Goal: Task Accomplishment & Management: Manage account settings

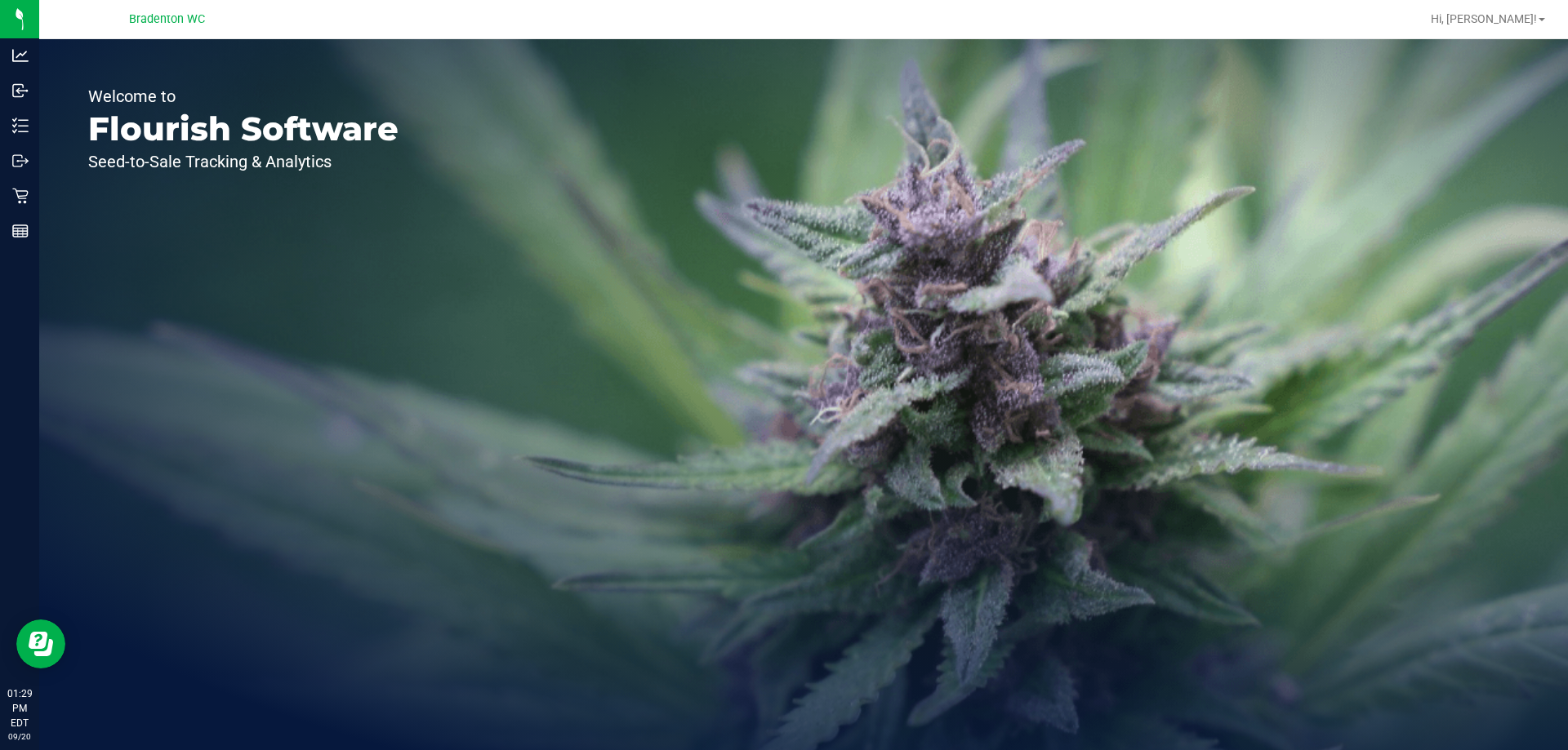
click at [1567, 647] on div "Welcome to Flourish Software Seed-to-Sale Tracking & Analytics" at bounding box center [804, 395] width 1529 height 711
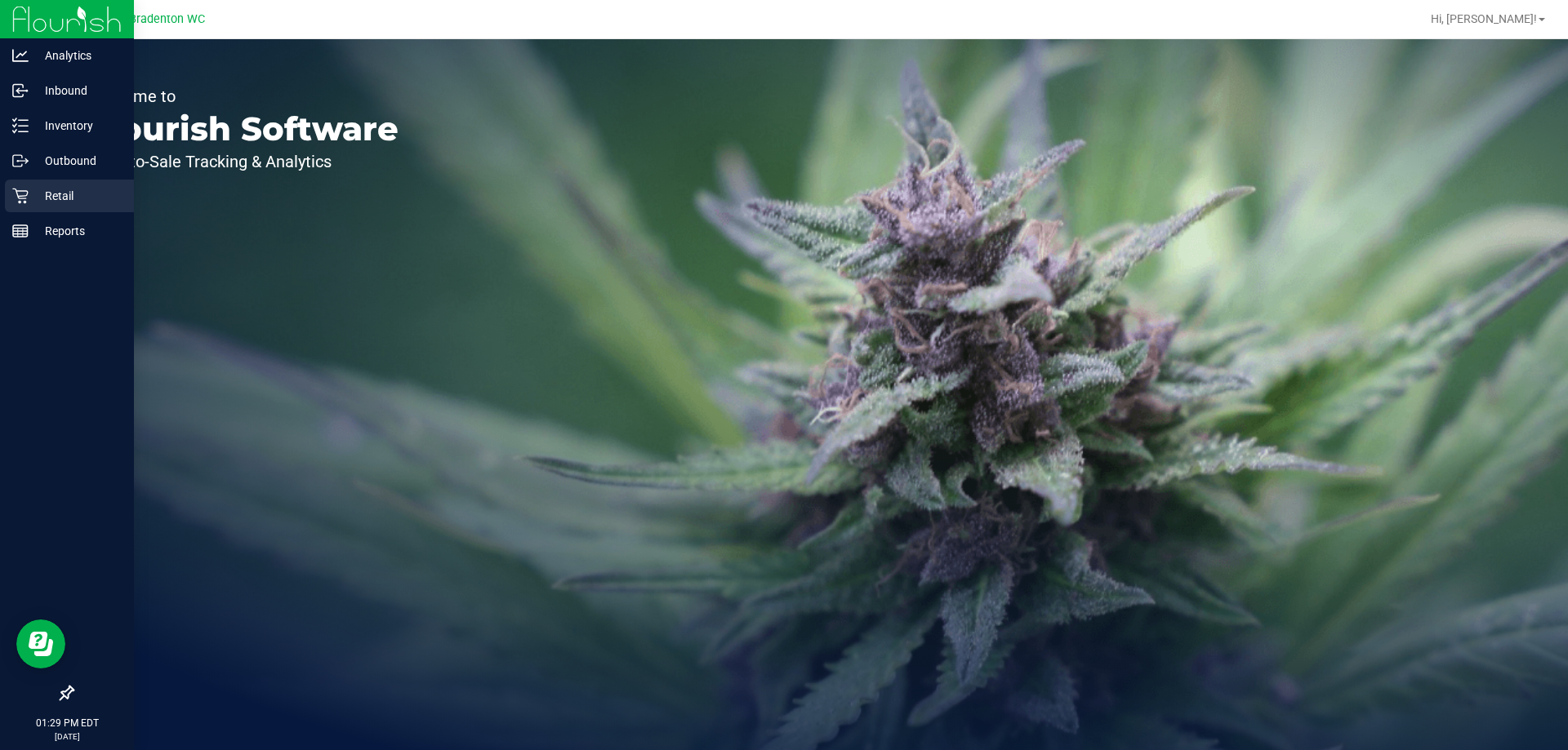
click at [34, 190] on p "Retail" at bounding box center [77, 196] width 98 height 20
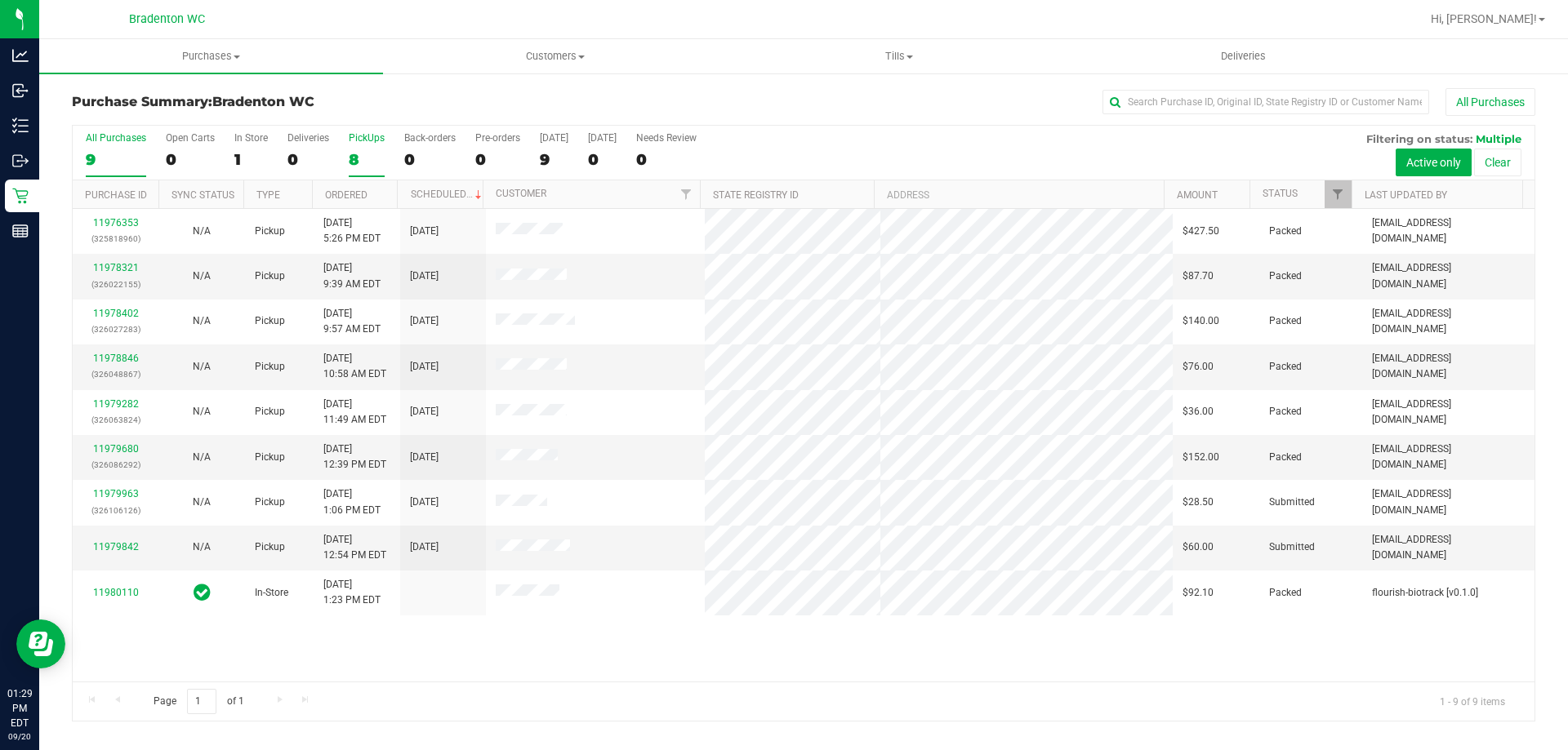
click at [361, 155] on div "8" at bounding box center [367, 160] width 36 height 19
click at [0, 0] on input "PickUps 8" at bounding box center [0, 0] width 0 height 0
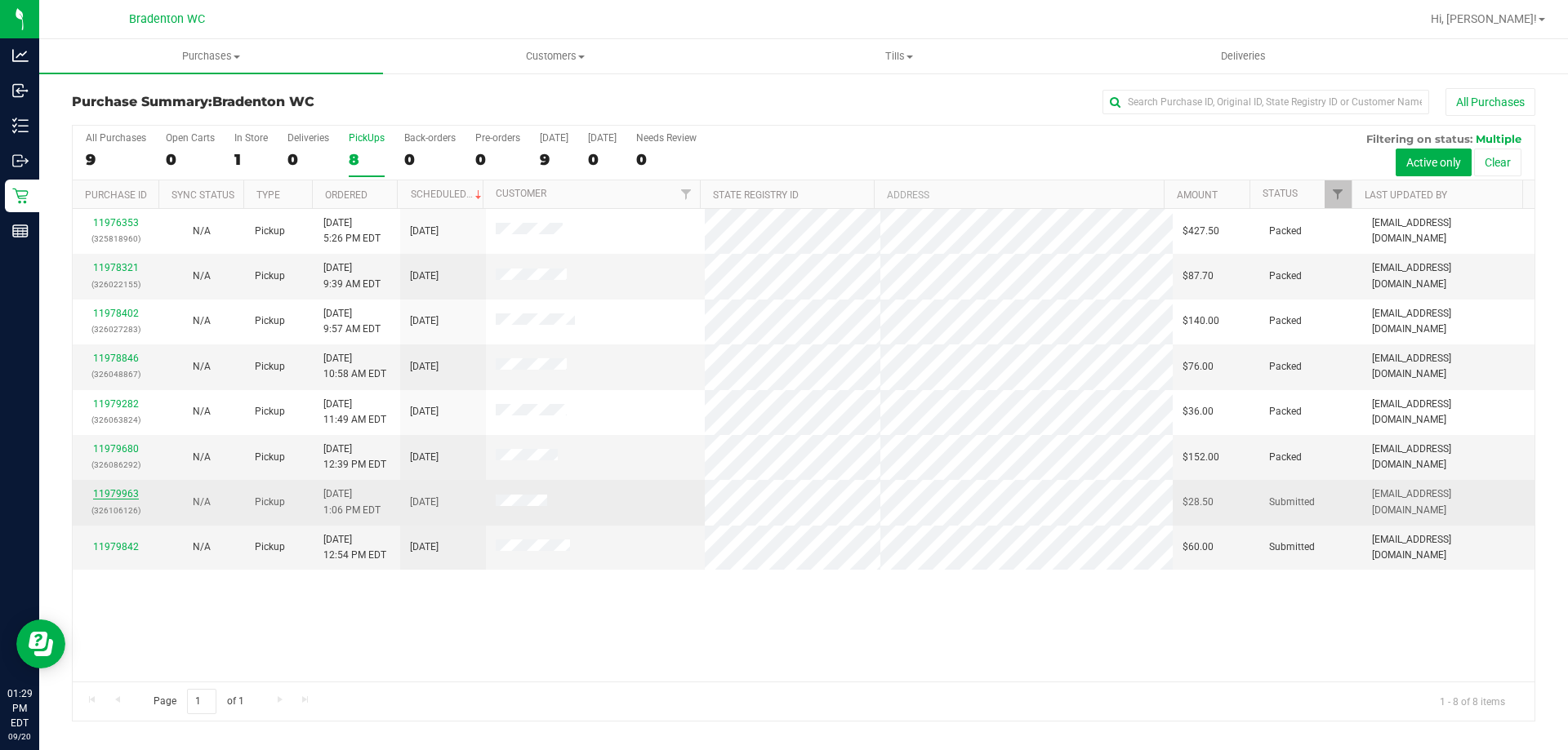
click at [115, 489] on link "11979963" at bounding box center [115, 493] width 46 height 11
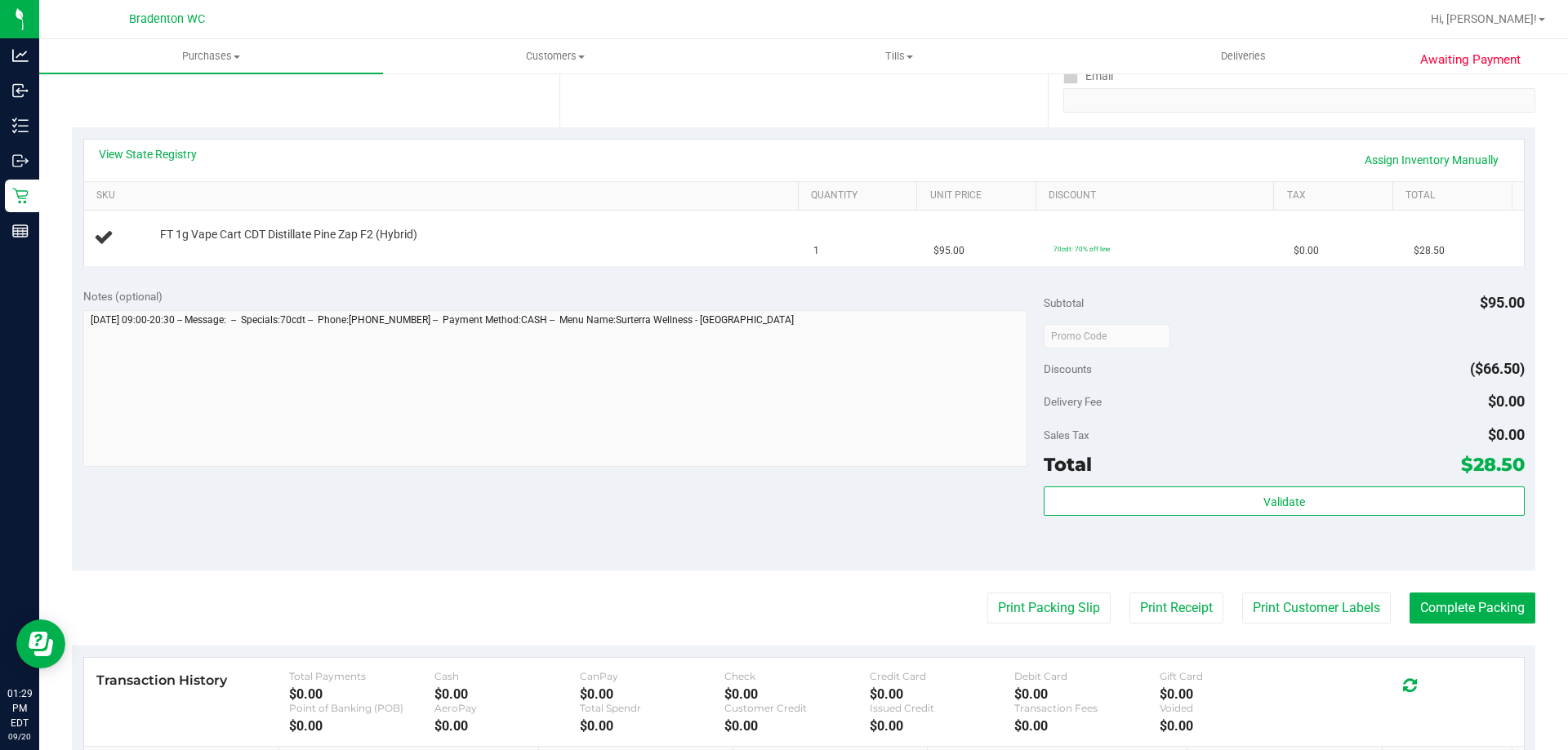
scroll to position [326, 0]
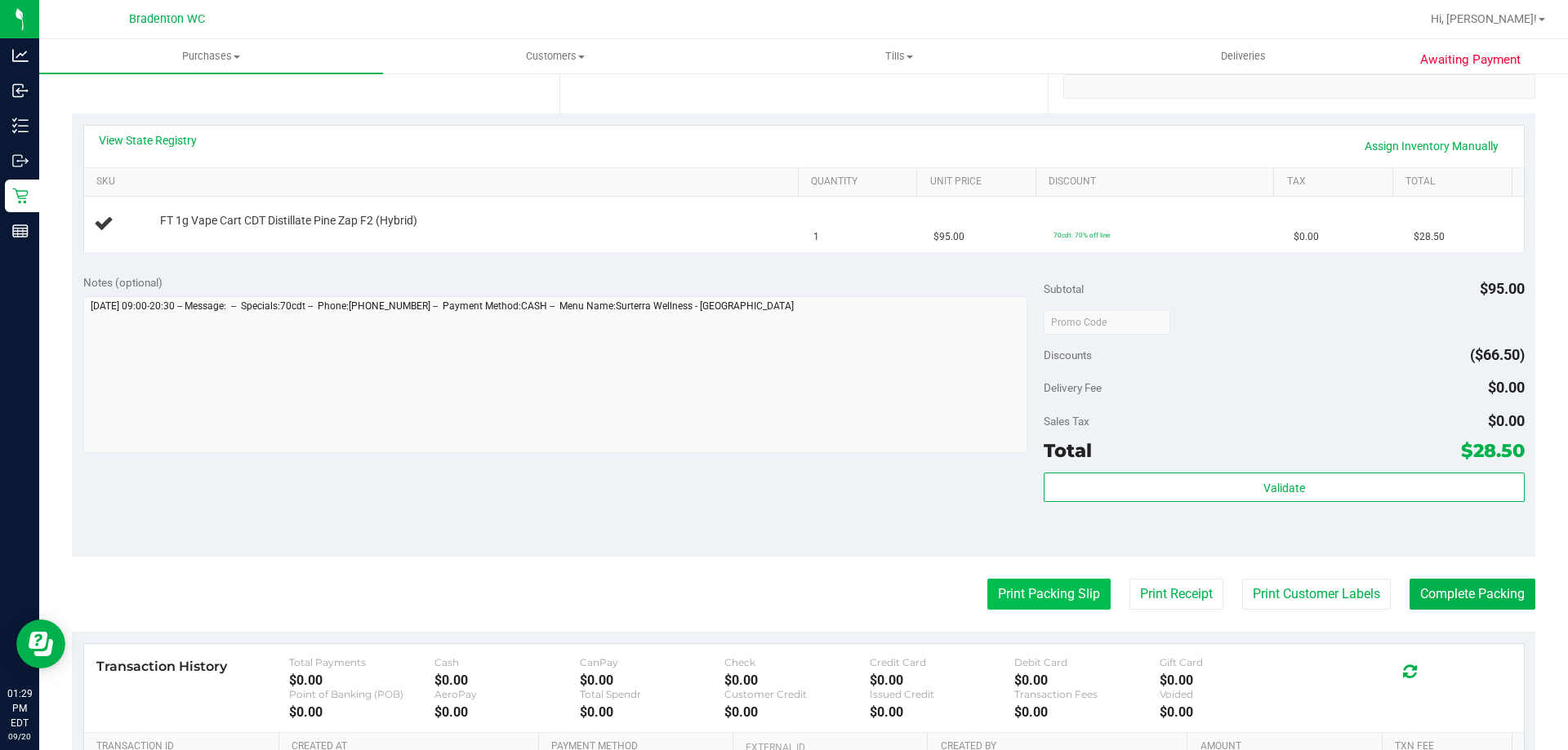
click at [1044, 592] on button "Print Packing Slip" at bounding box center [1049, 595] width 123 height 31
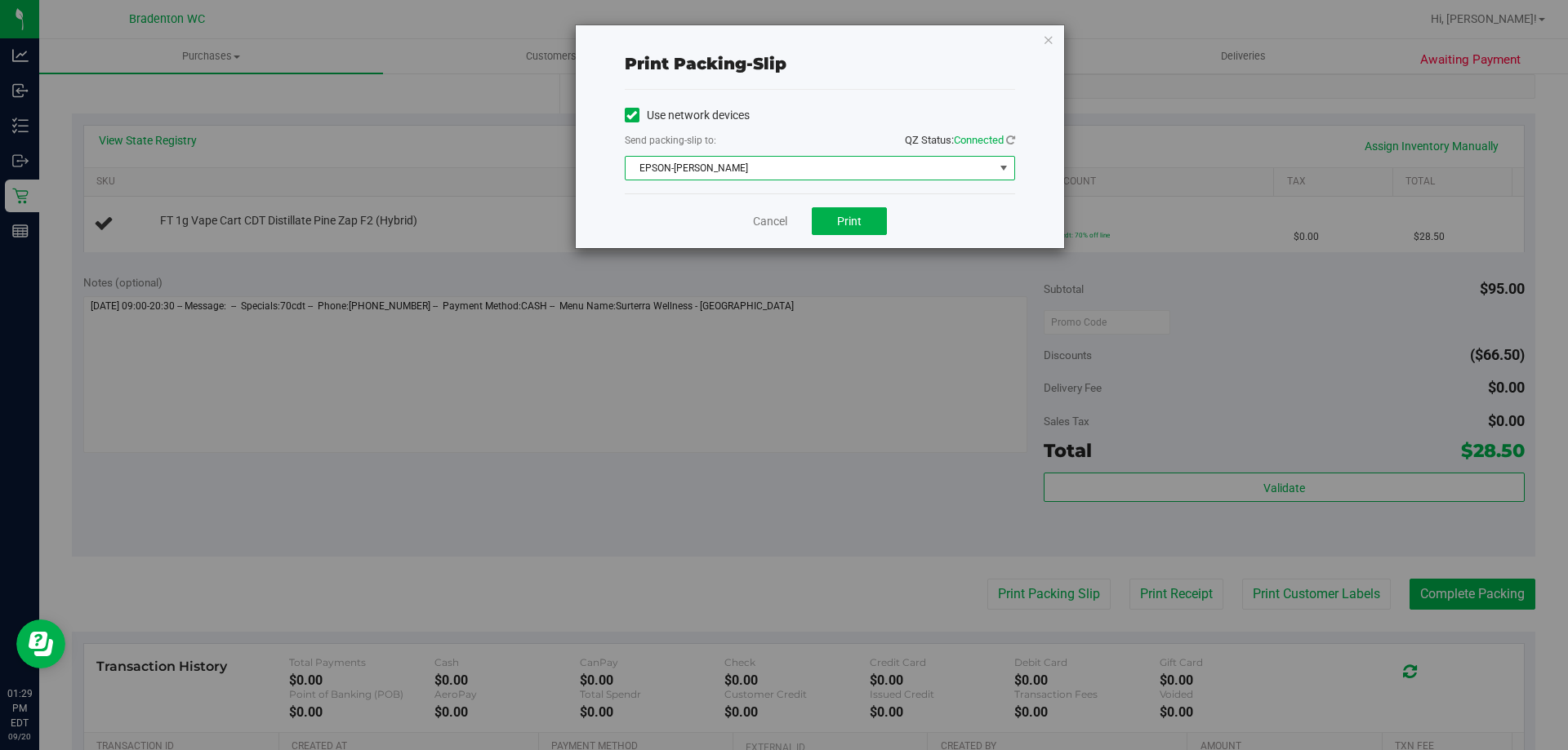
click at [818, 168] on span "EPSON-HUBIE-BERTIE" at bounding box center [810, 168] width 368 height 23
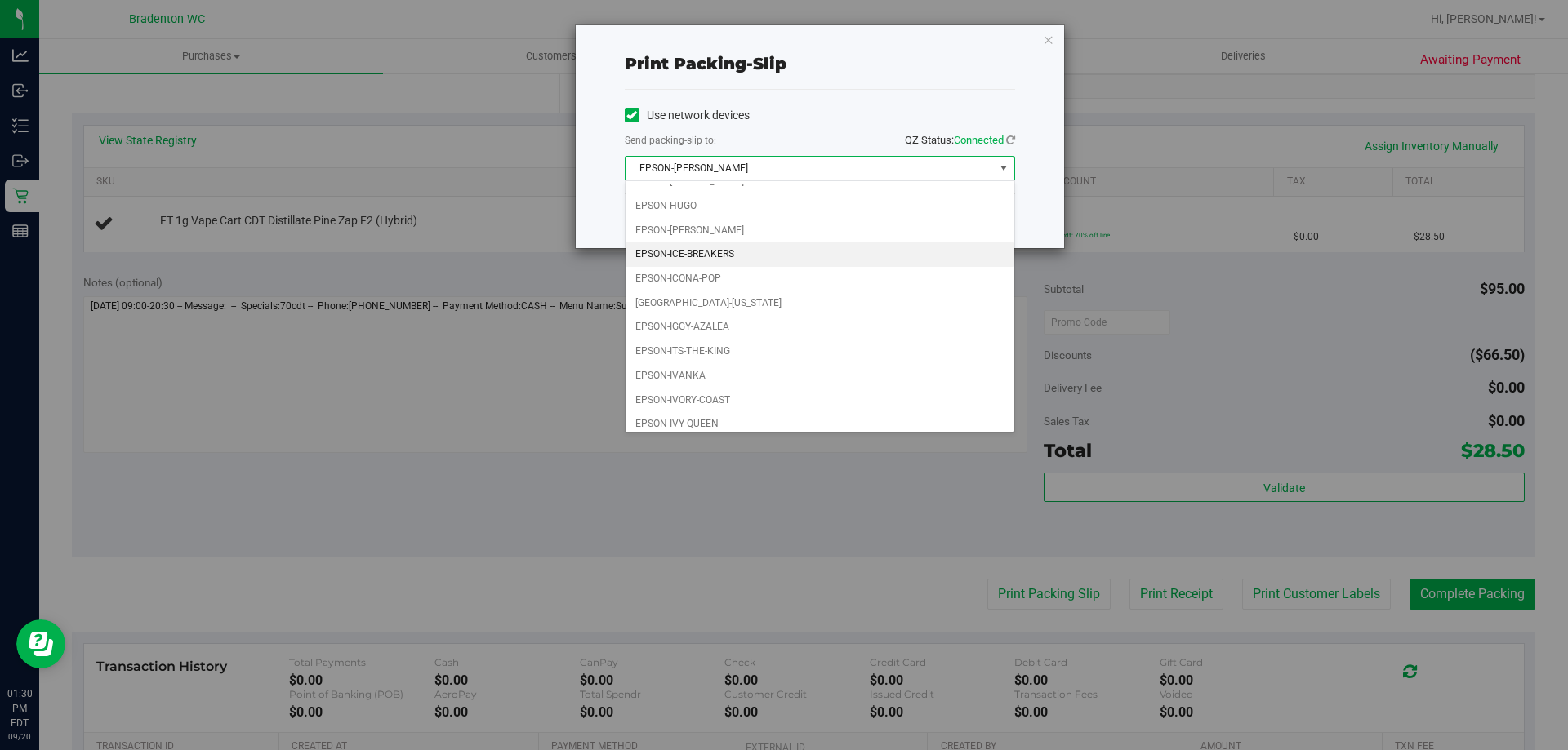
scroll to position [46, 0]
click at [709, 417] on li "EPSON-IVY-QUEEN" at bounding box center [820, 416] width 389 height 25
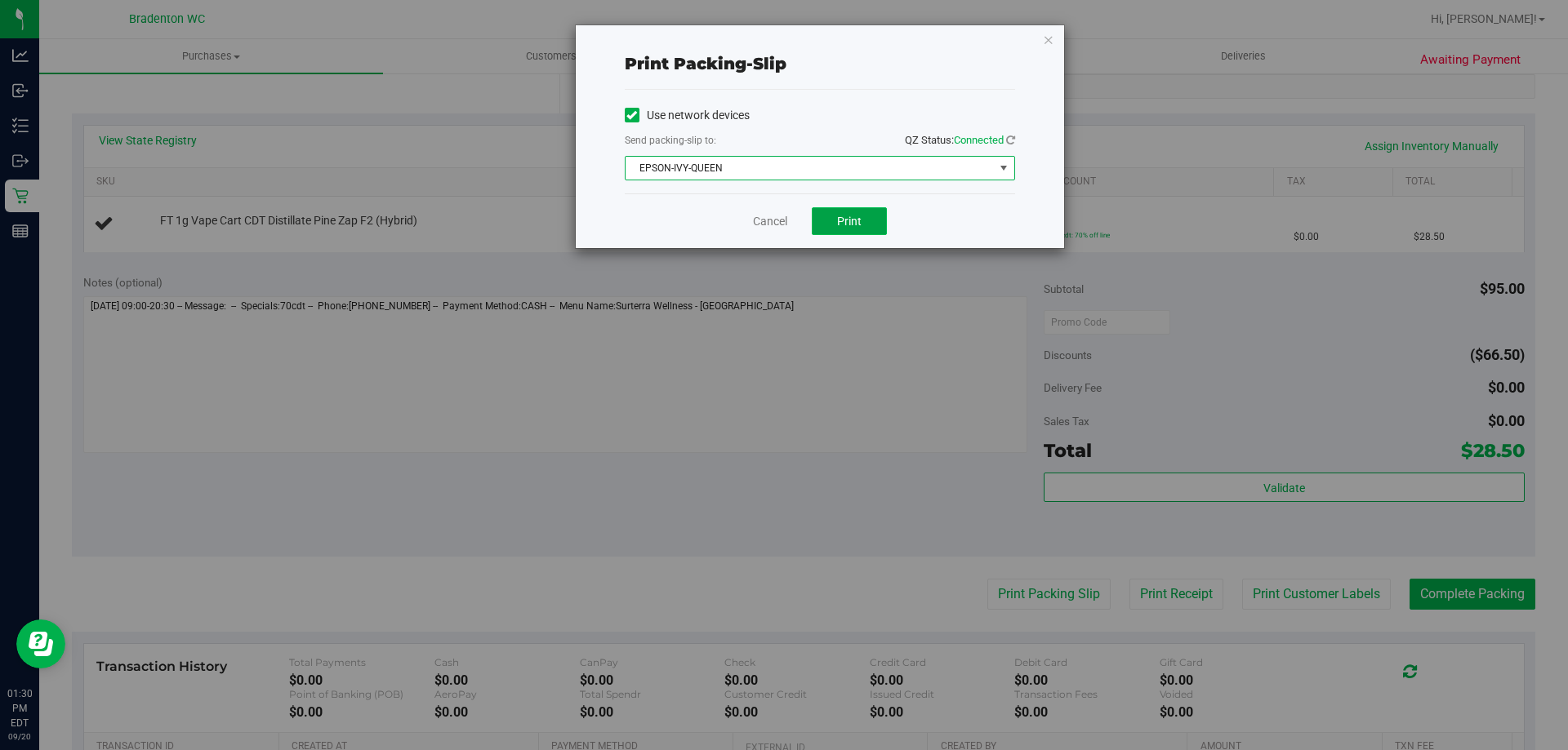
click at [862, 220] on button "Print" at bounding box center [848, 221] width 75 height 27
click at [1053, 42] on icon "button" at bounding box center [1048, 39] width 11 height 20
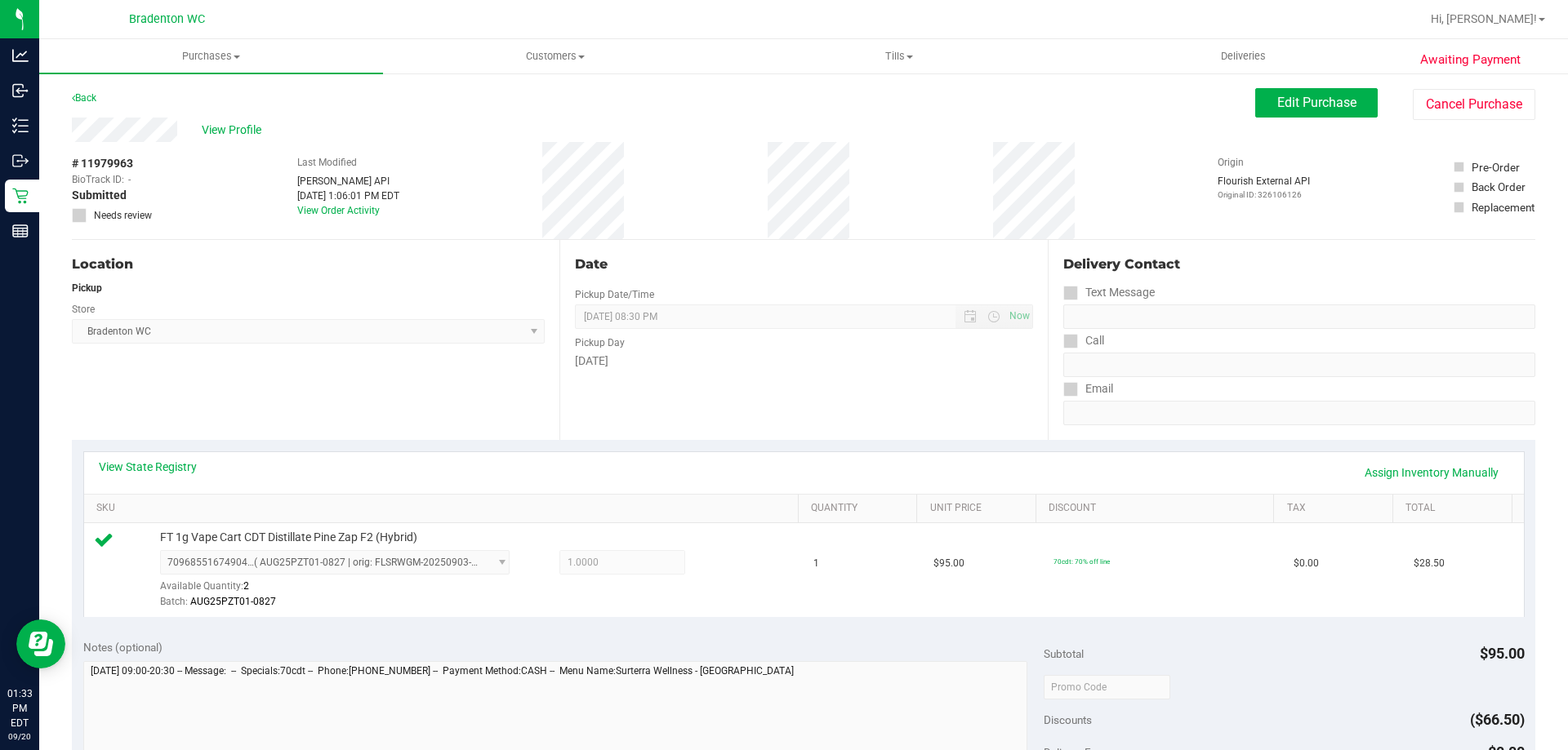
scroll to position [326, 0]
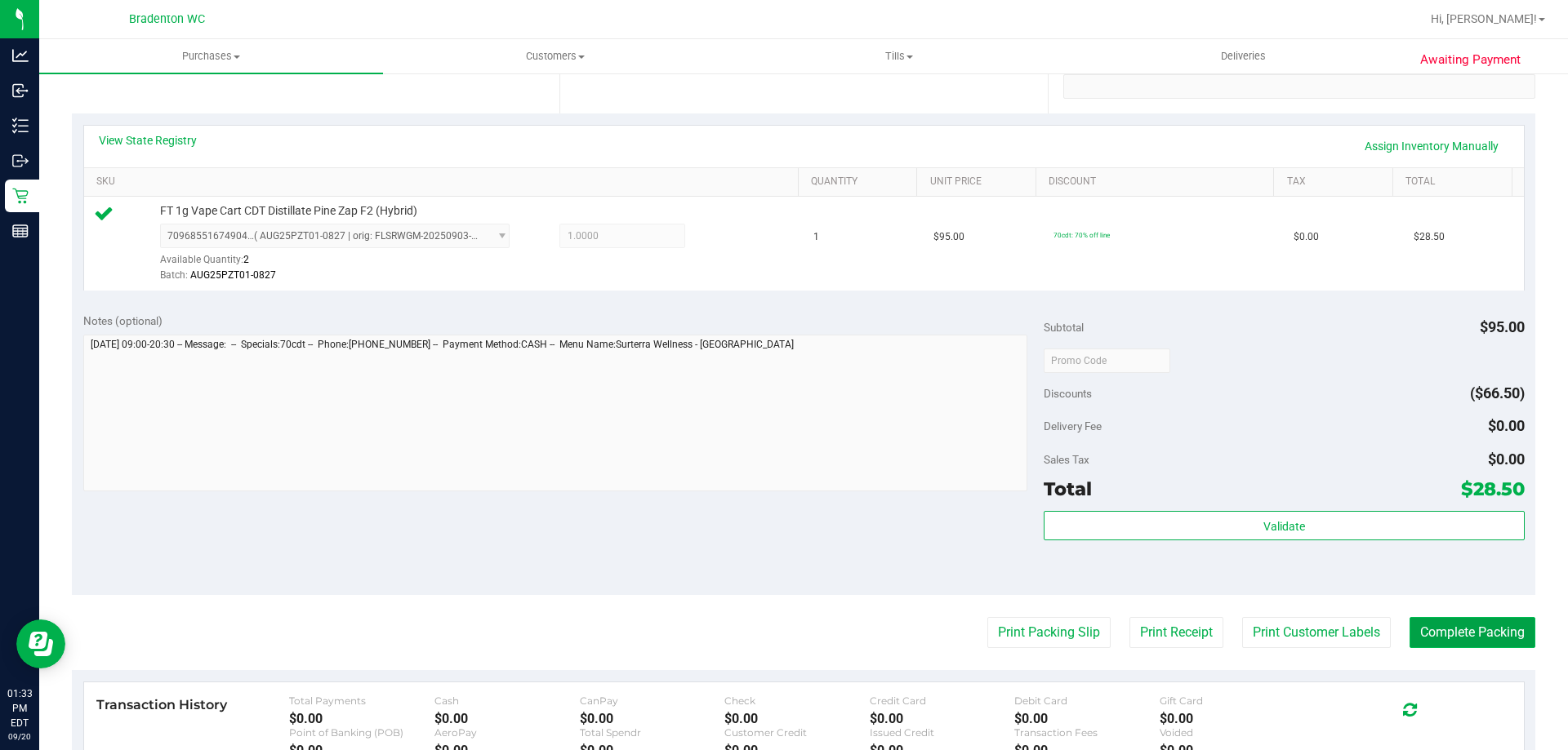
click at [1466, 640] on button "Complete Packing" at bounding box center [1473, 632] width 126 height 31
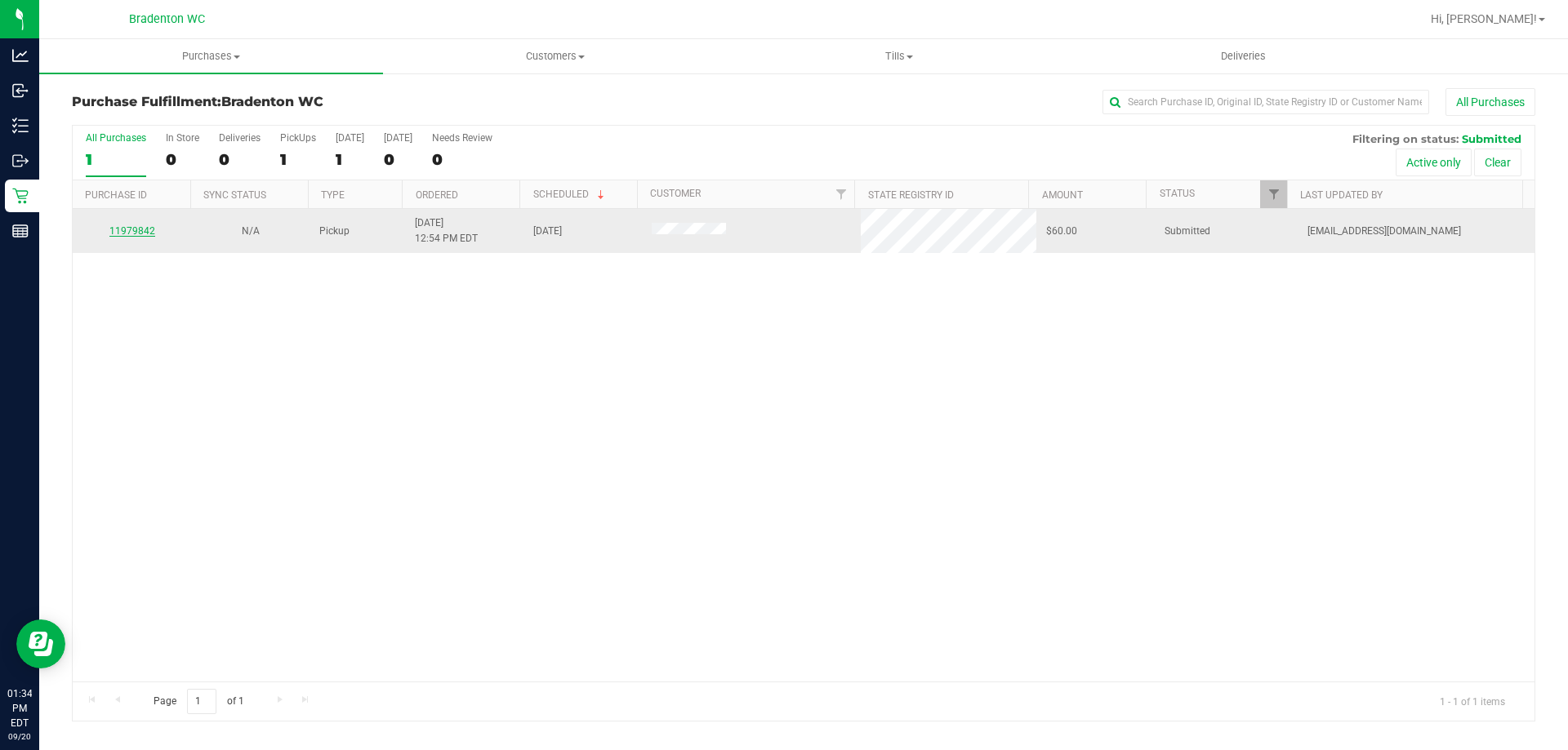
click at [132, 233] on link "11979842" at bounding box center [132, 230] width 46 height 11
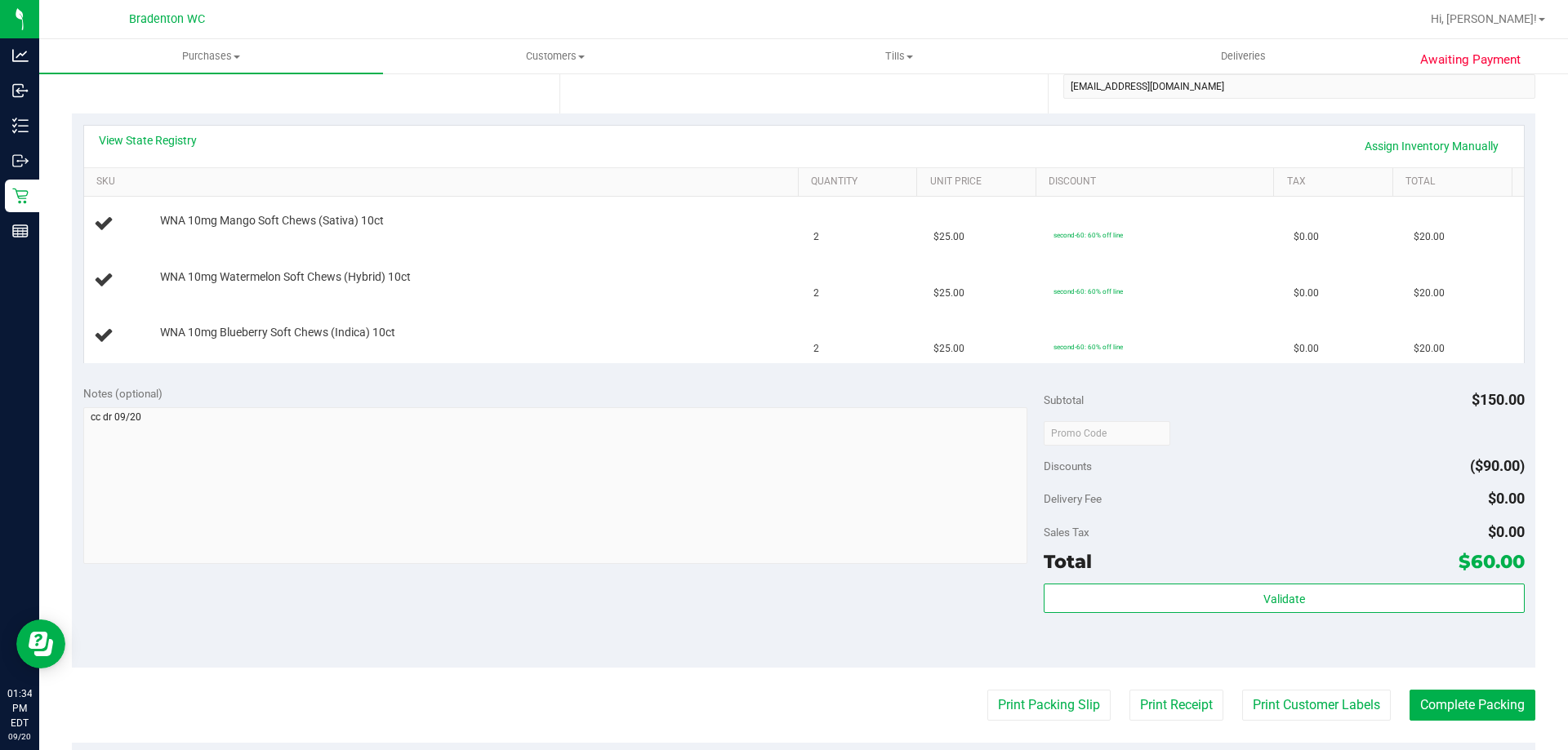
scroll to position [490, 0]
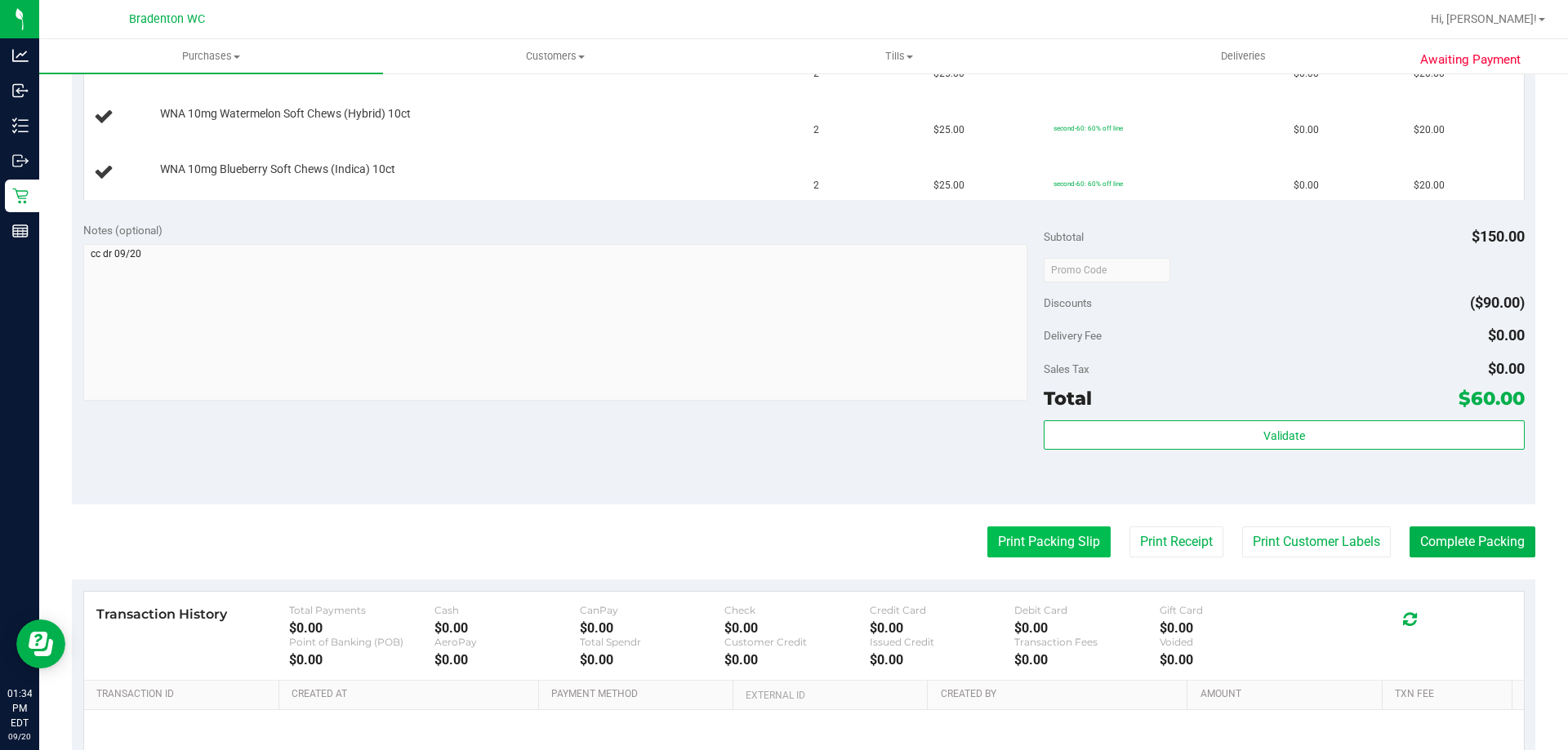
click at [1039, 538] on button "Print Packing Slip" at bounding box center [1049, 542] width 123 height 31
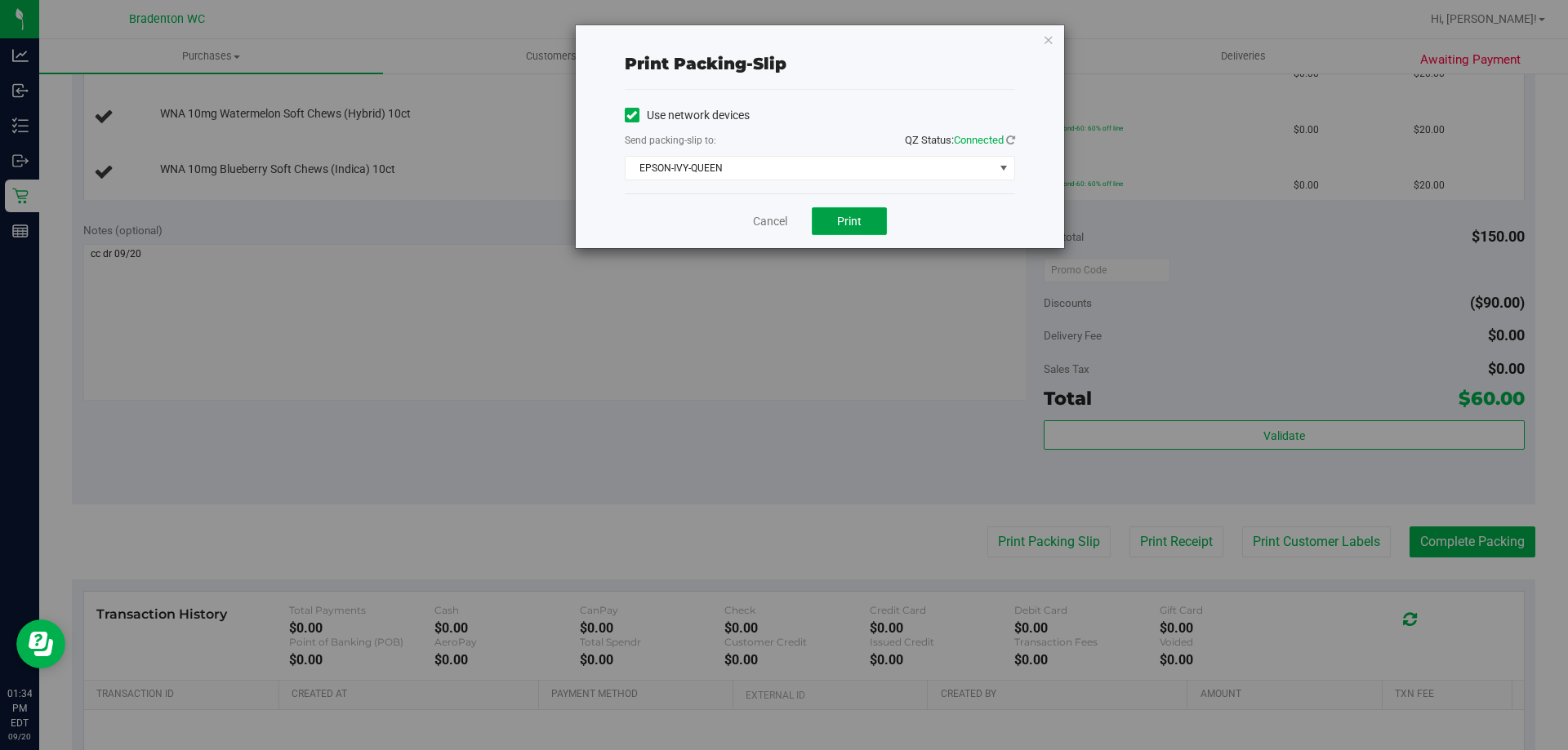
click at [850, 224] on span "Print" at bounding box center [849, 221] width 25 height 13
click at [1047, 39] on icon "button" at bounding box center [1048, 39] width 11 height 20
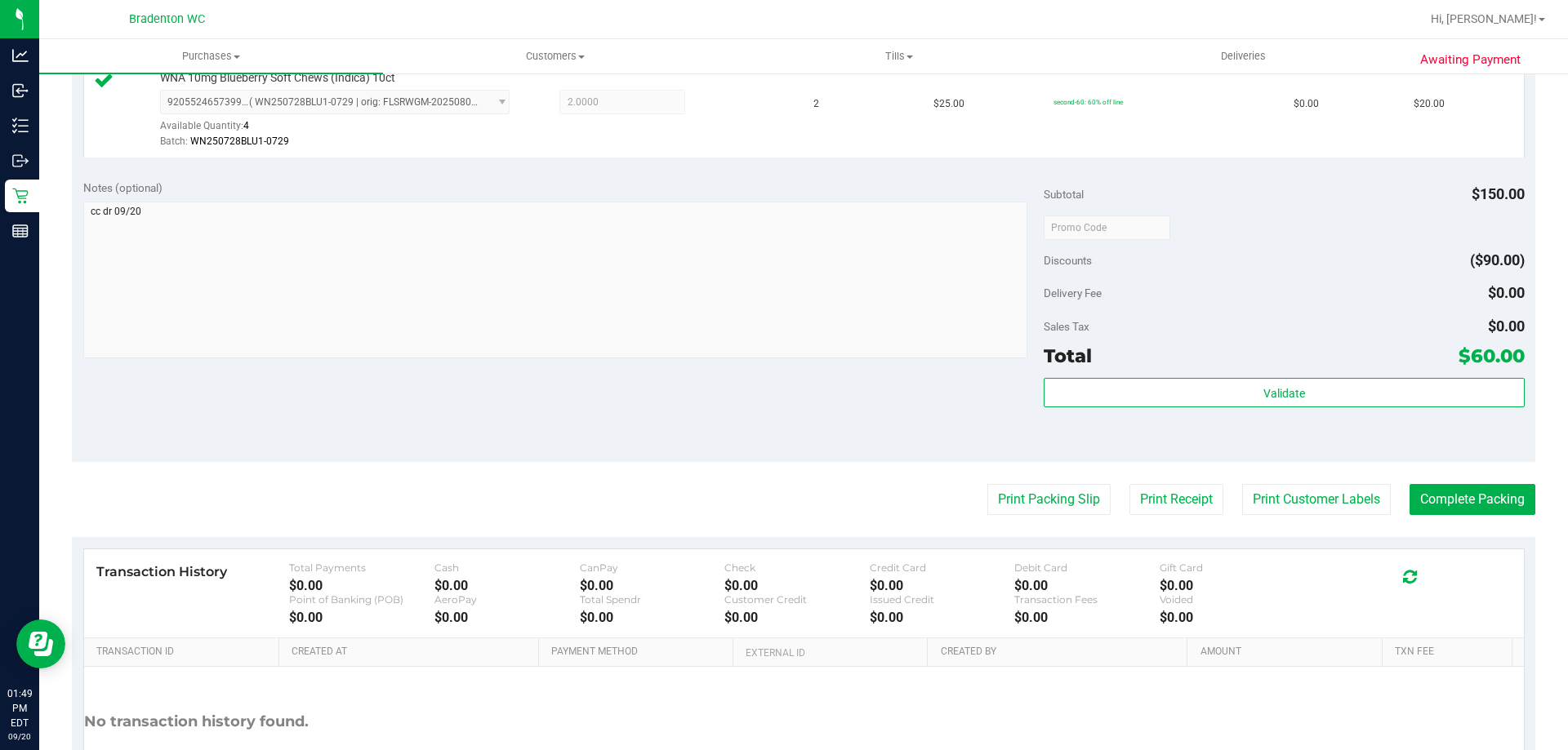
scroll to position [711, 0]
click at [1474, 495] on button "Complete Packing" at bounding box center [1473, 501] width 126 height 31
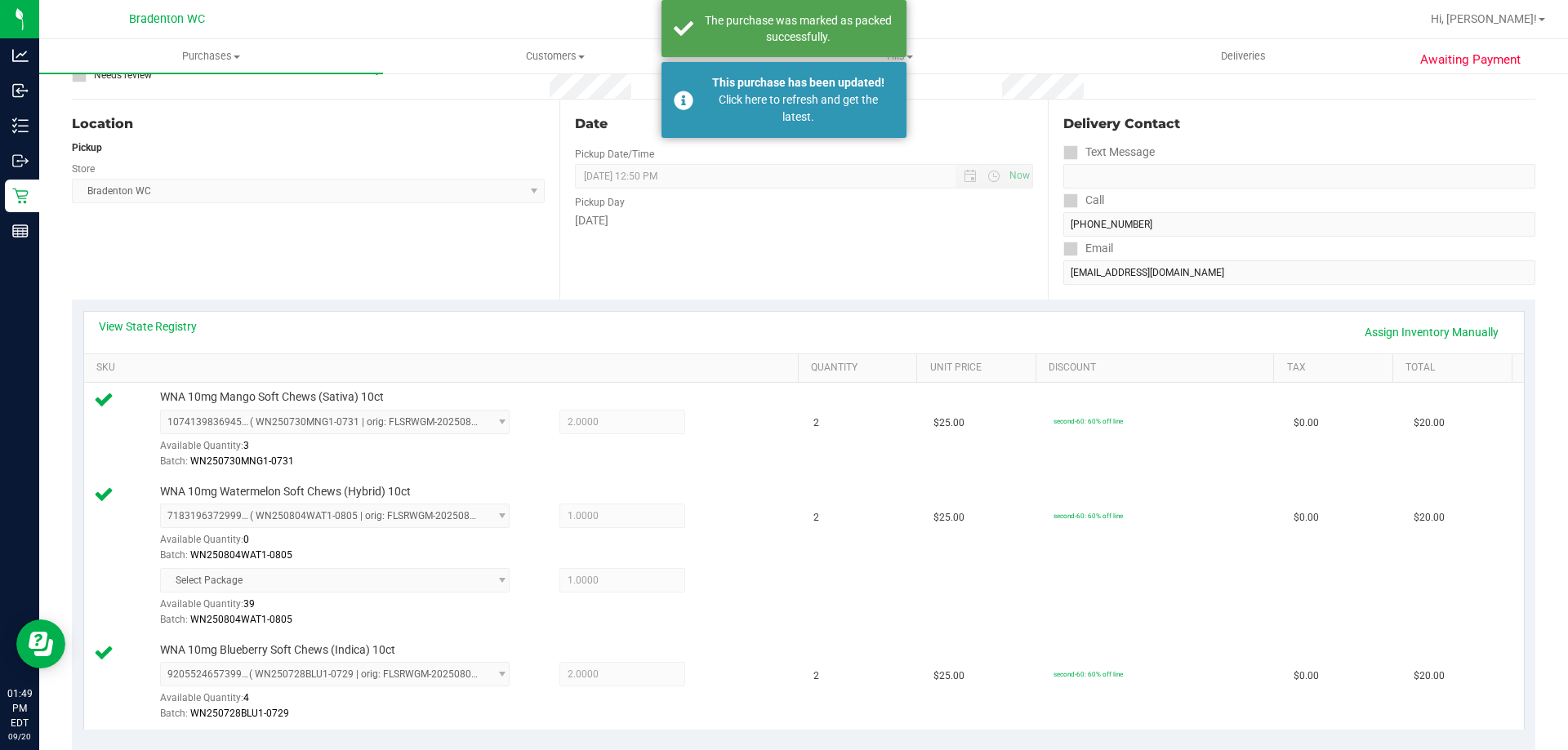
scroll to position [0, 0]
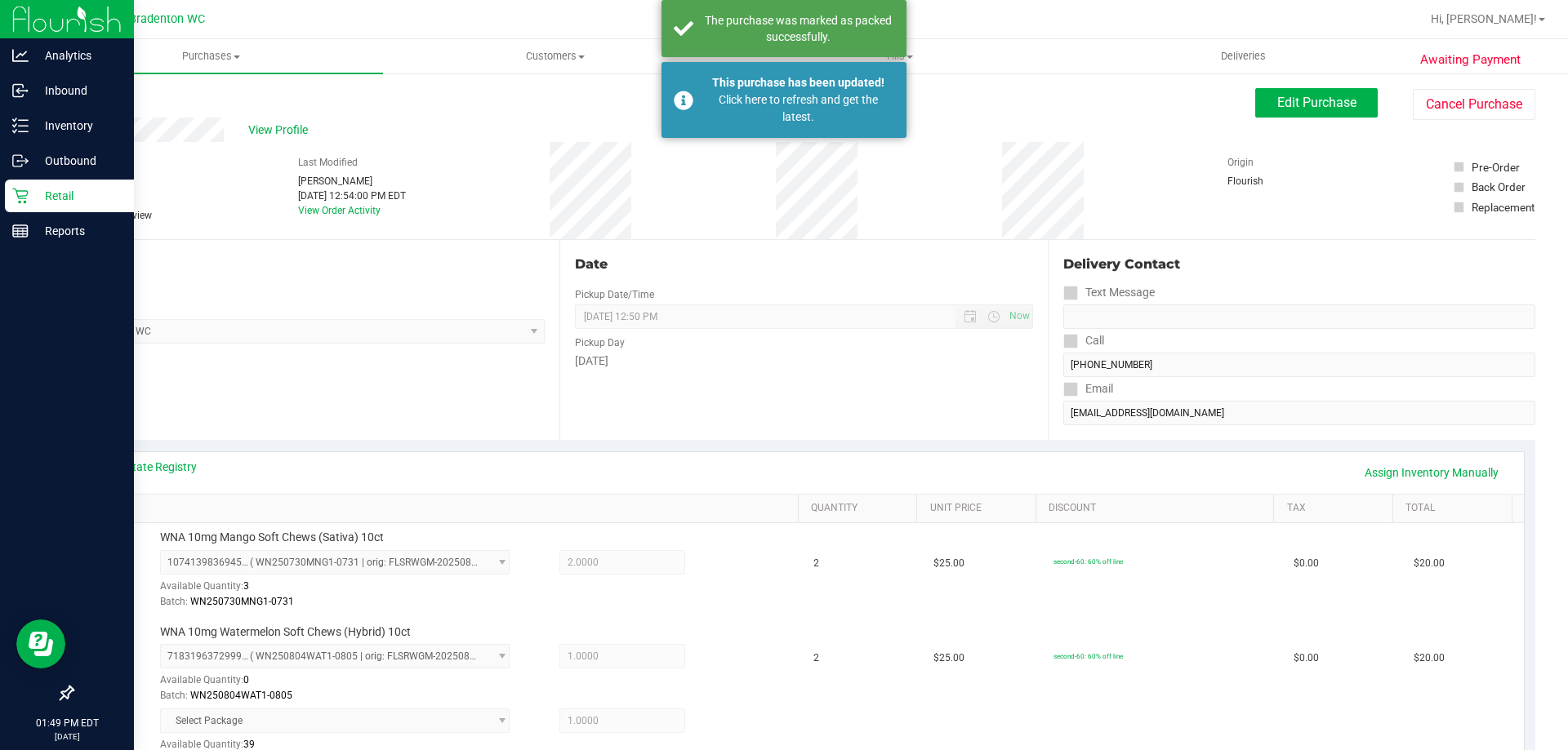
click at [33, 186] on p "Retail" at bounding box center [77, 196] width 98 height 20
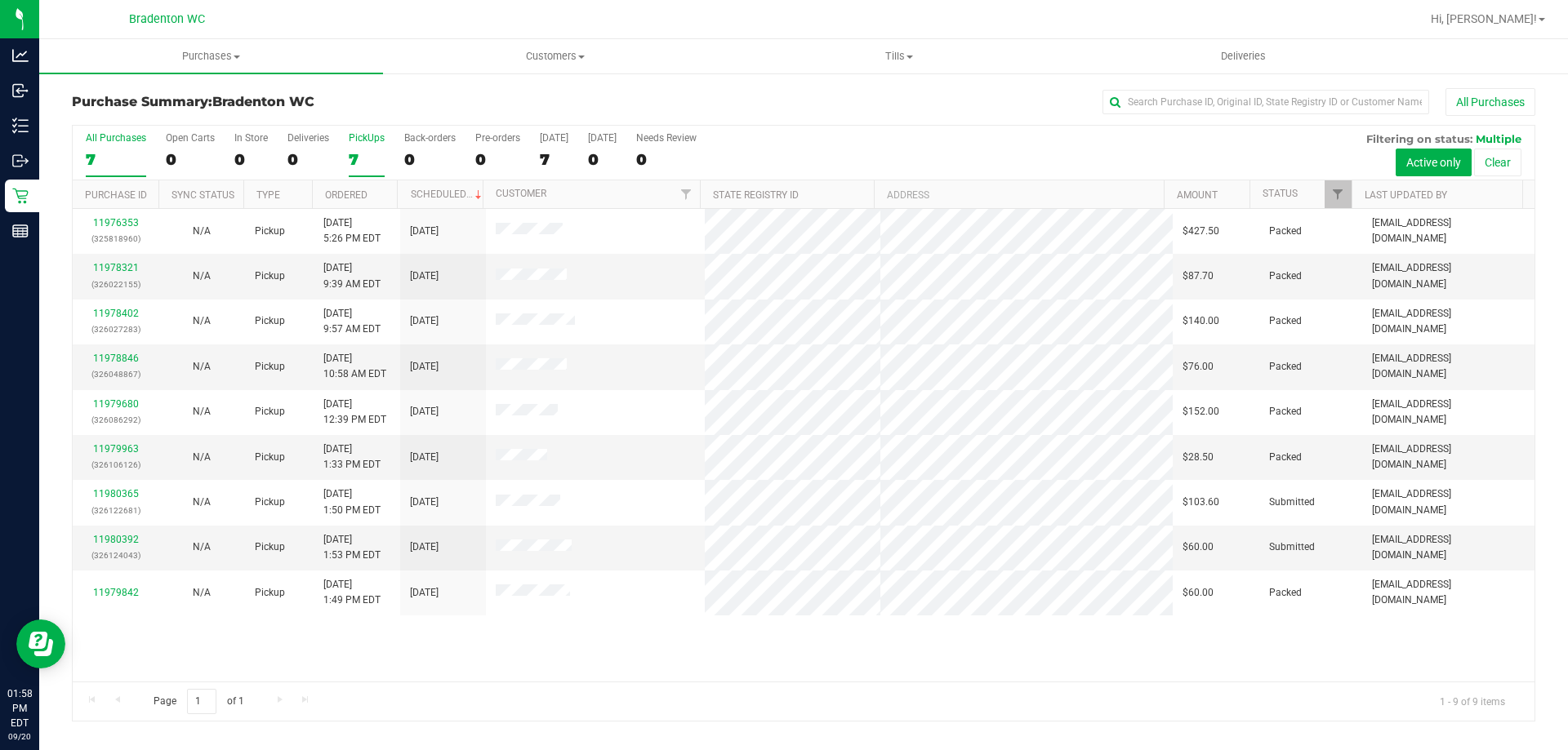
click at [351, 162] on div "7" at bounding box center [367, 160] width 36 height 19
click at [0, 0] on input "PickUps 7" at bounding box center [0, 0] width 0 height 0
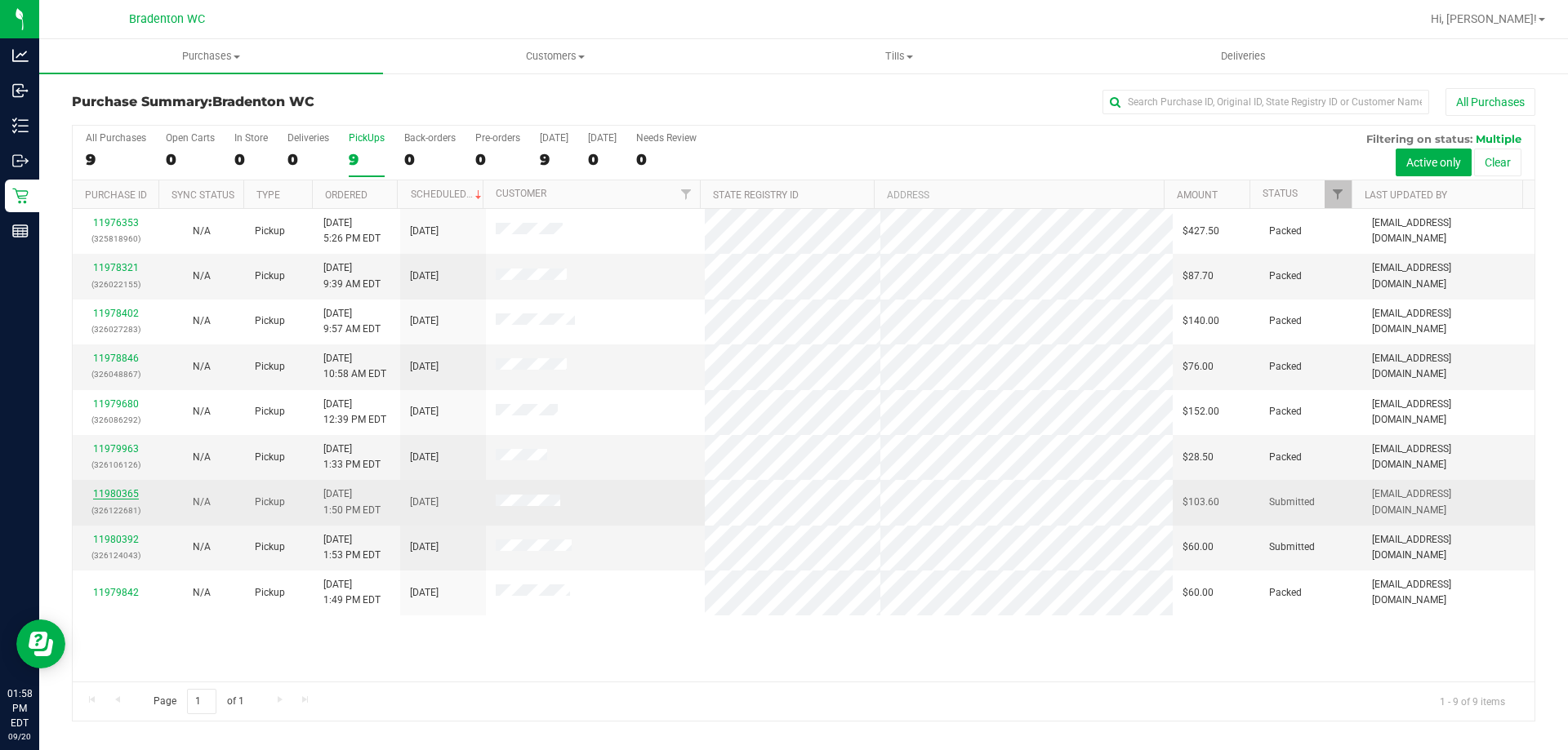
click at [115, 495] on link "11980365" at bounding box center [115, 493] width 46 height 11
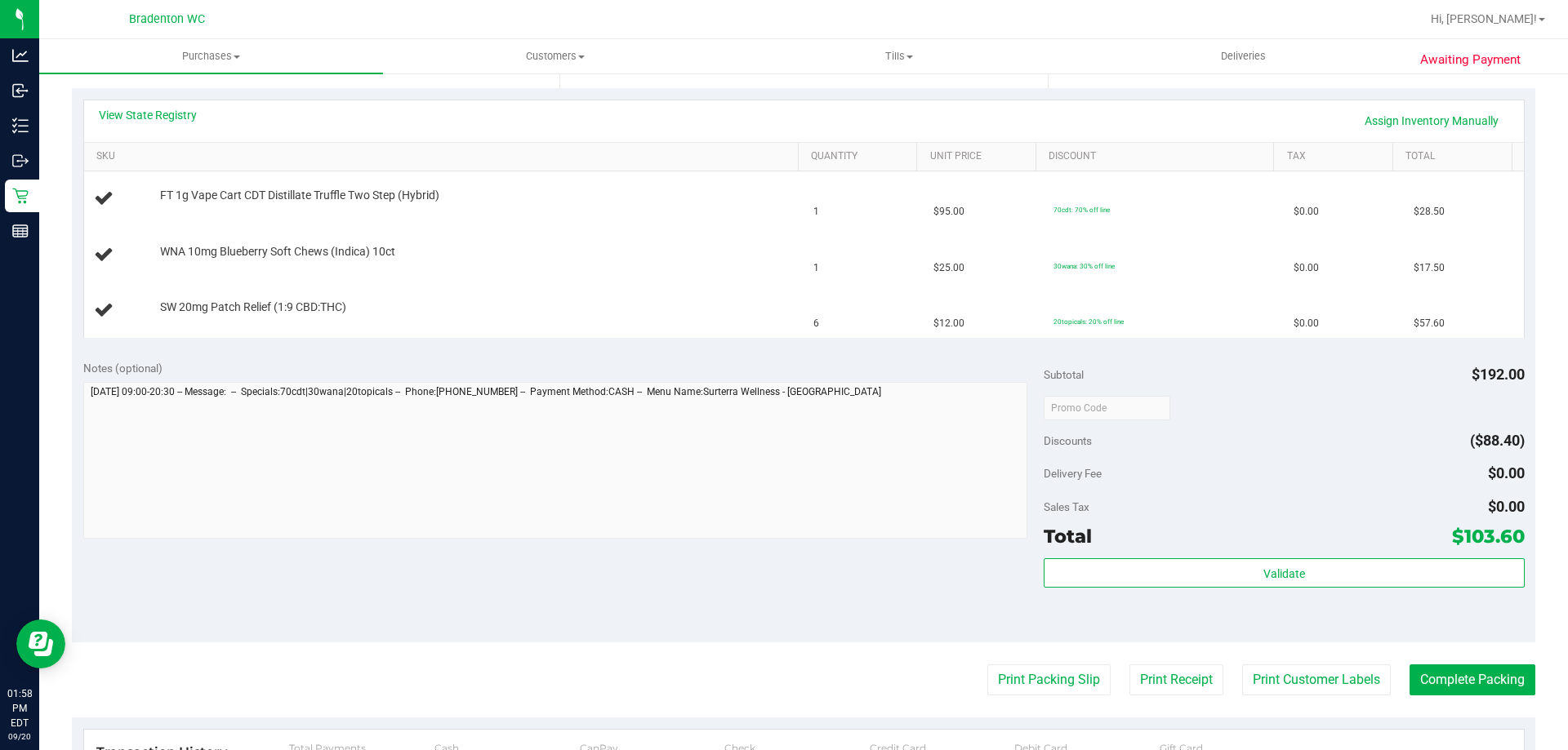
scroll to position [571, 0]
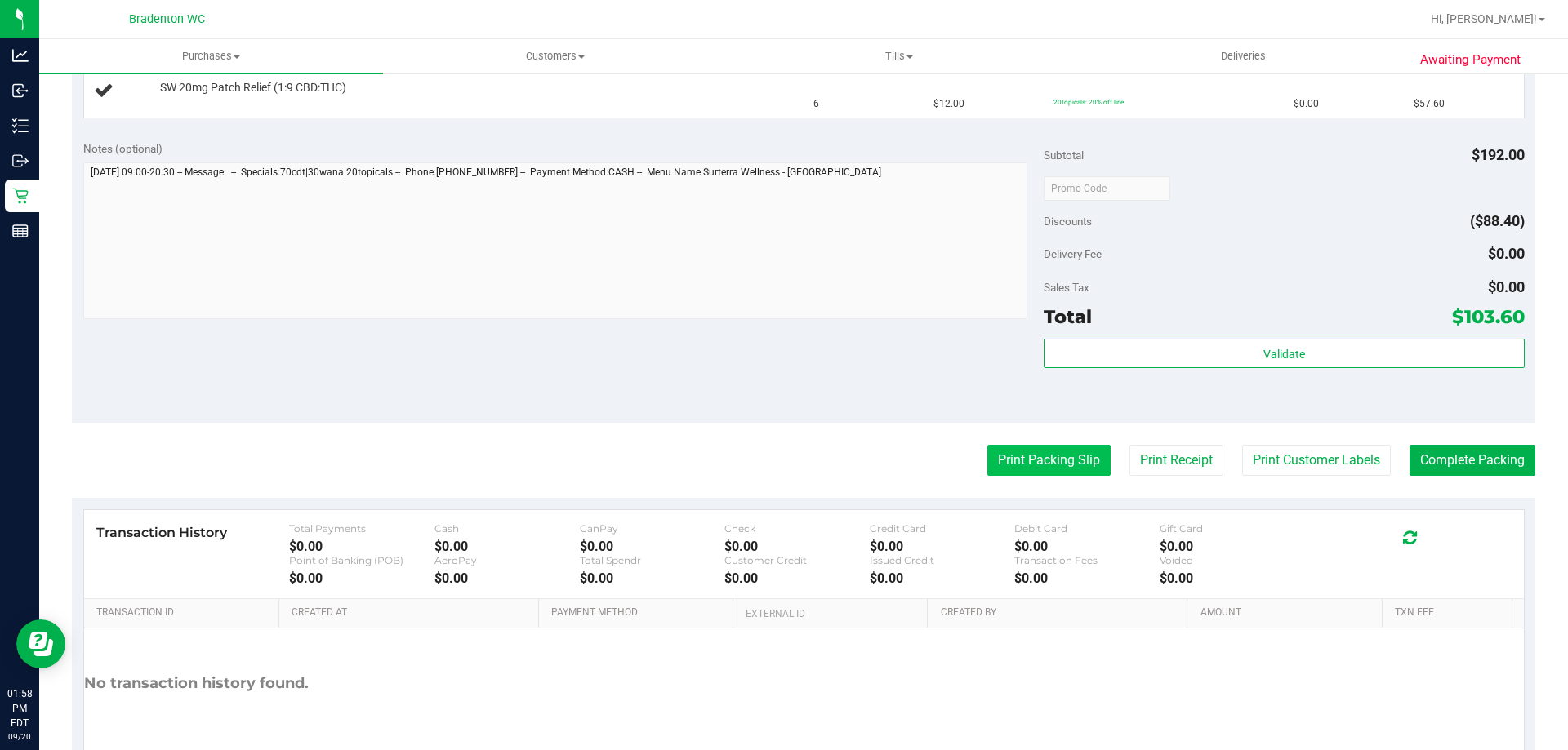
click at [1050, 462] on button "Print Packing Slip" at bounding box center [1049, 460] width 123 height 31
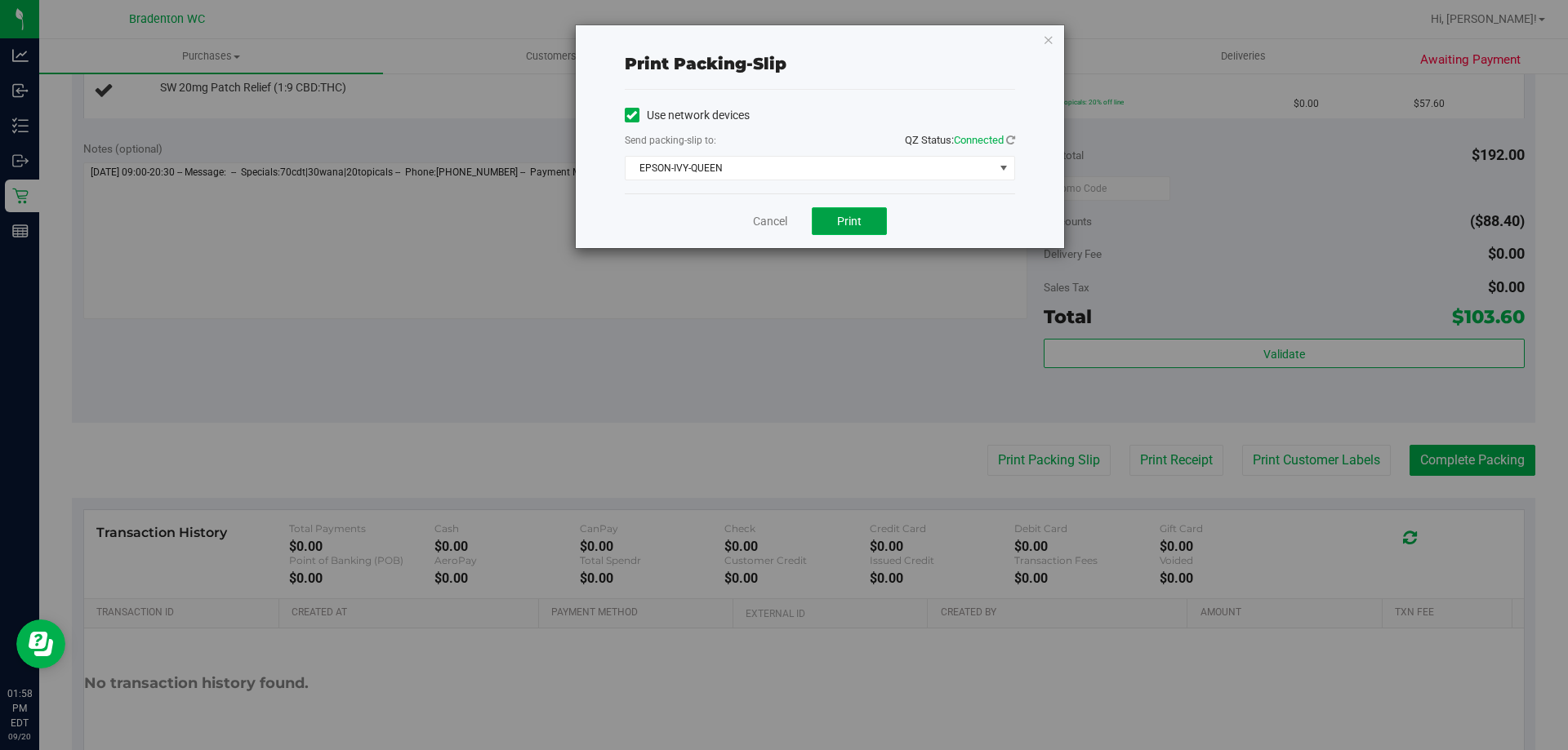
click at [848, 225] on span "Print" at bounding box center [849, 221] width 25 height 13
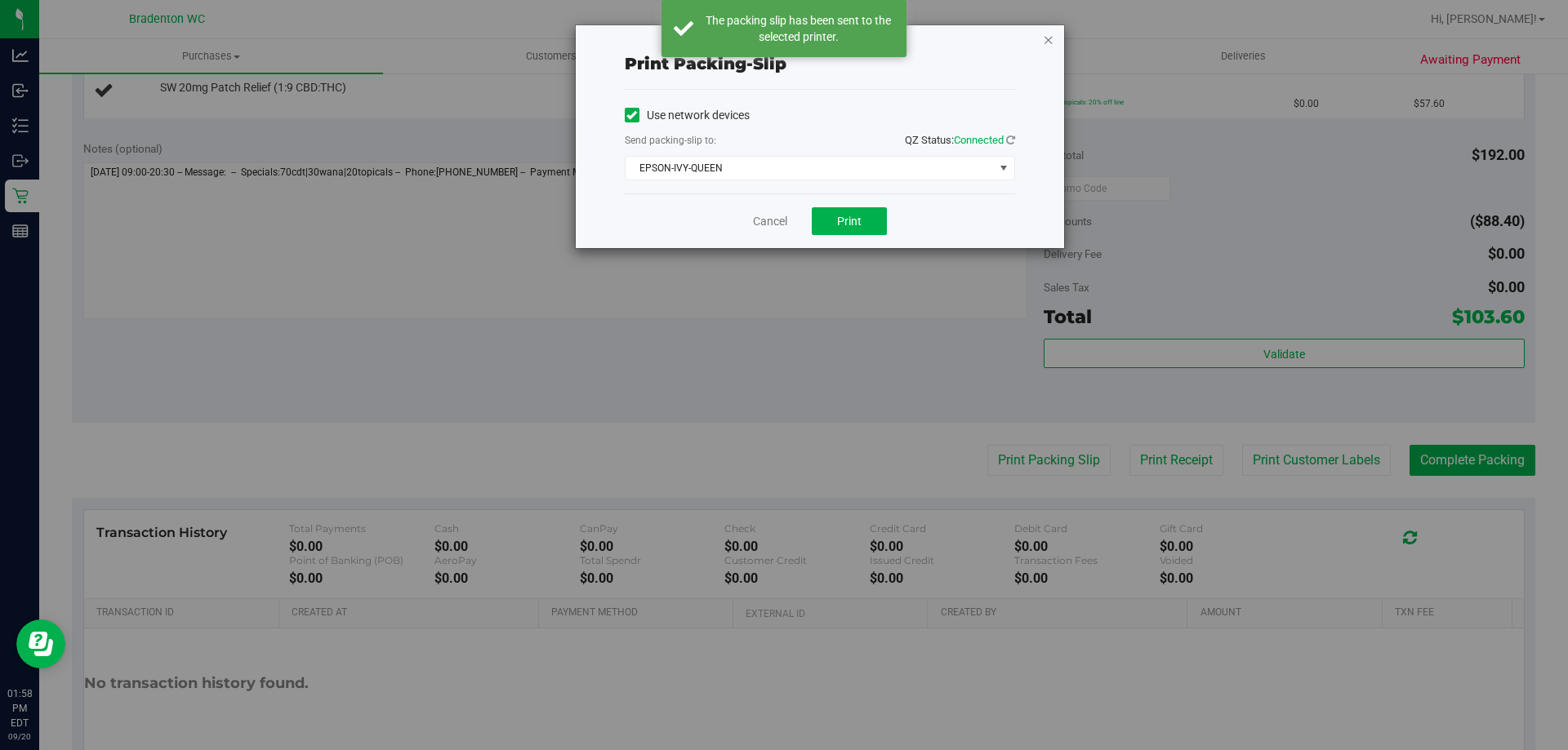
click at [1055, 38] on div "Print packing-slip Use network devices Send packing-slip to: QZ Status: Connect…" at bounding box center [820, 136] width 488 height 223
click at [1048, 41] on icon "button" at bounding box center [1048, 39] width 11 height 20
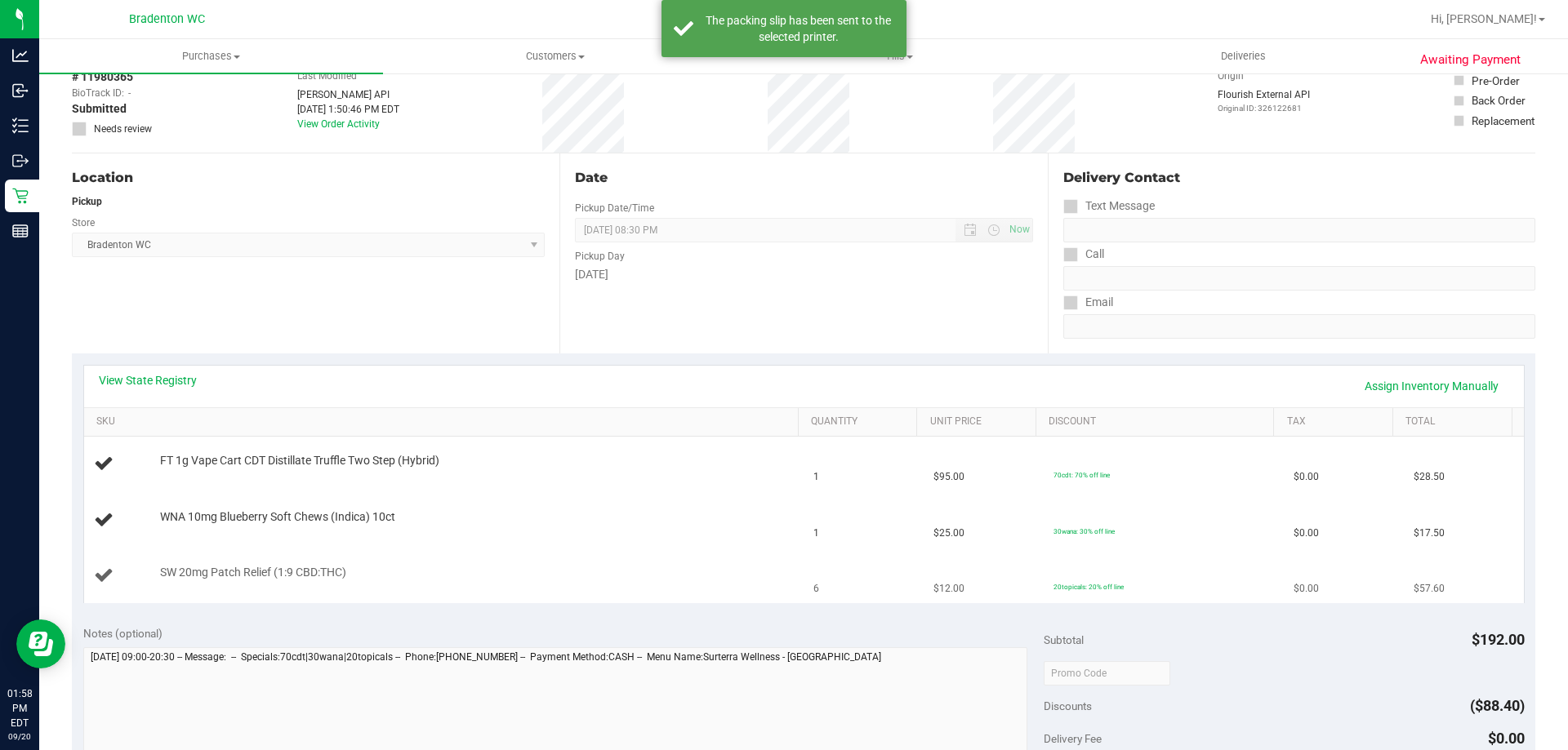
scroll to position [0, 0]
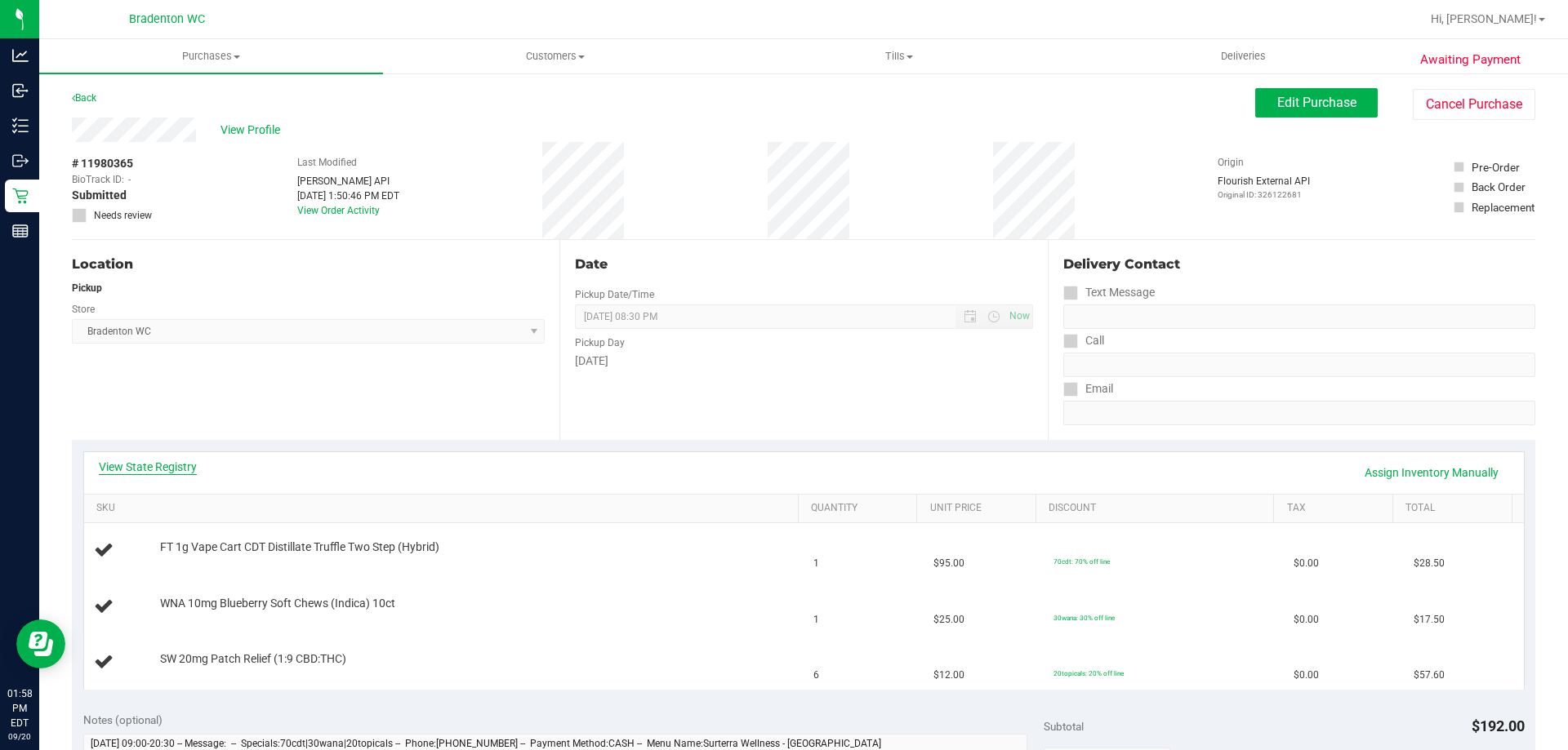
click at [179, 459] on link "View State Registry" at bounding box center [148, 466] width 98 height 16
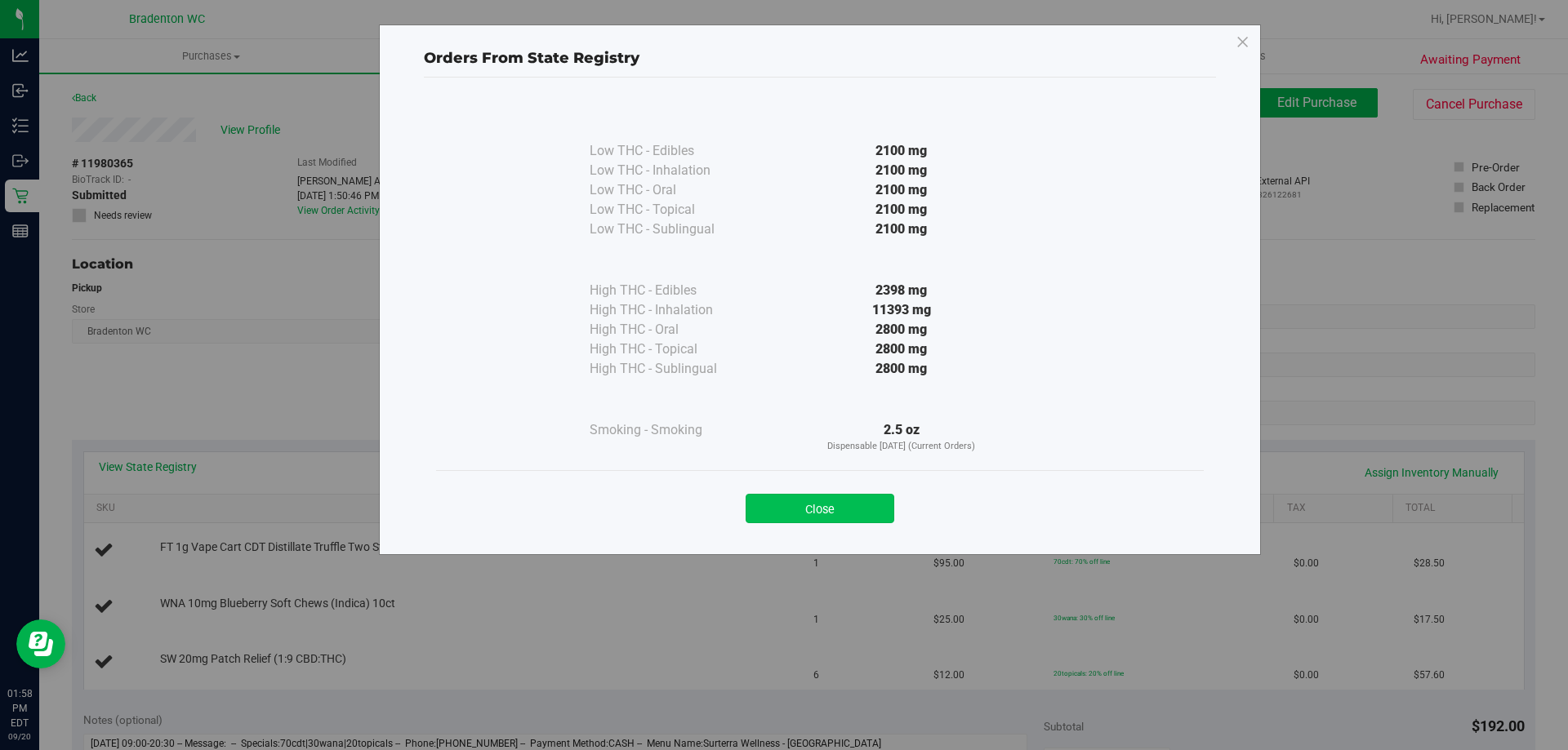
click at [864, 505] on button "Close" at bounding box center [819, 509] width 149 height 29
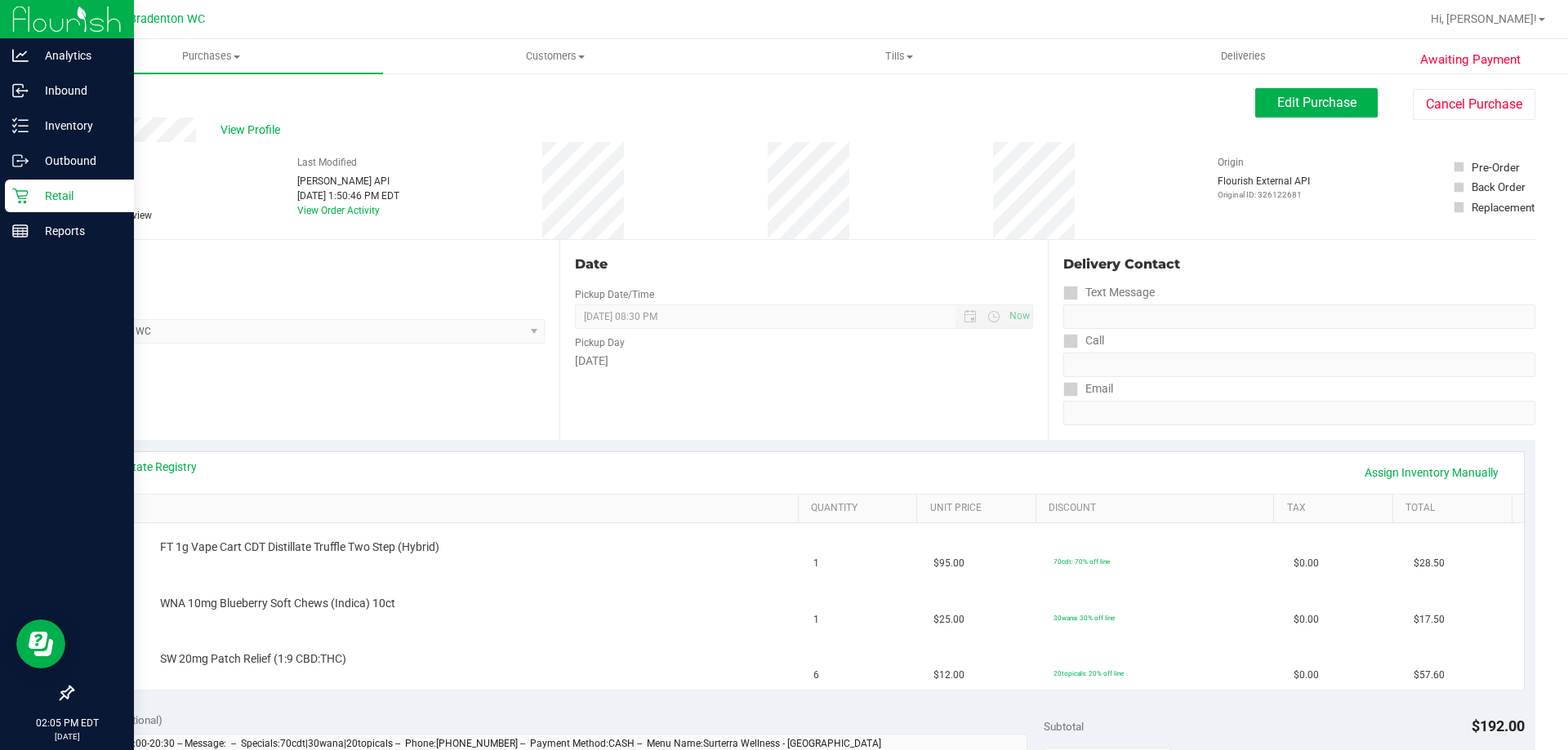
click at [29, 200] on p "Retail" at bounding box center [77, 196] width 98 height 20
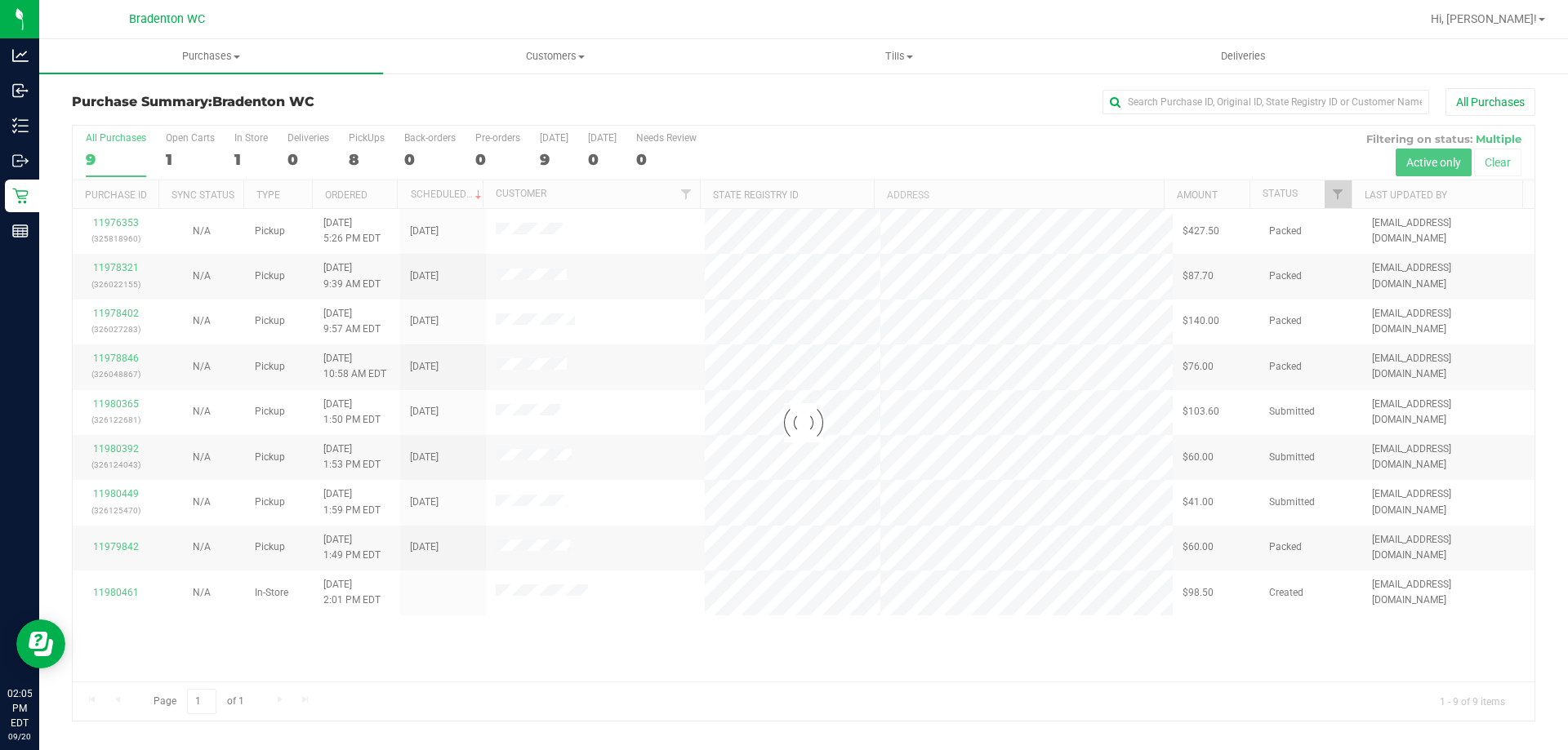
click at [353, 155] on div at bounding box center [804, 423] width 1462 height 595
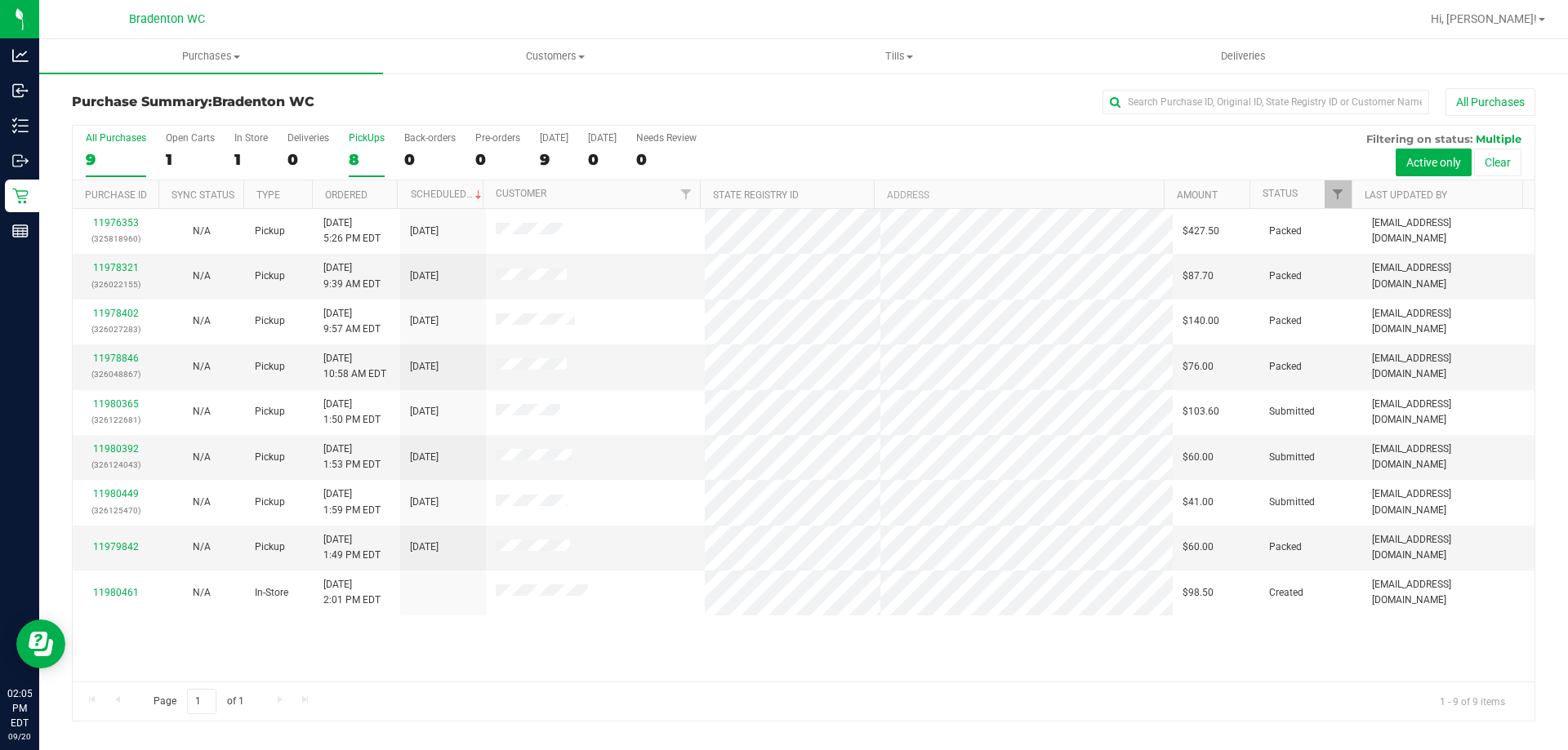
click at [361, 144] on label "PickUps 8" at bounding box center [367, 155] width 36 height 45
click at [0, 0] on input "PickUps 8" at bounding box center [0, 0] width 0 height 0
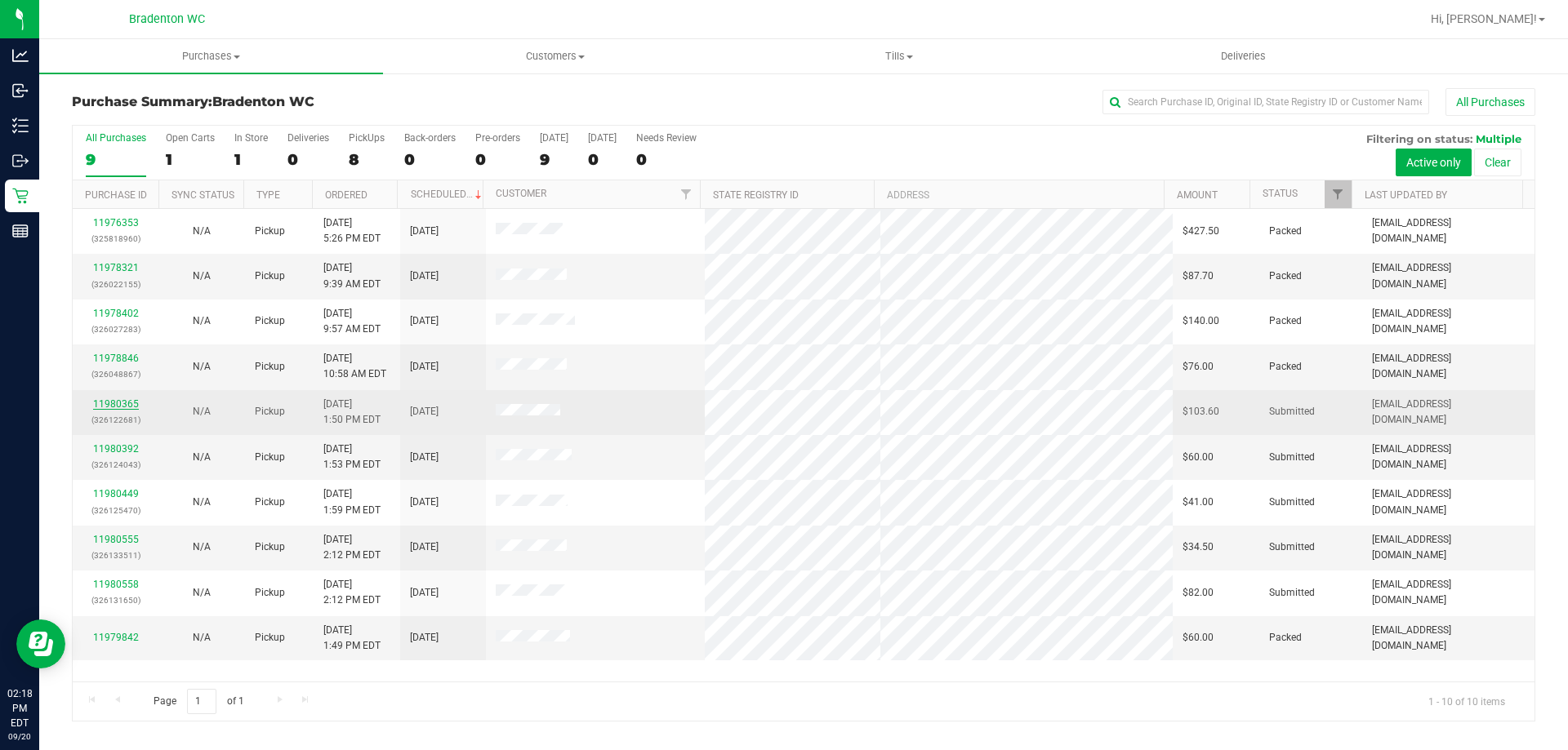
click at [115, 402] on link "11980365" at bounding box center [115, 404] width 46 height 11
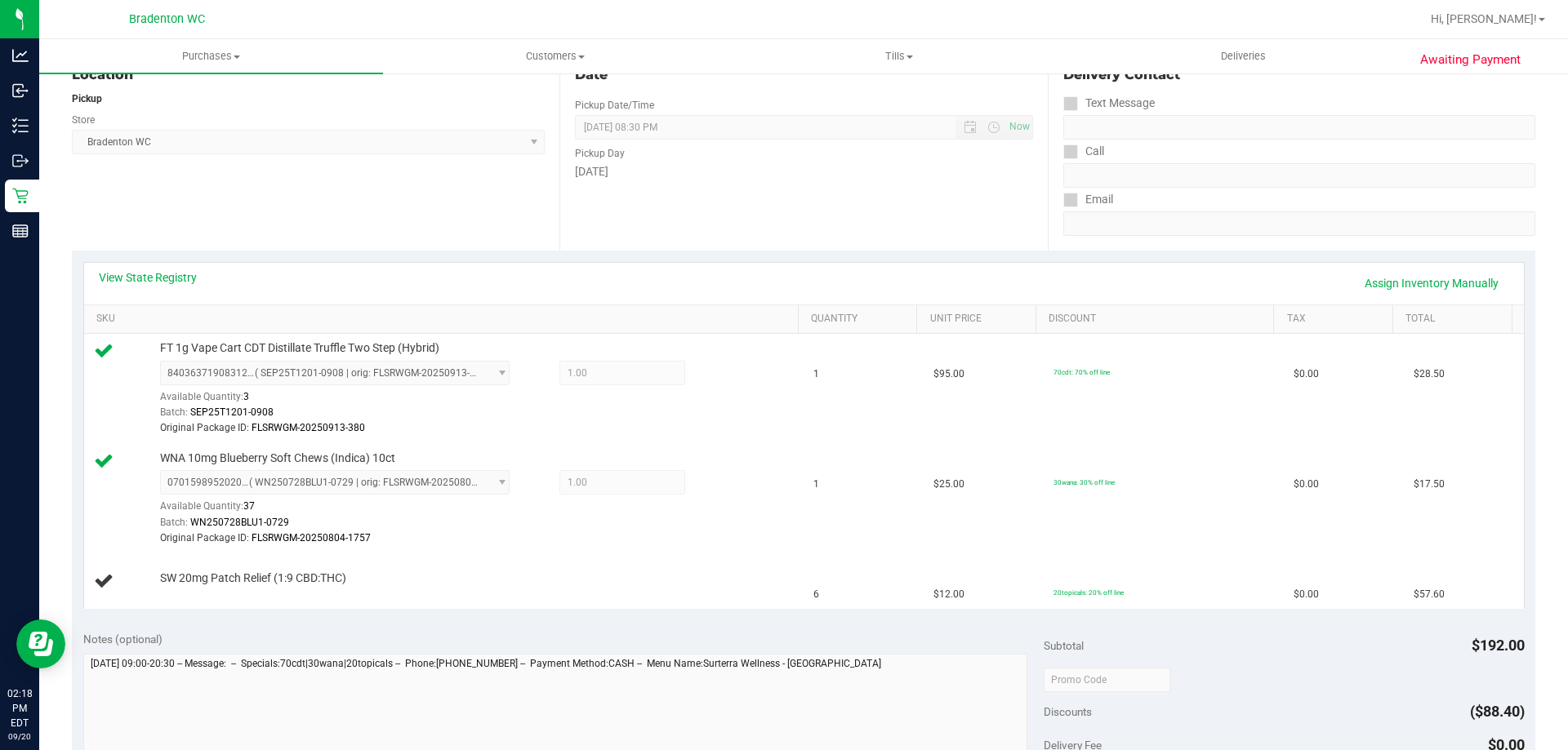
scroll to position [209, 0]
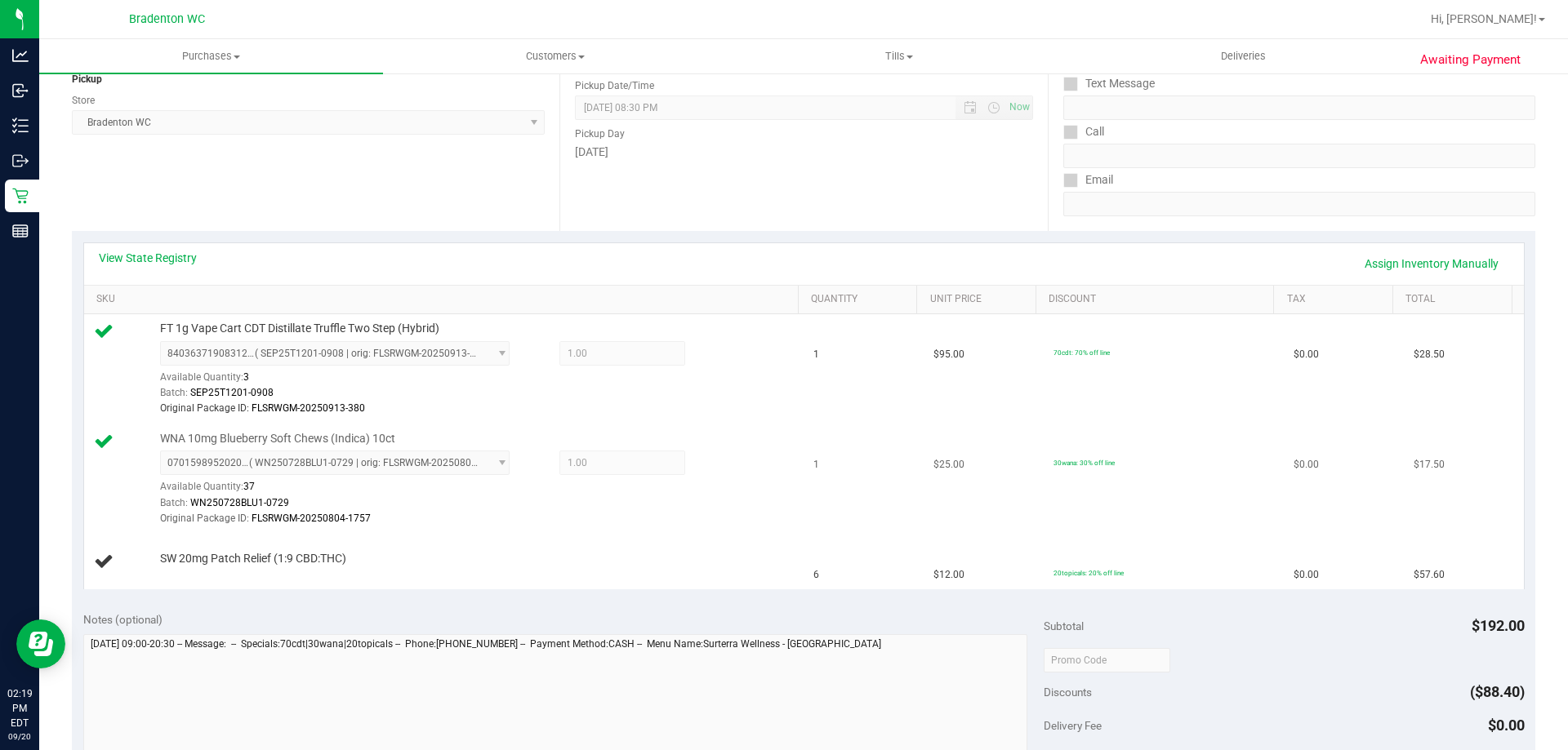
click at [453, 471] on span "0701598952020773 ( WN250728BLU1-0729 | orig: FLSRWGM-20250804-1757 ) 0701598952…" at bounding box center [334, 462] width 350 height 25
click at [471, 470] on span "0701598952020773 ( WN250728BLU1-0729 | orig: FLSRWGM-20250804-1757 ) 0701598952…" at bounding box center [334, 462] width 350 height 25
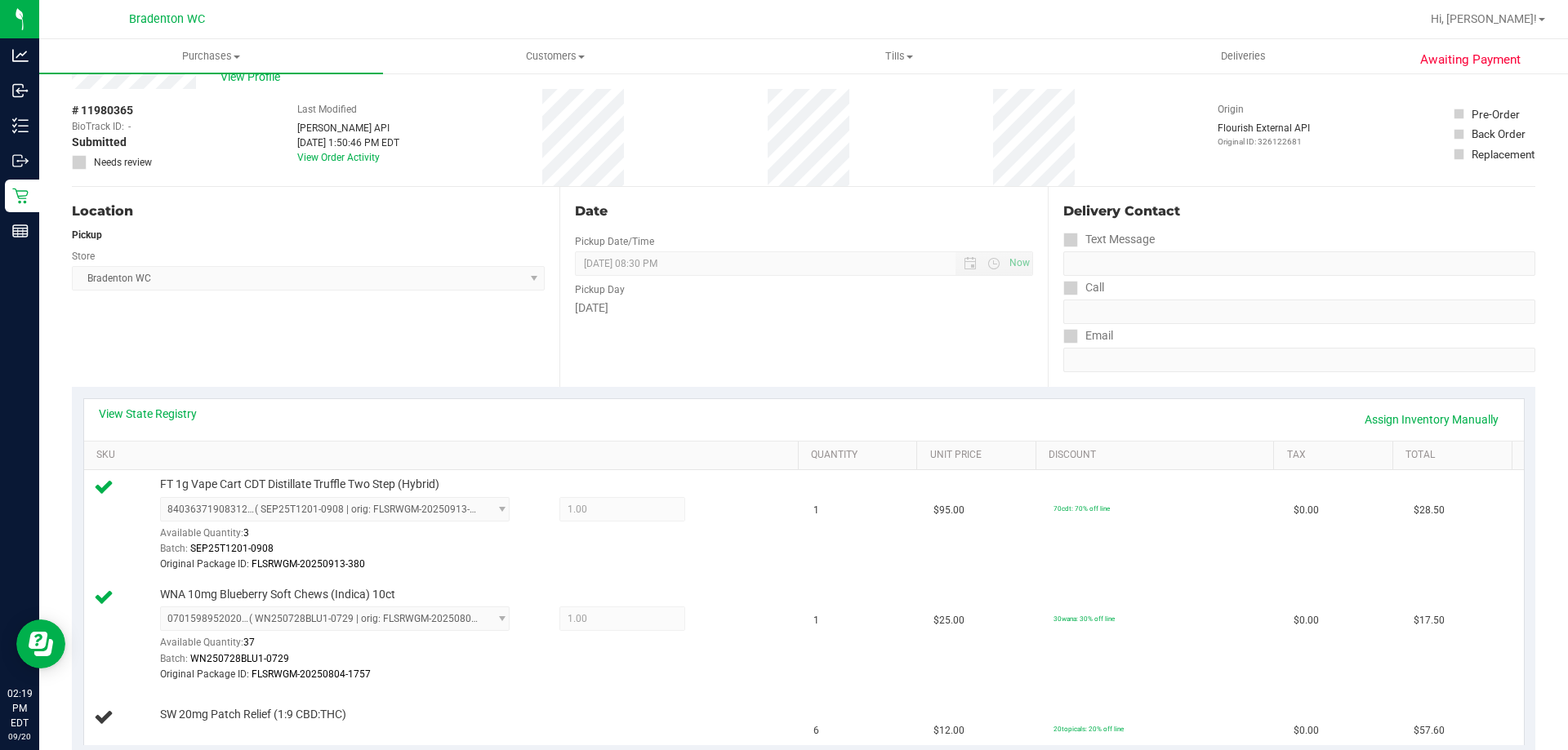
scroll to position [0, 0]
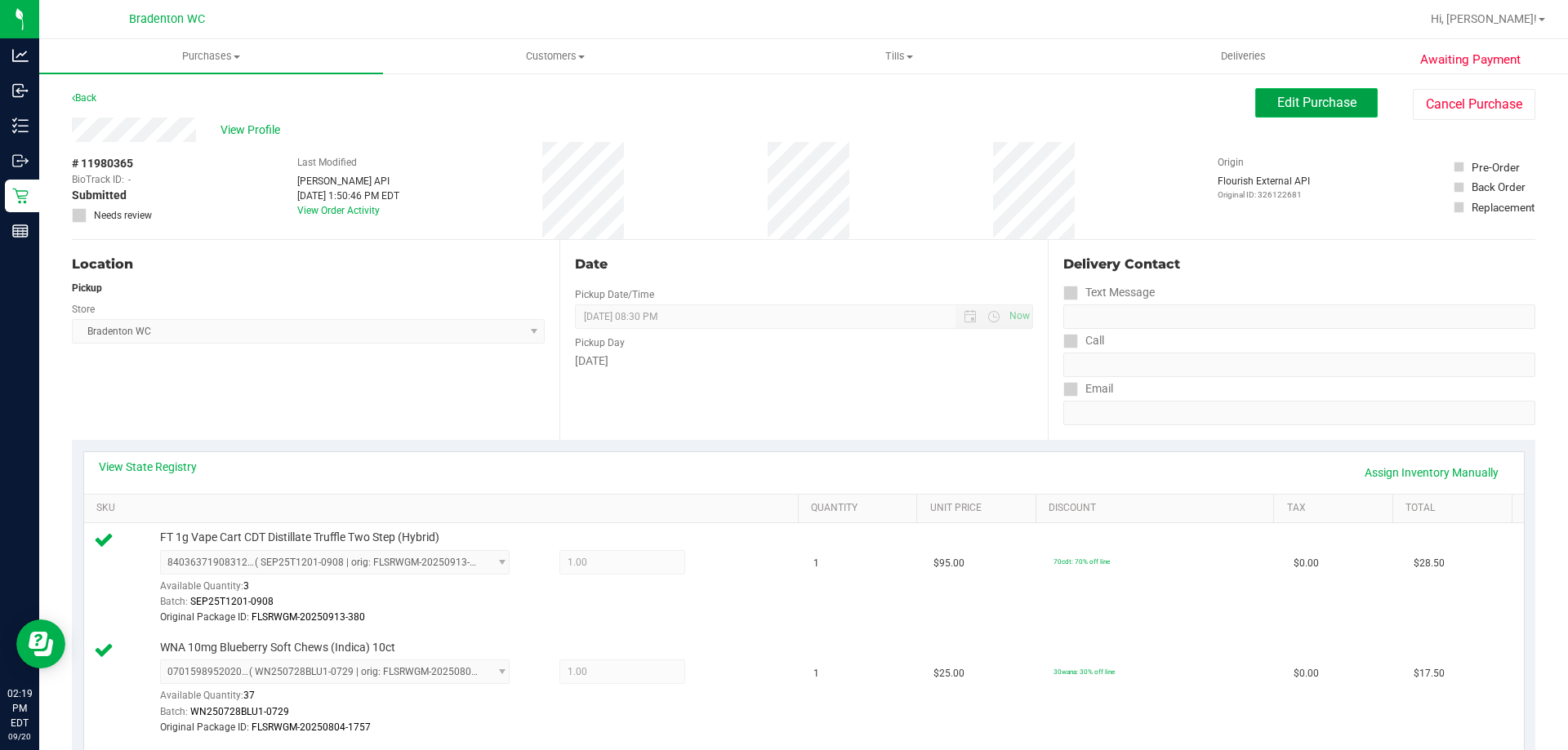
click at [1326, 100] on span "Edit Purchase" at bounding box center [1317, 102] width 79 height 15
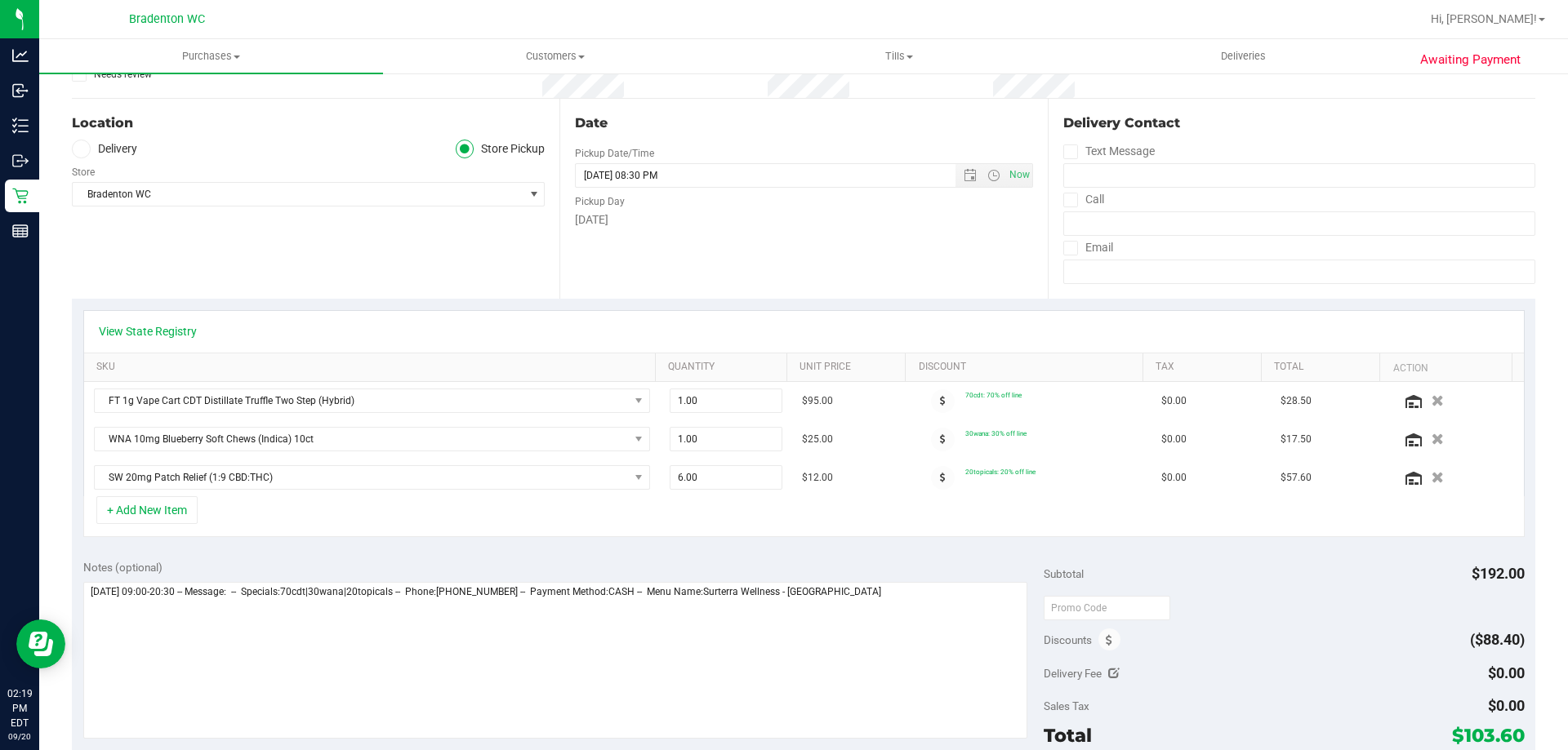
scroll to position [163, 0]
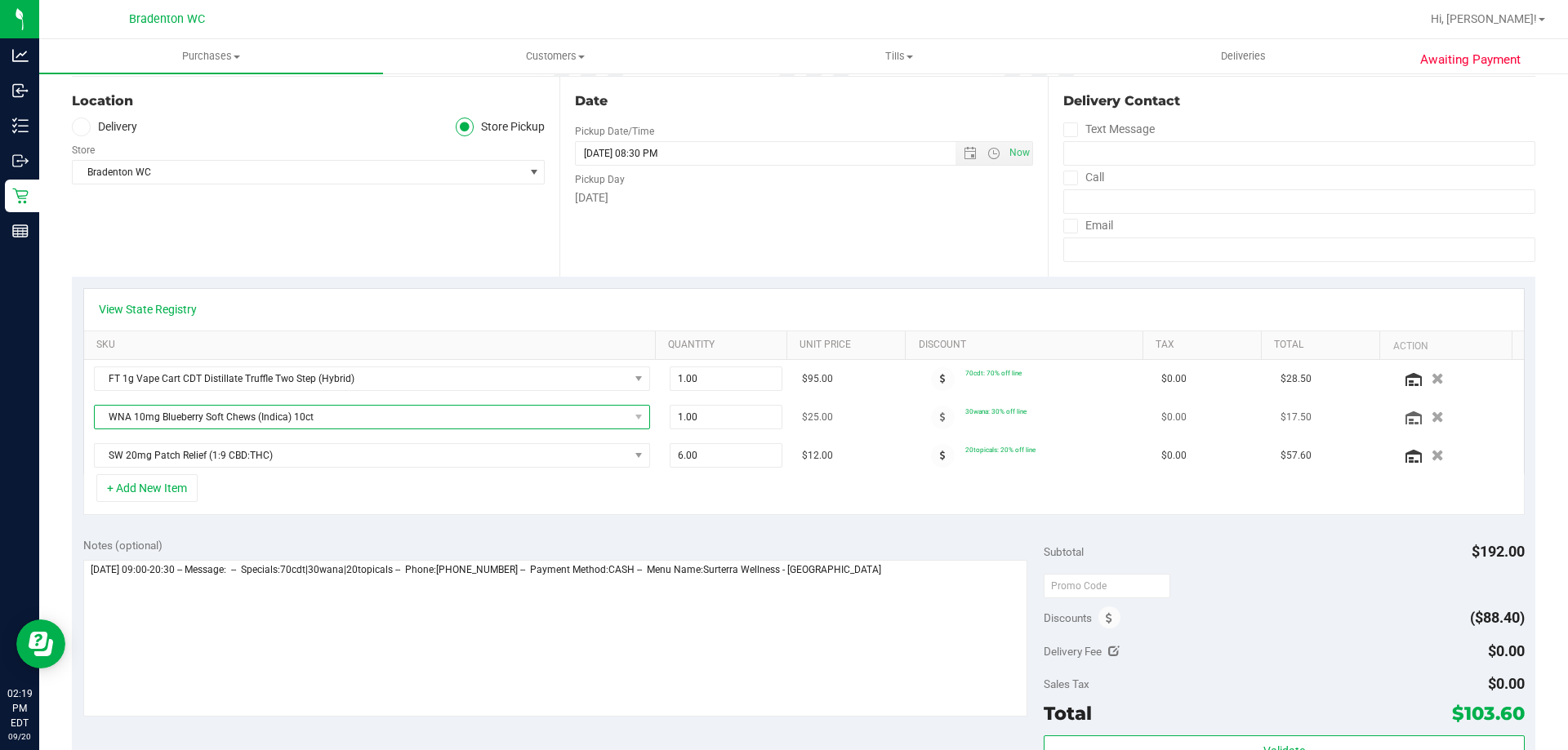
click at [629, 422] on span "NO DATA FOUND" at bounding box center [640, 417] width 21 height 23
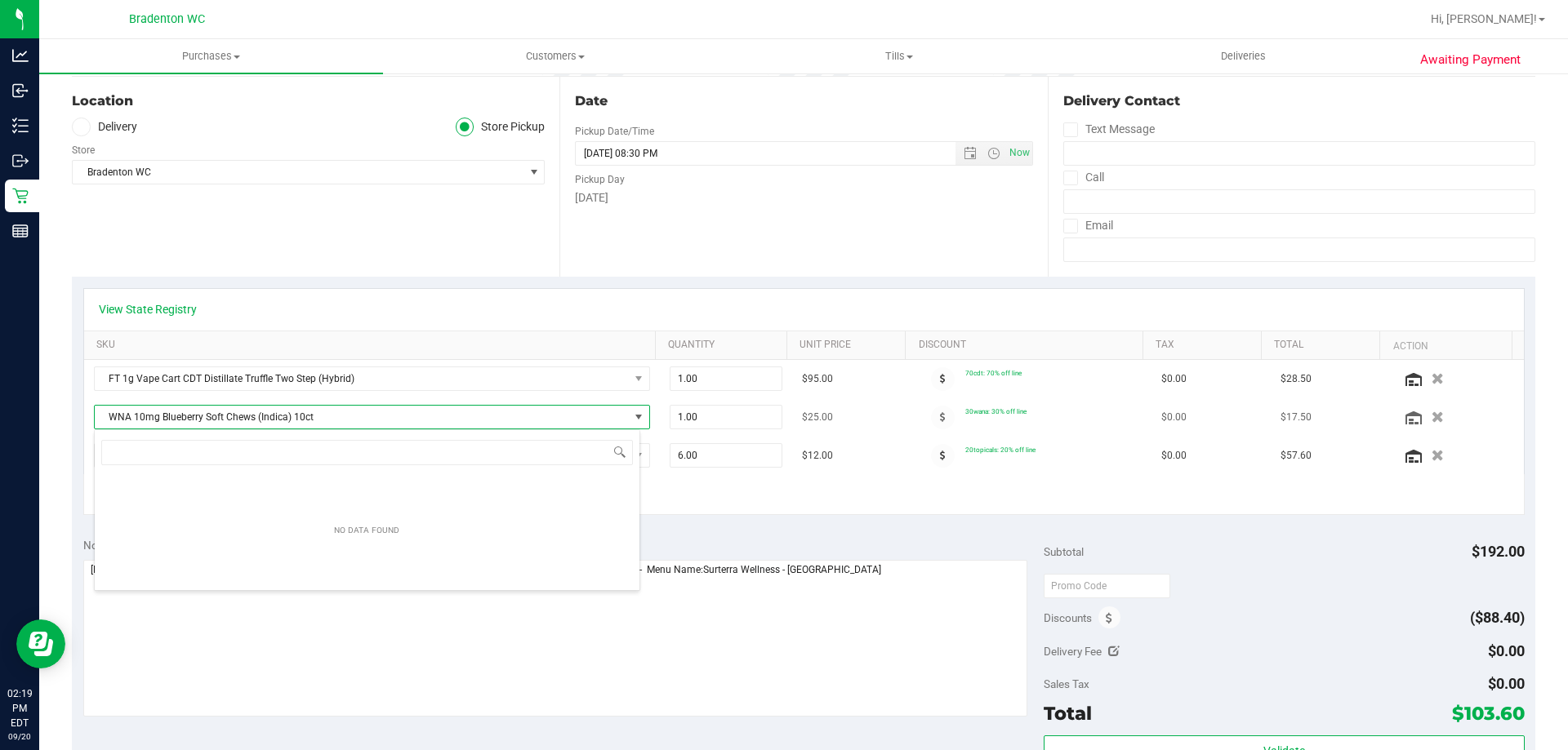
scroll to position [25, 542]
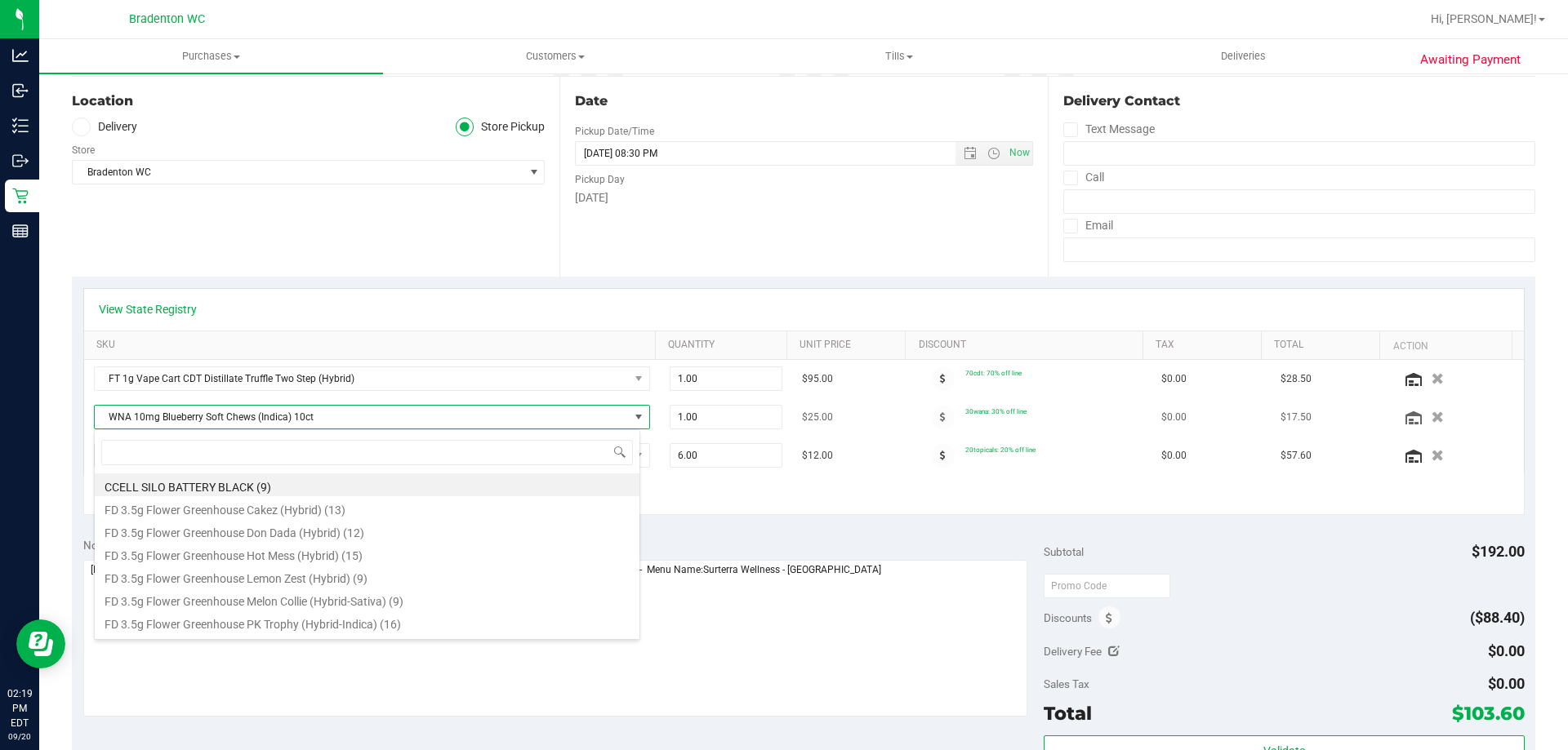
click at [629, 422] on span at bounding box center [640, 417] width 21 height 23
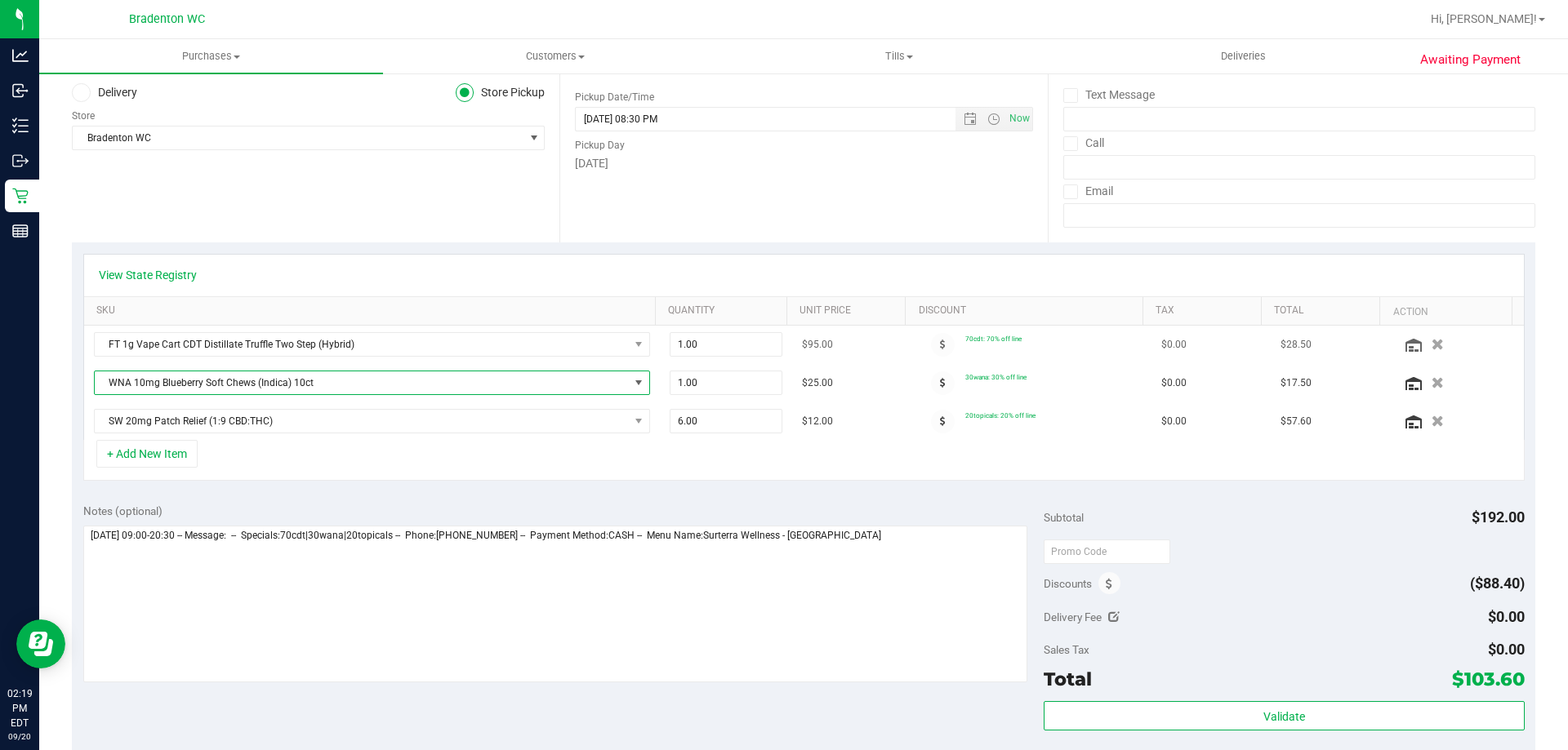
scroll to position [0, 0]
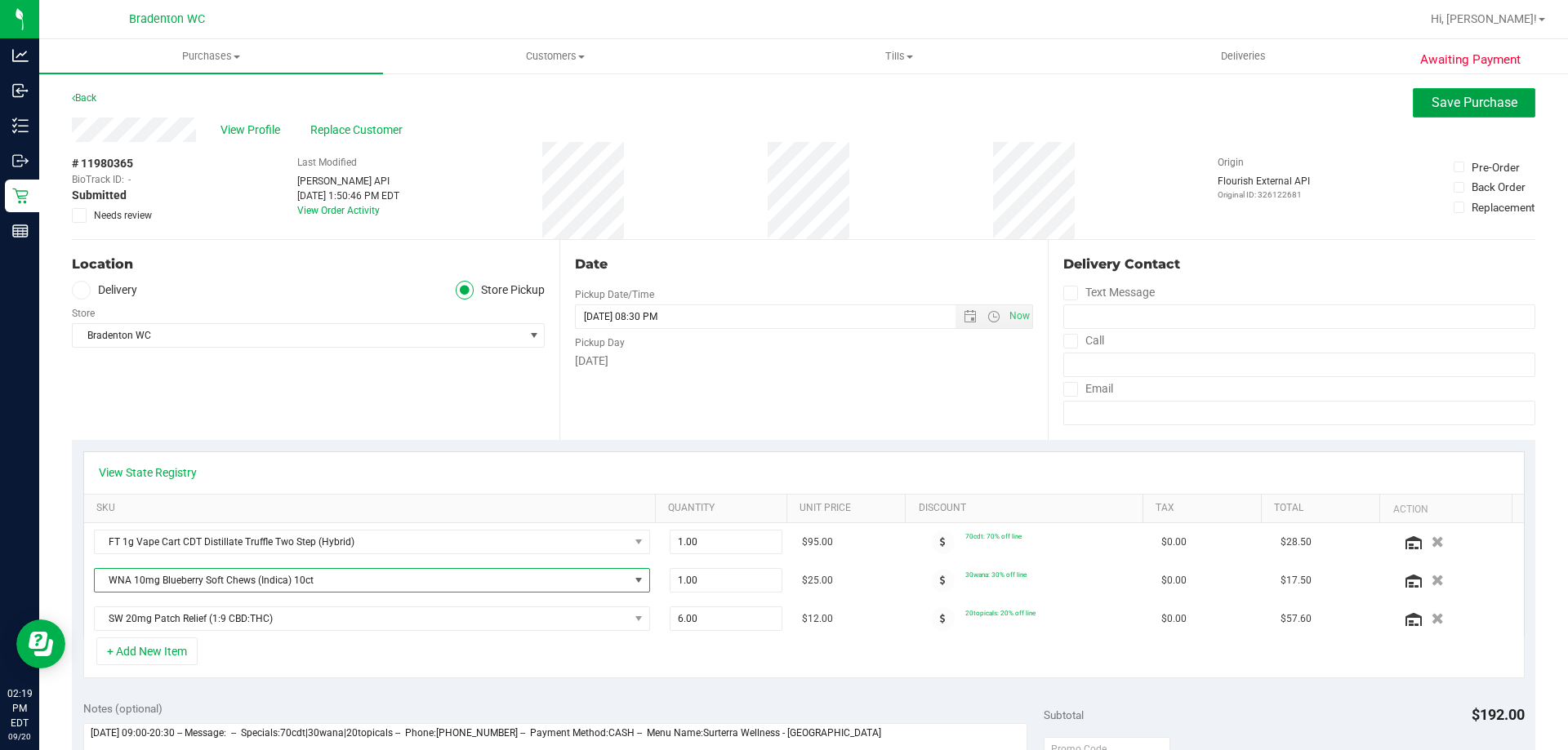
click at [1470, 101] on span "Save Purchase" at bounding box center [1474, 102] width 86 height 15
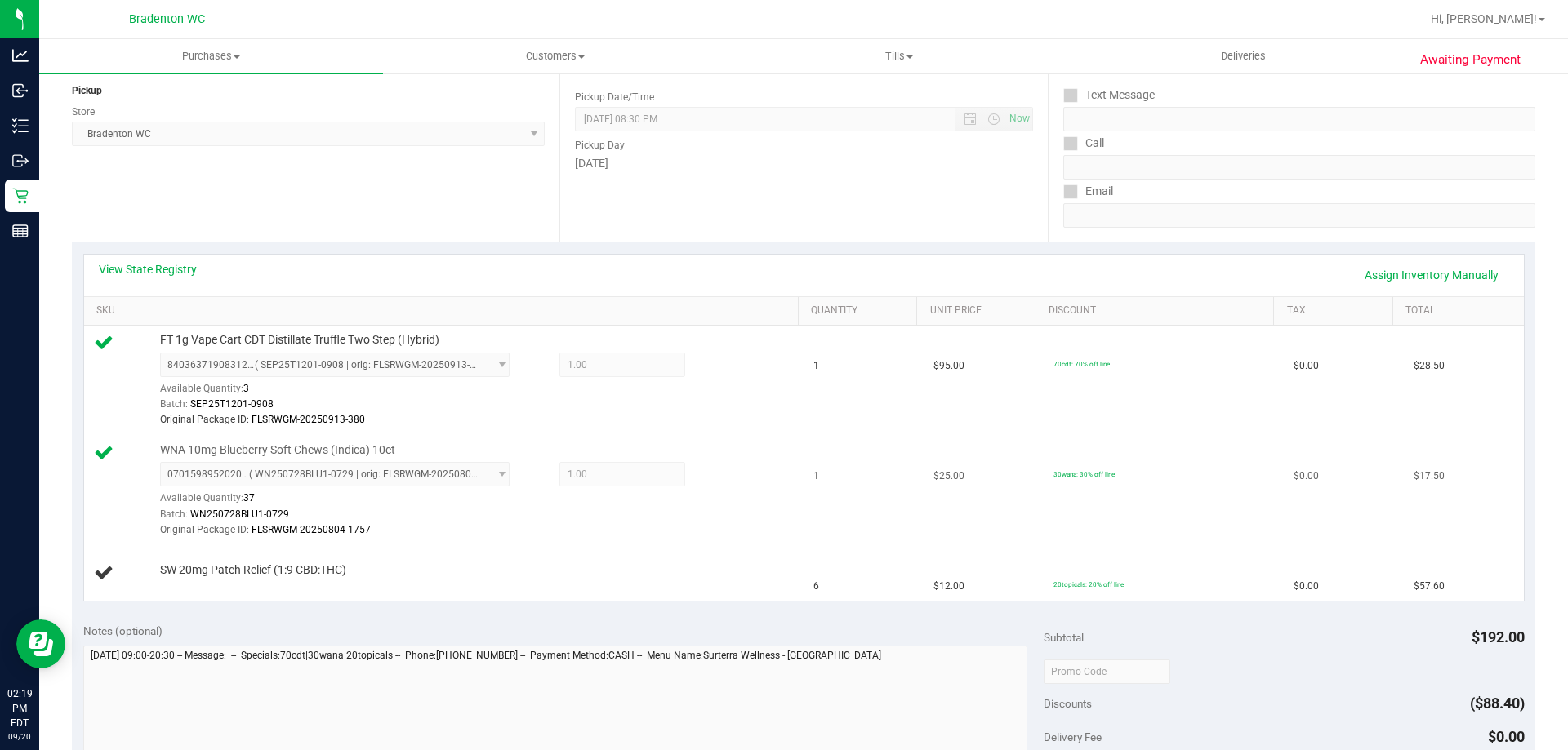
scroll to position [245, 0]
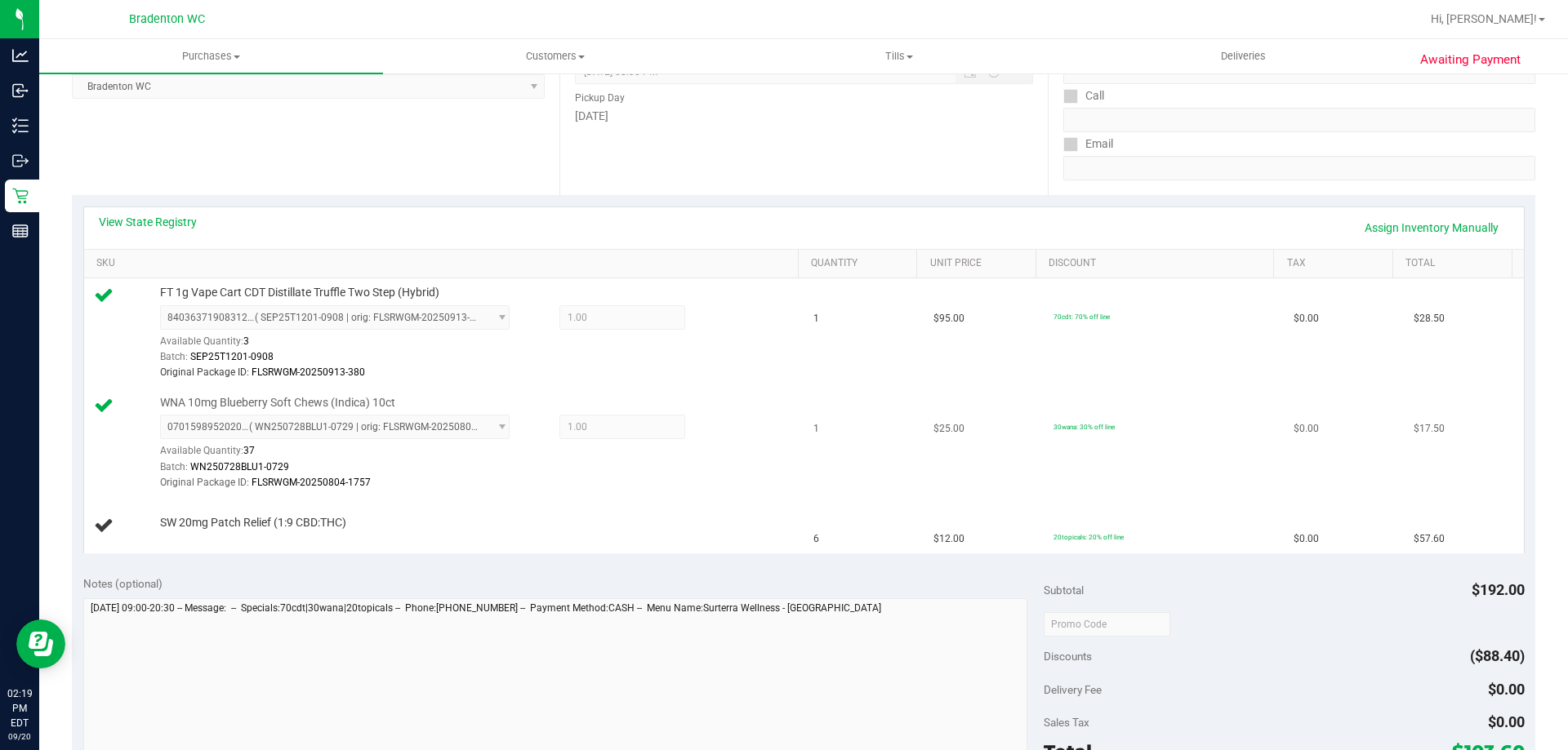
click at [484, 424] on span "0701598952020773 ( WN250728BLU1-0729 | orig: FLSRWGM-20250804-1757 ) 0701598952…" at bounding box center [334, 427] width 350 height 25
drag, startPoint x: 487, startPoint y: 425, endPoint x: 507, endPoint y: 427, distance: 20.1
click at [488, 425] on span "0701598952020773 ( WN250728BLU1-0729 | orig: FLSRWGM-20250804-1757 ) 0701598952…" at bounding box center [334, 427] width 350 height 25
click at [597, 428] on span "1.00 1" at bounding box center [622, 427] width 126 height 25
click at [491, 424] on span "0701598952020773 ( WN250728BLU1-0729 | orig: FLSRWGM-20250804-1757 ) 0701598952…" at bounding box center [334, 427] width 350 height 25
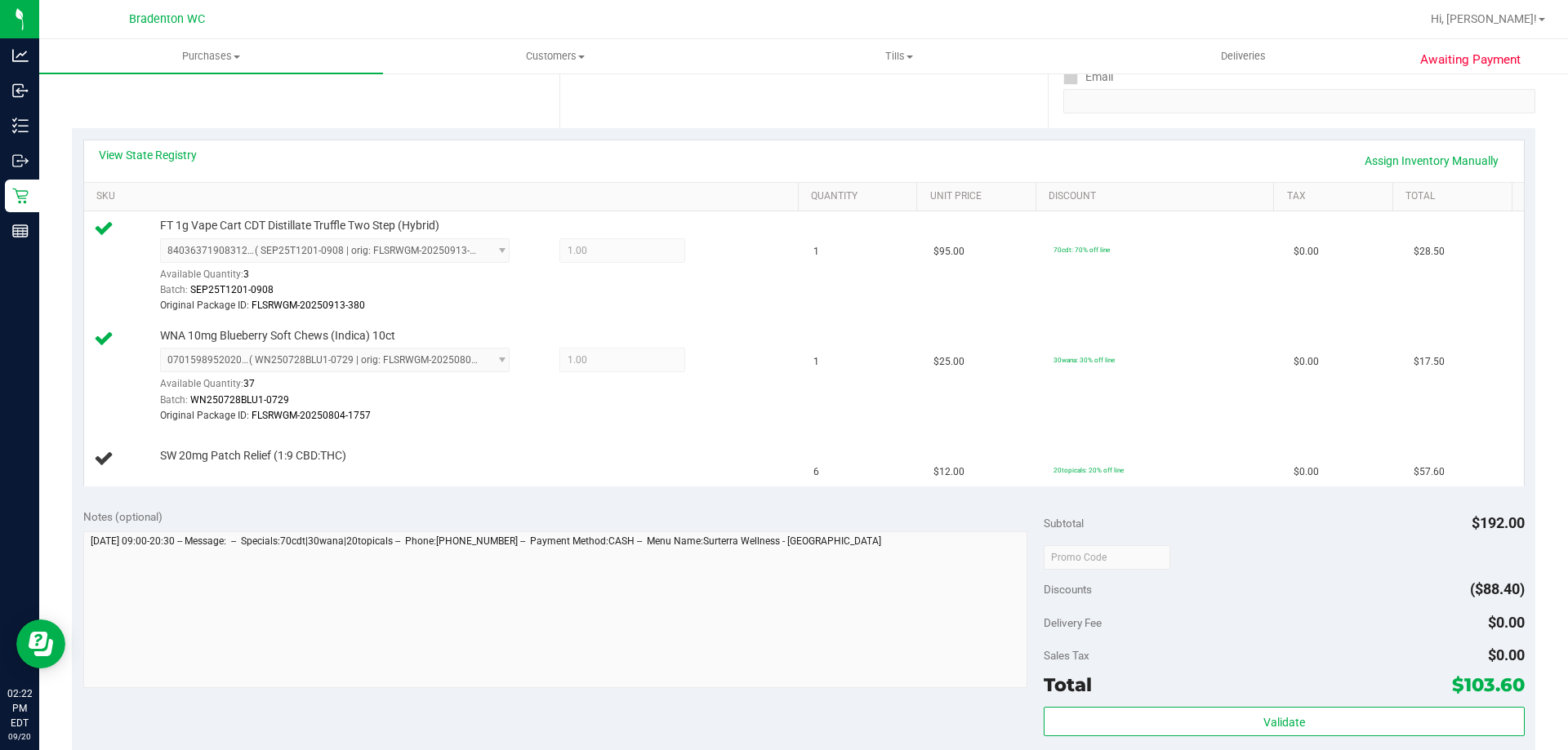
scroll to position [208, 0]
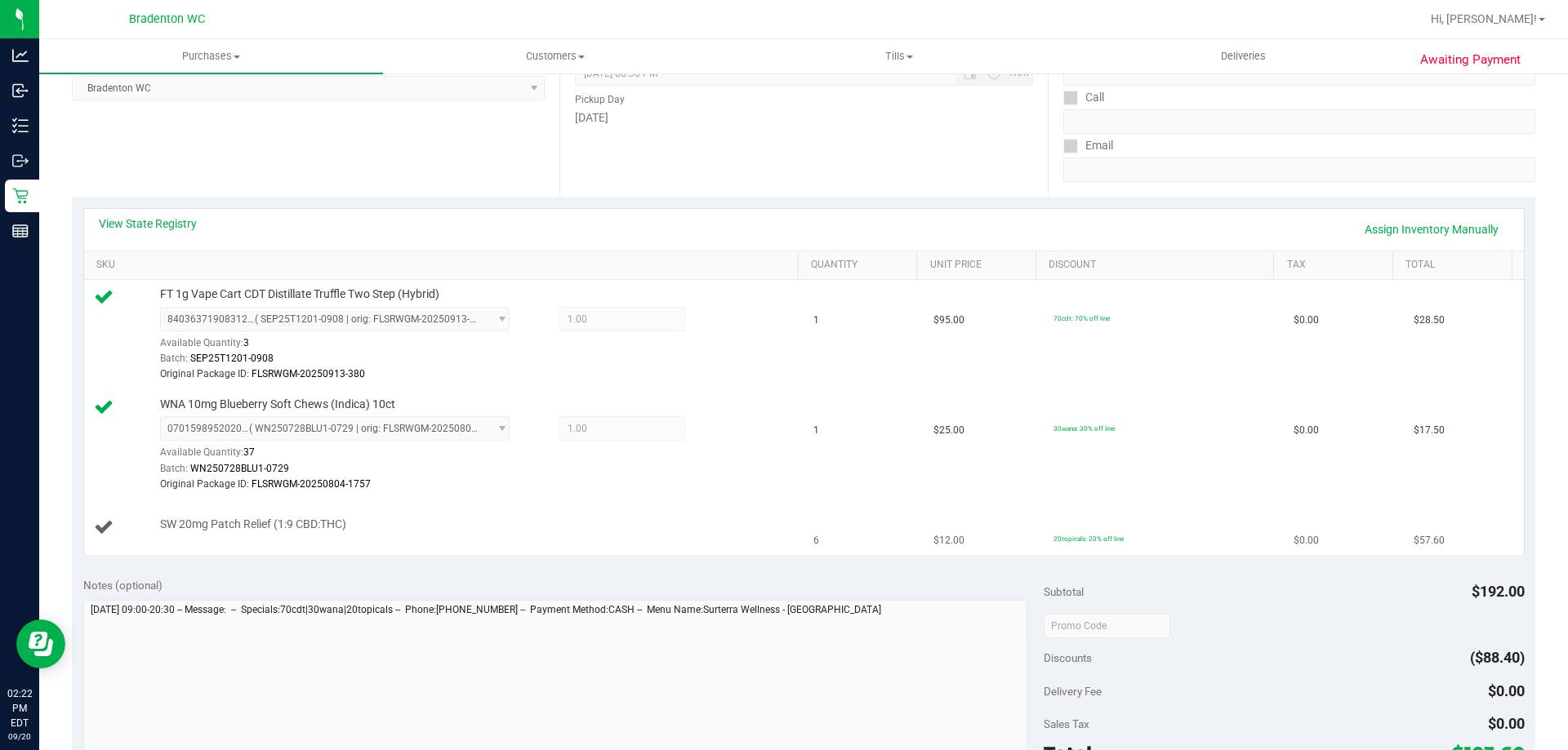
scroll to position [326, 0]
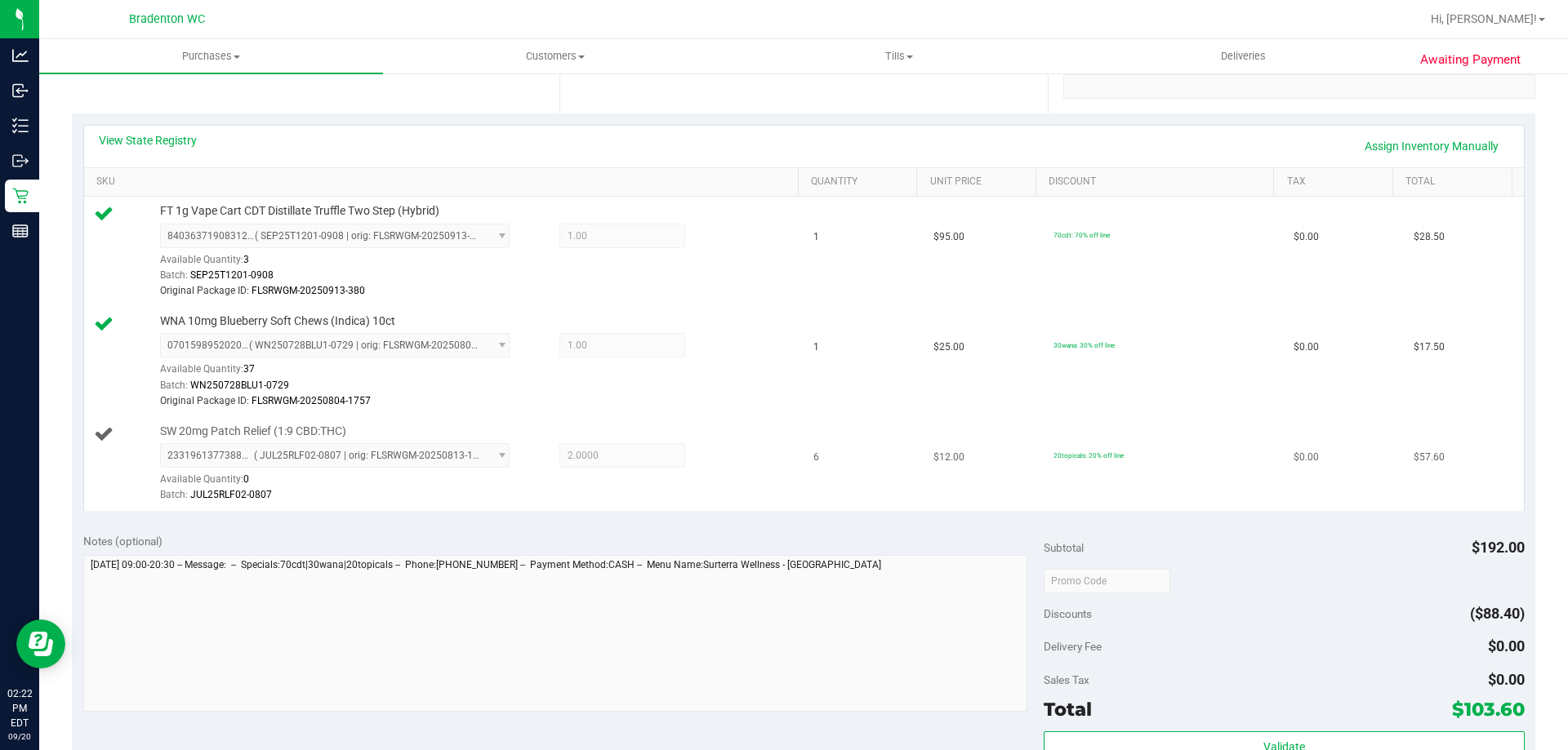
click at [457, 440] on div "SW 20mg Patch Relief (1:9 CBD:THC) 2331961377388677 ( JUL25RLF02-0807 | orig: F…" at bounding box center [471, 464] width 639 height 81
click at [489, 466] on span "2331961377388677 ( JUL25RLF02-0807 | orig: FLSRWGM-20250813-1575 ) 233196137738…" at bounding box center [334, 455] width 350 height 25
click at [493, 451] on span "2331961377388677 ( JUL25RLF02-0807 | orig: FLSRWGM-20250813-1575 ) 233196137738…" at bounding box center [334, 455] width 350 height 25
click at [1369, 145] on link "Assign Inventory Manually" at bounding box center [1431, 146] width 156 height 27
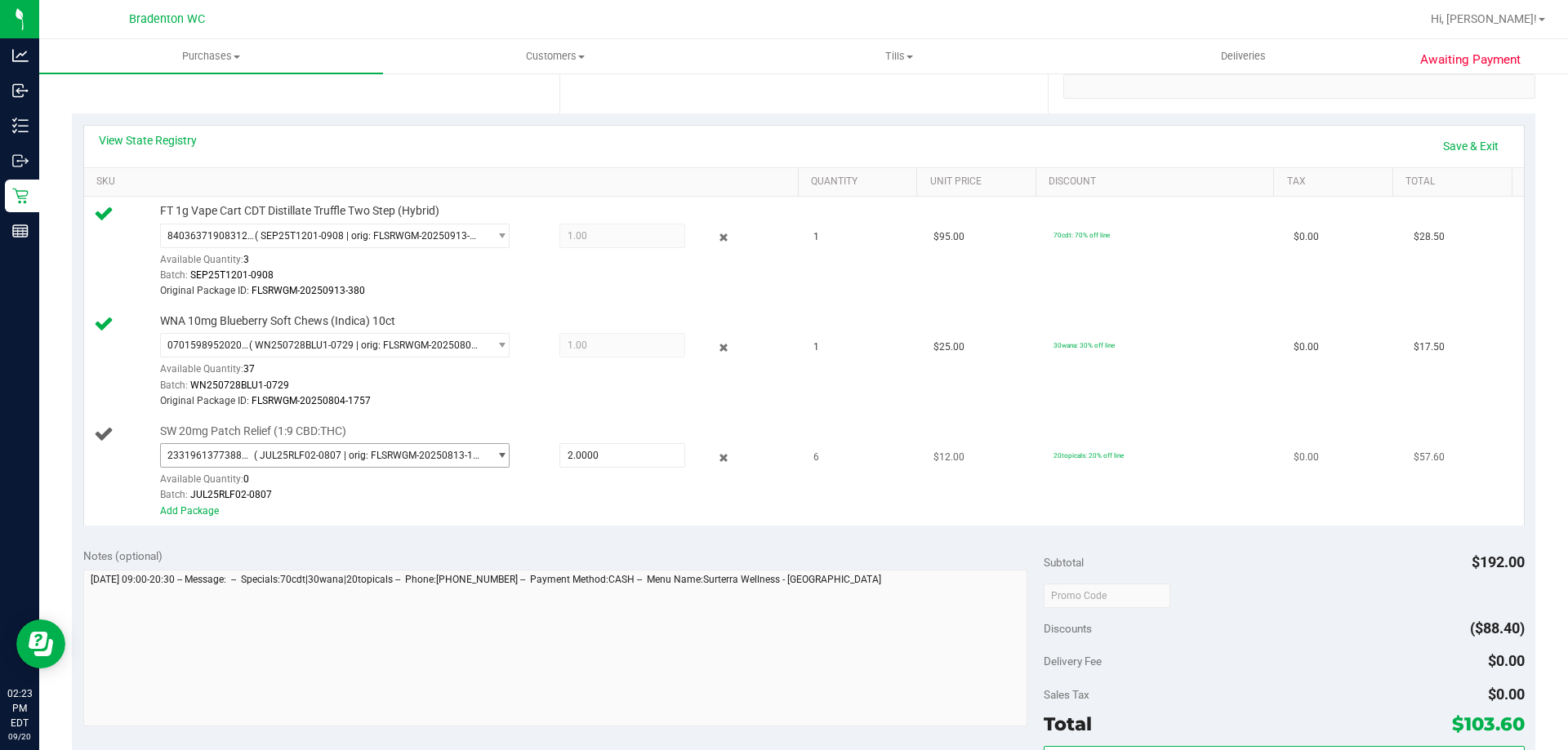
click at [496, 462] on span "select" at bounding box center [502, 455] width 12 height 13
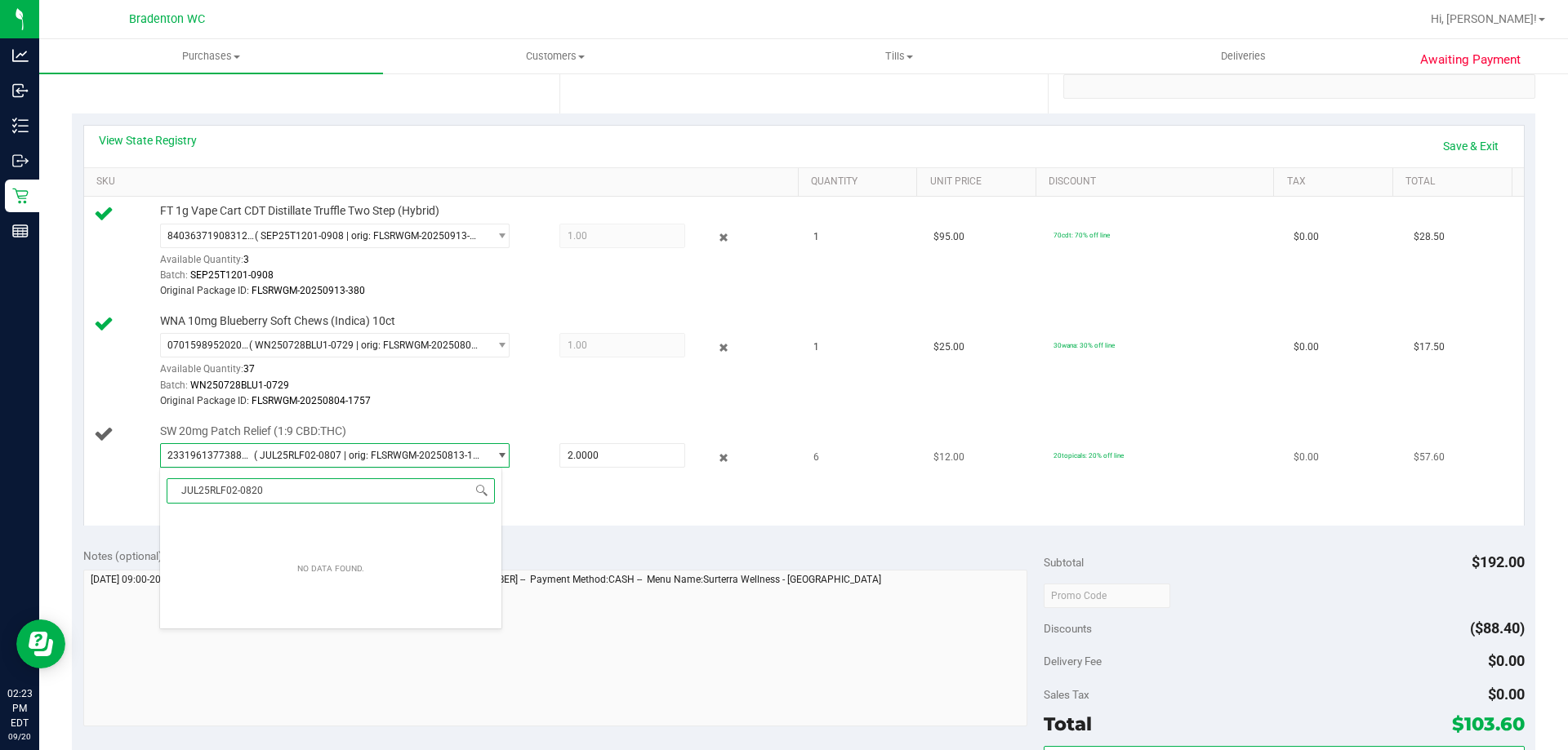
type input "JUL25RLF02-0820"
click at [528, 498] on div "Batch: JUL25RLF02-0807" at bounding box center [475, 495] width 630 height 15
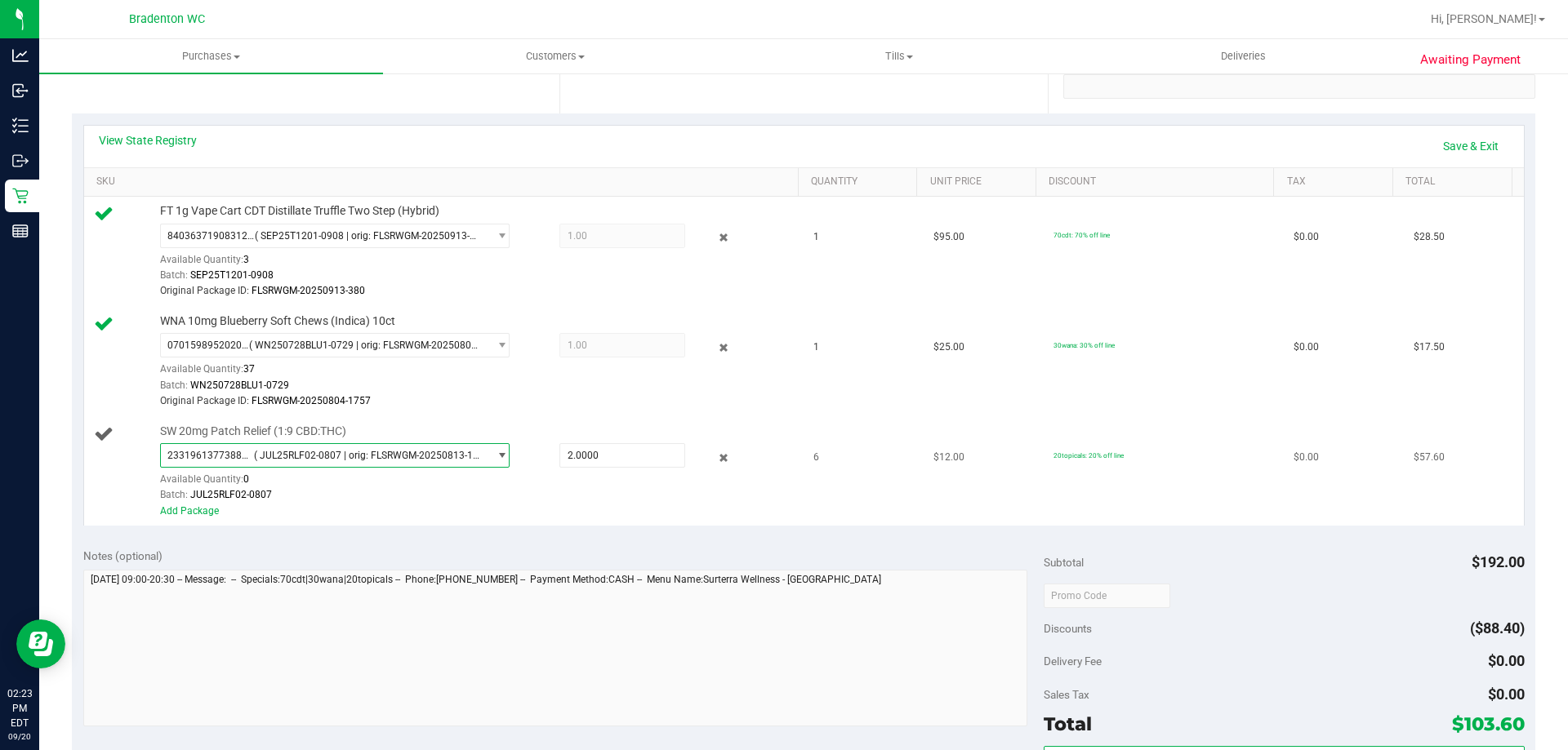
click at [487, 458] on span "select" at bounding box center [498, 455] width 21 height 23
click at [552, 492] on div "Batch: JUL25RLF02-0807" at bounding box center [475, 495] width 630 height 15
click at [487, 231] on span "select" at bounding box center [498, 235] width 21 height 23
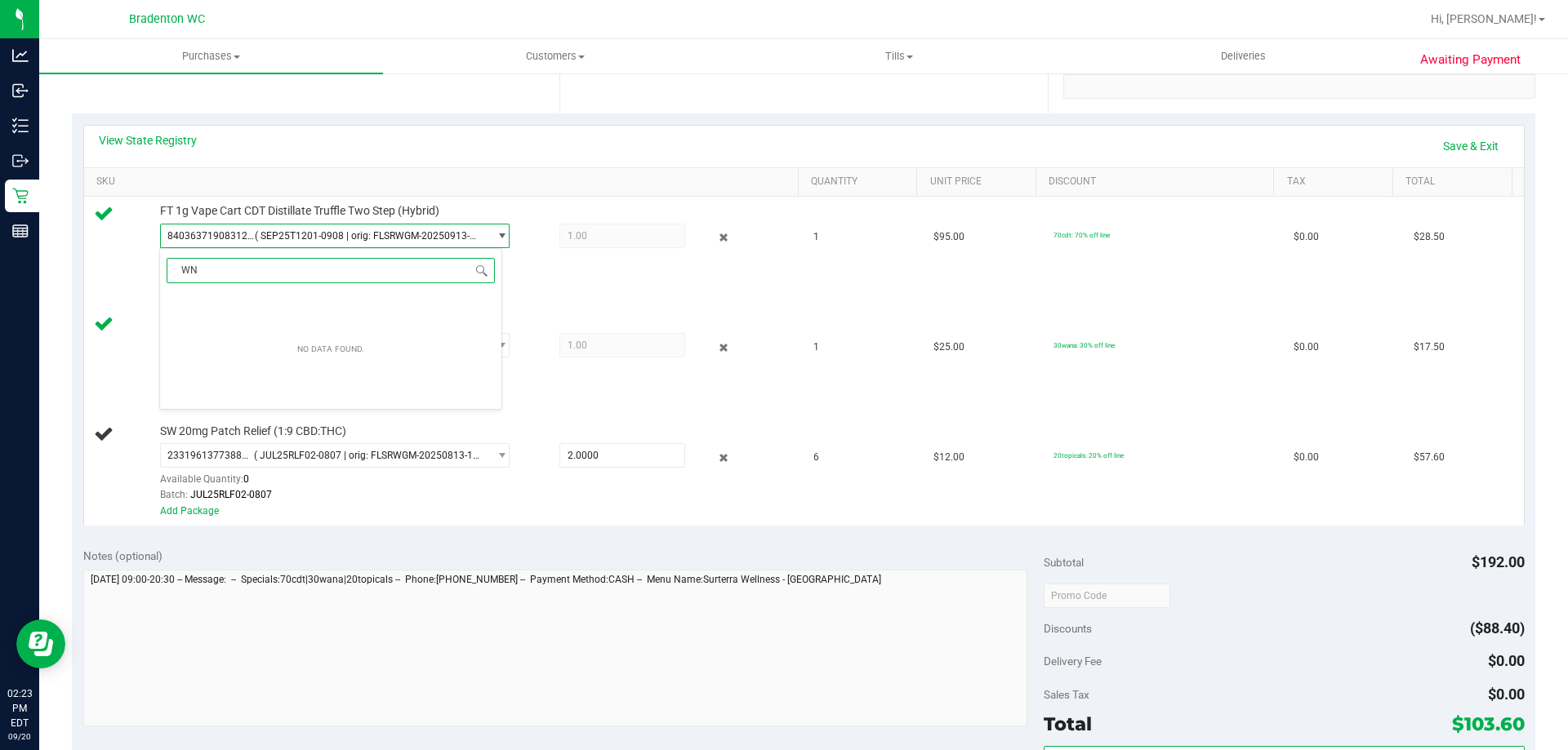
type input "W"
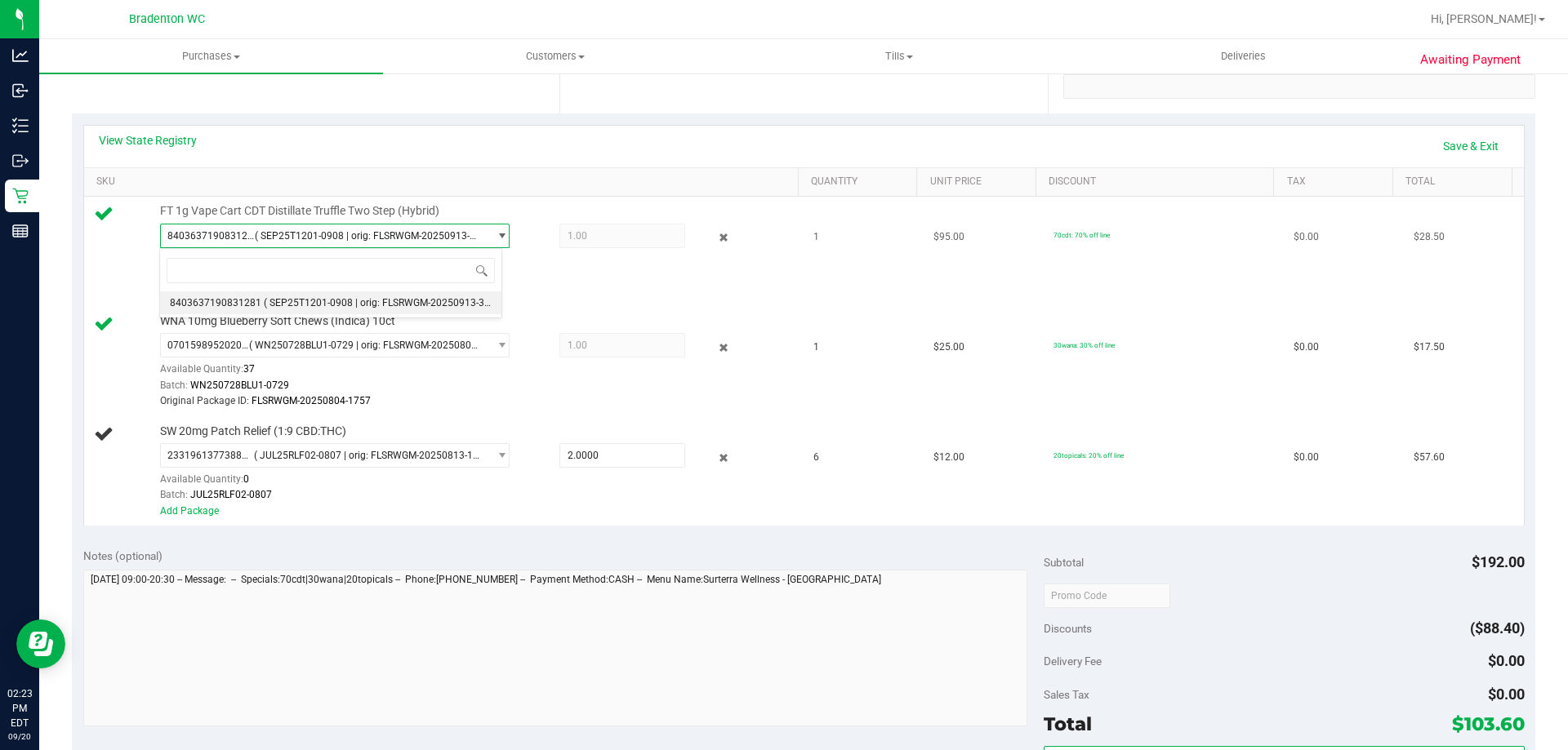
click at [570, 269] on div "Batch: SEP25T1201-0908" at bounding box center [475, 276] width 630 height 15
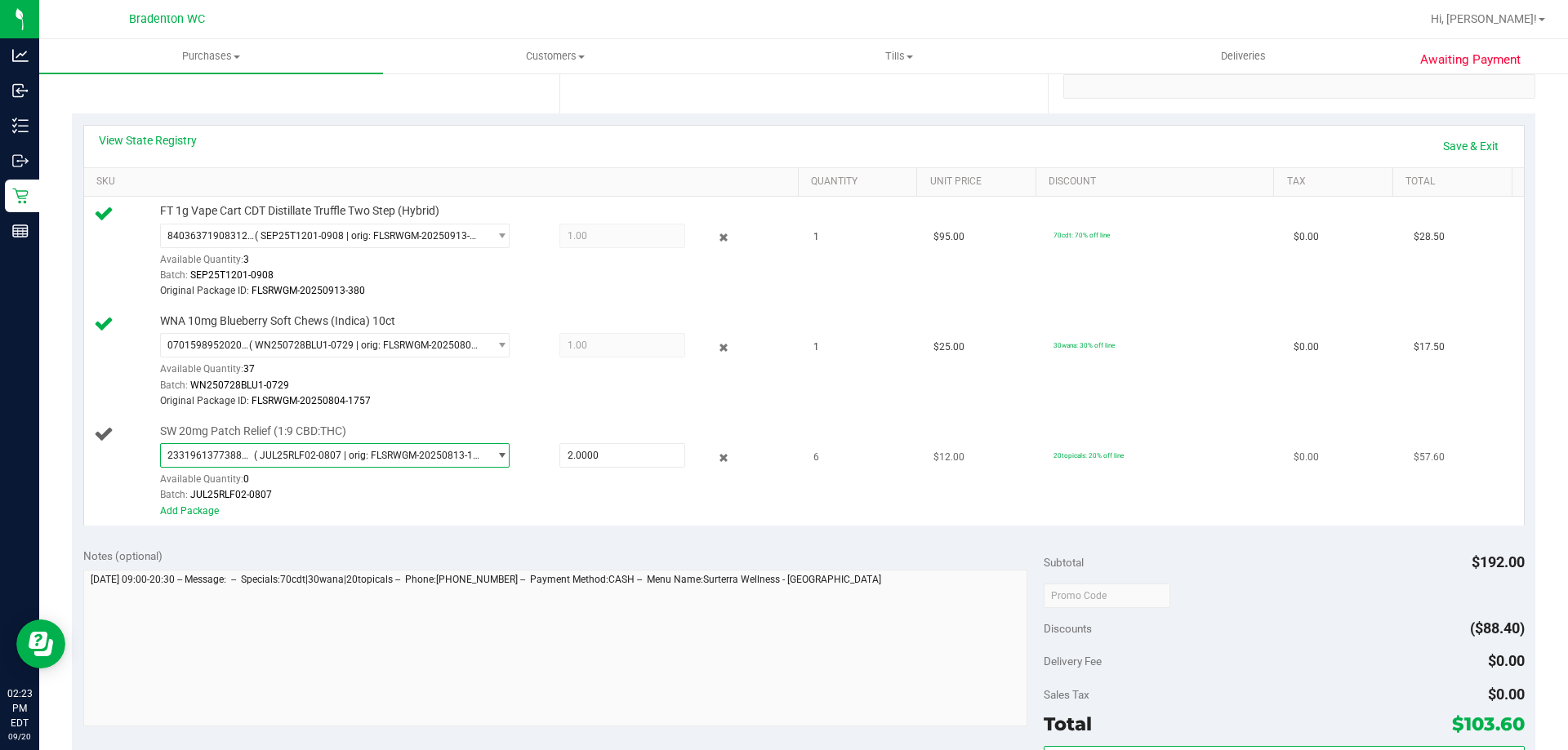
click at [487, 462] on span "select" at bounding box center [498, 455] width 21 height 23
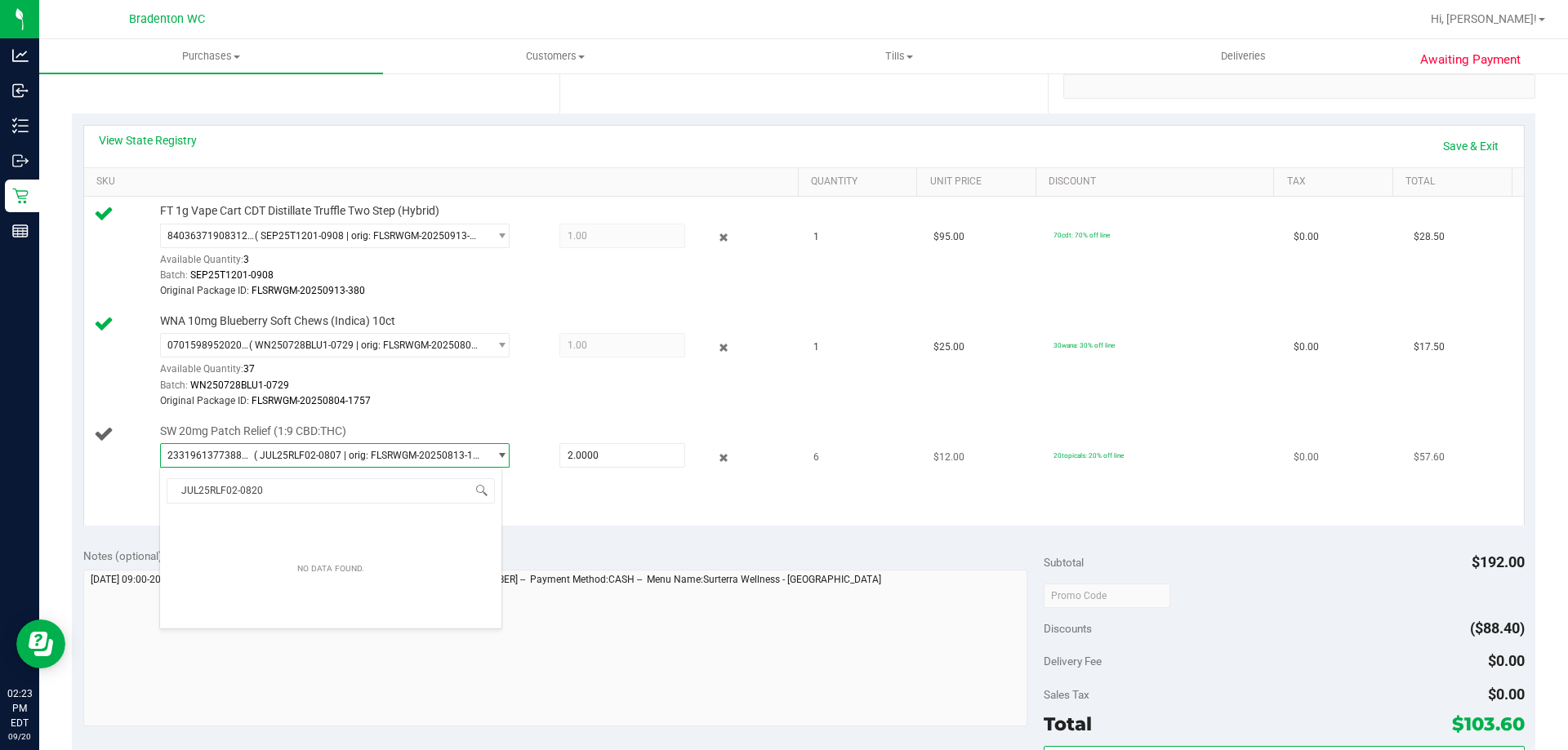
click at [536, 475] on div "2331961377388677 ( JUL25RLF02-0807 | orig: FLSRWGM-20250813-1575 ) Available Qu…" at bounding box center [475, 473] width 630 height 59
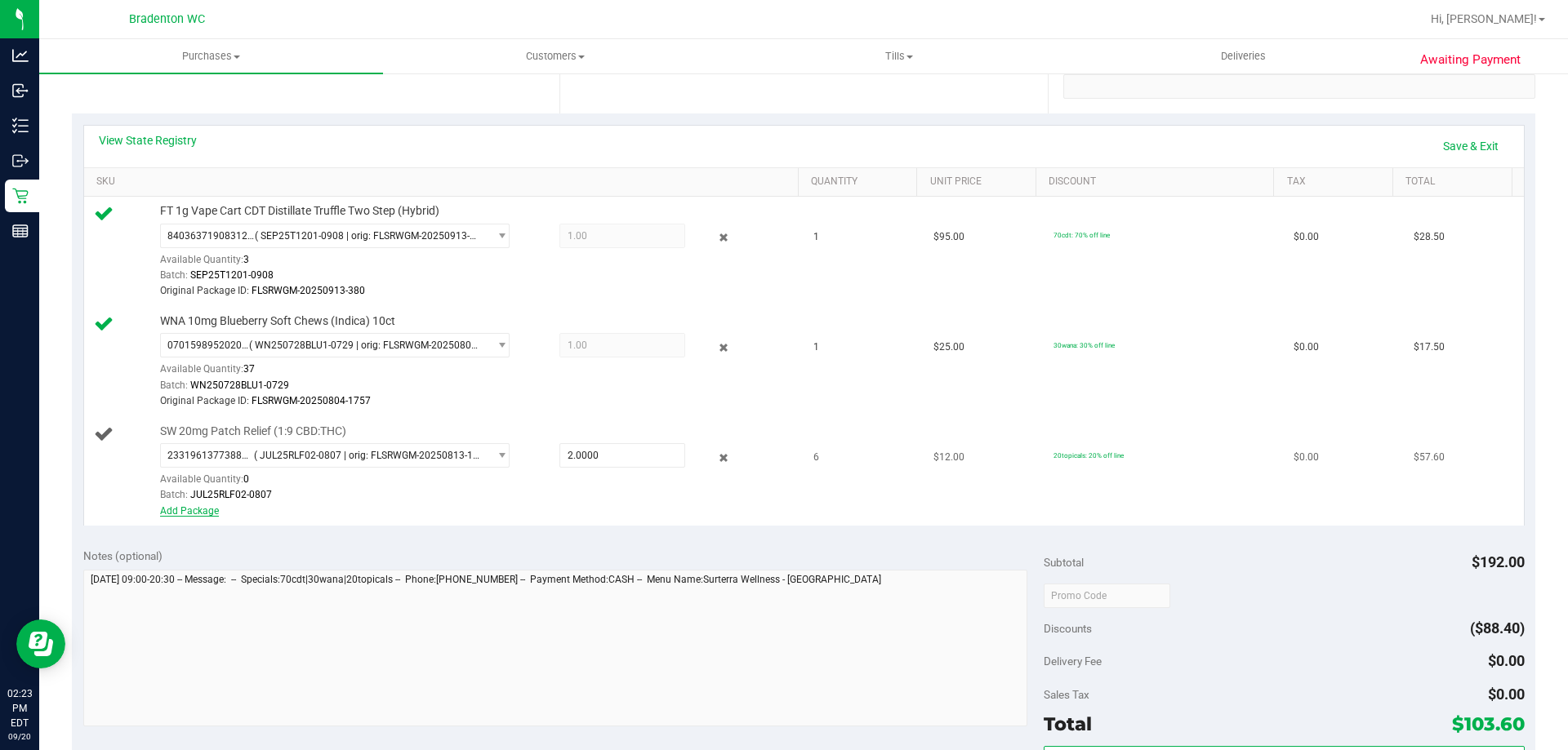
click at [212, 509] on link "Add Package" at bounding box center [189, 510] width 58 height 11
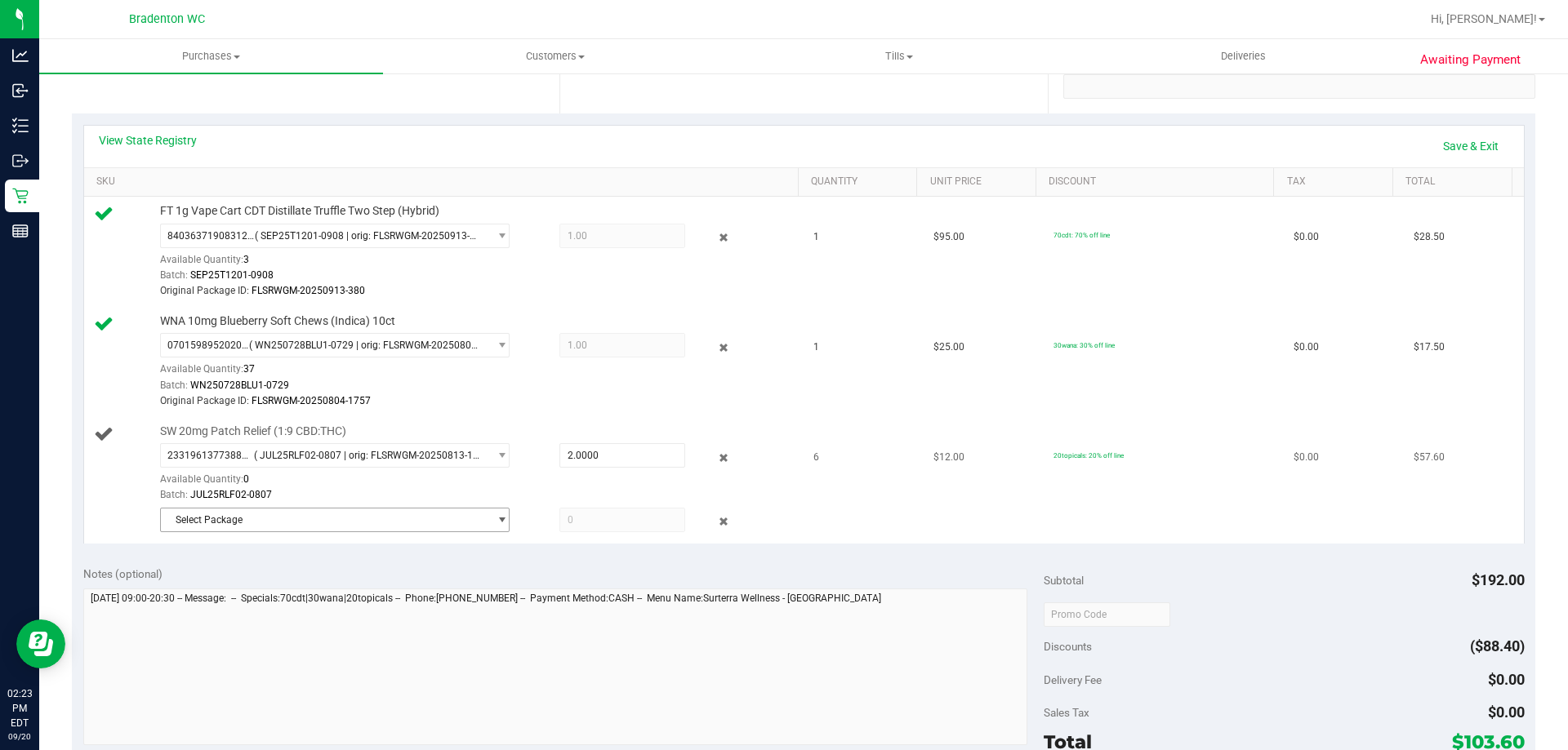
click at [443, 521] on span "Select Package" at bounding box center [324, 520] width 328 height 23
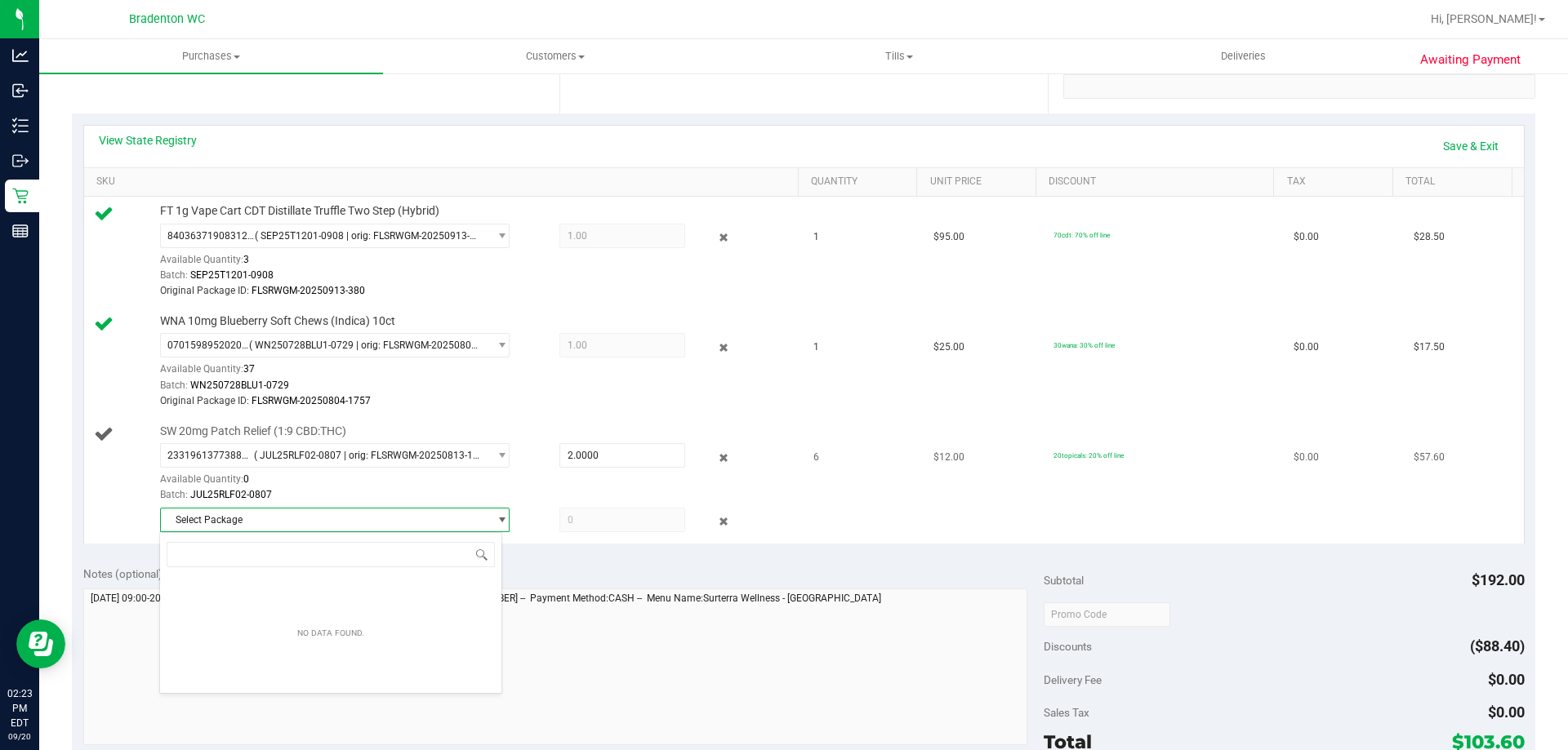
click at [577, 521] on span at bounding box center [622, 520] width 126 height 25
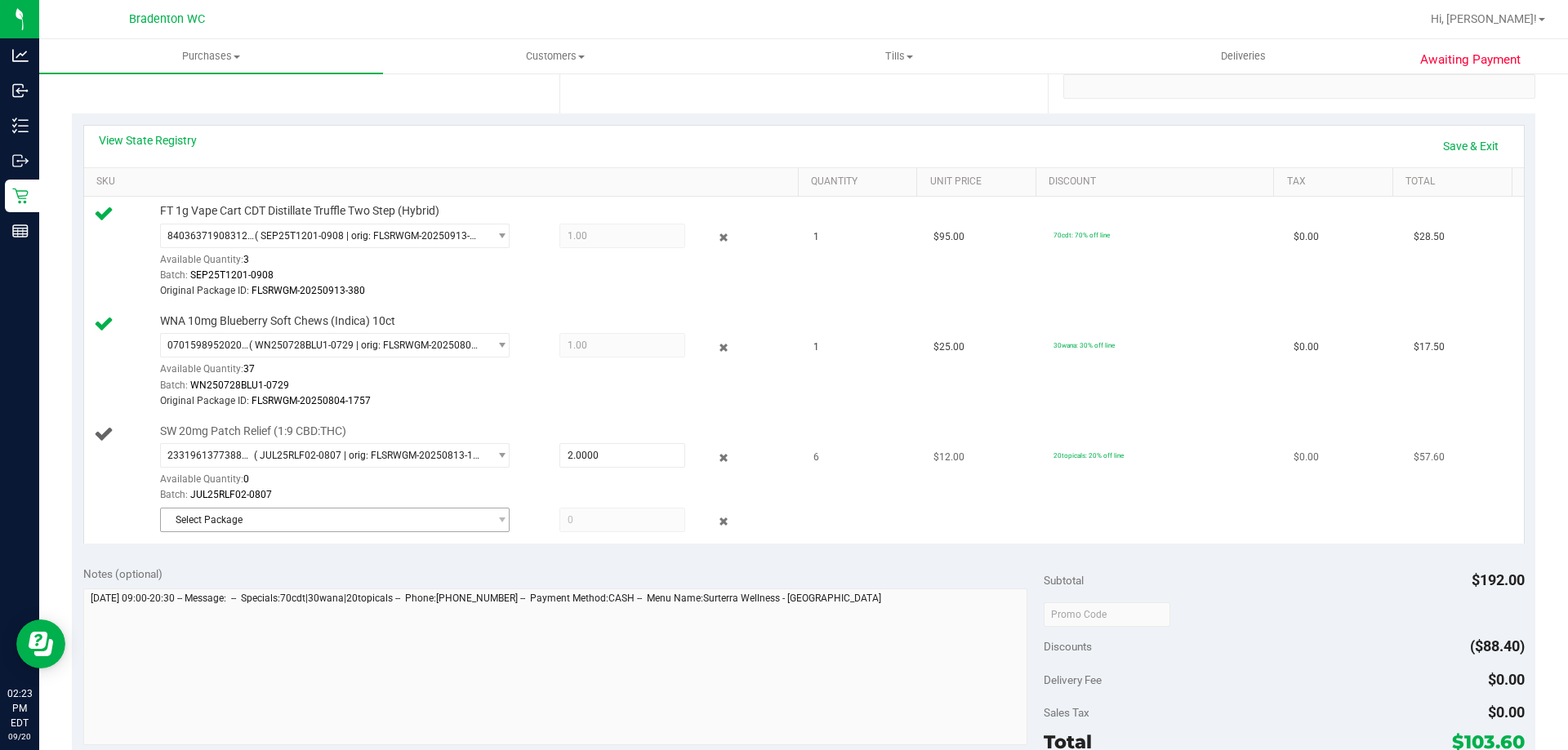
click at [466, 509] on span "Select Package" at bounding box center [324, 520] width 328 height 23
click at [496, 455] on span "select" at bounding box center [502, 455] width 12 height 13
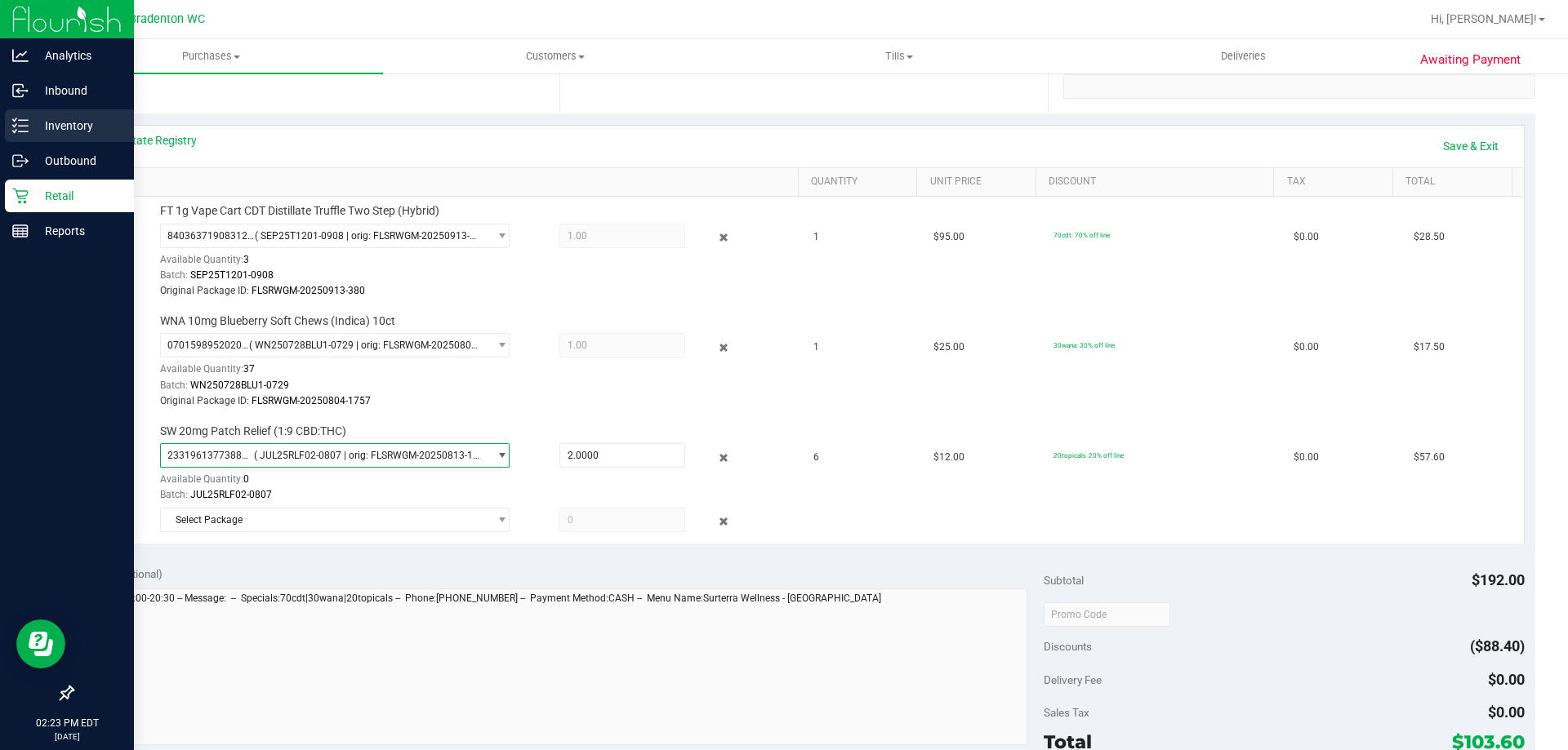
click at [23, 120] on line at bounding box center [23, 120] width 9 height 0
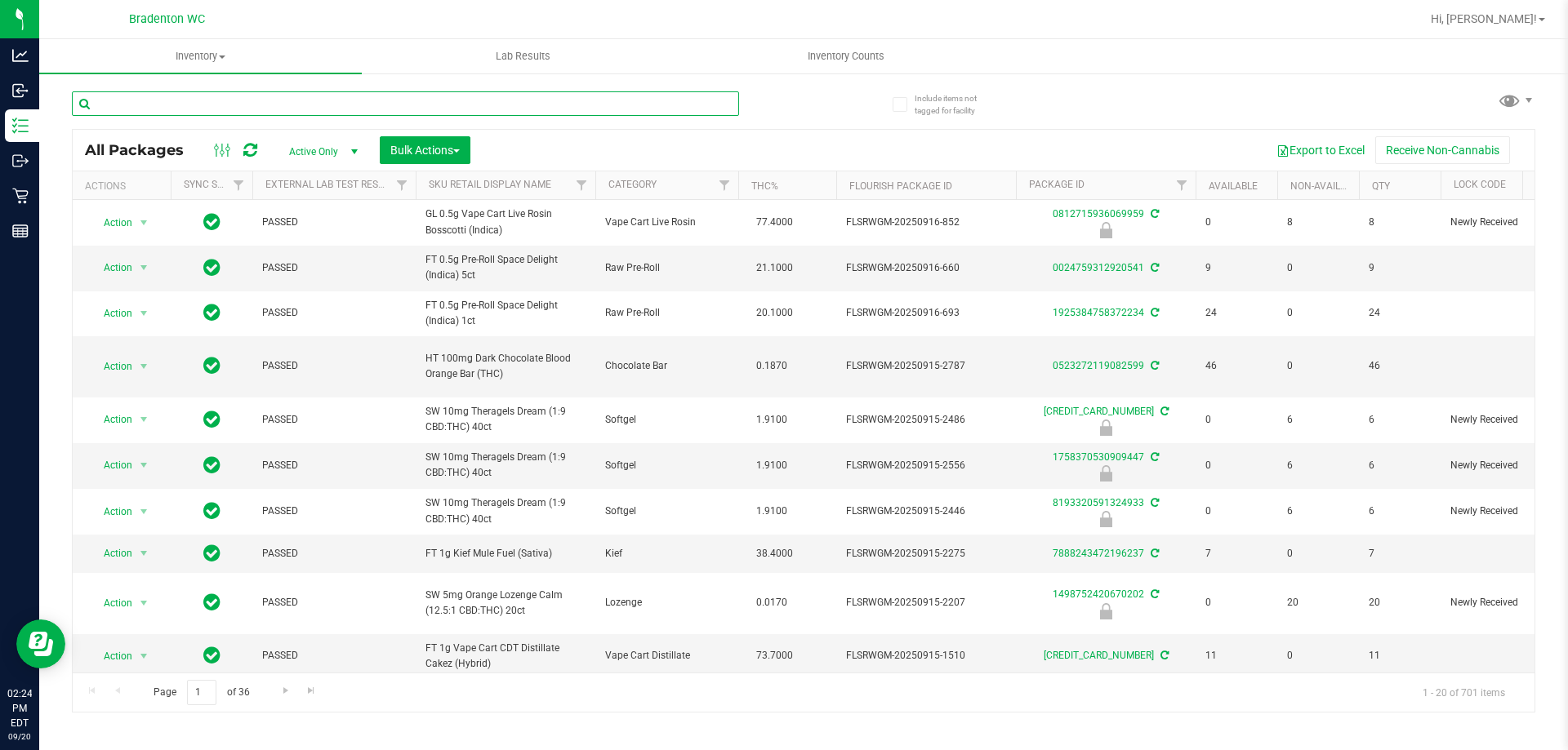
click at [585, 97] on input "text" at bounding box center [406, 103] width 667 height 25
type input "0"
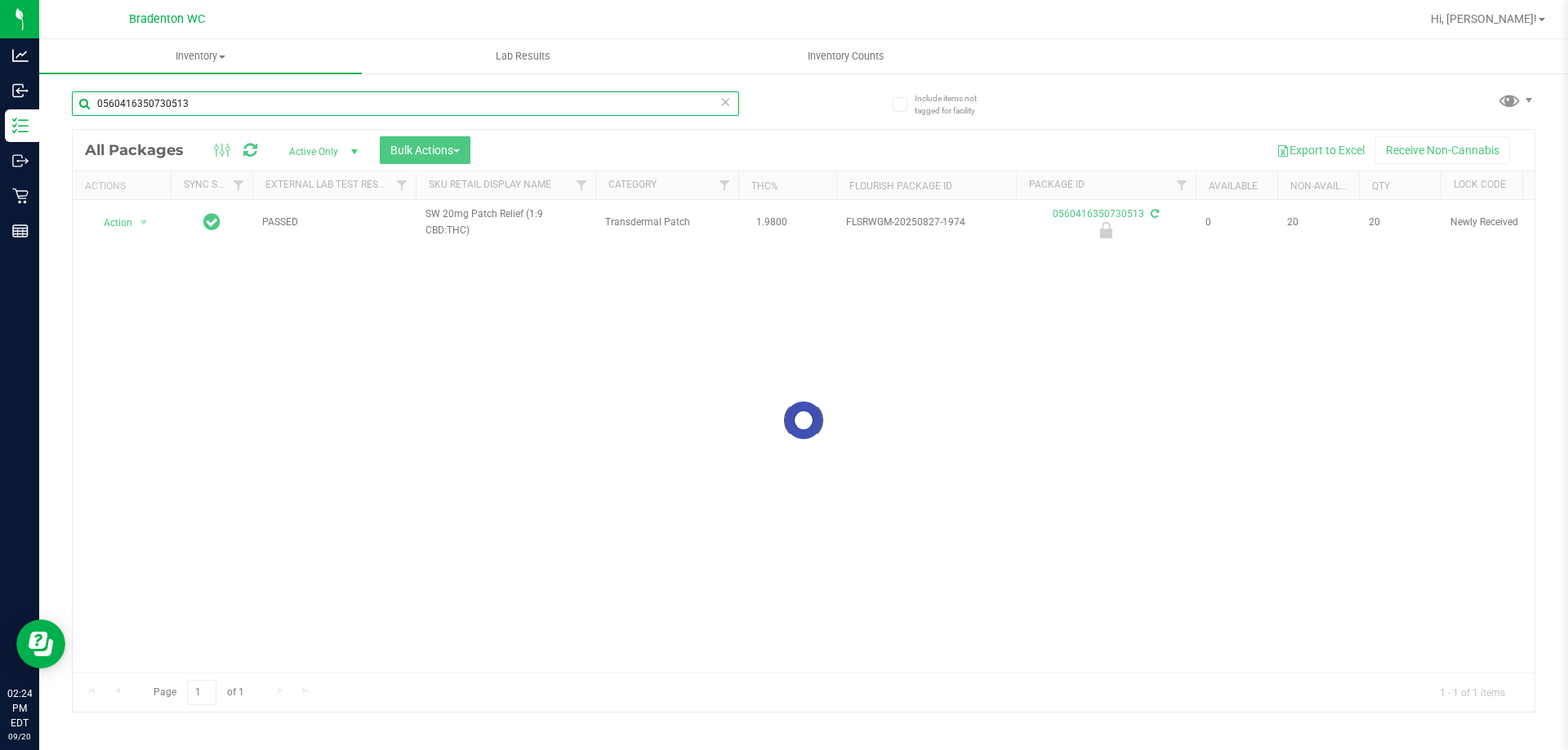
type input "0560416350730513"
click at [126, 217] on div at bounding box center [804, 420] width 1462 height 582
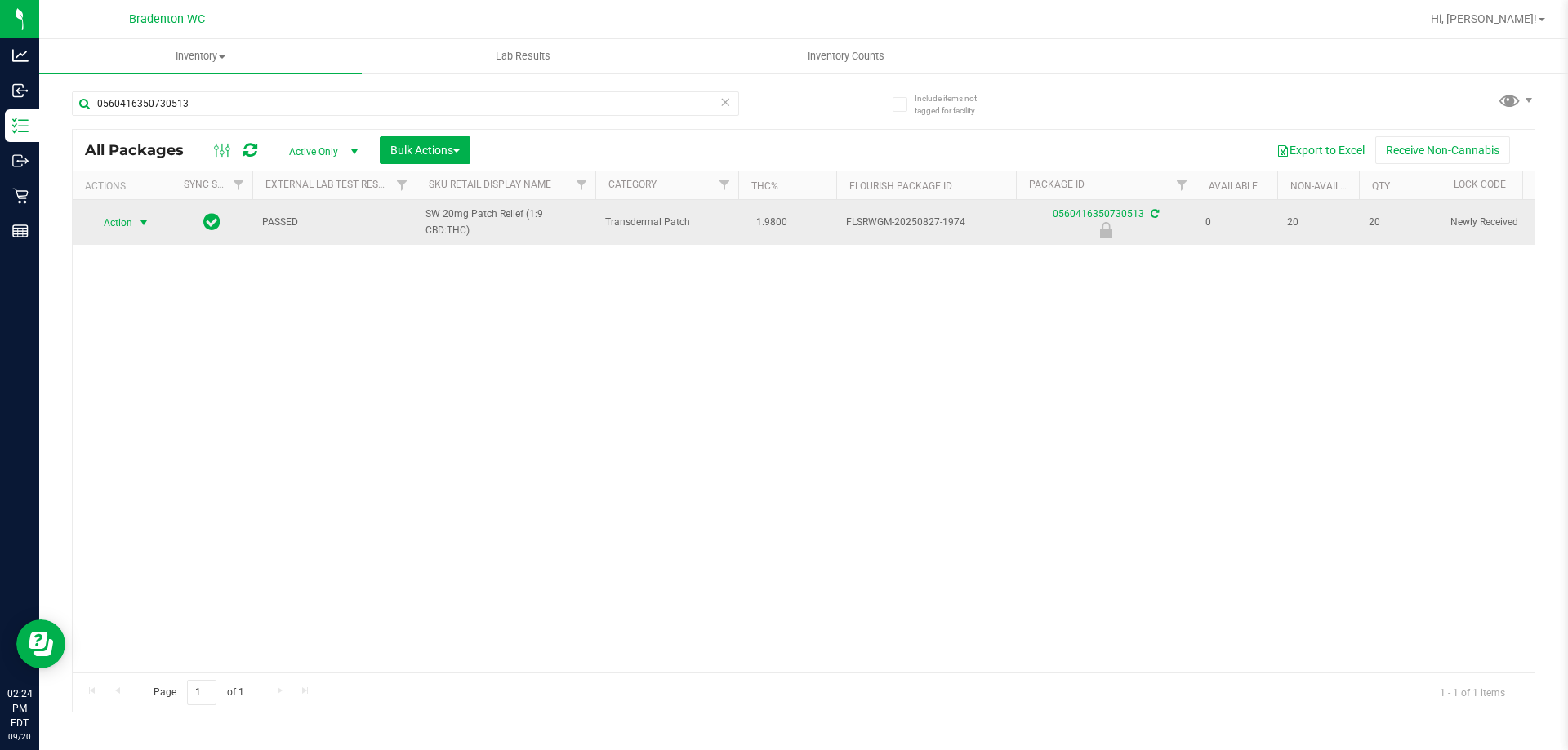
click at [141, 222] on span "select" at bounding box center [144, 223] width 13 height 13
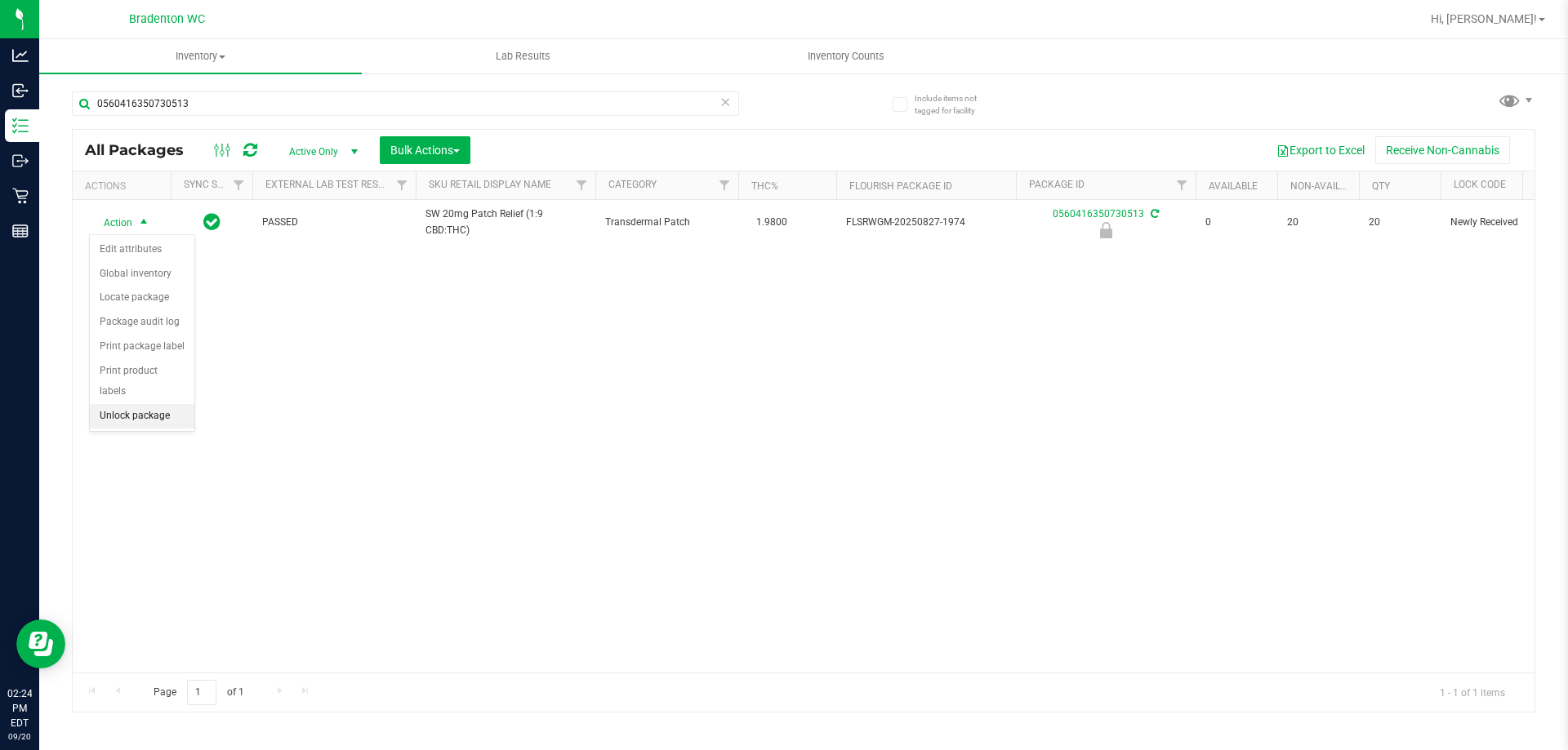
click at [156, 404] on li "Unlock package" at bounding box center [143, 416] width 105 height 25
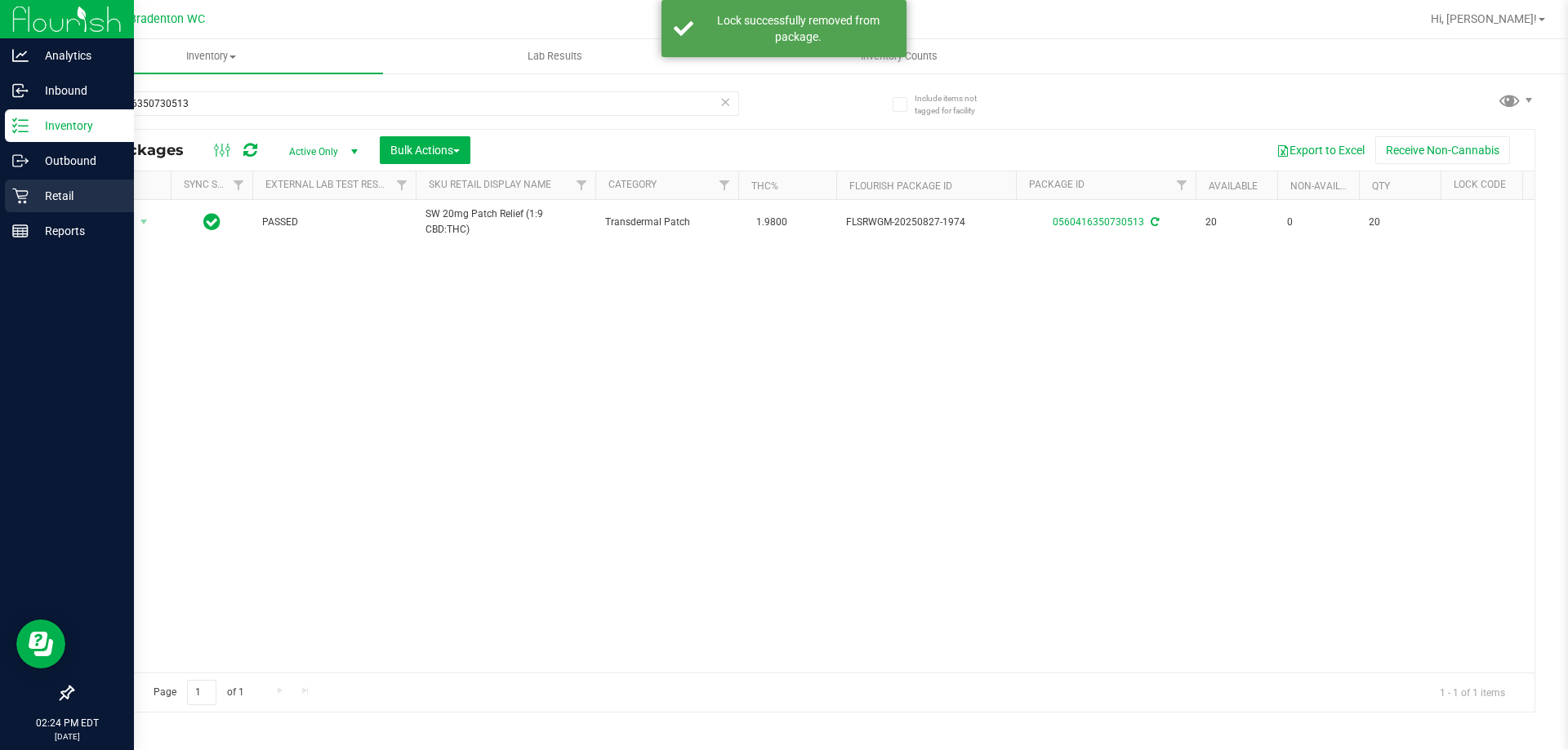
click at [18, 191] on icon at bounding box center [20, 196] width 15 height 15
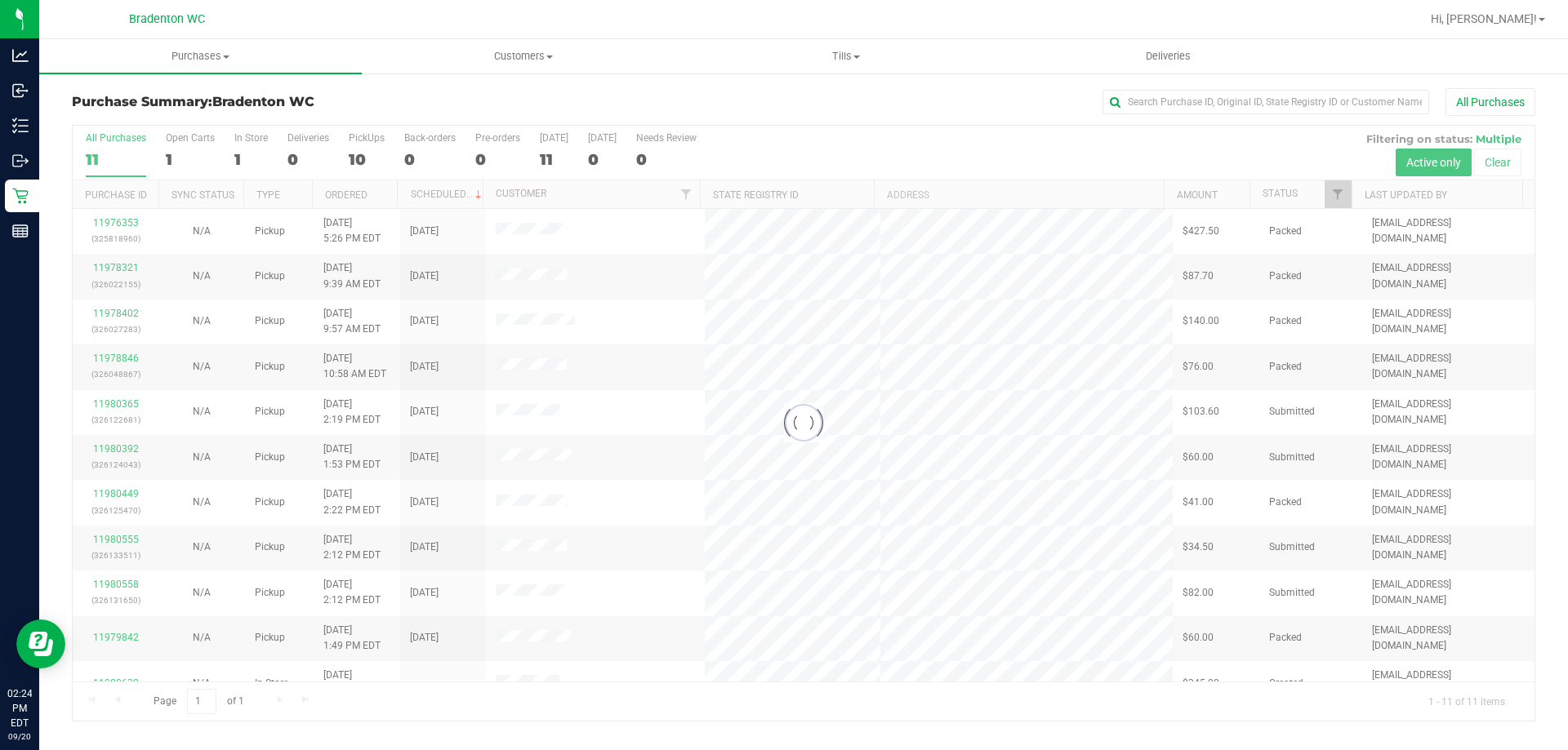
click at [352, 155] on div at bounding box center [804, 423] width 1462 height 595
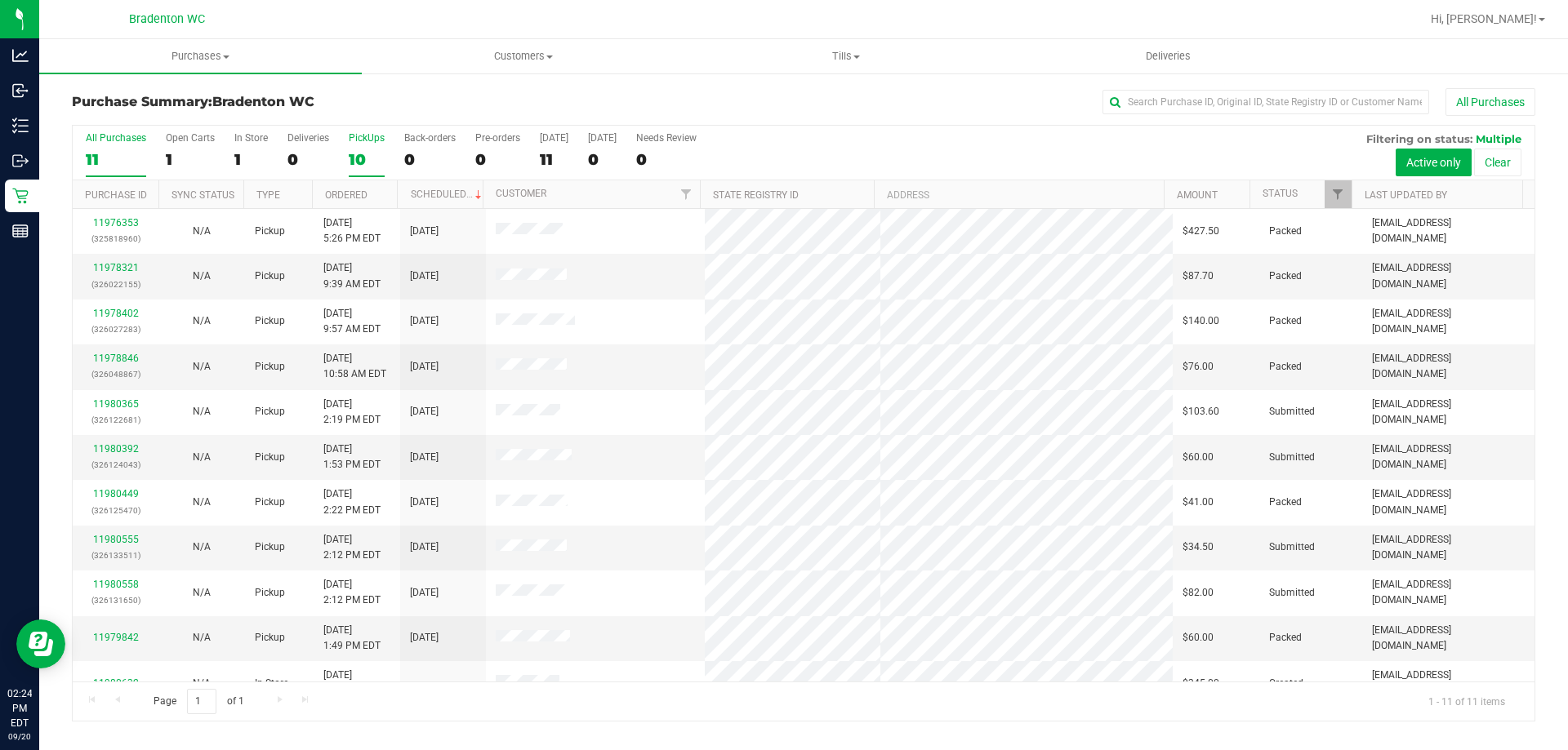
click at [362, 165] on div "10" at bounding box center [367, 160] width 36 height 19
click at [0, 0] on input "PickUps 10" at bounding box center [0, 0] width 0 height 0
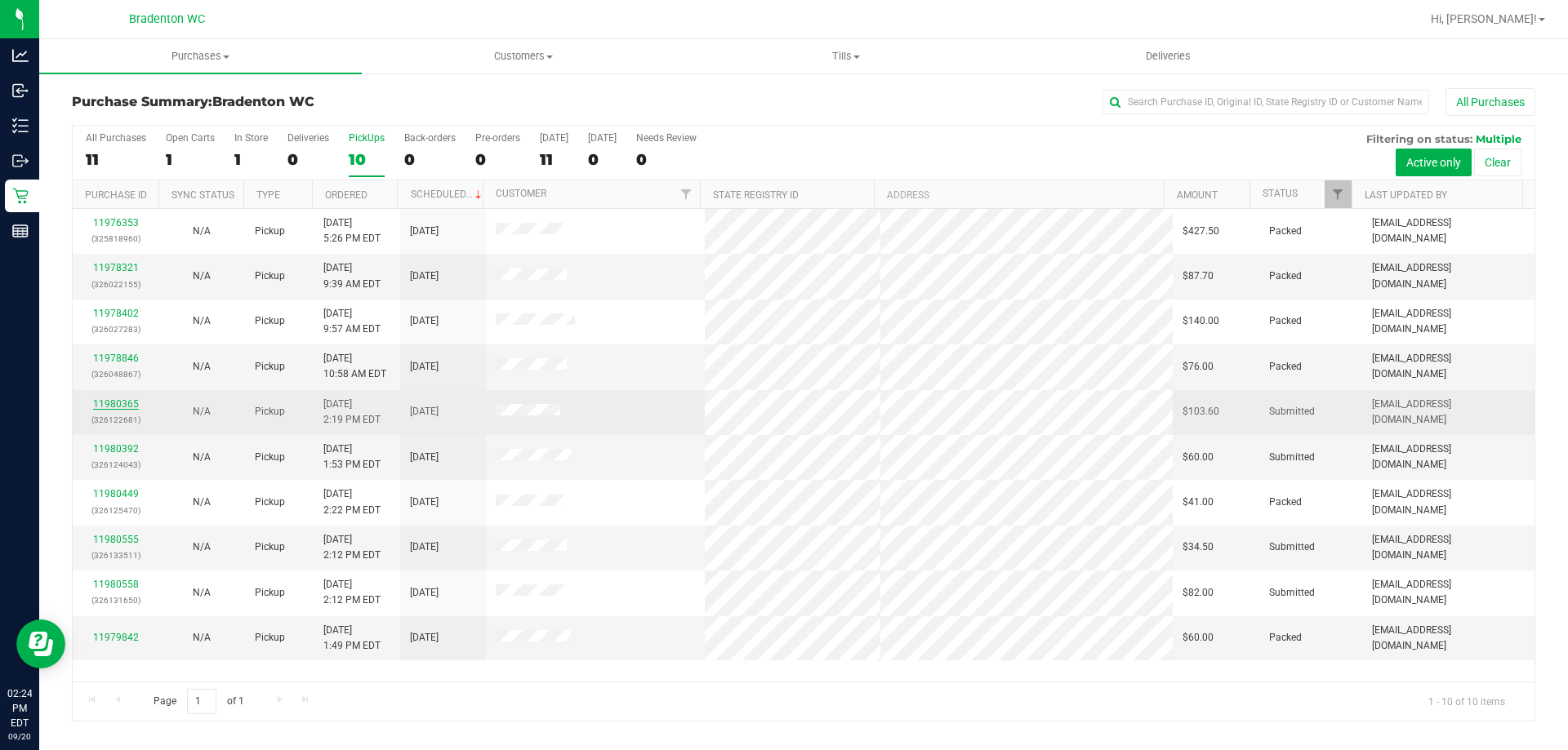
click at [120, 401] on link "11980365" at bounding box center [115, 404] width 46 height 11
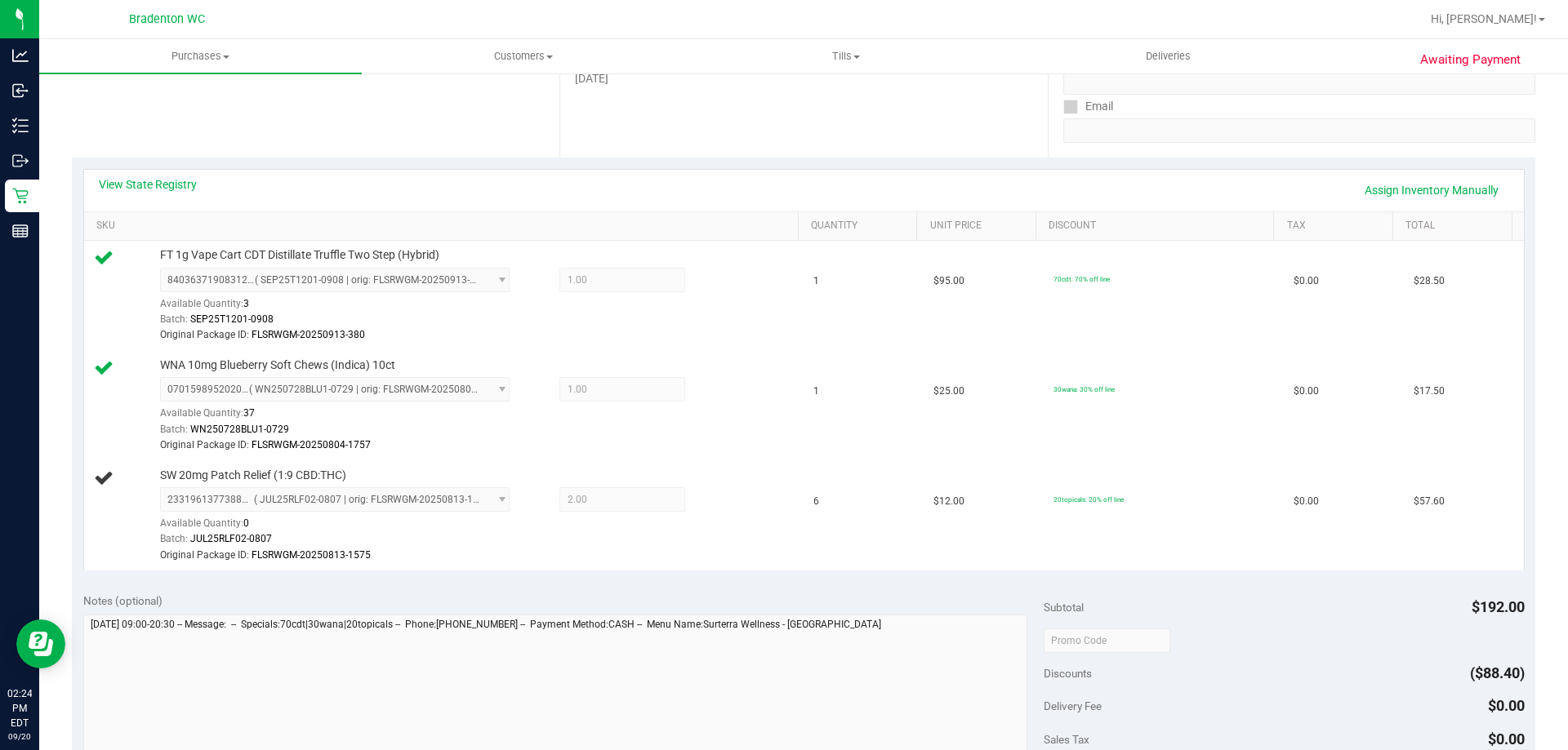
scroll to position [284, 0]
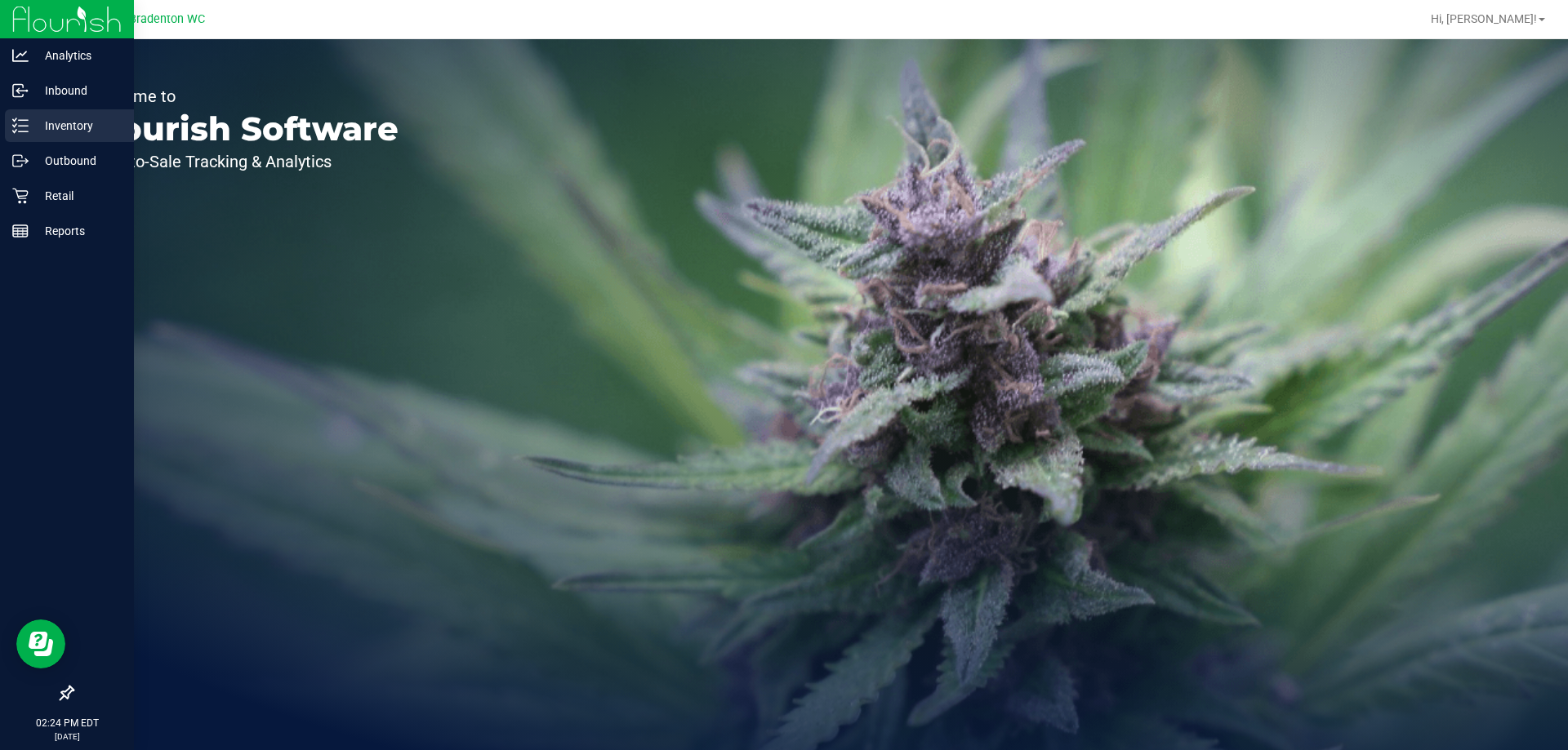
click at [14, 131] on icon at bounding box center [20, 125] width 16 height 16
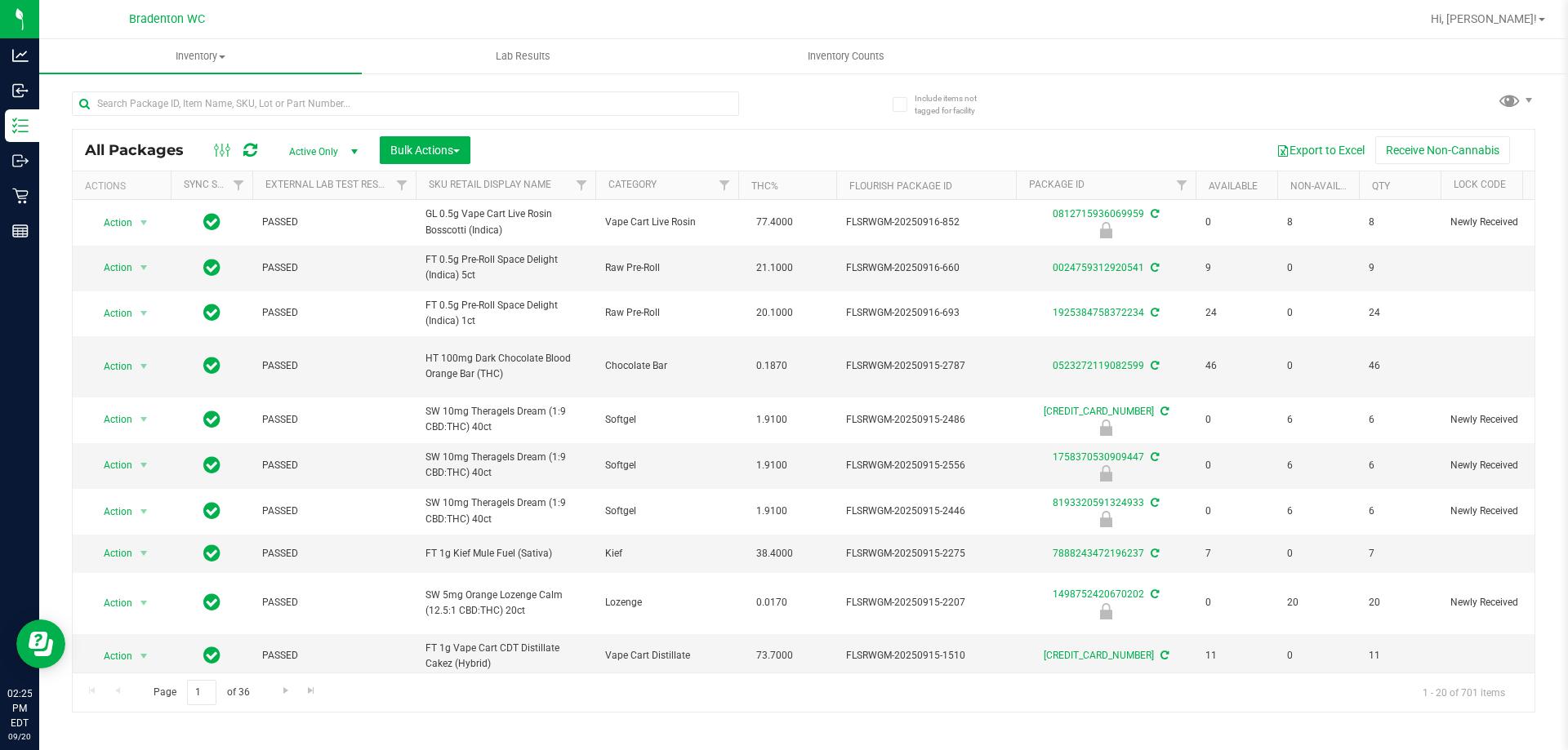
click at [857, 110] on div "All Packages Active Only Active Only Lab Samples Locked All External Internal B…" at bounding box center [804, 393] width 1464 height 637
click at [156, 100] on input "text" at bounding box center [406, 103] width 667 height 25
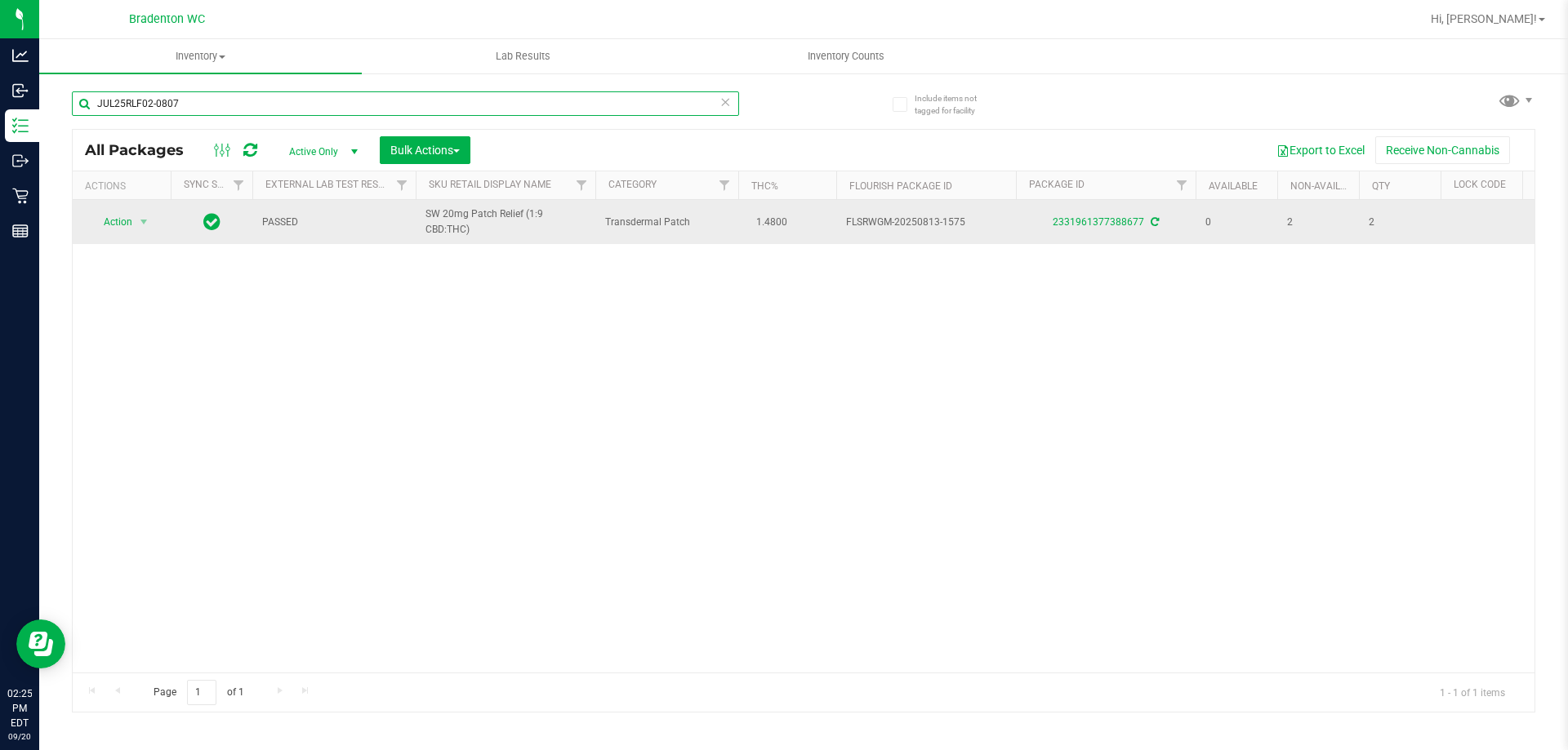
type input "JUL25RLF02-0807"
click at [123, 226] on span "Action" at bounding box center [111, 222] width 44 height 23
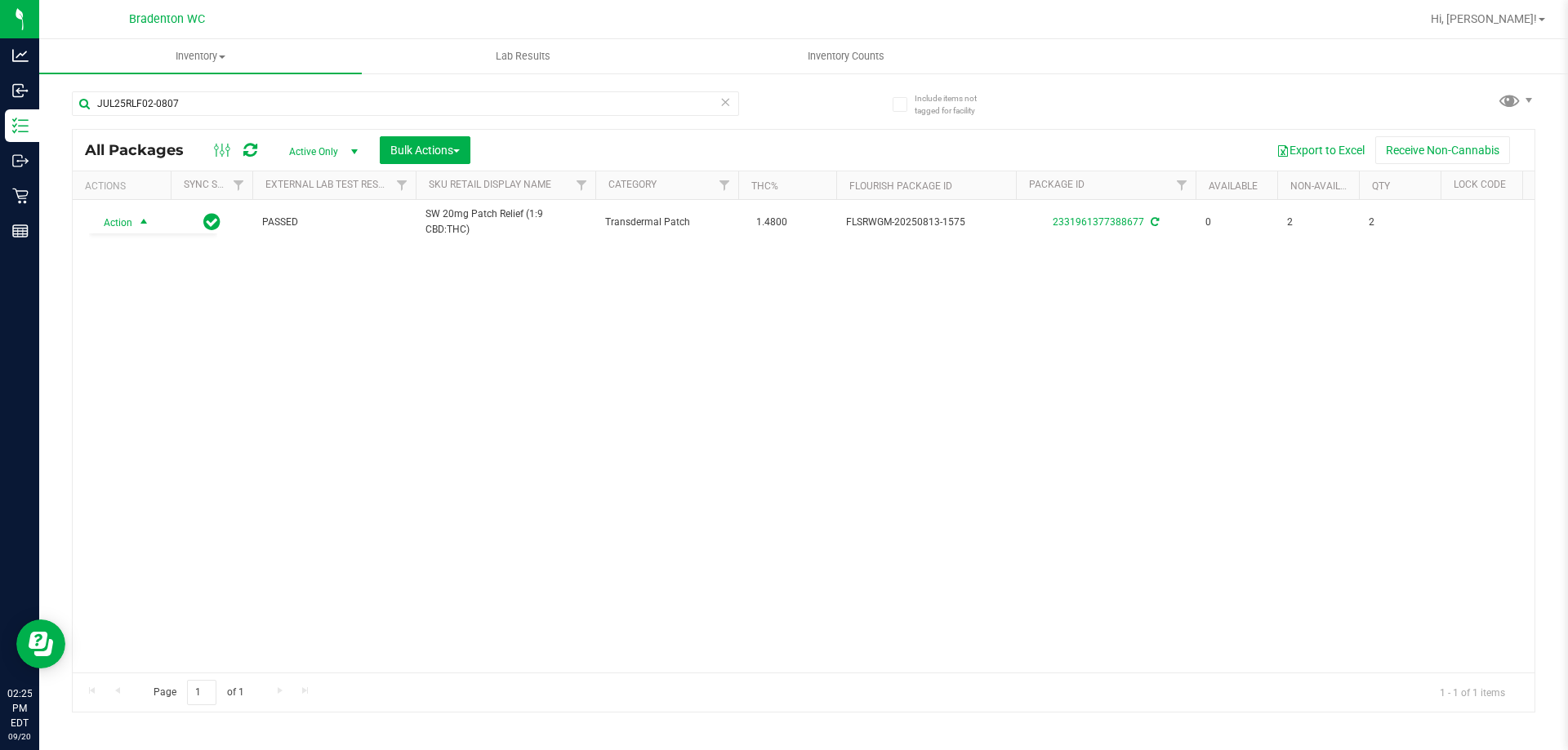
click at [551, 520] on div "Action Action Adjust qty Create package Edit attributes Global inventory Locate…" at bounding box center [804, 436] width 1462 height 473
click at [724, 95] on icon at bounding box center [725, 101] width 11 height 20
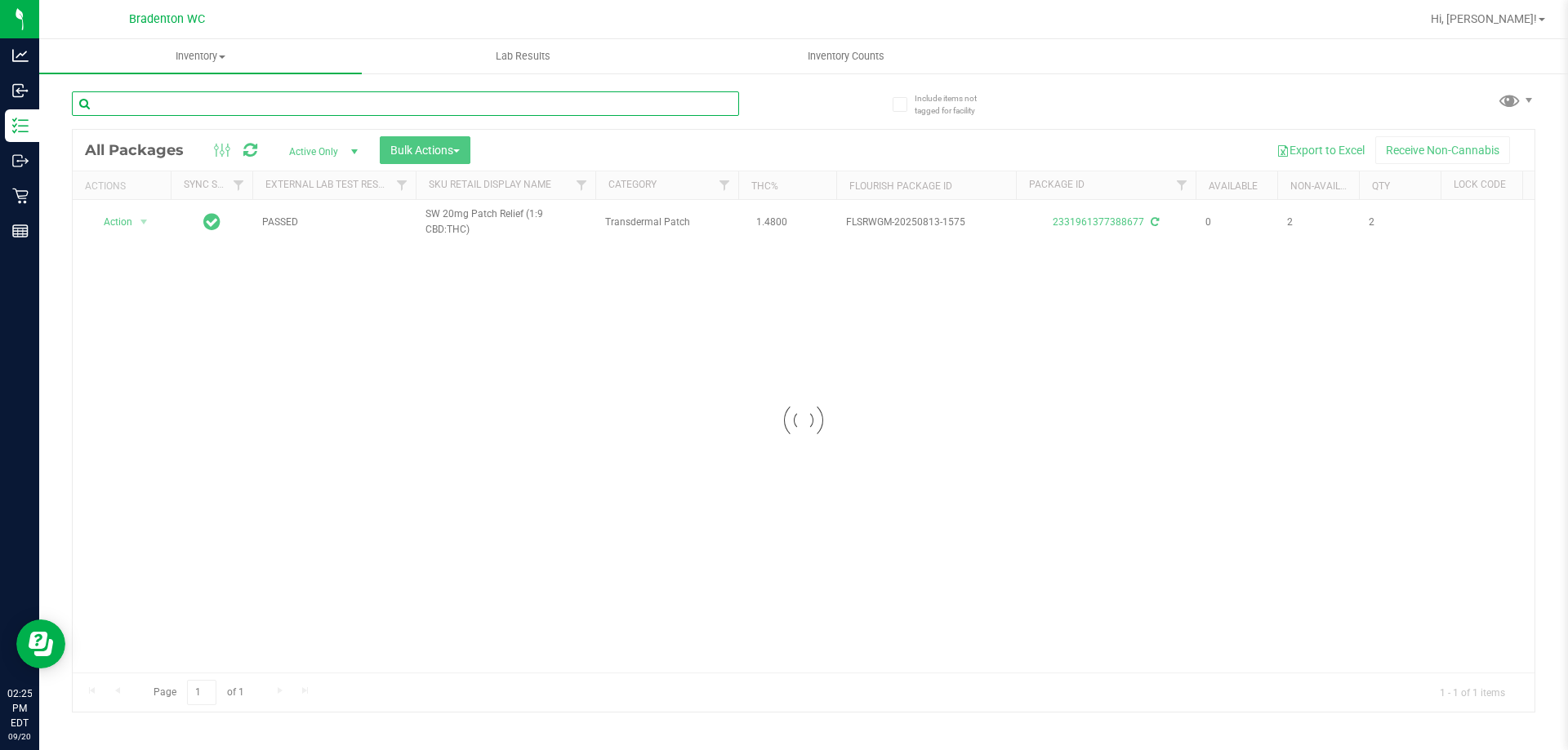
click at [674, 103] on input "text" at bounding box center [406, 103] width 667 height 25
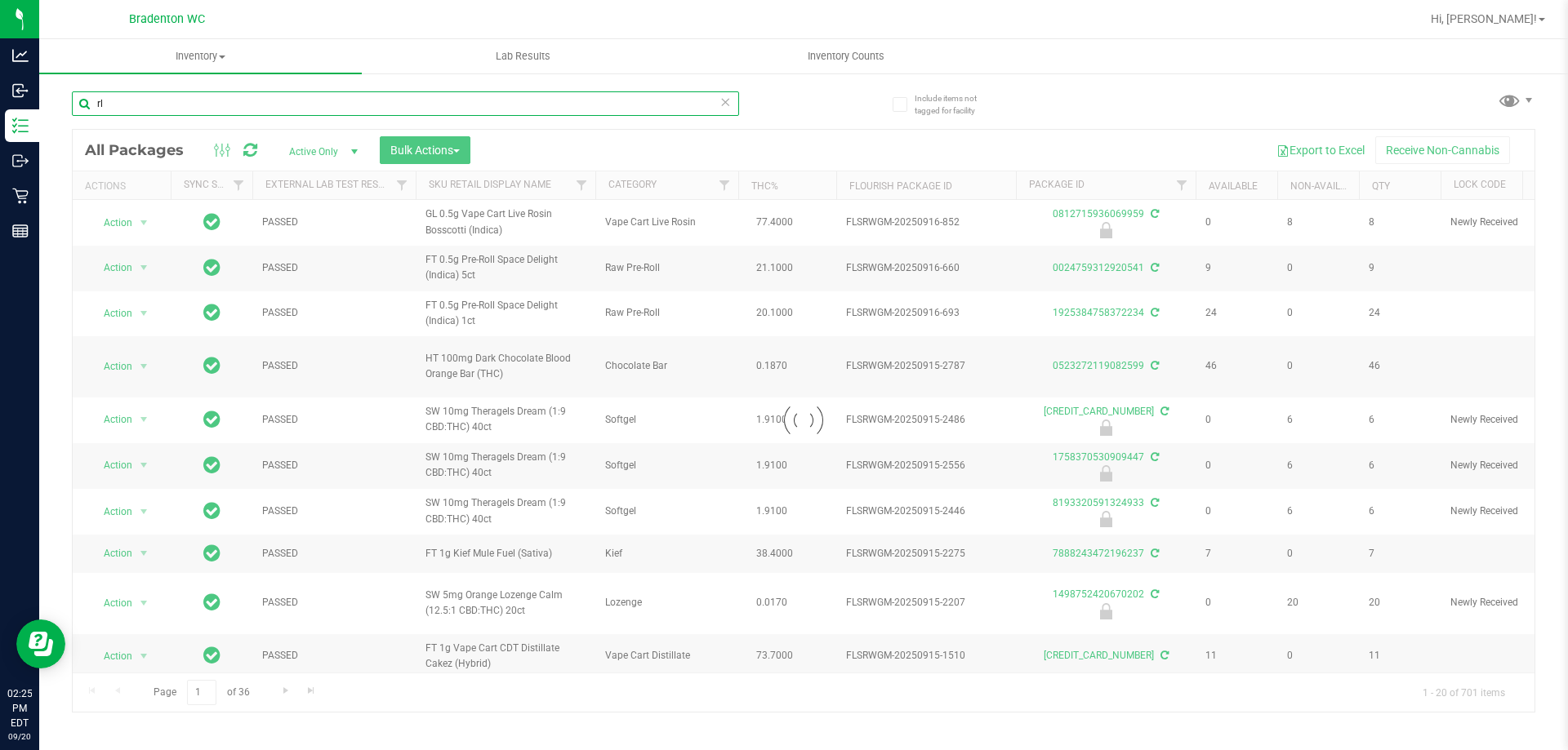
type input "r"
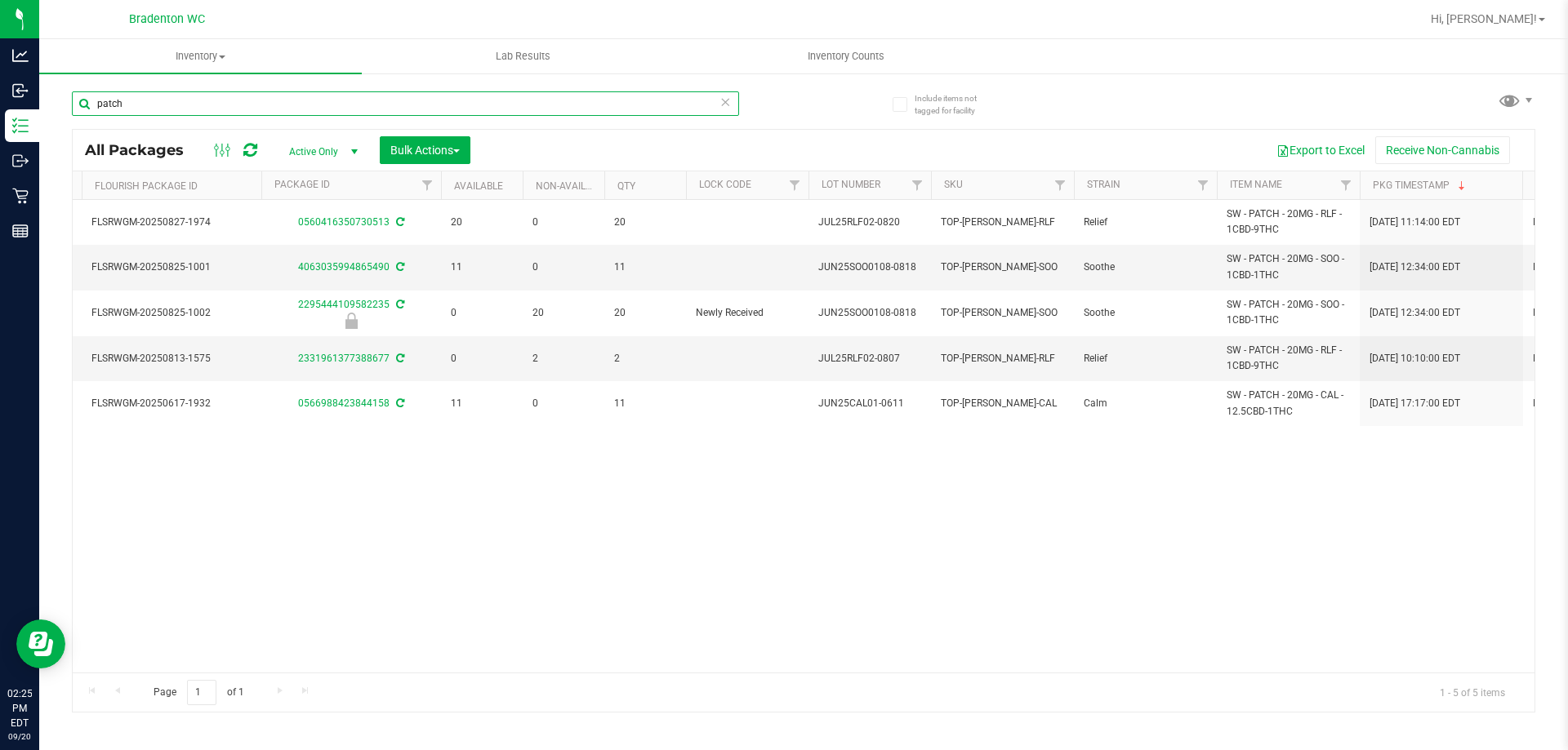
scroll to position [0, 777]
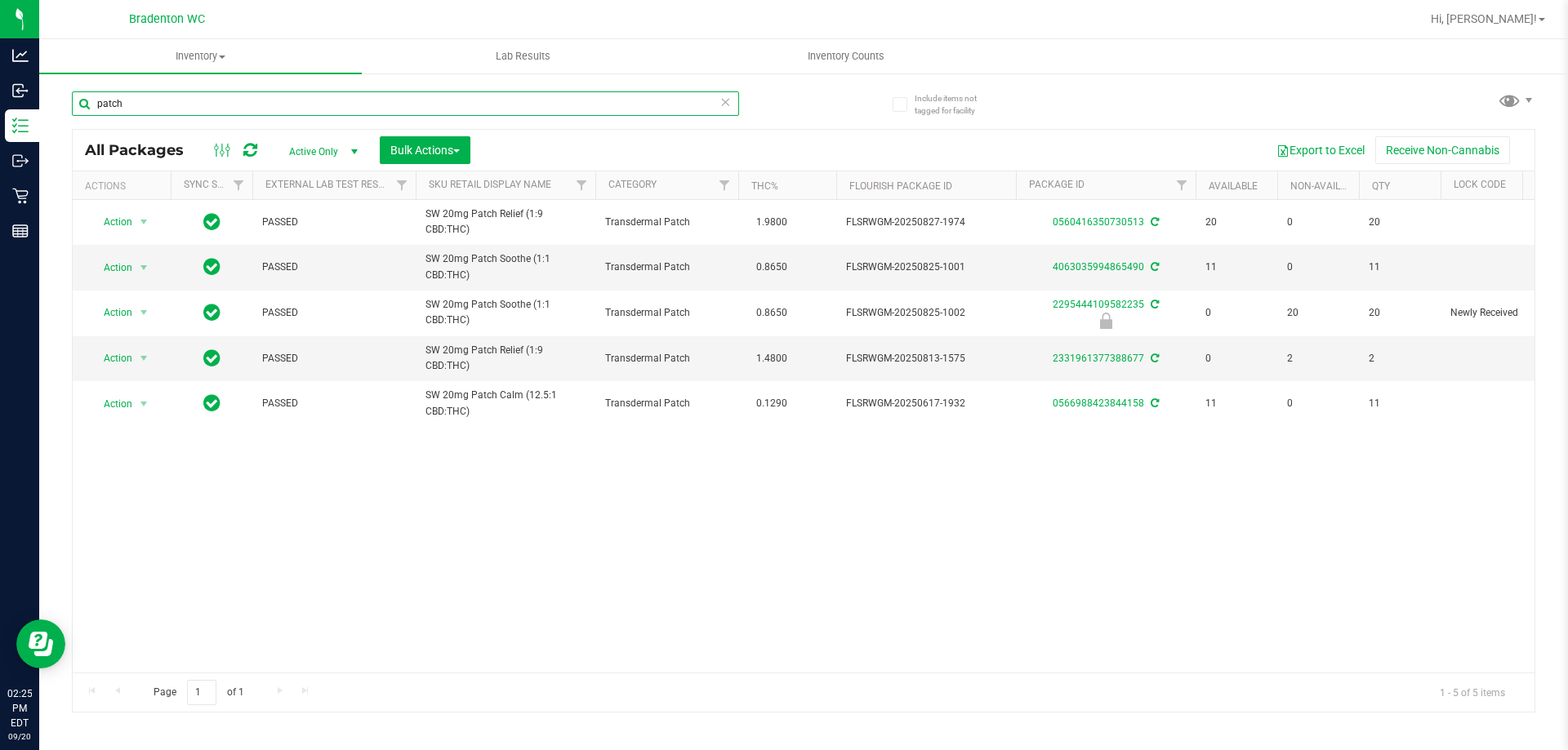
type input "patch"
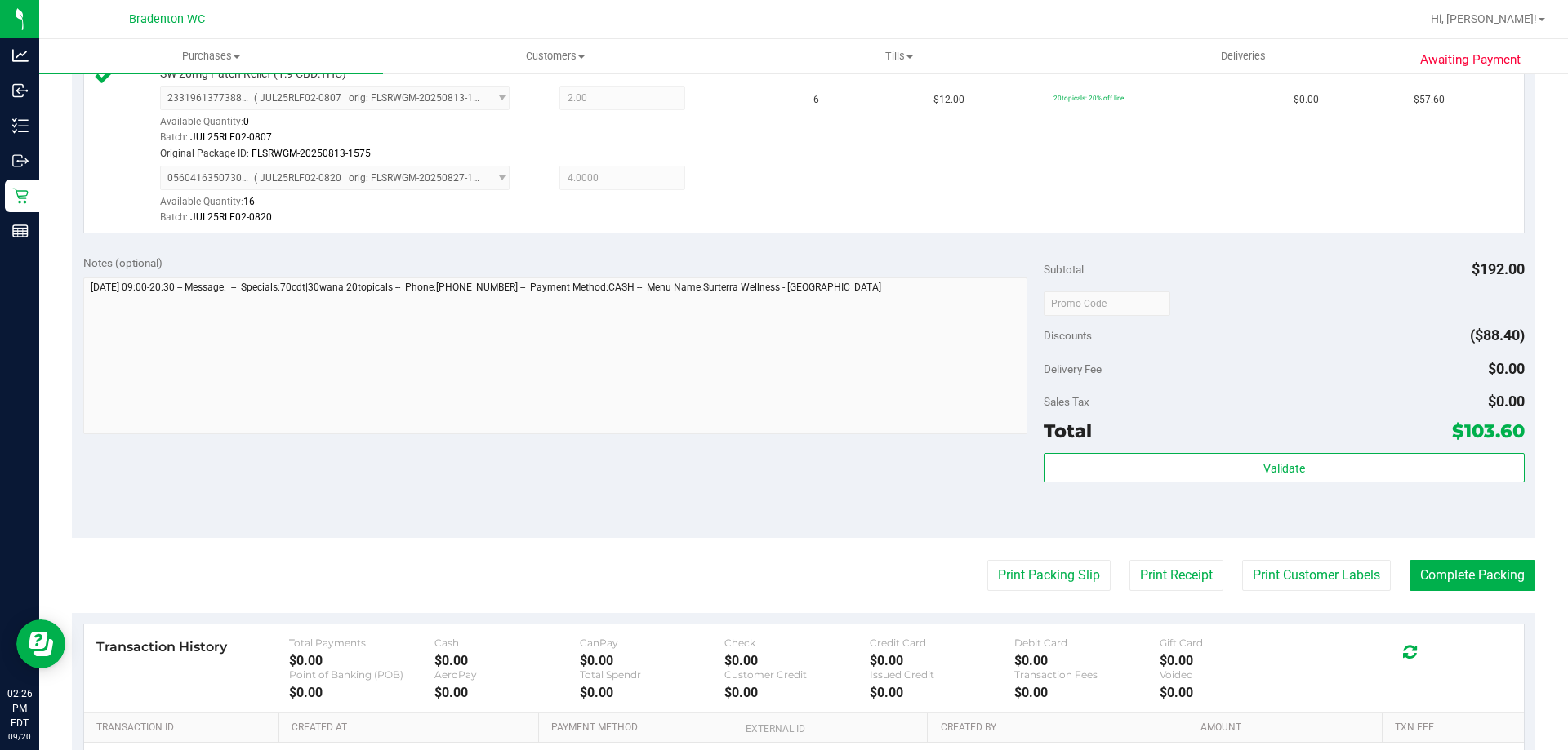
scroll to position [764, 0]
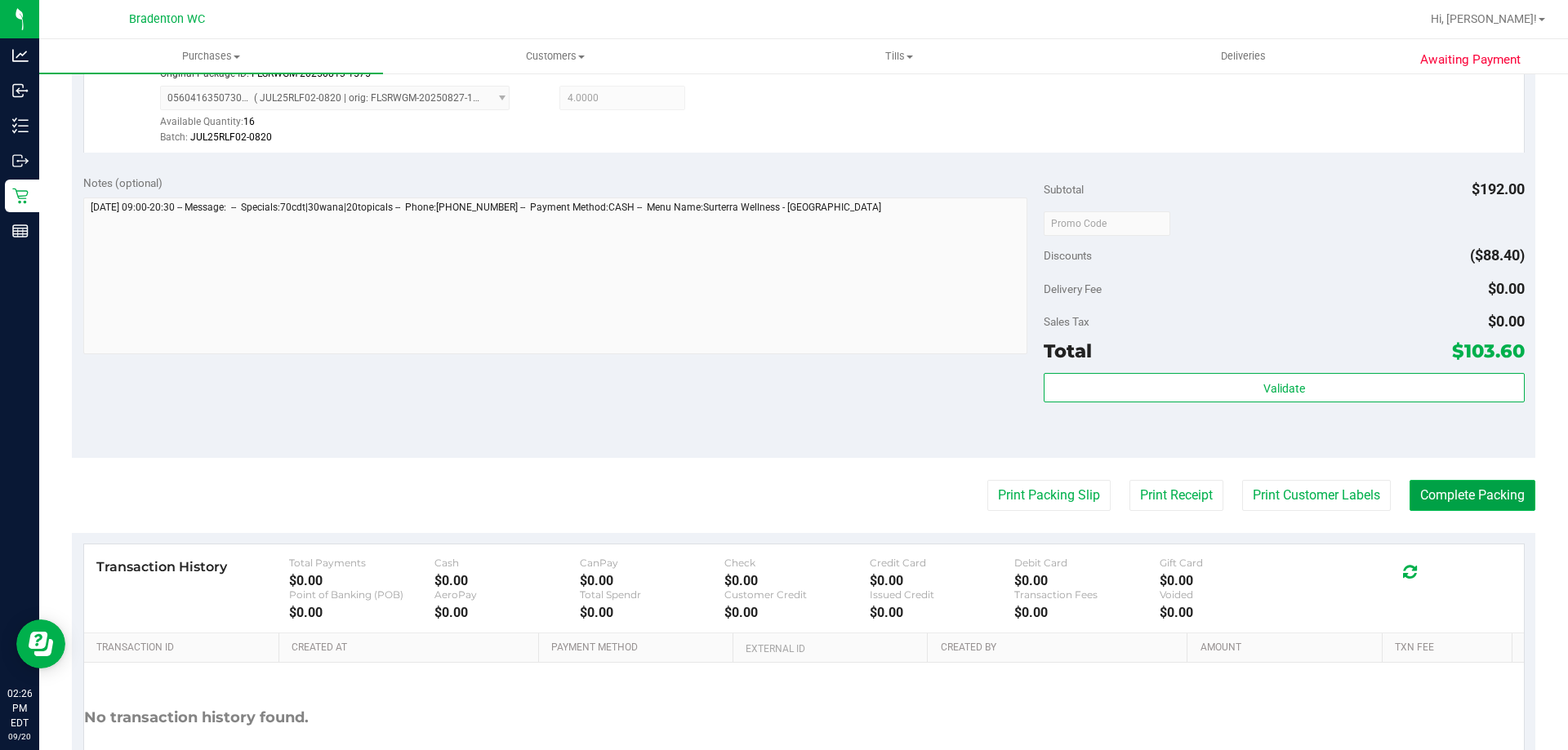
click at [1478, 492] on button "Complete Packing" at bounding box center [1473, 496] width 126 height 31
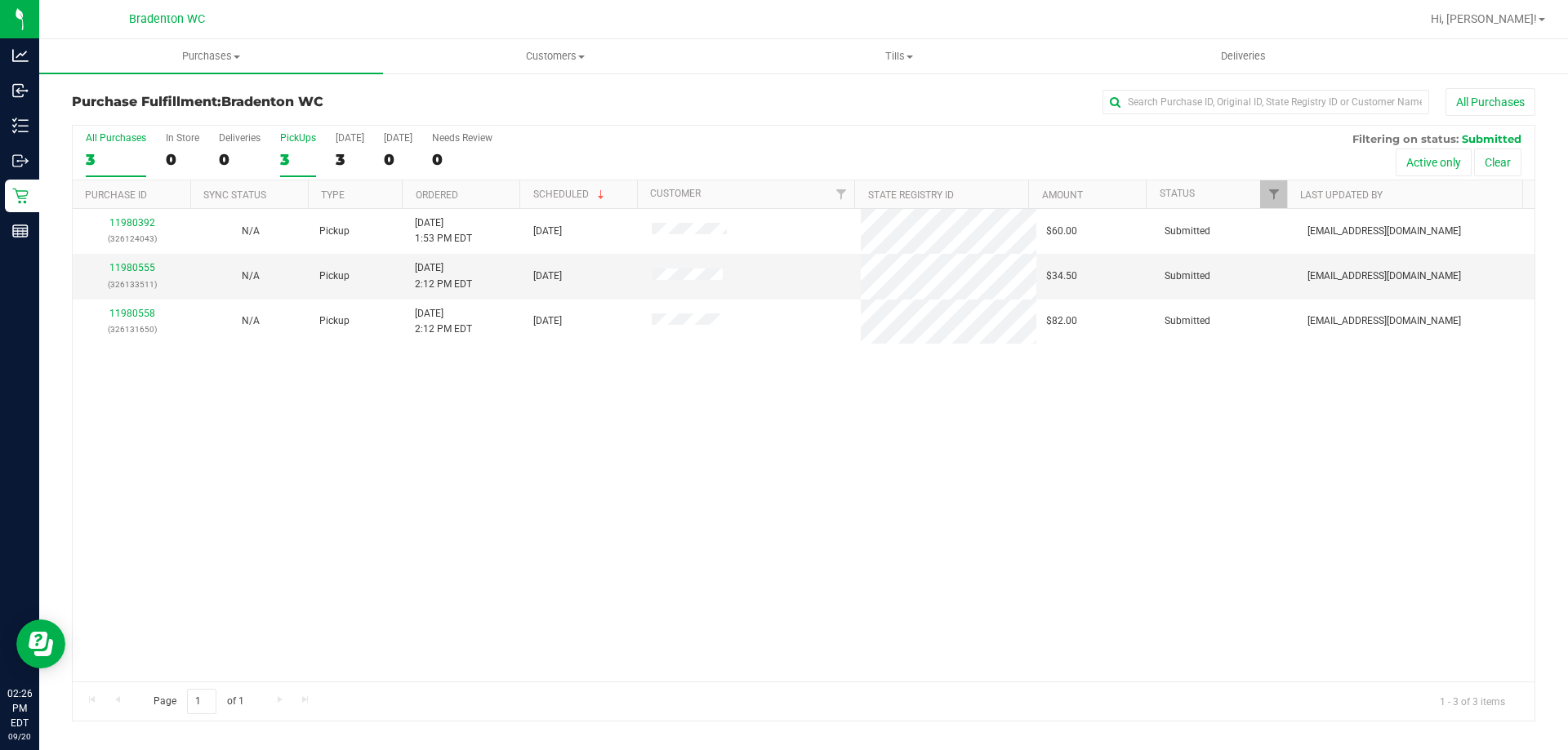
click at [299, 150] on div "3" at bounding box center [298, 160] width 36 height 19
click at [0, 0] on input "PickUps 3" at bounding box center [0, 0] width 0 height 0
click at [296, 153] on div "3" at bounding box center [298, 160] width 36 height 19
click at [0, 0] on input "PickUps 3" at bounding box center [0, 0] width 0 height 0
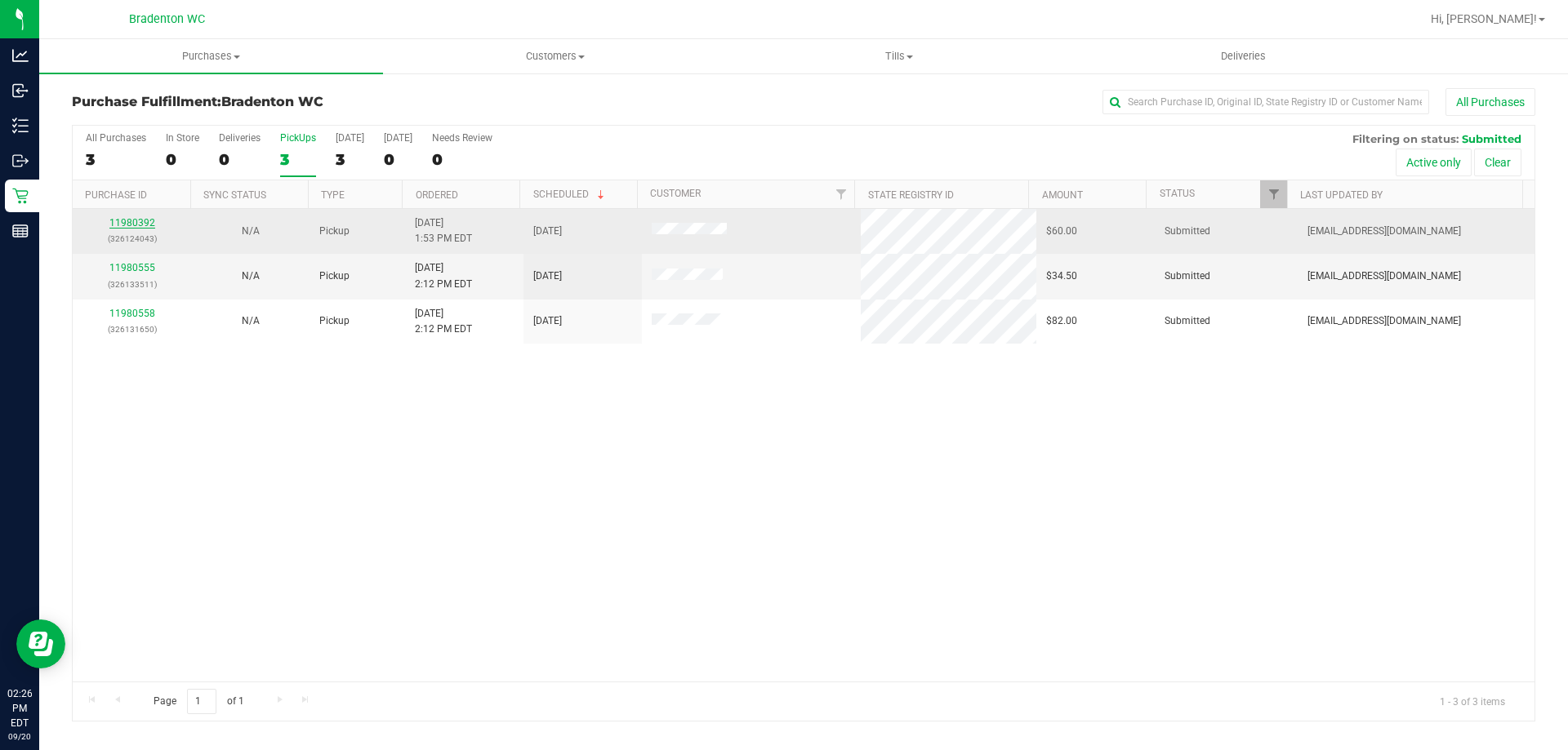
click at [123, 222] on link "11980392" at bounding box center [132, 223] width 46 height 11
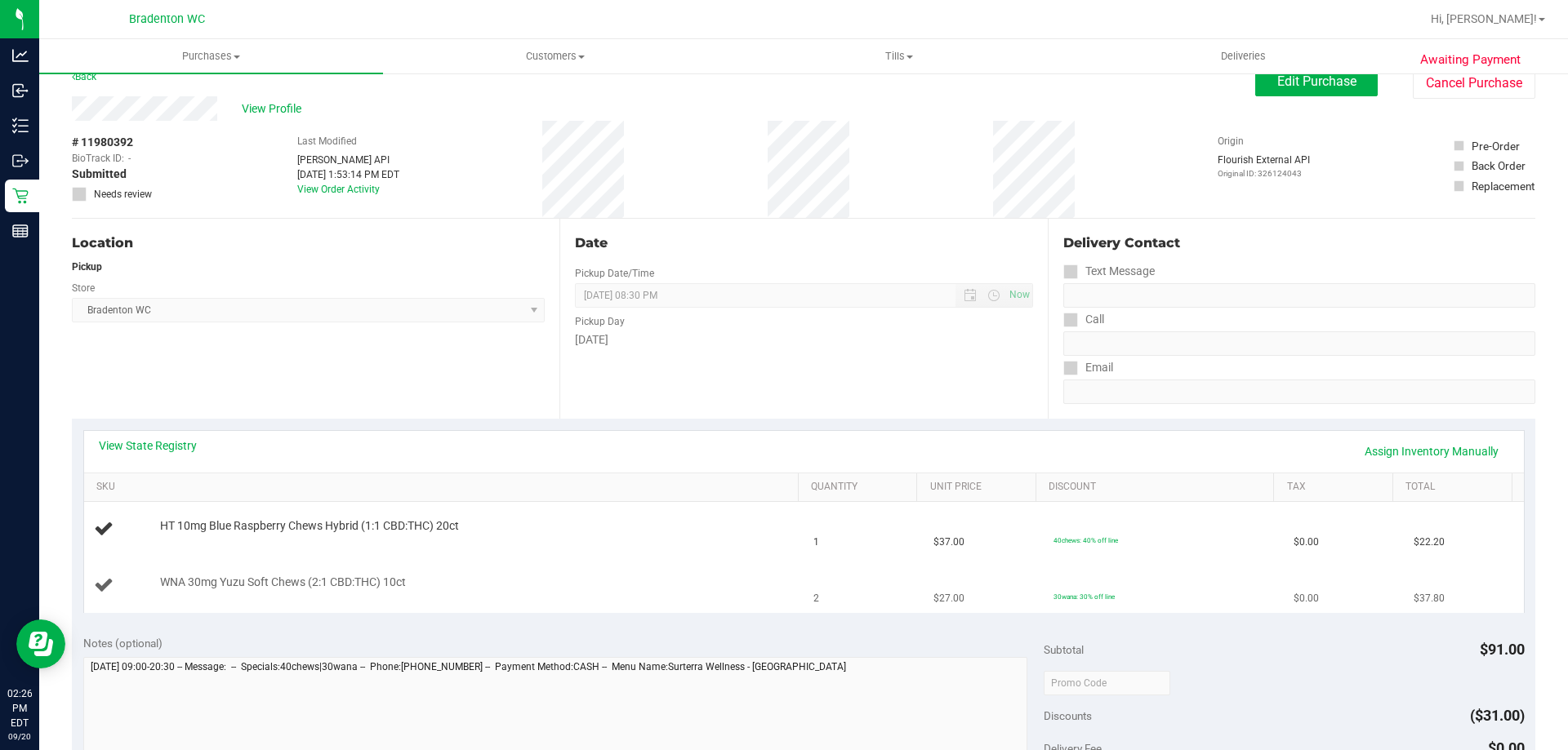
scroll to position [82, 0]
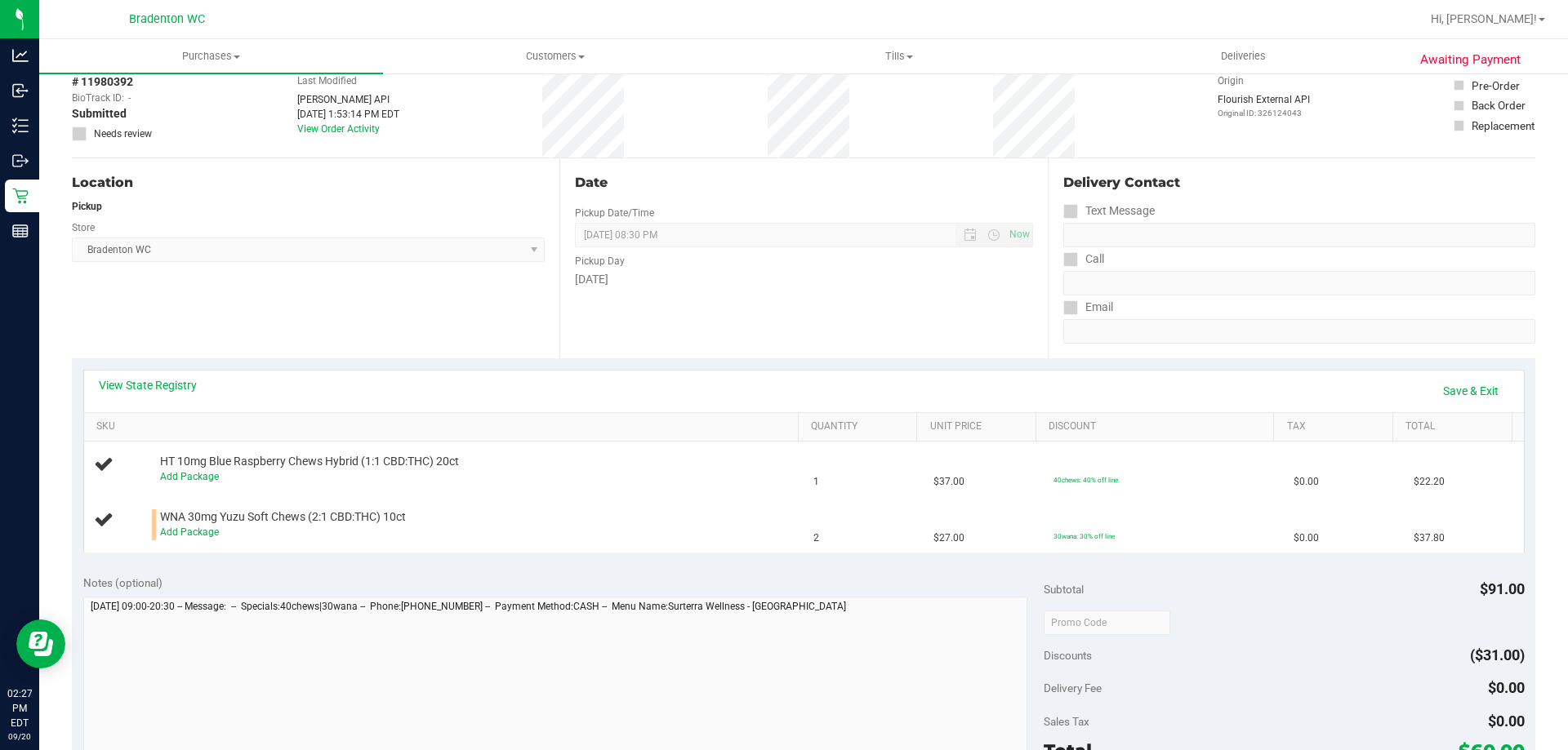
click at [573, 308] on div "Date Pickup Date/Time [DATE] Now [DATE] 08:30 PM Now Pickup Day [DATE]" at bounding box center [803, 258] width 487 height 200
click at [198, 478] on link "Add Package" at bounding box center [189, 476] width 58 height 11
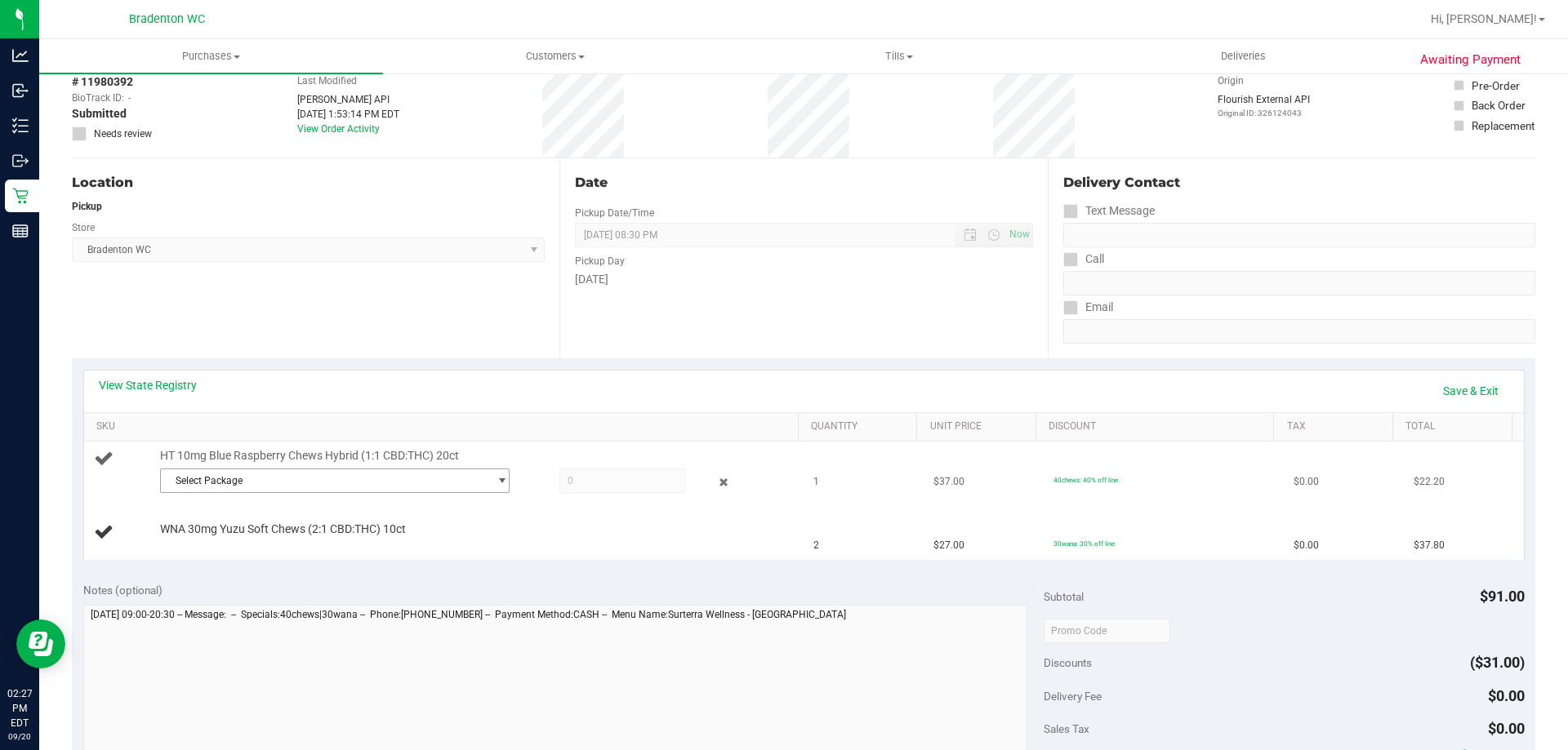
click at [336, 476] on span "Select Package" at bounding box center [324, 480] width 328 height 23
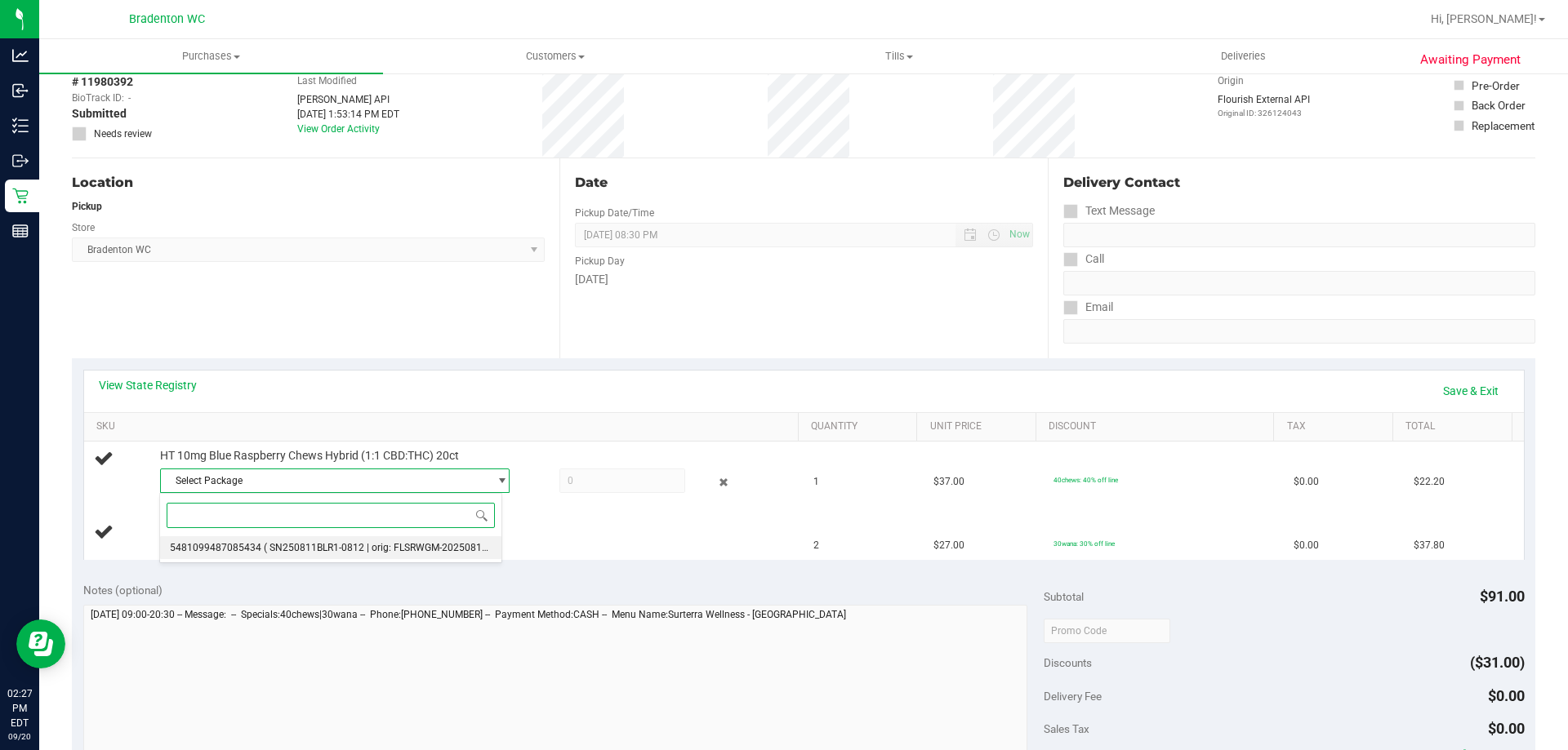
click at [323, 552] on span "( SN250811BLR1-0812 | orig: FLSRWGM-20250817-1189 )" at bounding box center [391, 547] width 254 height 11
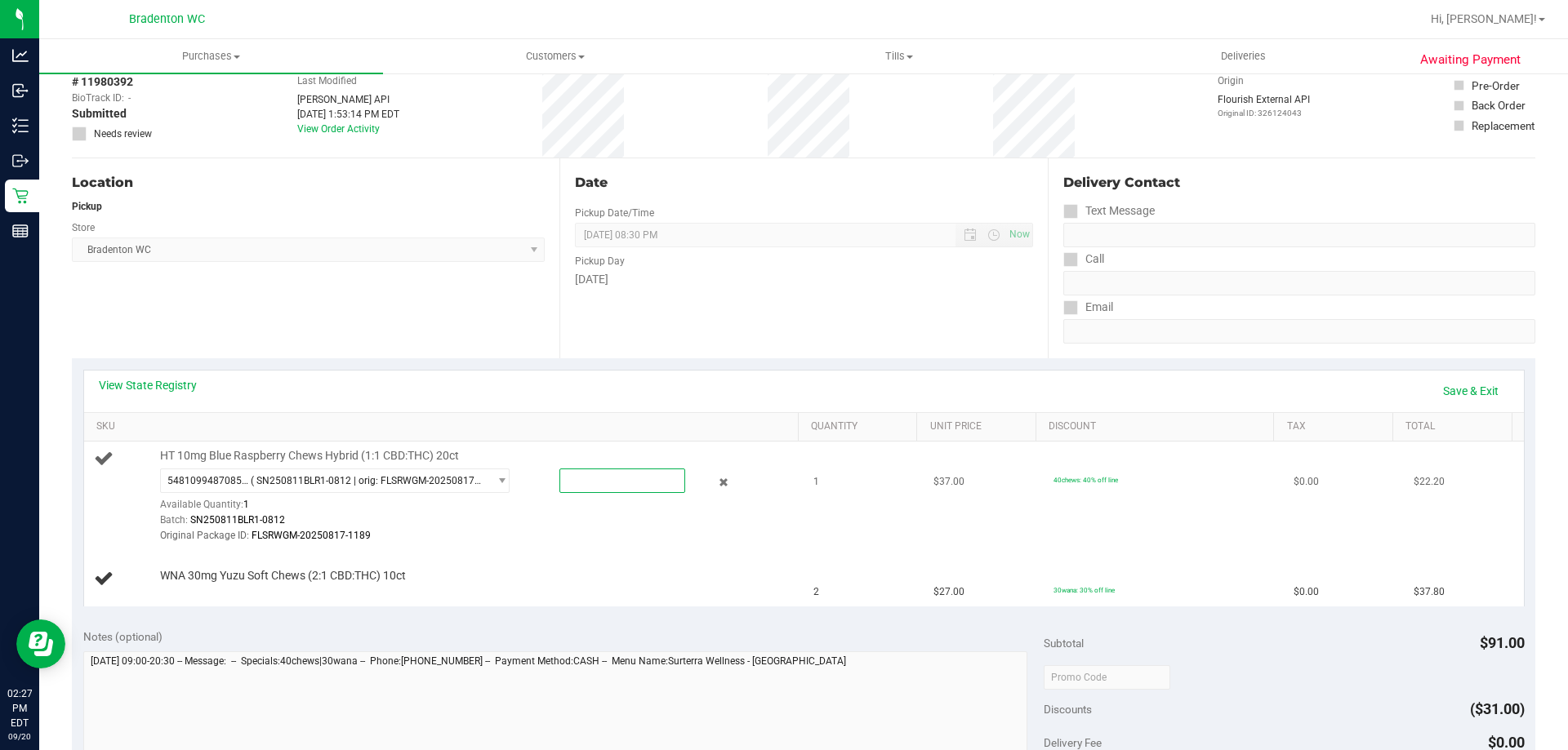
click at [610, 484] on span at bounding box center [622, 480] width 126 height 25
type input "1"
type input "1.0000"
click at [548, 589] on div "WNA 30mg Yuzu Soft Chews (2:1 CBD:THC) 10ct" at bounding box center [444, 579] width 701 height 22
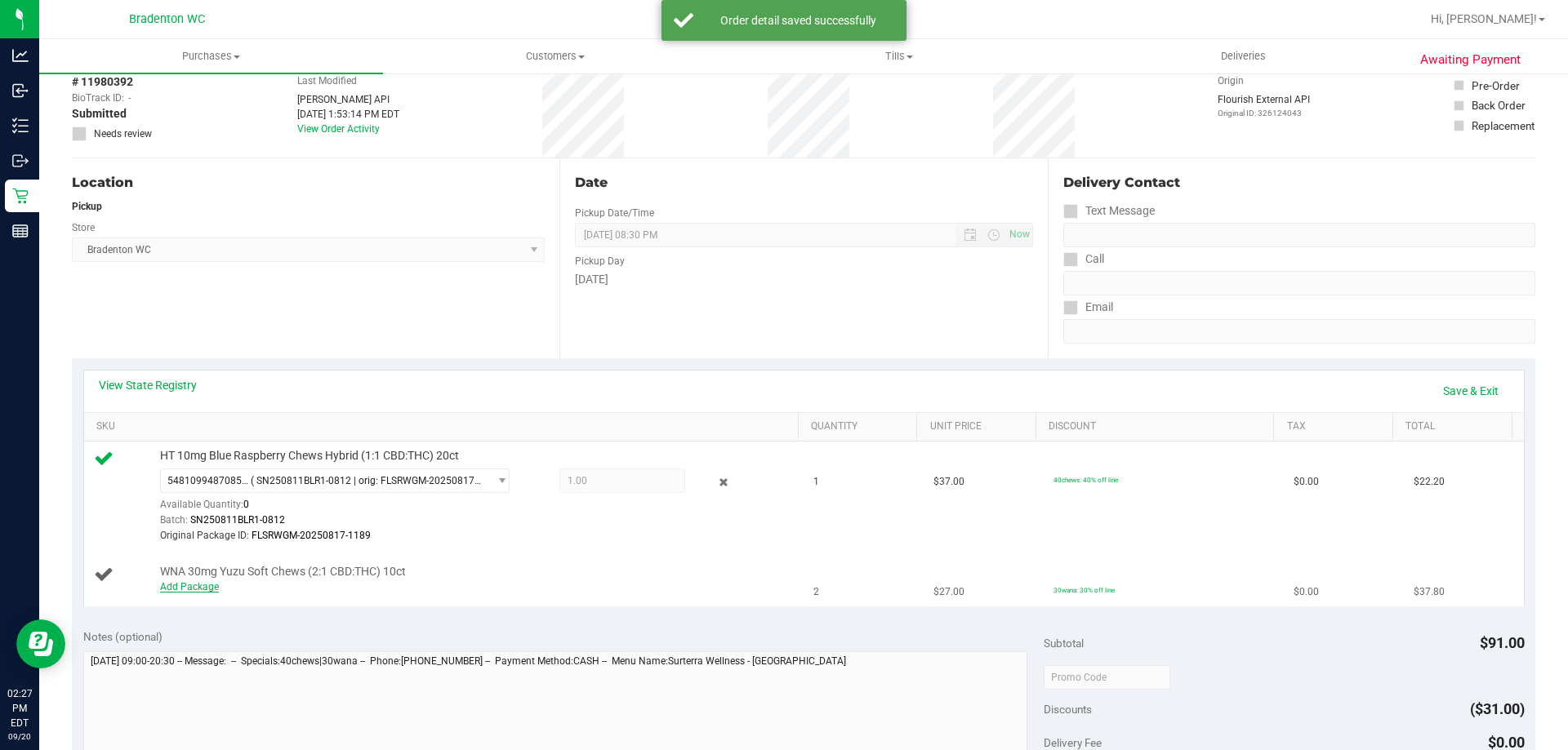
click at [197, 582] on link "Add Package" at bounding box center [189, 586] width 58 height 11
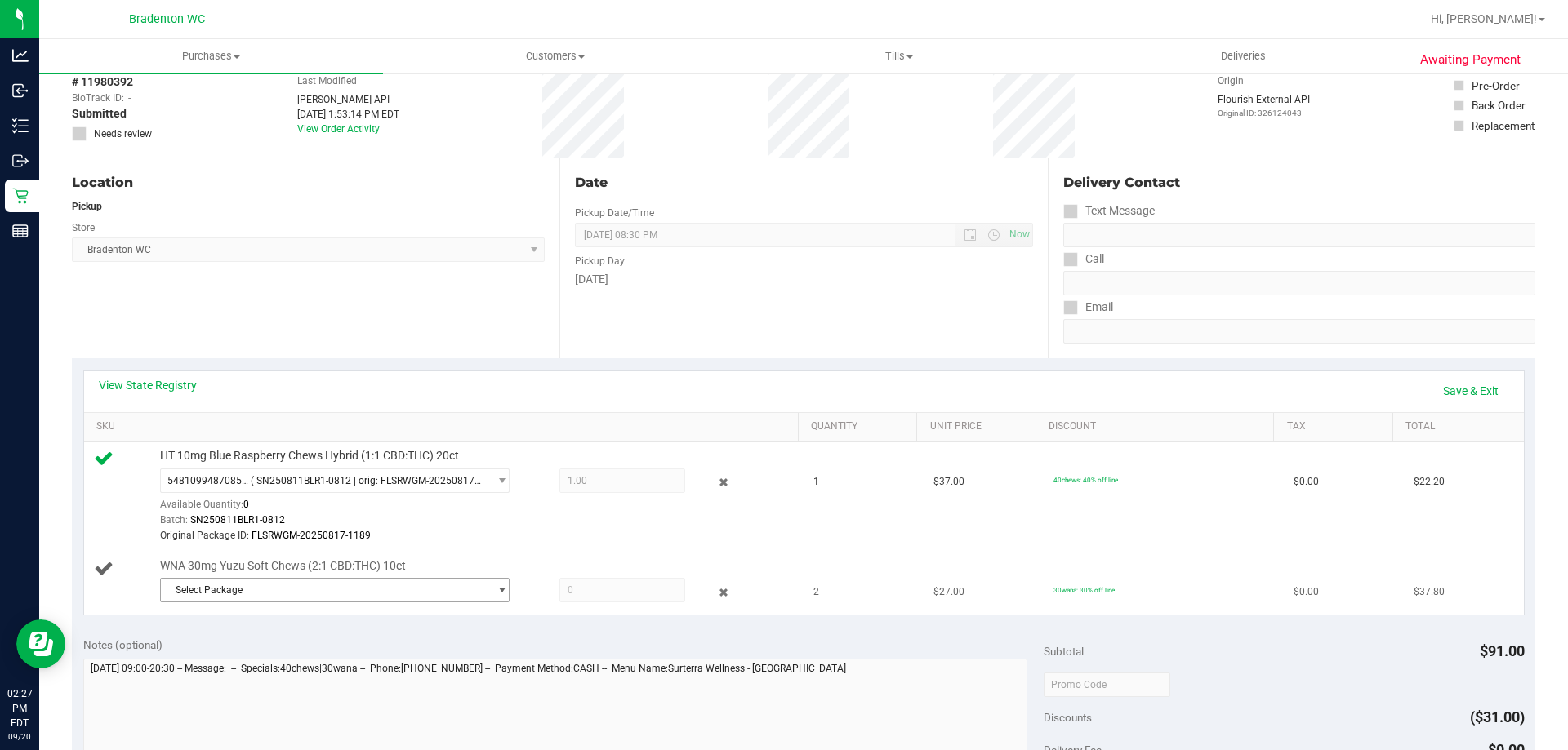
click at [395, 595] on span "Select Package" at bounding box center [324, 590] width 328 height 23
click at [335, 664] on li "2057411087766522 ( WN250716YUZ1-0717 | orig: FLSRWGM-20250723-051 )" at bounding box center [330, 657] width 341 height 23
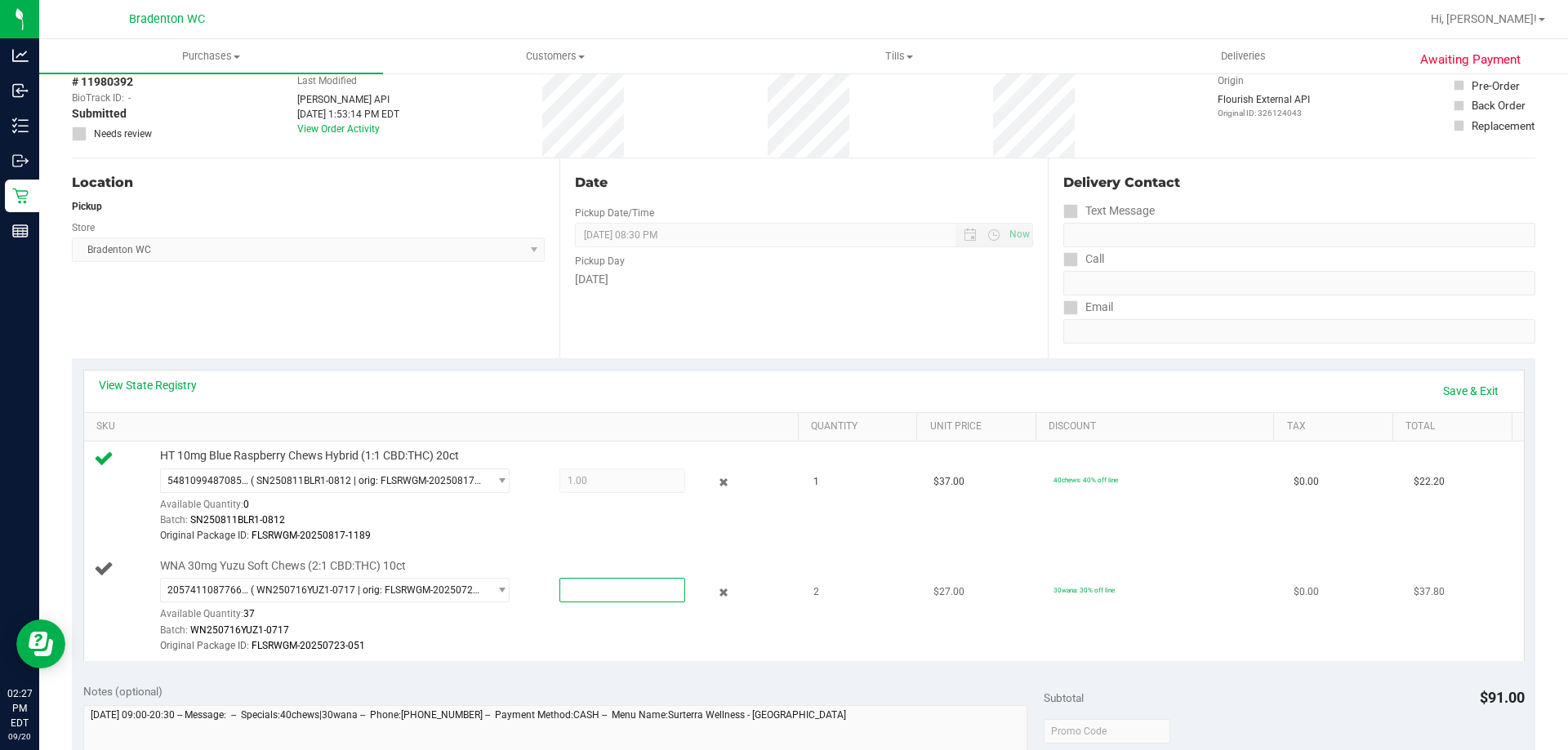
click at [635, 585] on span at bounding box center [622, 590] width 126 height 25
type input "2"
type input "2.0000"
click at [691, 308] on div "Date Pickup Date/Time [DATE] Now [DATE] 08:30 PM Now Pickup Day [DATE]" at bounding box center [803, 258] width 487 height 200
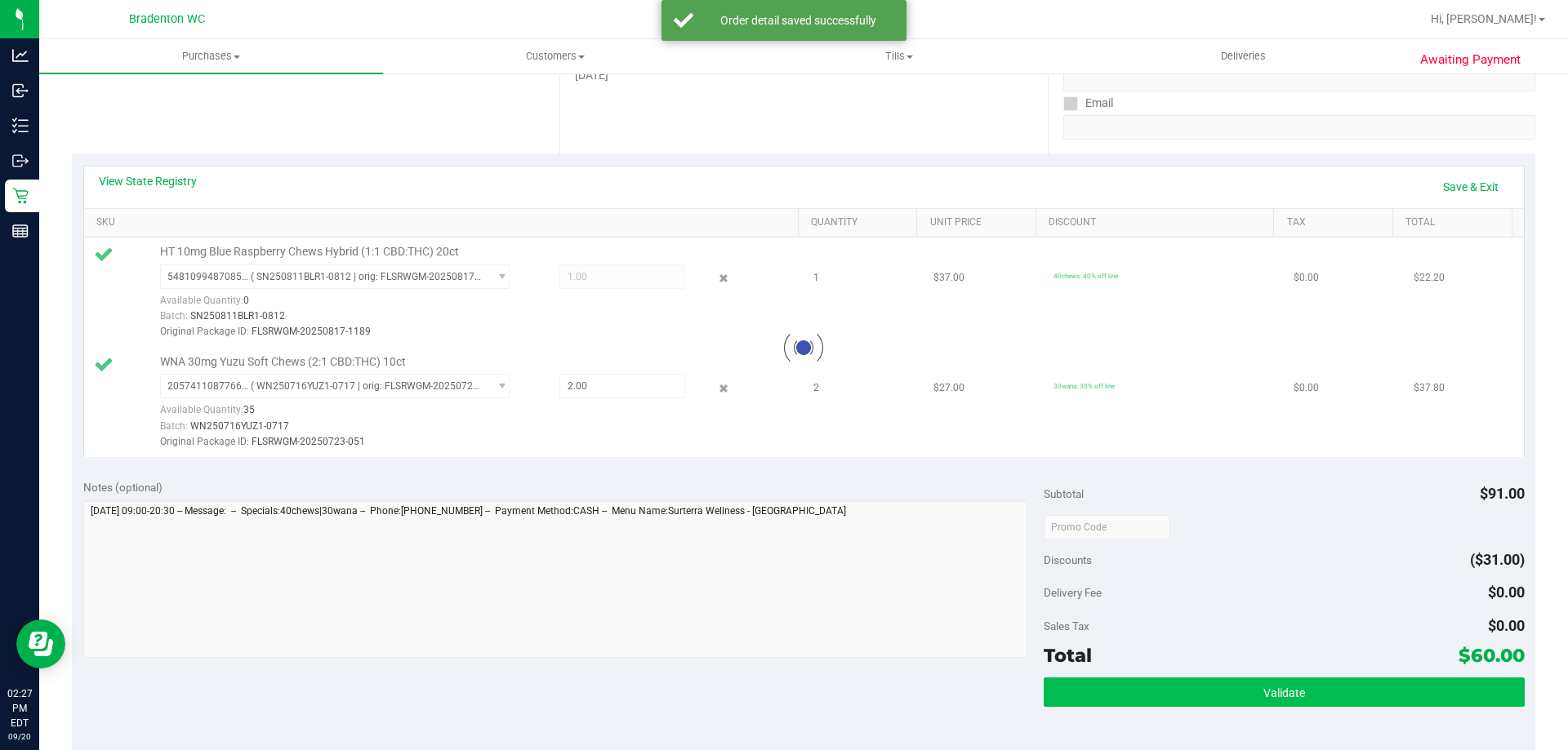
scroll to position [571, 0]
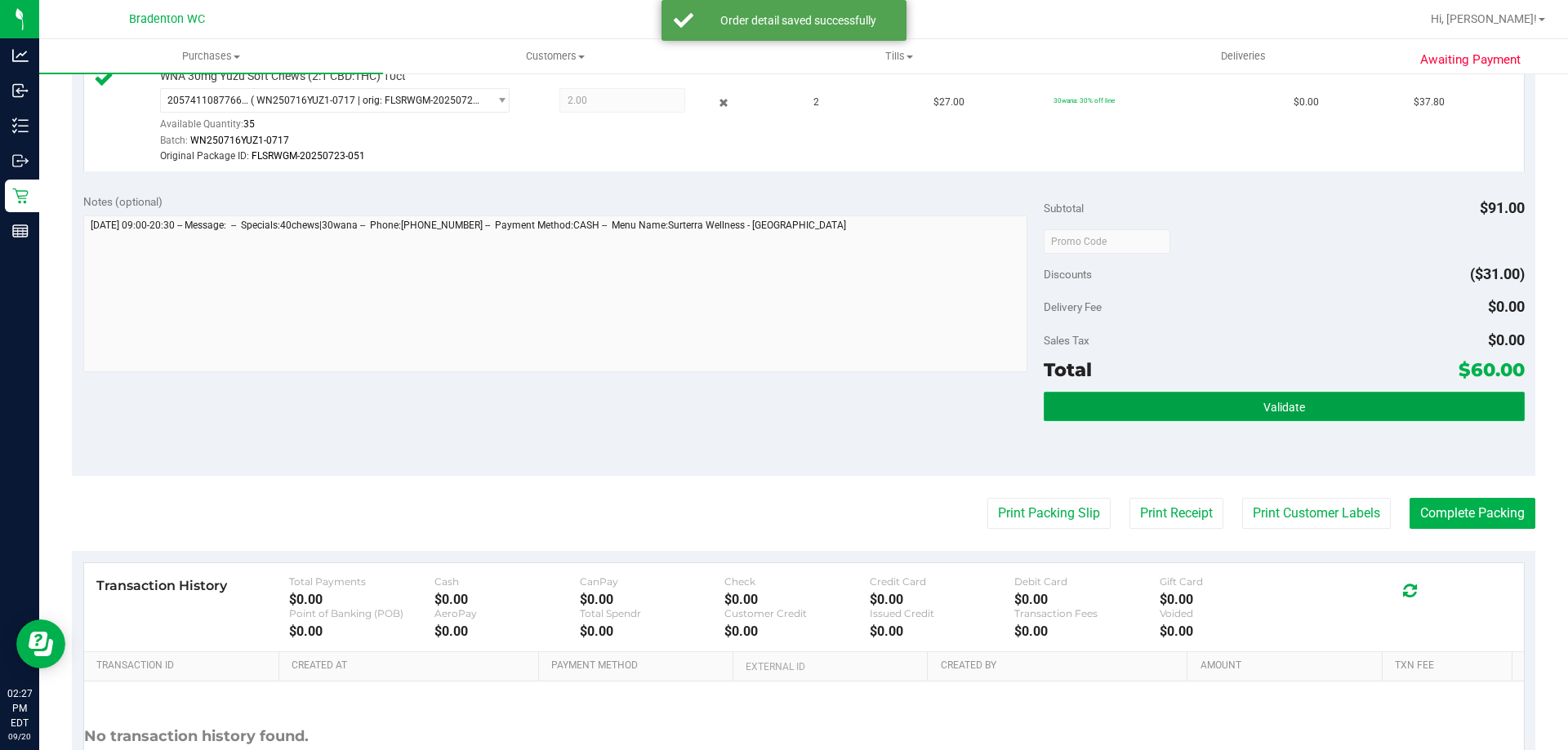
click at [1202, 413] on button "Validate" at bounding box center [1283, 406] width 481 height 29
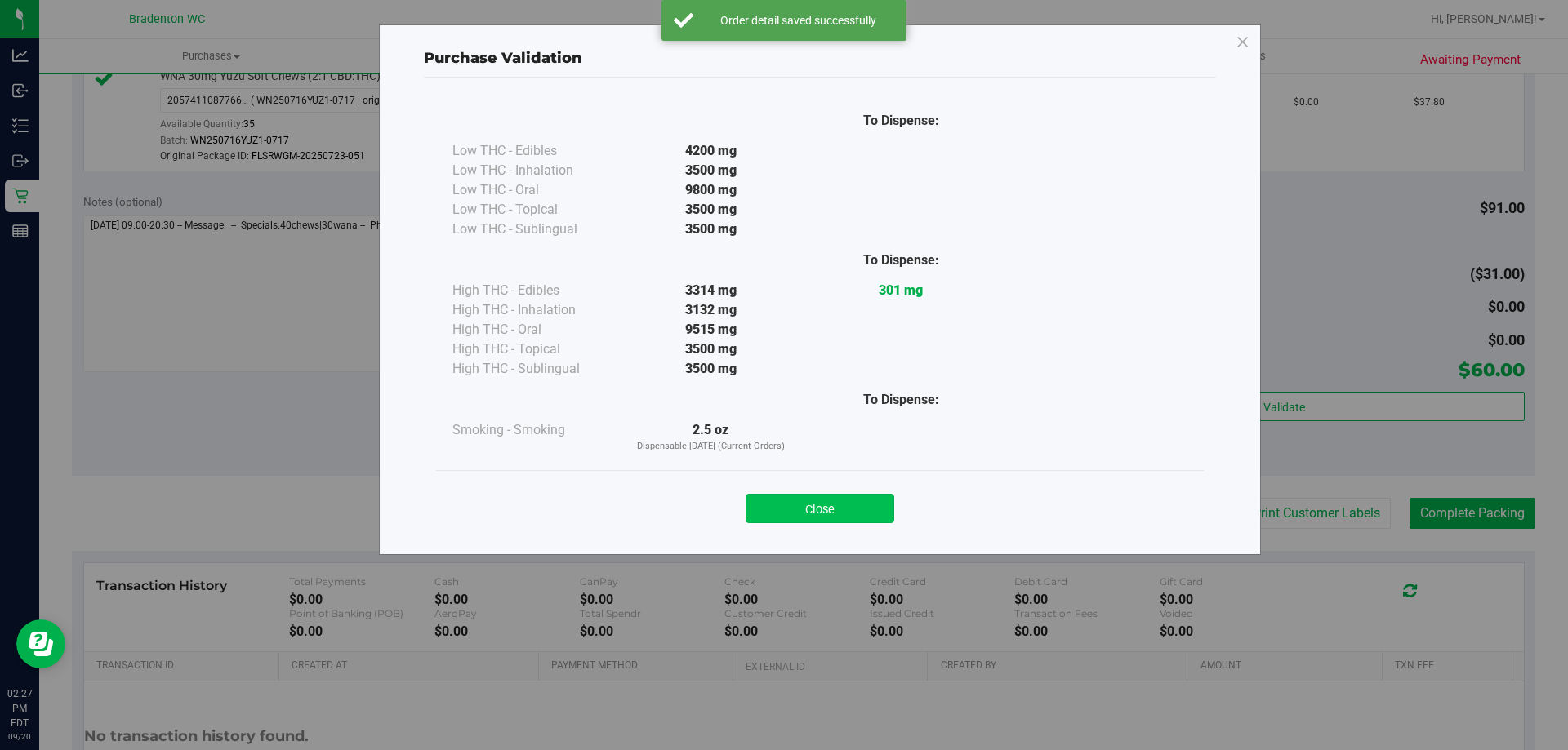
click at [879, 503] on button "Close" at bounding box center [819, 509] width 149 height 29
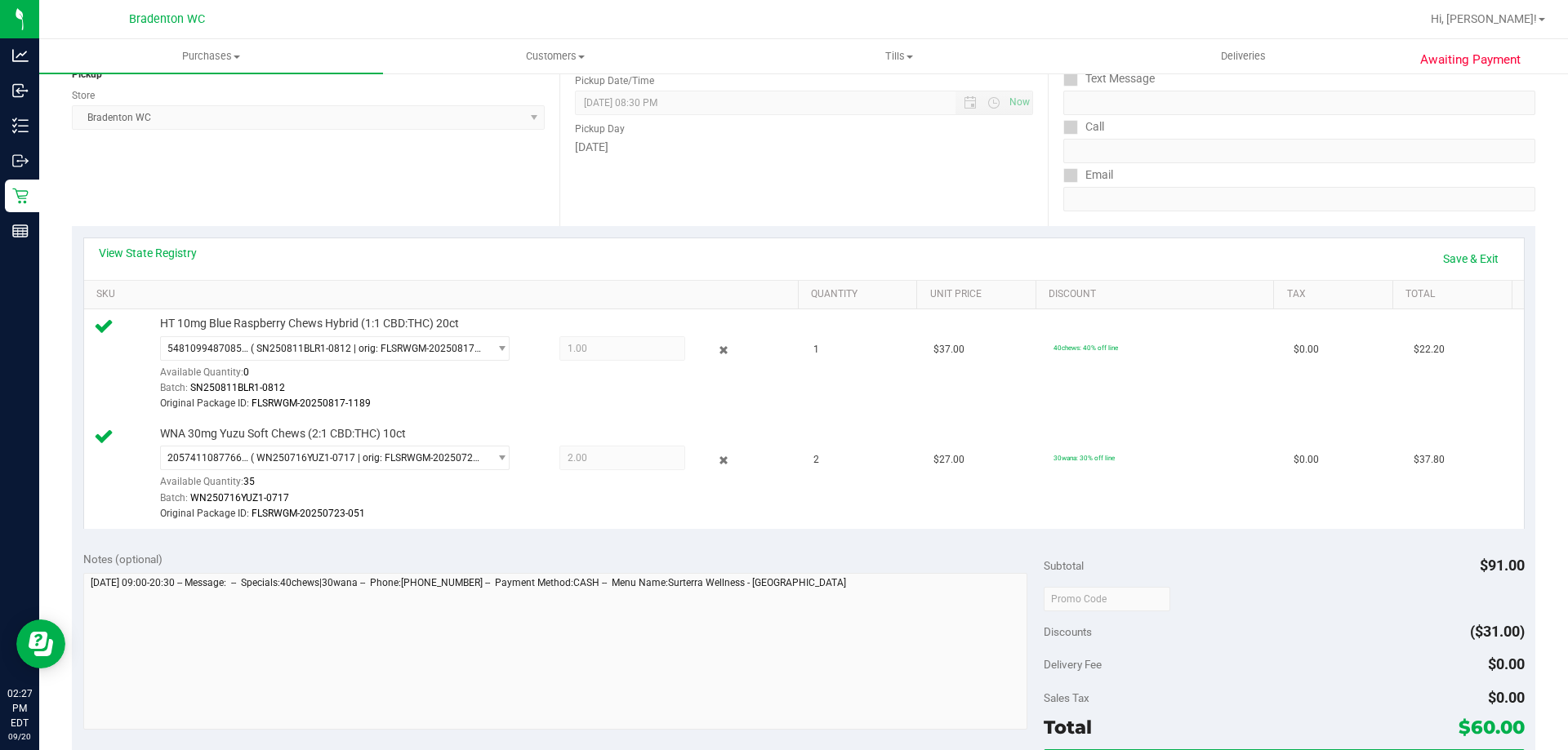
scroll to position [490, 0]
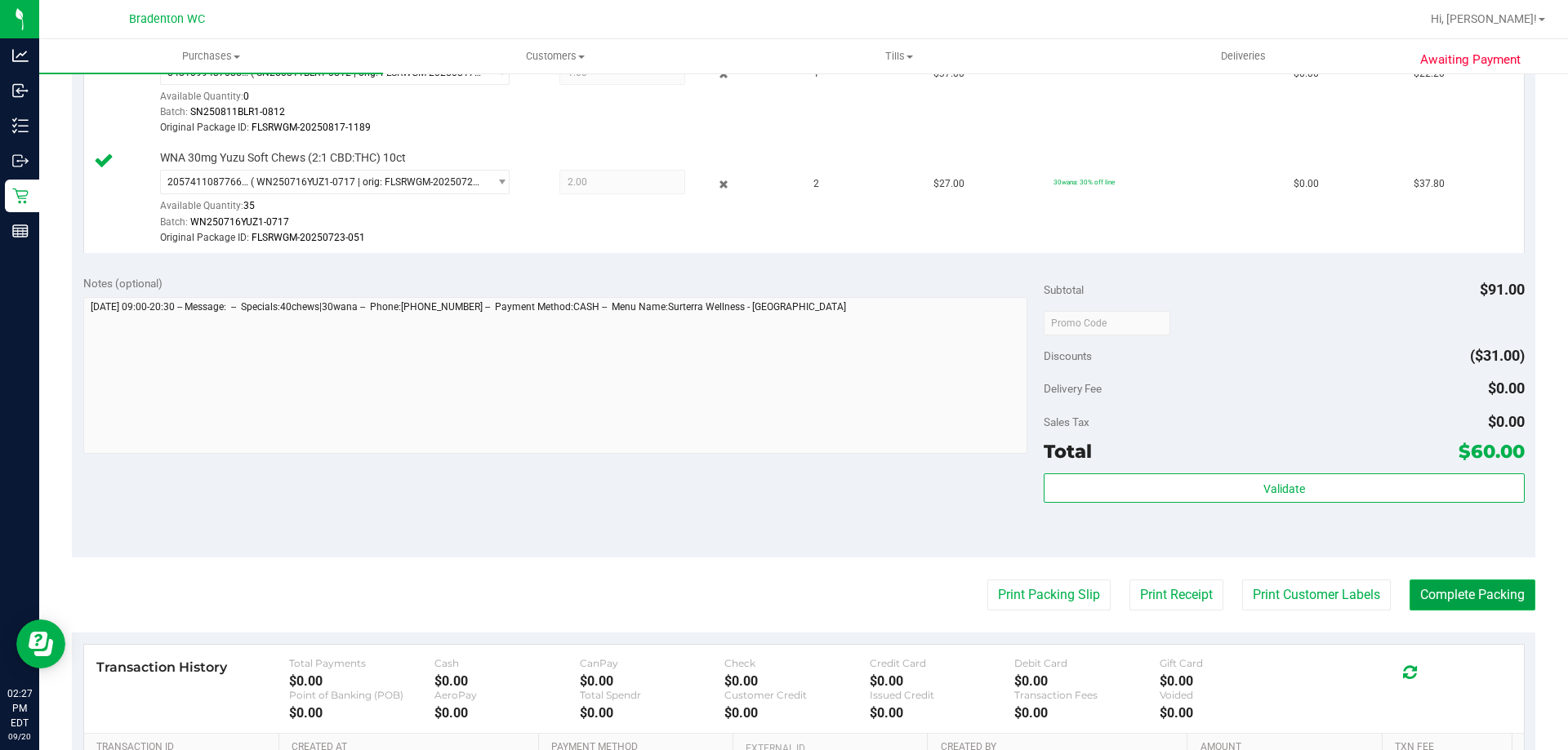
click at [1424, 595] on button "Complete Packing" at bounding box center [1473, 595] width 126 height 31
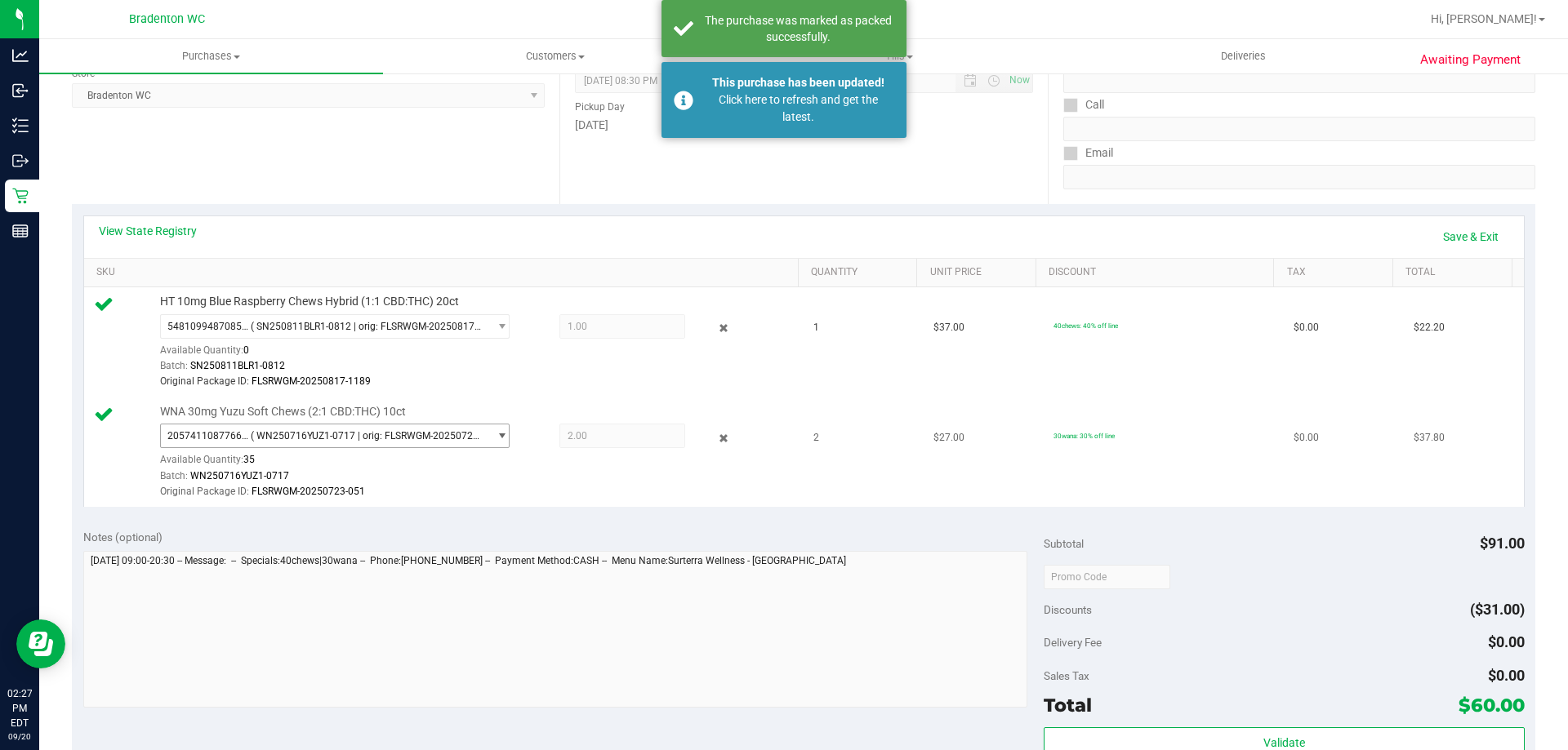
scroll to position [0, 0]
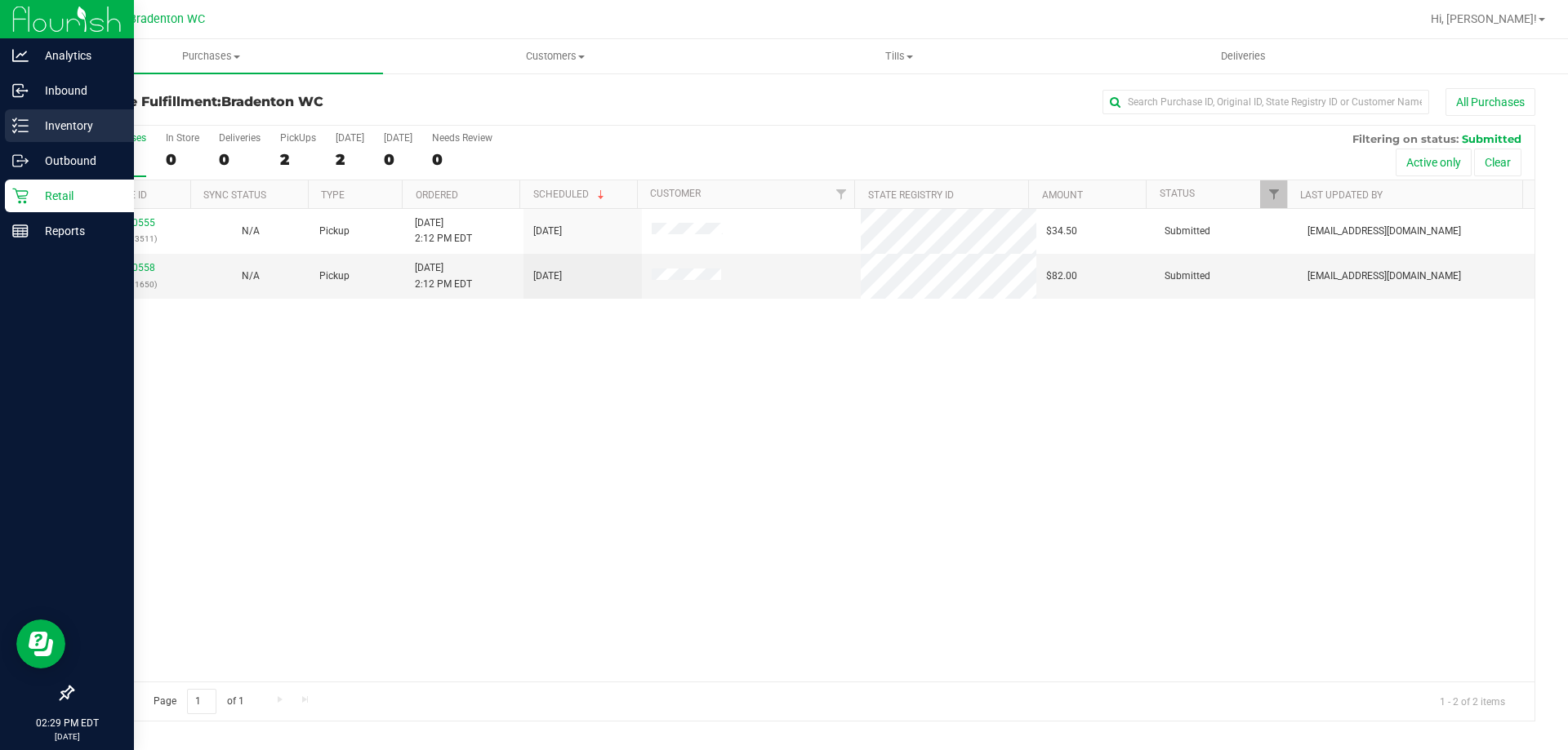
click at [19, 129] on icon at bounding box center [20, 125] width 16 height 16
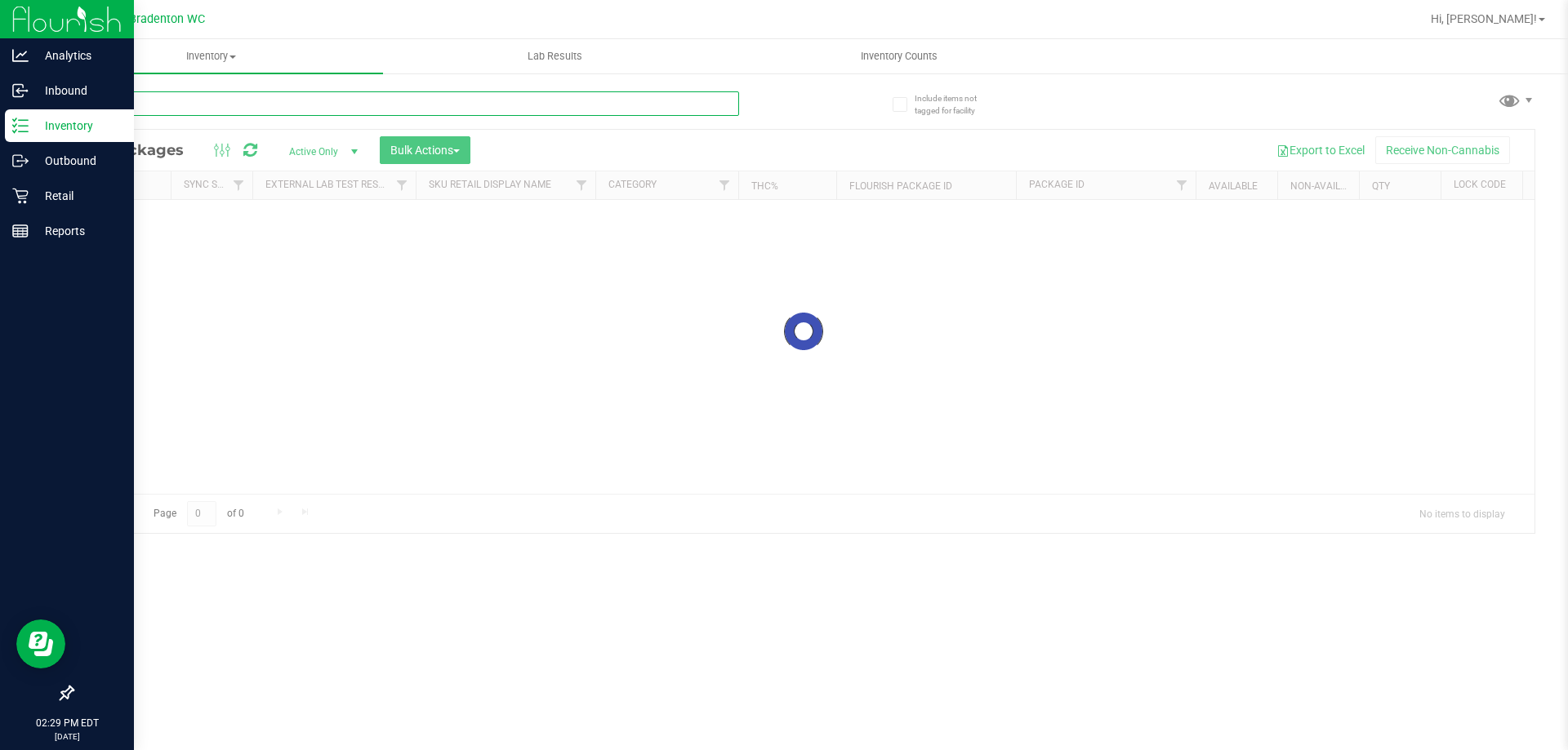
click at [278, 96] on input "text" at bounding box center [406, 103] width 667 height 25
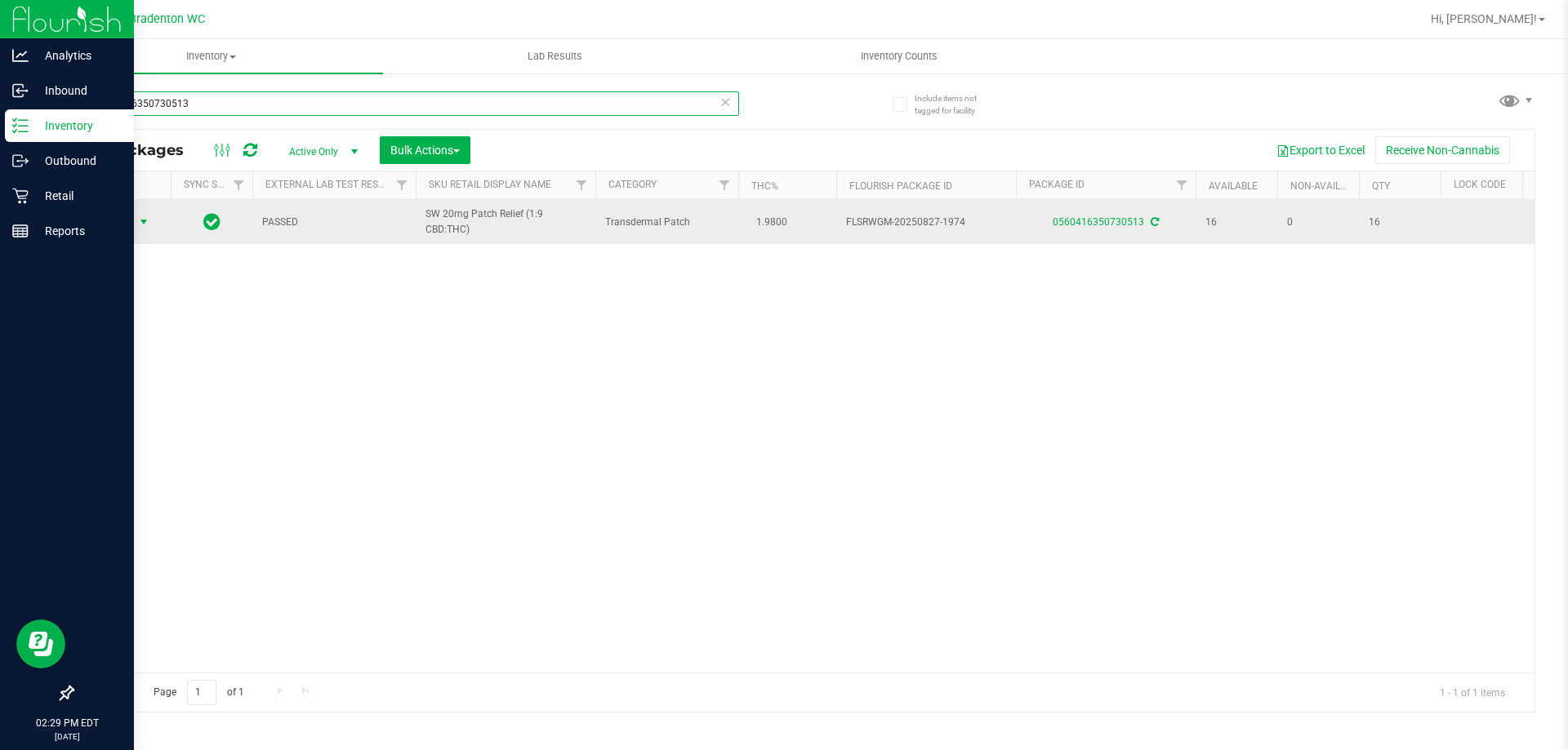
type input "0560416350730513"
click at [130, 223] on span "Action" at bounding box center [111, 222] width 44 height 23
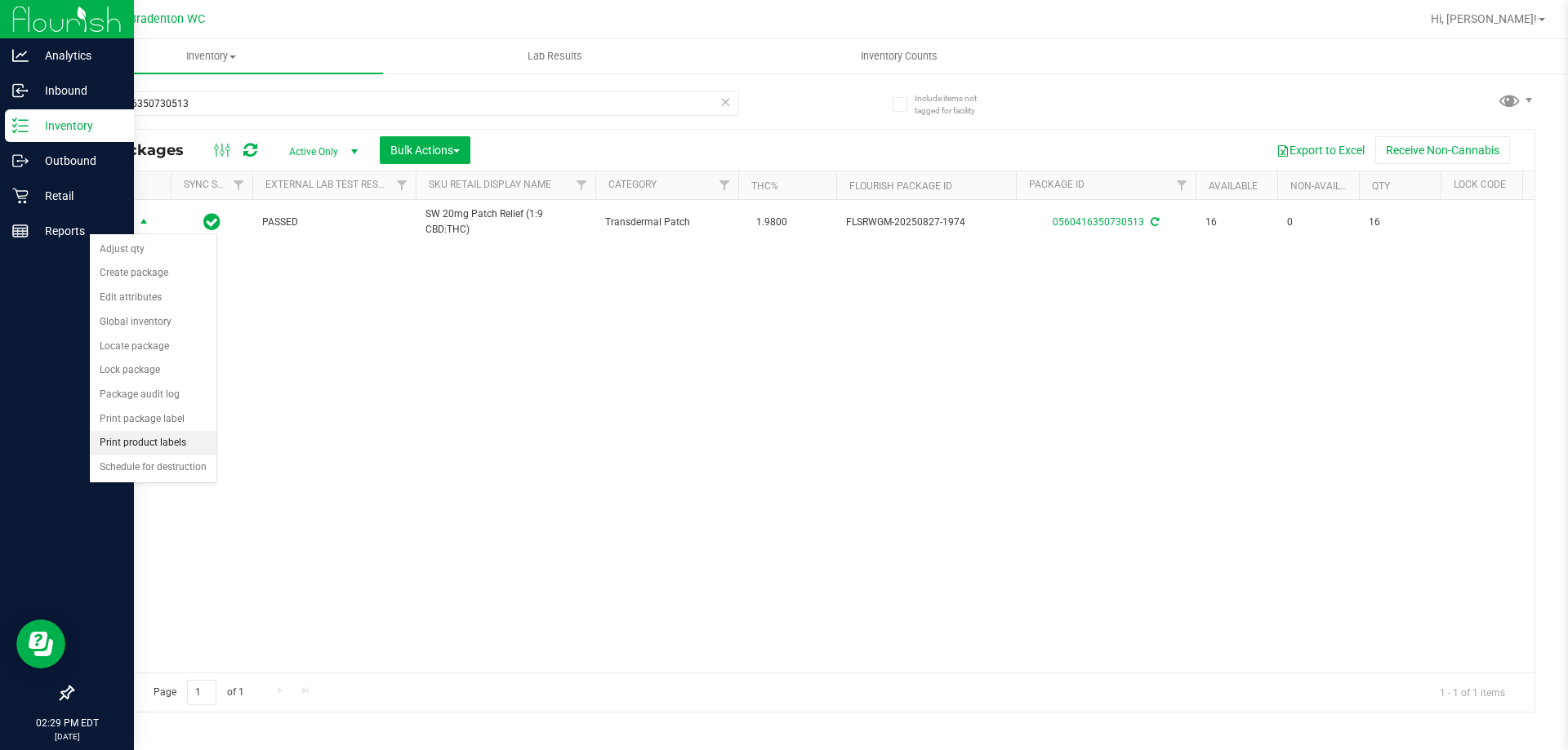
click at [150, 442] on li "Print product labels" at bounding box center [153, 443] width 126 height 25
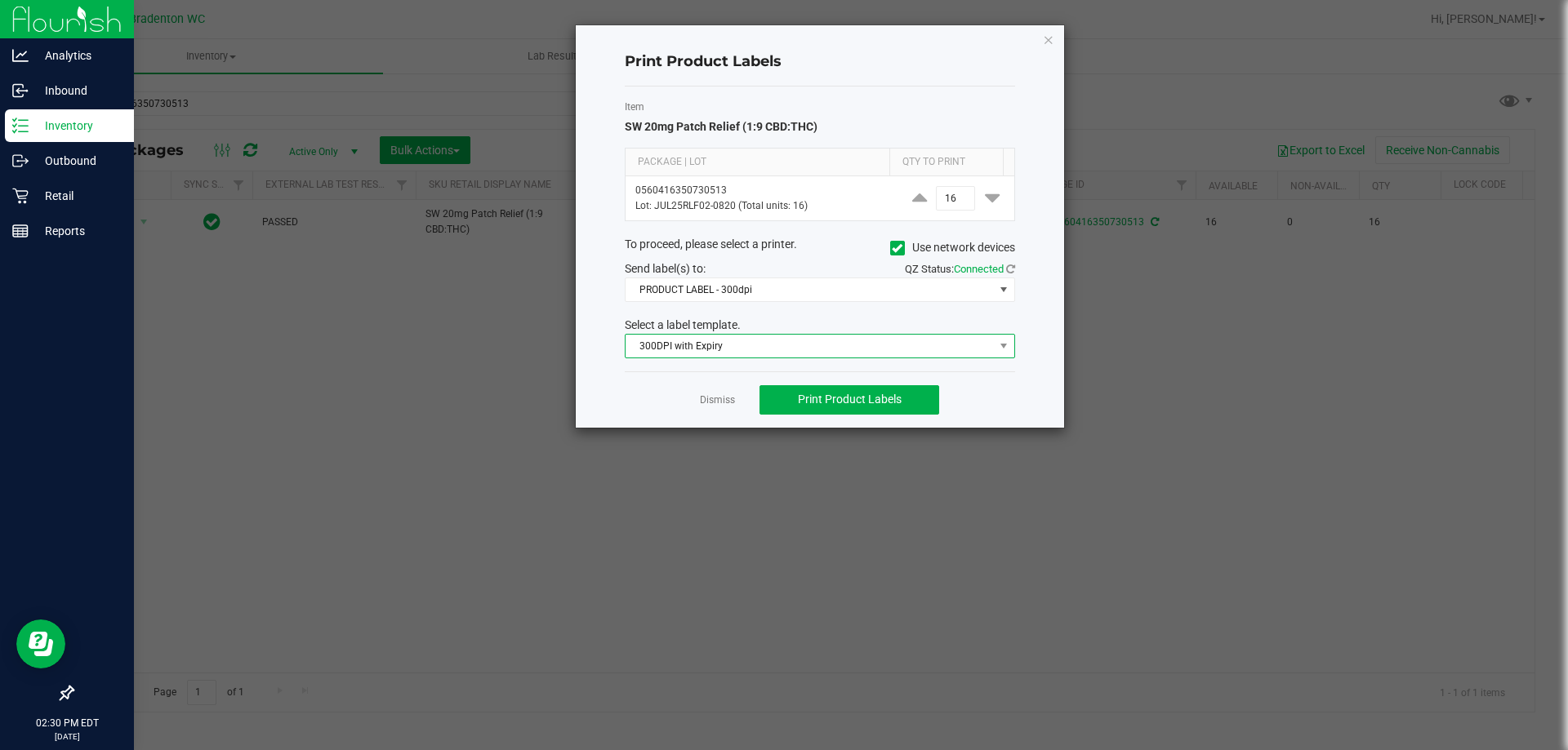
click at [960, 351] on span "300DPI with Expiry" at bounding box center [810, 346] width 368 height 23
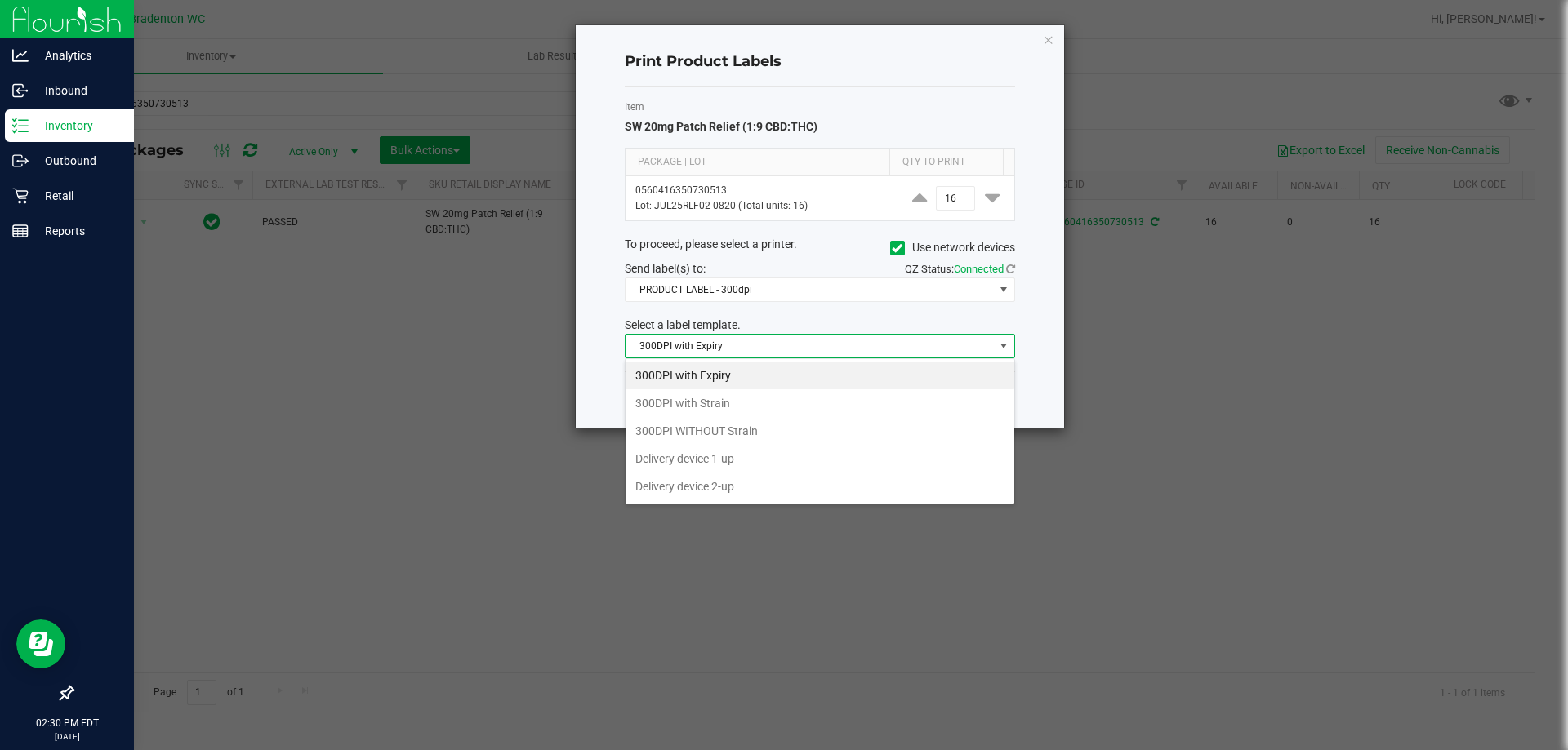
scroll to position [25, 390]
click at [945, 200] on input "16" at bounding box center [956, 198] width 38 height 23
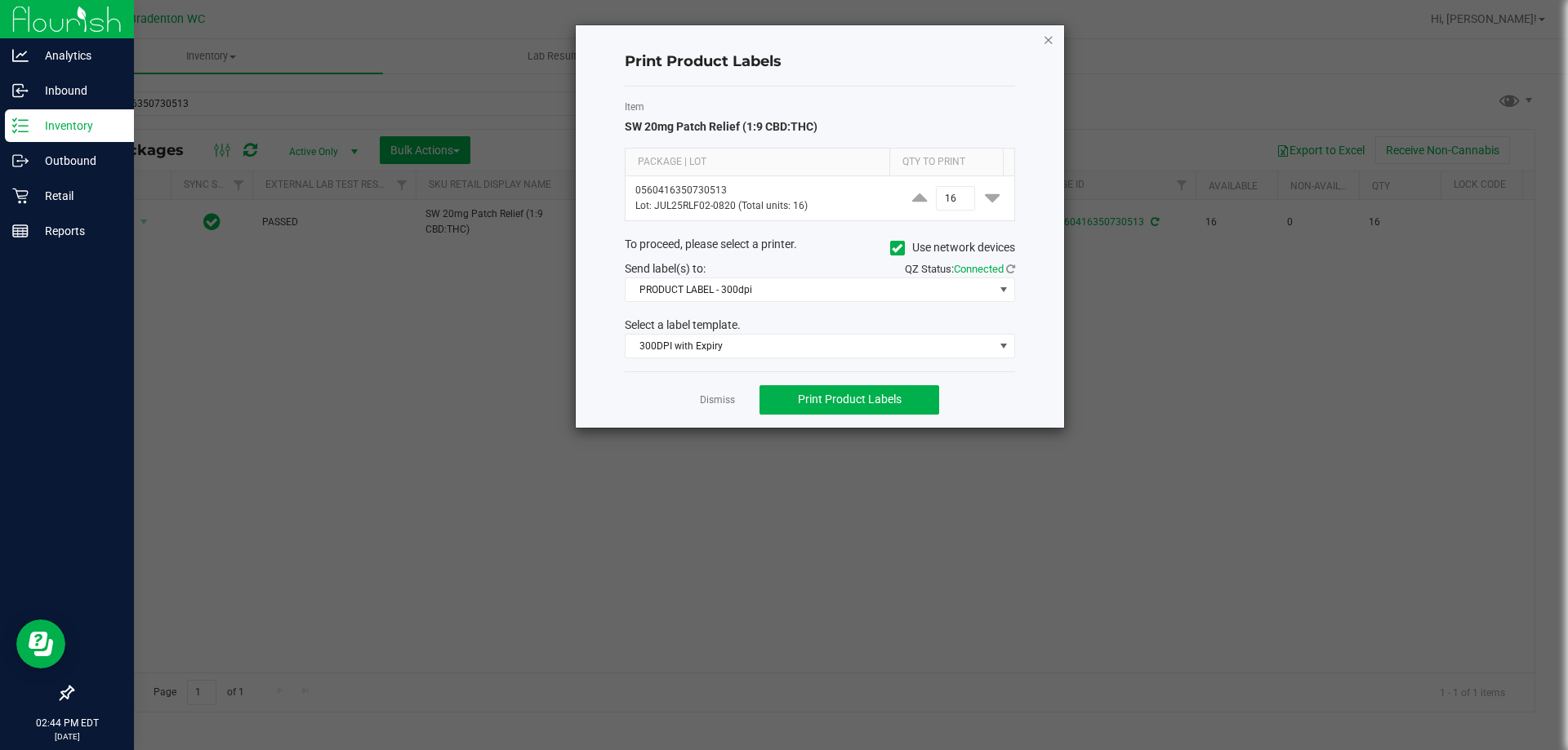
click at [1045, 46] on icon "button" at bounding box center [1048, 39] width 11 height 20
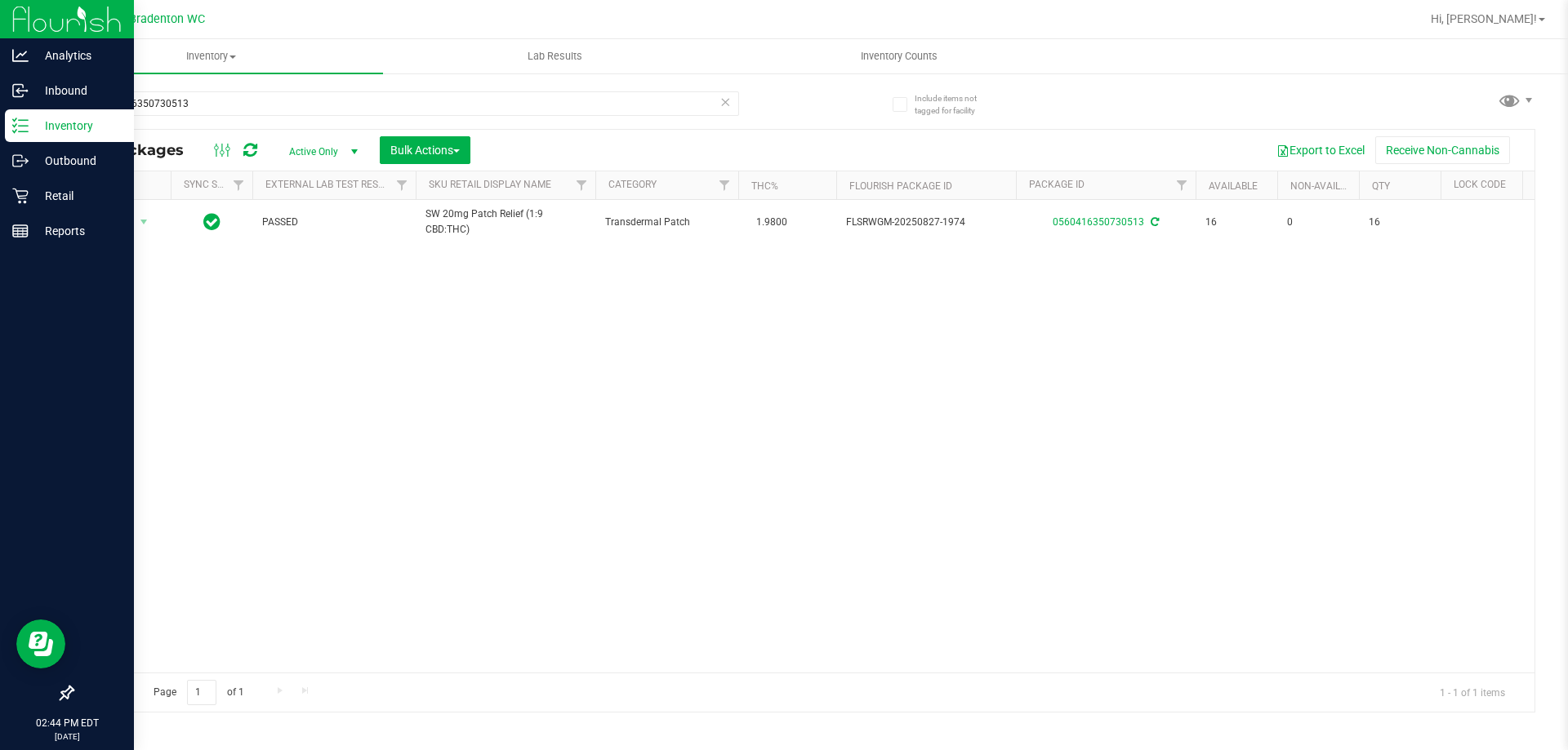
click at [20, 122] on icon at bounding box center [20, 125] width 16 height 16
click at [19, 192] on icon at bounding box center [20, 196] width 16 height 16
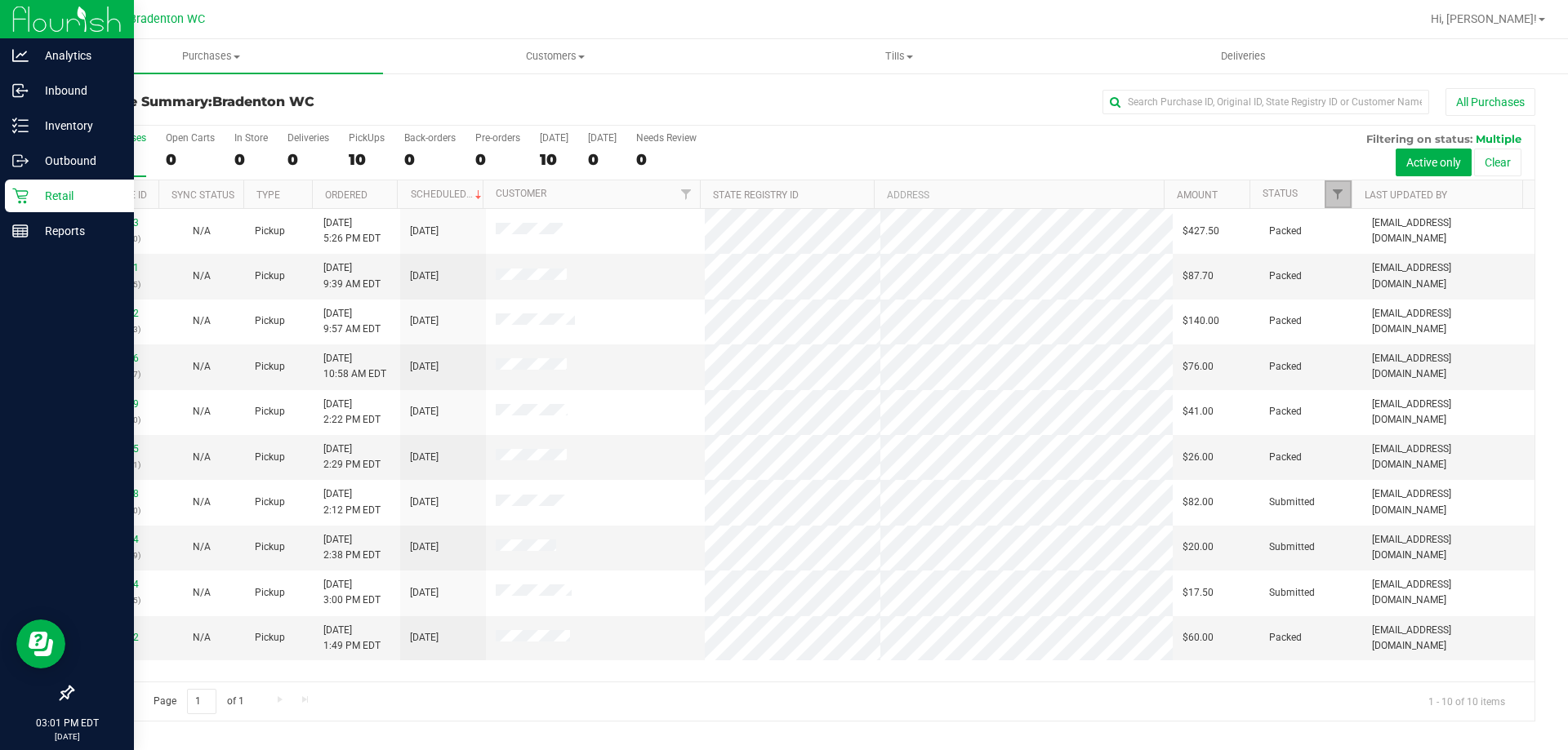
click at [1338, 204] on link "Filter" at bounding box center [1338, 194] width 27 height 27
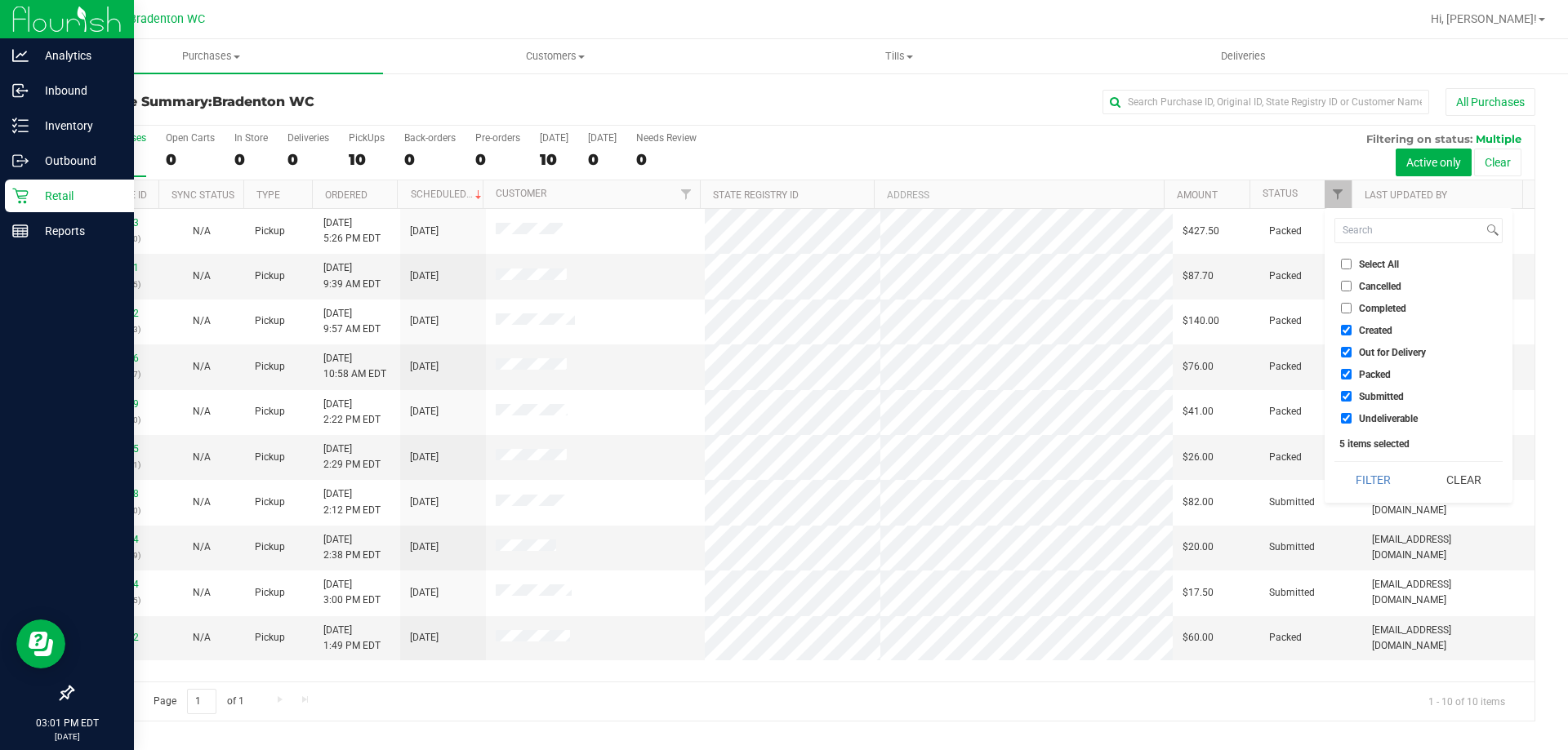
click at [1371, 372] on span "Packed" at bounding box center [1375, 374] width 32 height 9
click at [1351, 372] on input "Packed" at bounding box center [1346, 374] width 10 height 10
checkbox input "false"
click at [1381, 478] on button "Filter" at bounding box center [1373, 480] width 78 height 36
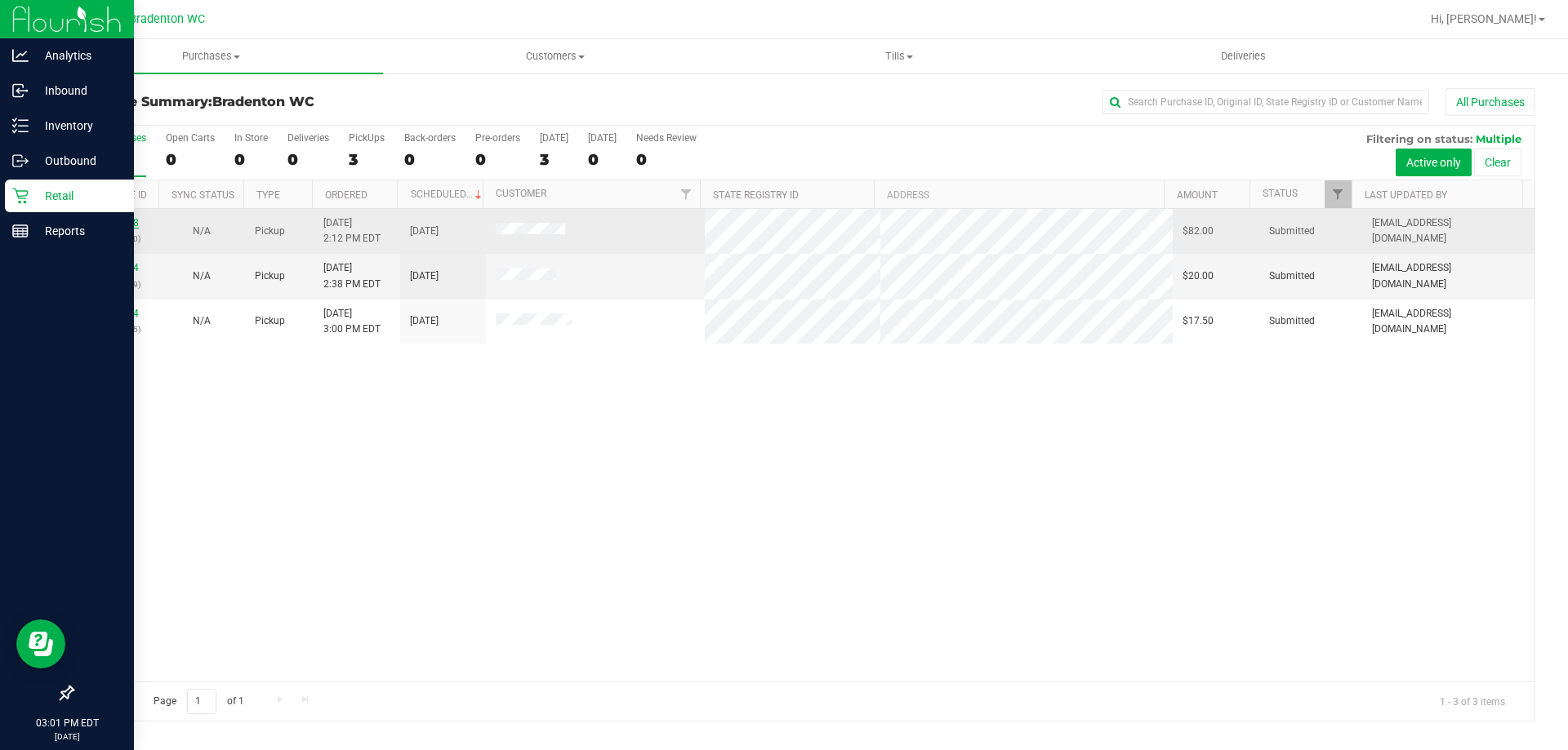
click at [131, 221] on link "11980558" at bounding box center [115, 223] width 46 height 11
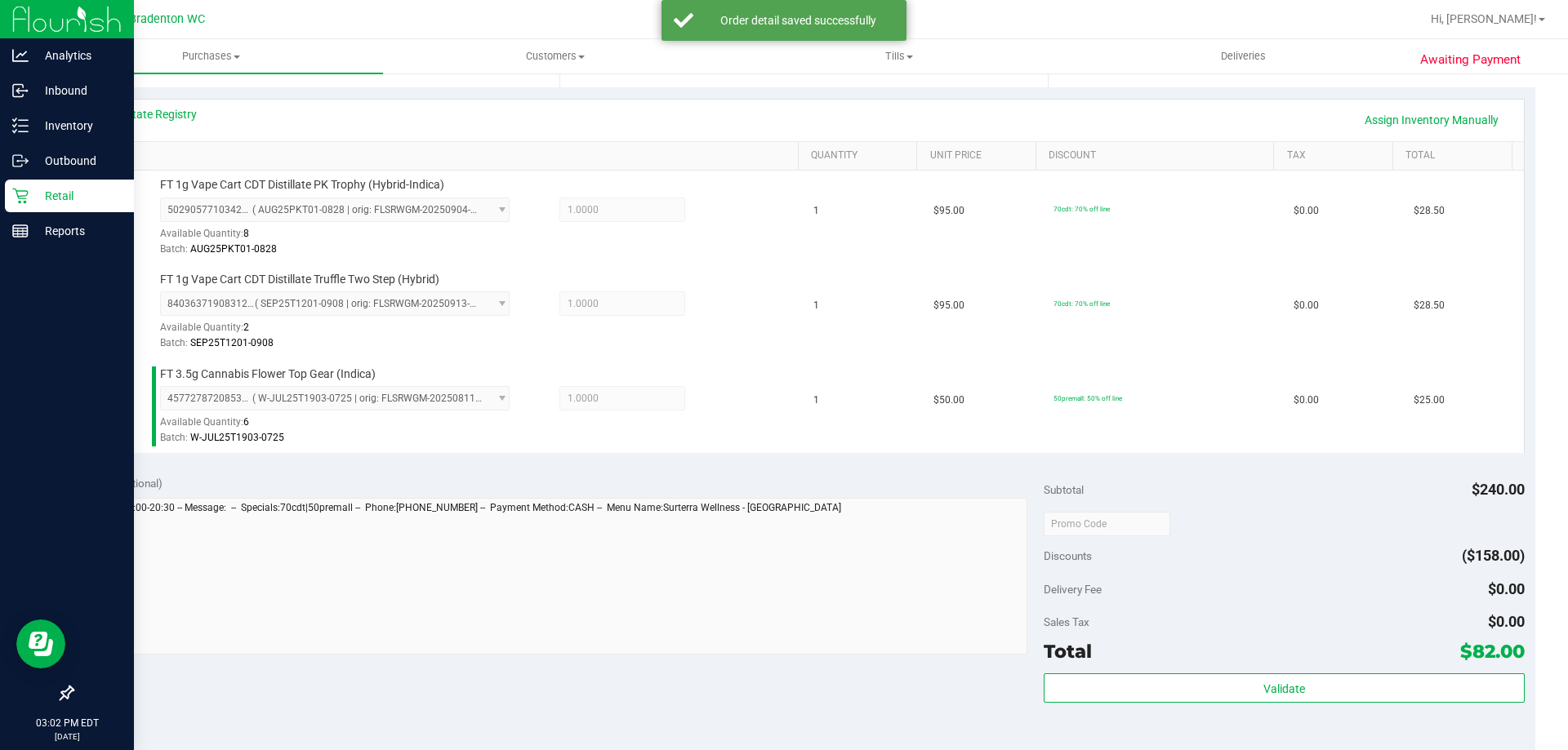
scroll to position [547, 0]
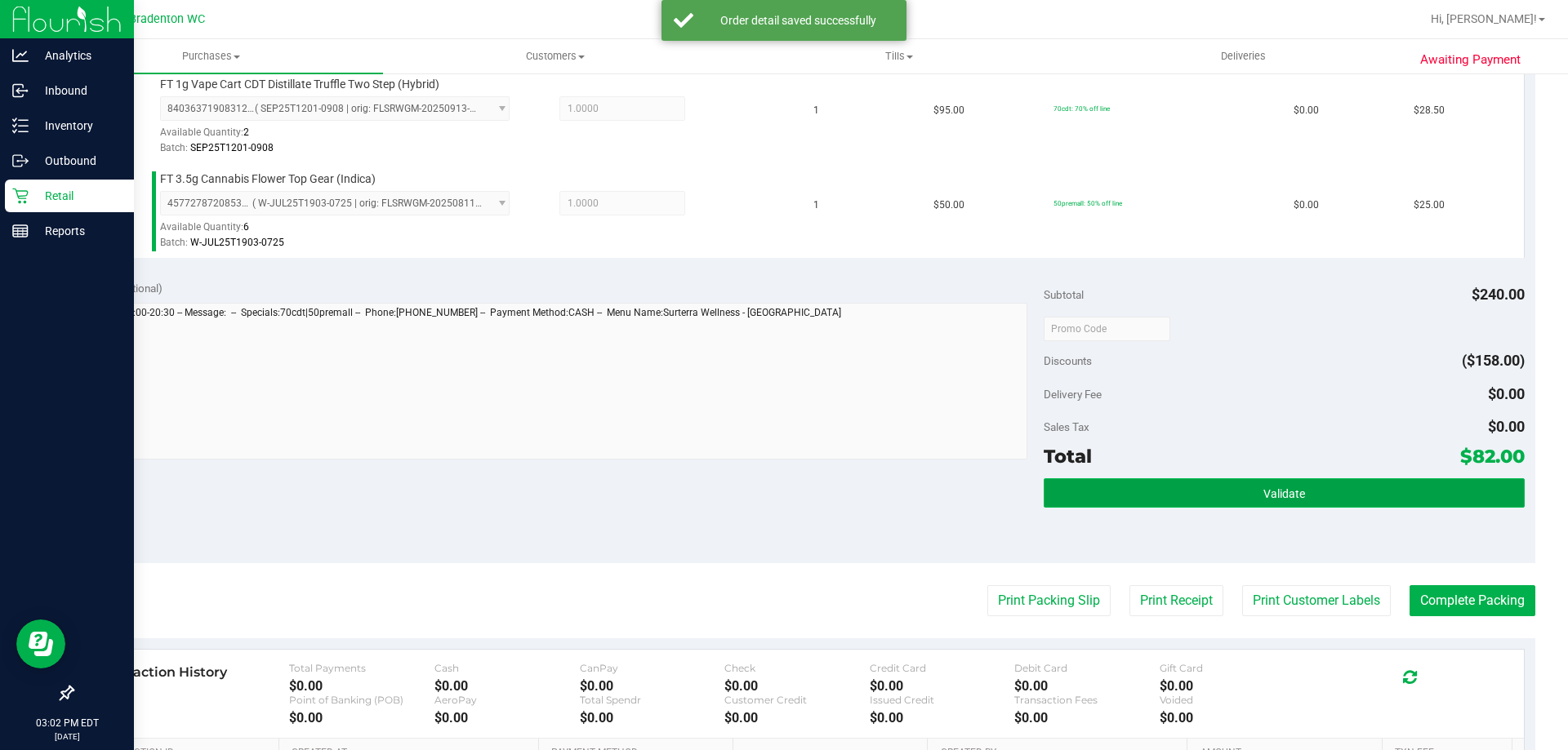
click at [1185, 498] on button "Validate" at bounding box center [1283, 493] width 481 height 29
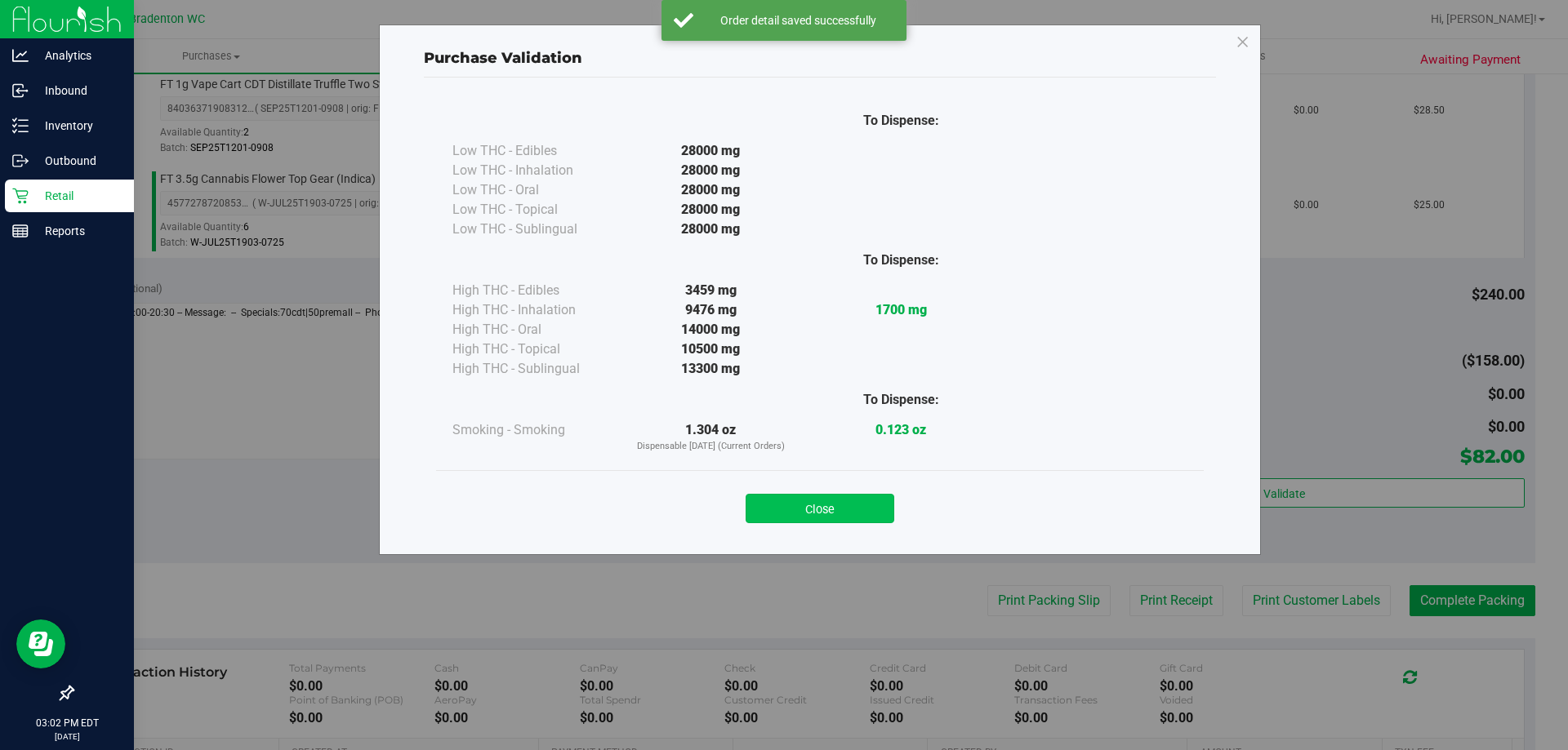
click at [883, 496] on button "Close" at bounding box center [819, 509] width 149 height 29
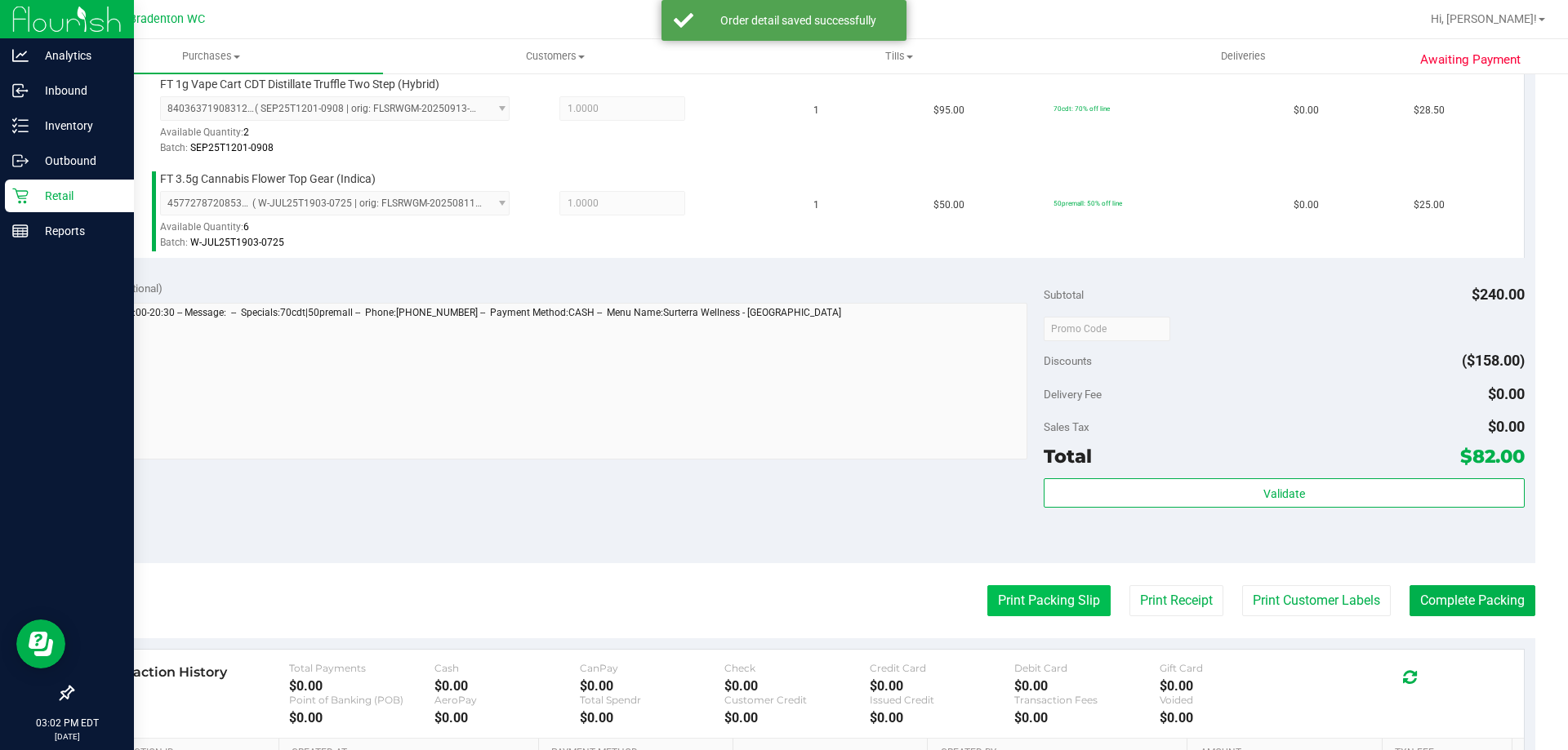
click at [1032, 596] on button "Print Packing Slip" at bounding box center [1049, 601] width 123 height 31
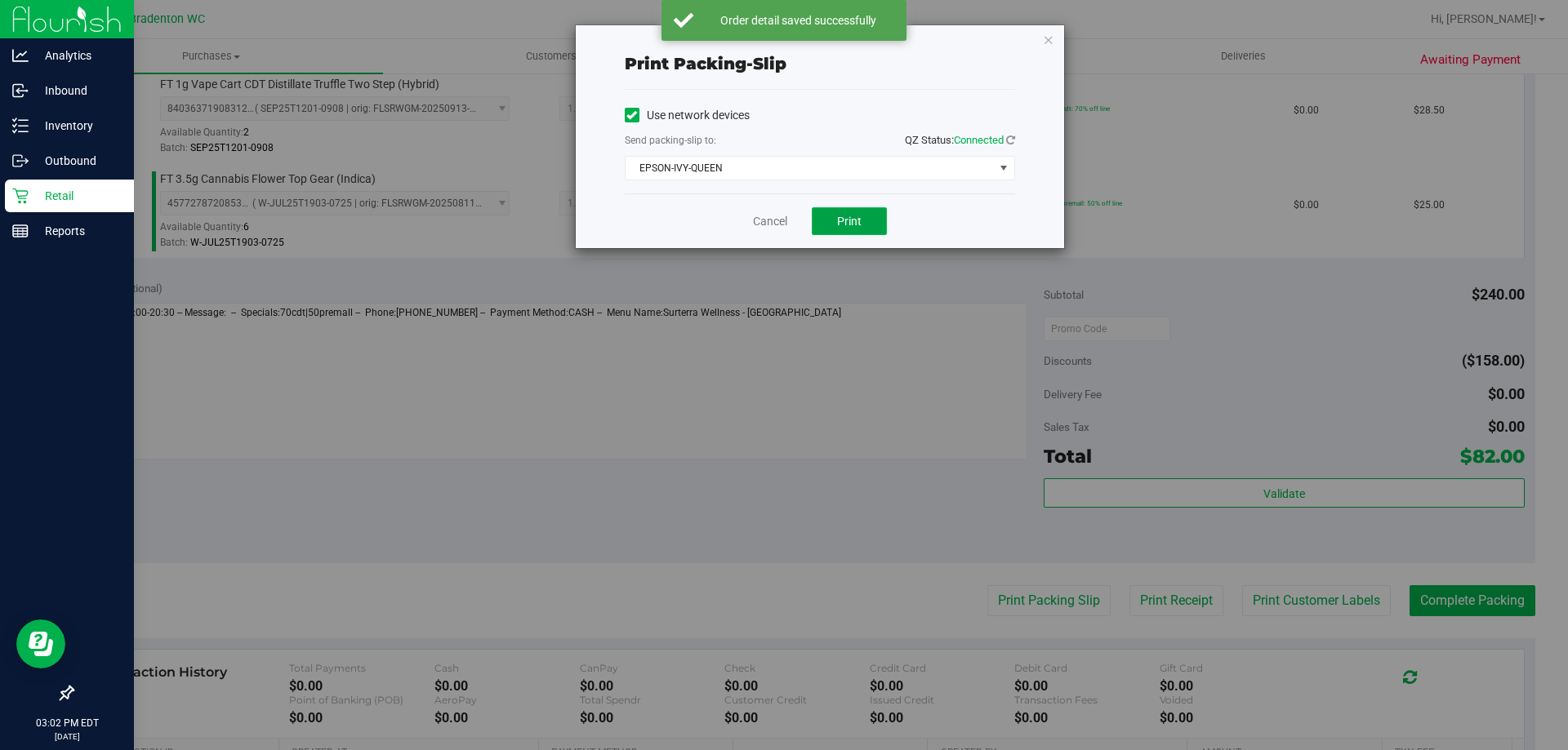
click at [853, 225] on span "Print" at bounding box center [849, 221] width 25 height 13
click at [769, 224] on link "Cancel" at bounding box center [770, 222] width 34 height 17
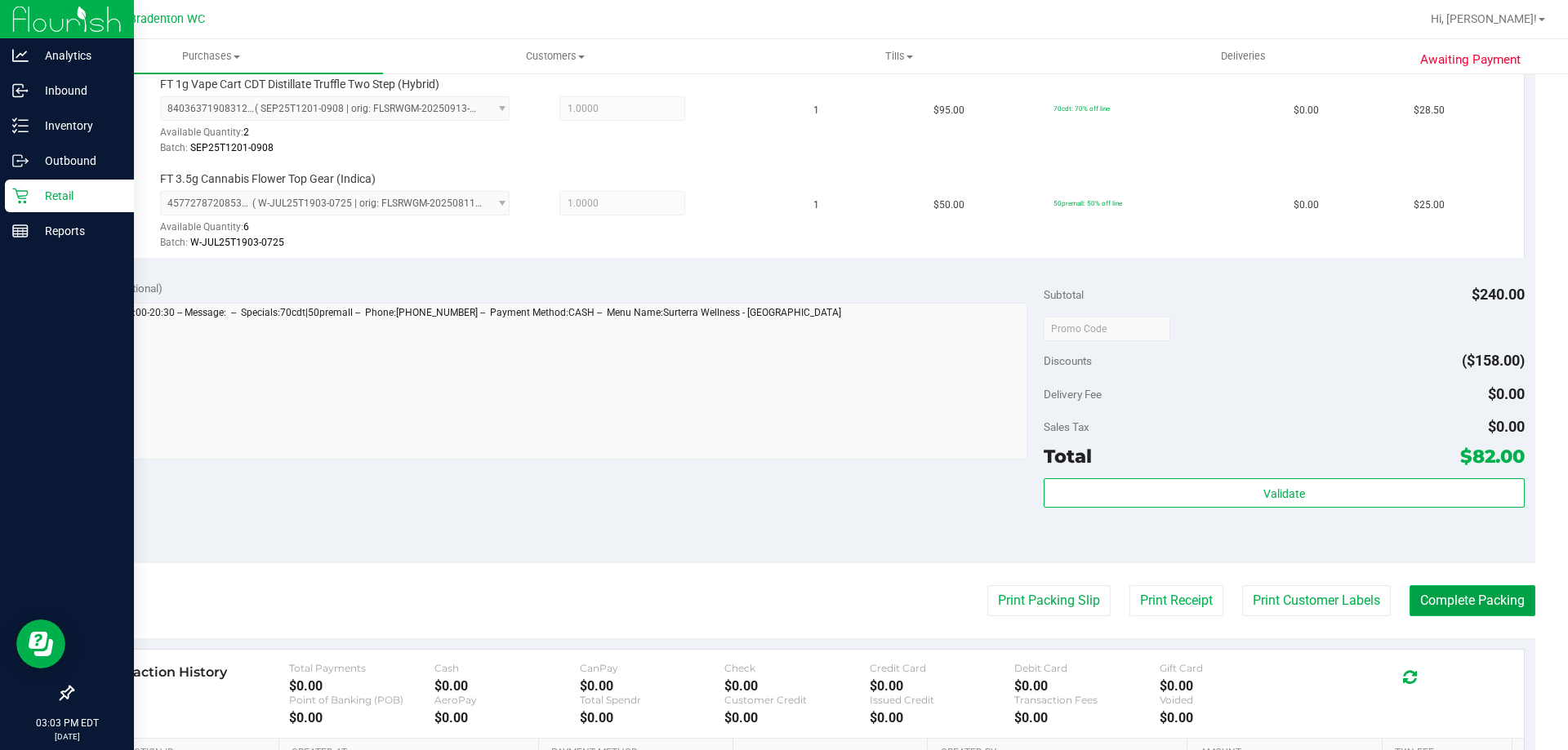
click at [1448, 608] on button "Complete Packing" at bounding box center [1473, 601] width 126 height 31
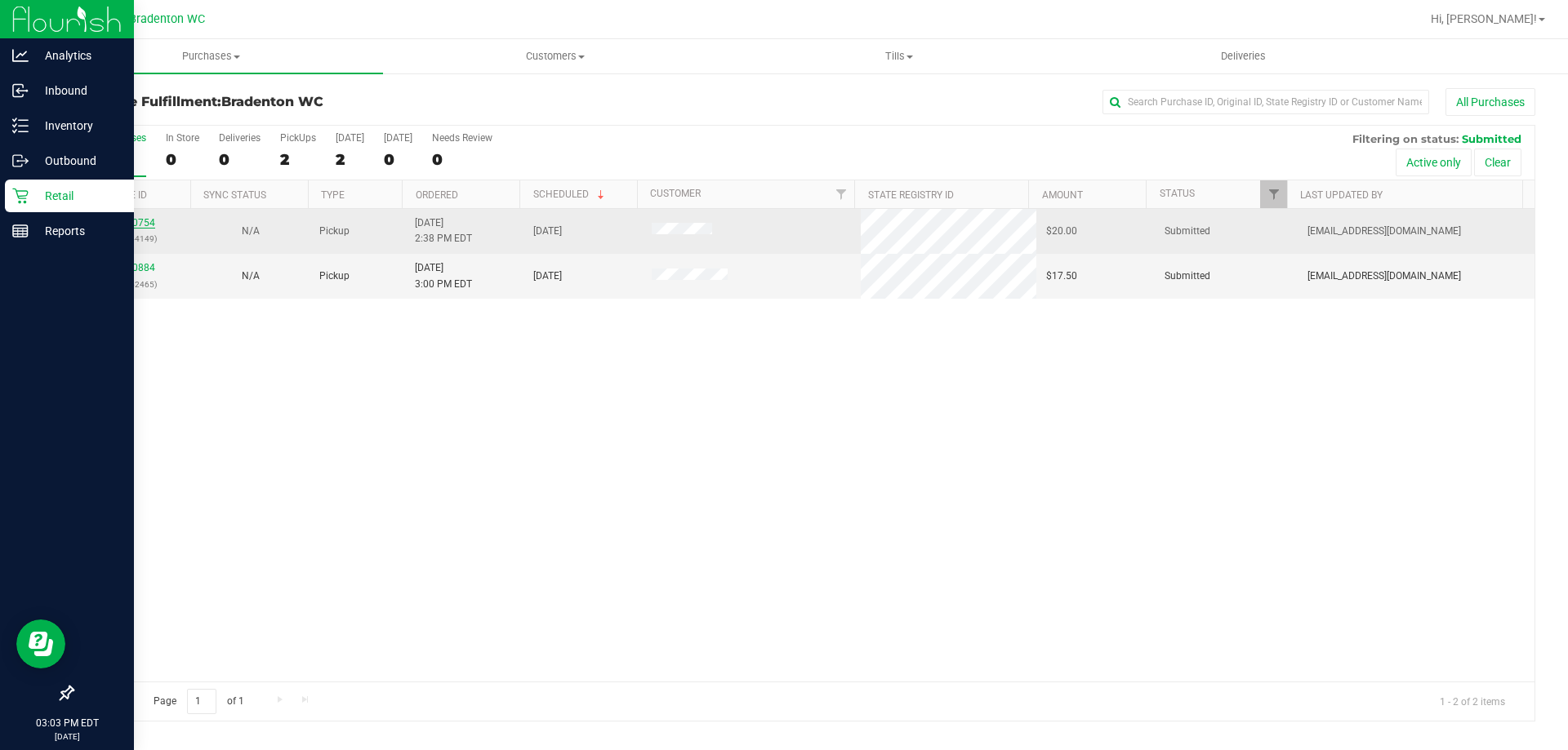
click at [126, 223] on link "11980754" at bounding box center [132, 223] width 46 height 11
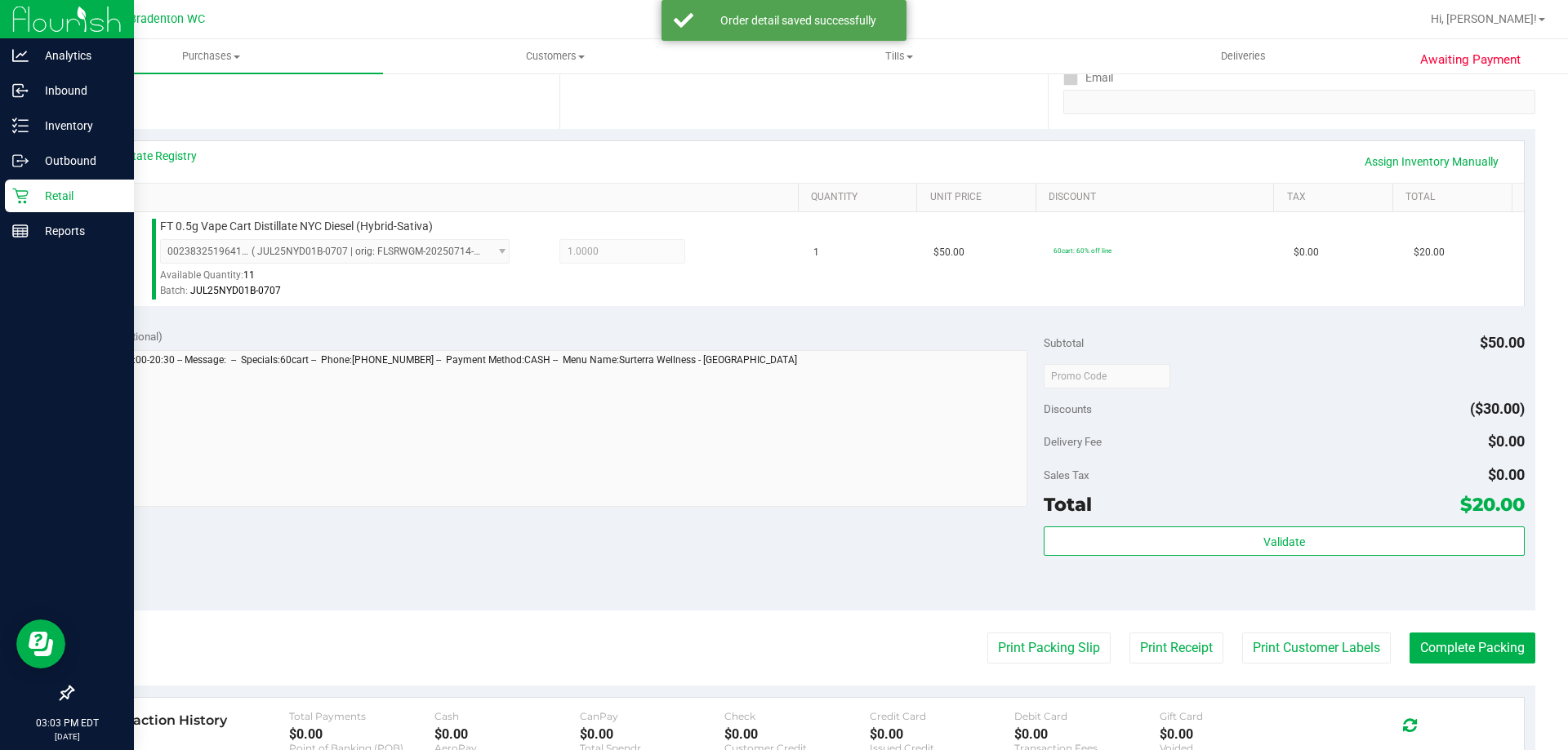
scroll to position [316, 0]
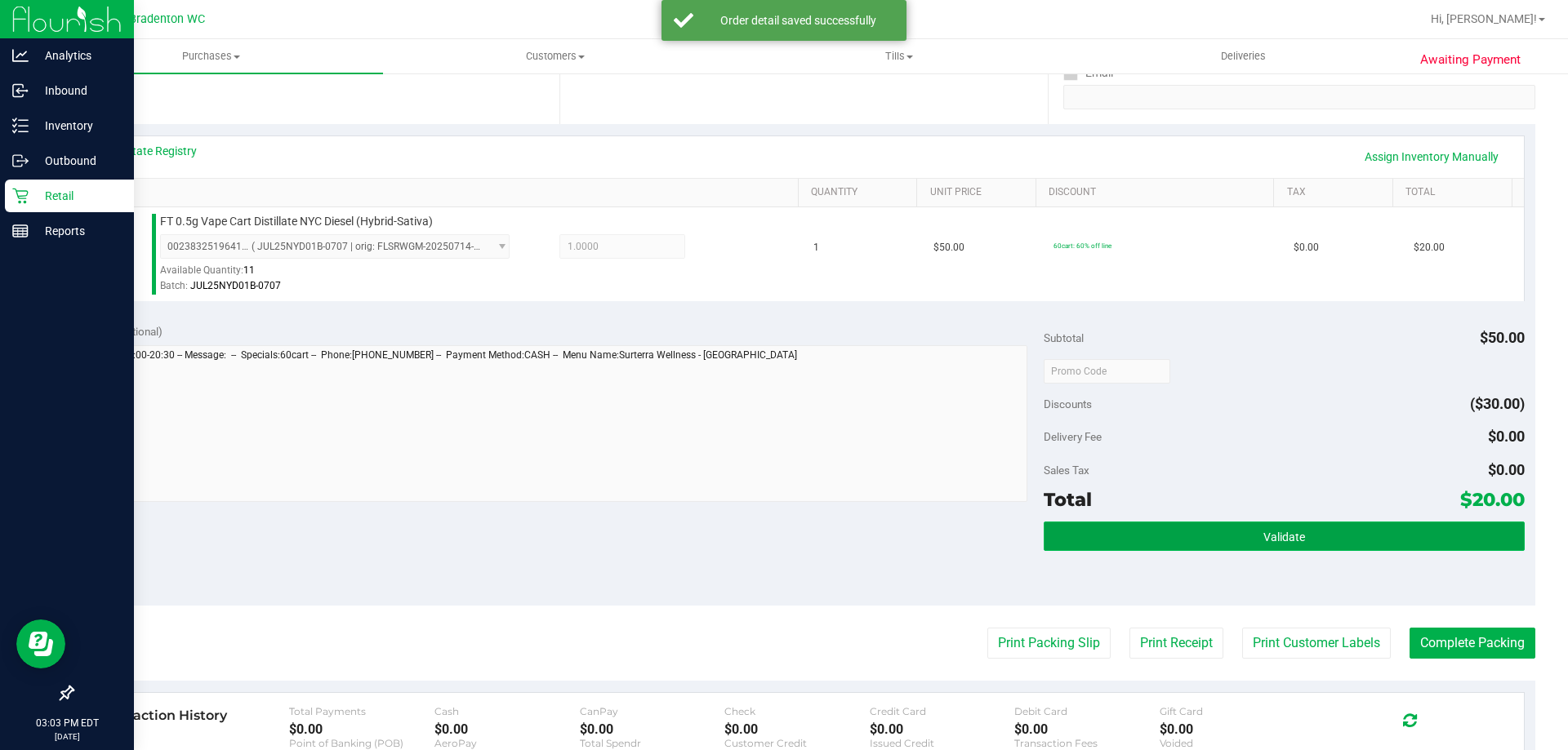
click at [1098, 546] on button "Validate" at bounding box center [1283, 536] width 481 height 29
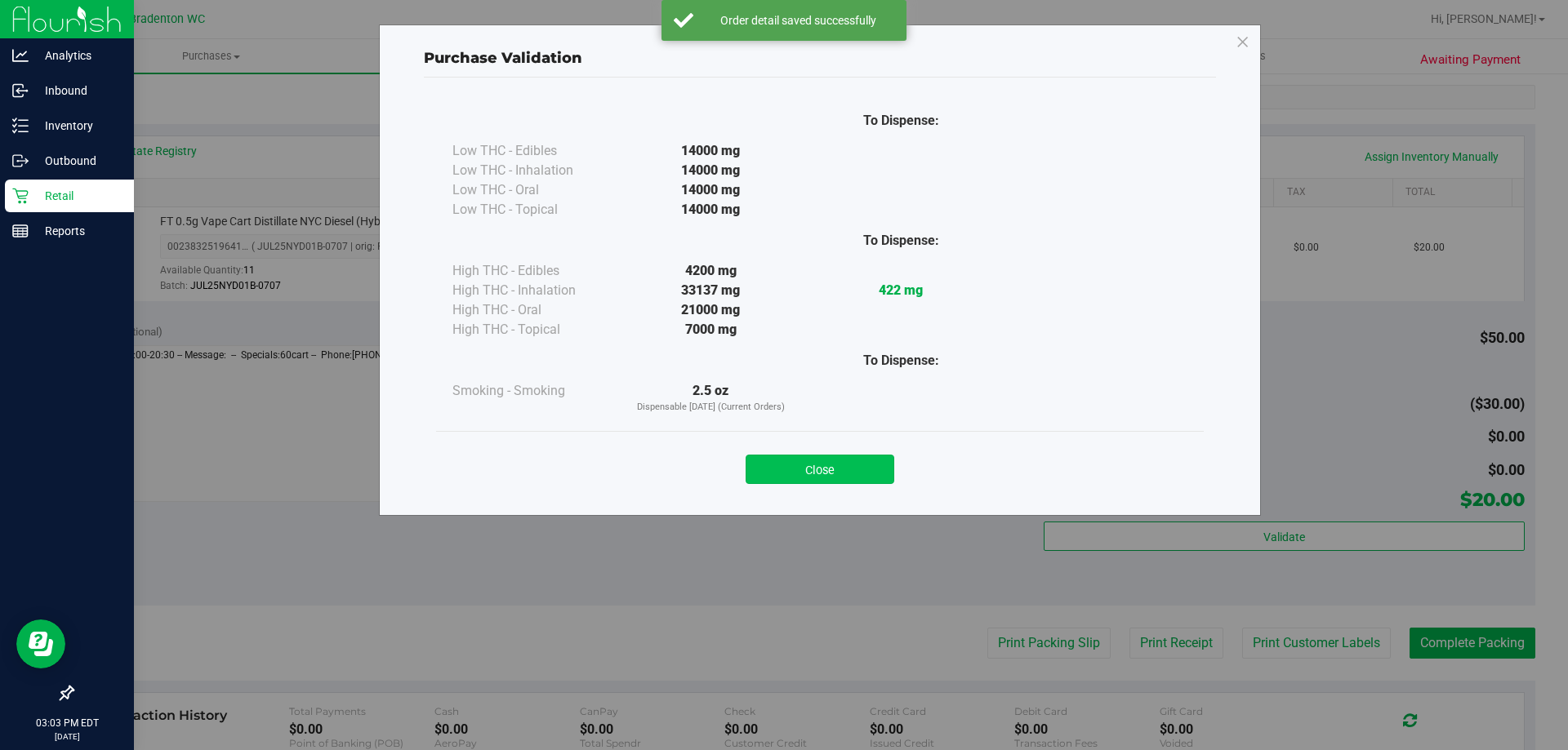
click at [820, 479] on button "Close" at bounding box center [819, 469] width 149 height 29
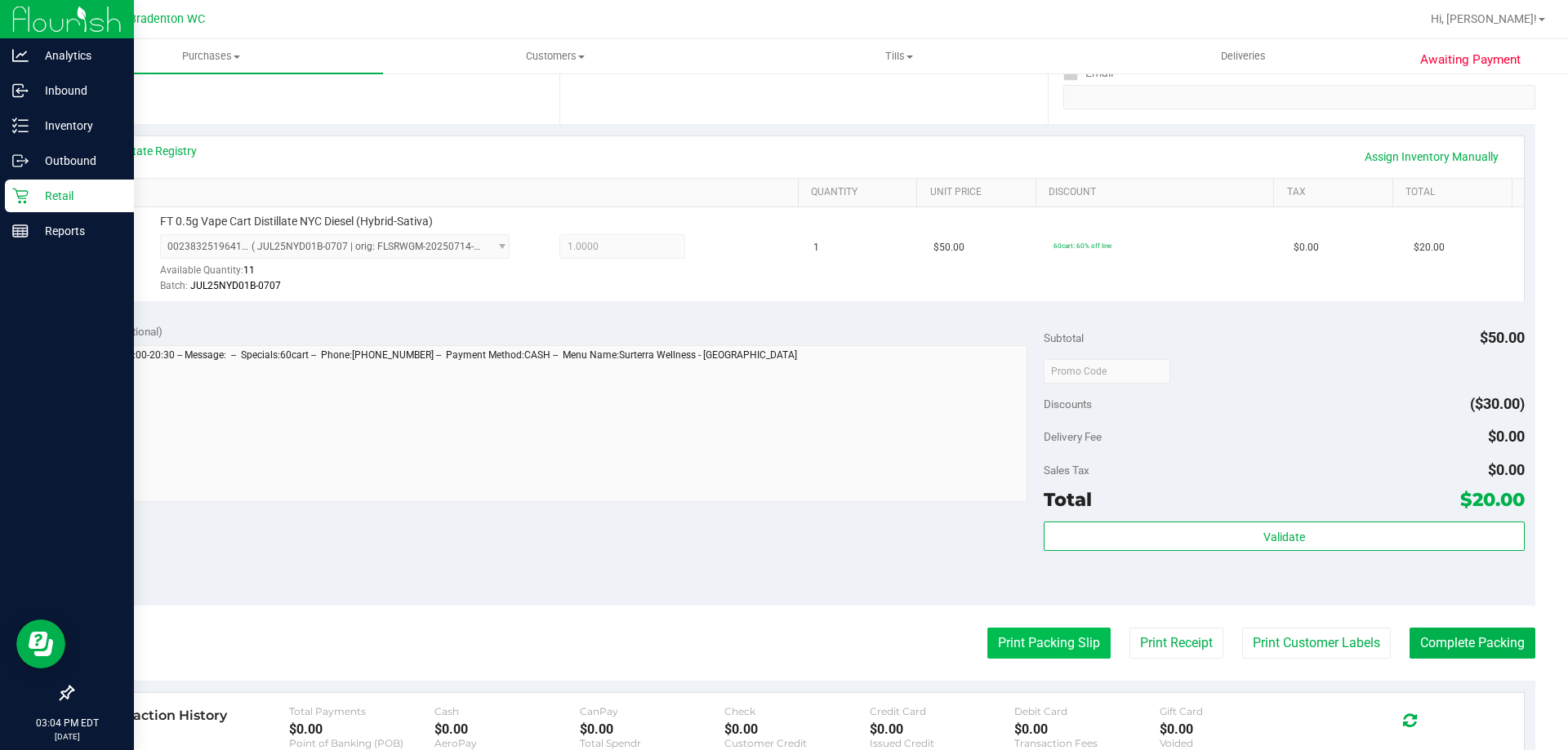
click at [1038, 648] on button "Print Packing Slip" at bounding box center [1049, 643] width 123 height 31
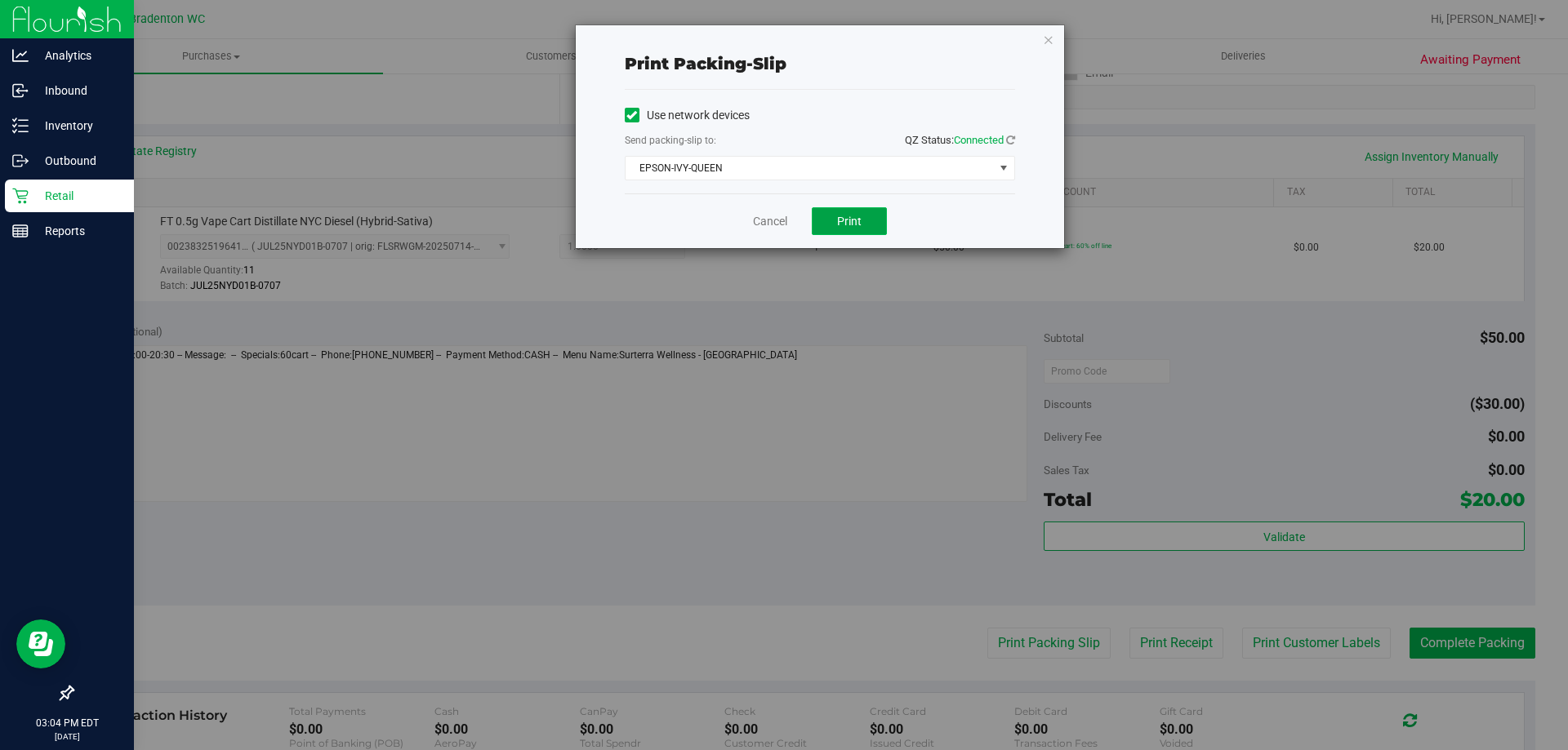
click at [845, 216] on span "Print" at bounding box center [849, 221] width 25 height 13
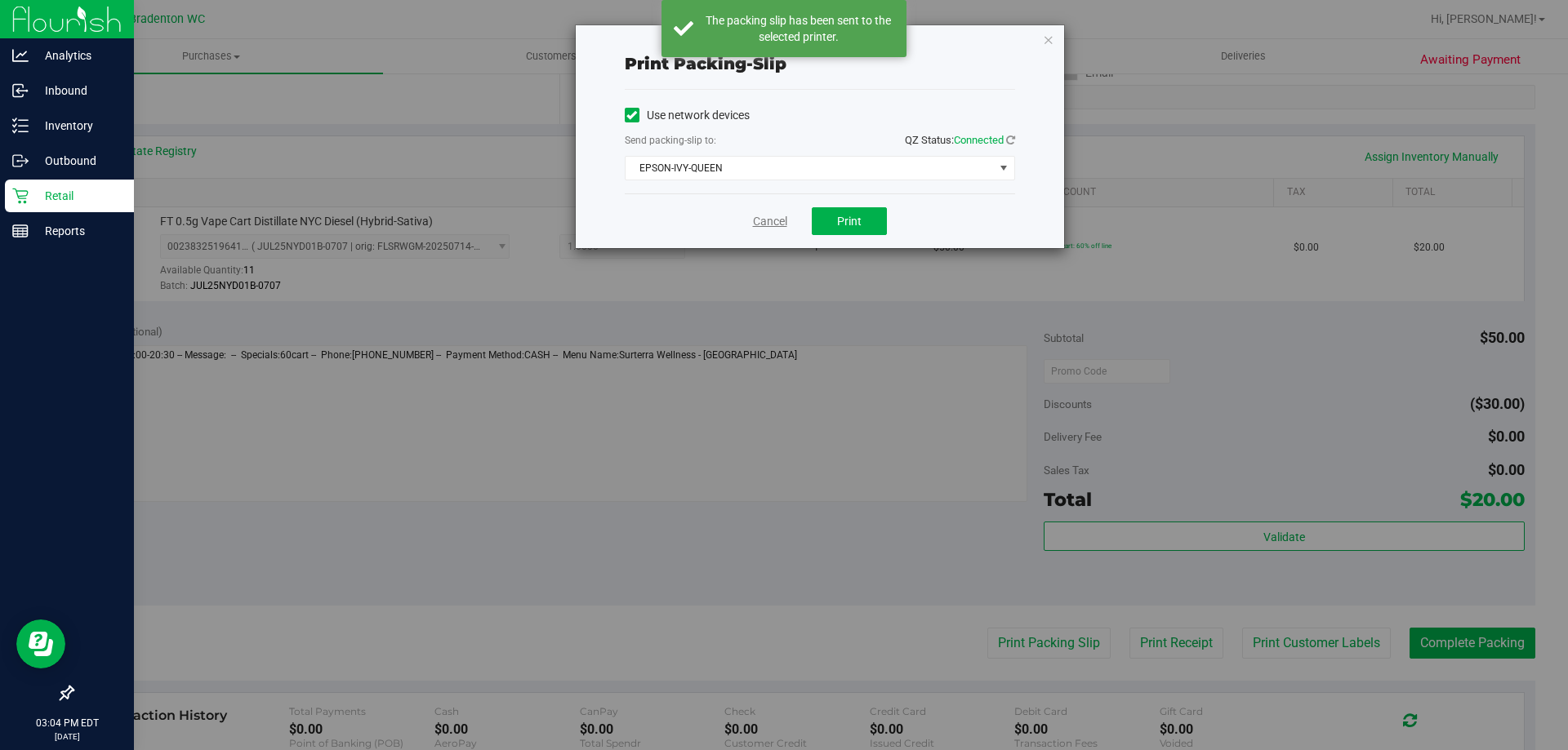
click at [766, 218] on link "Cancel" at bounding box center [770, 222] width 34 height 17
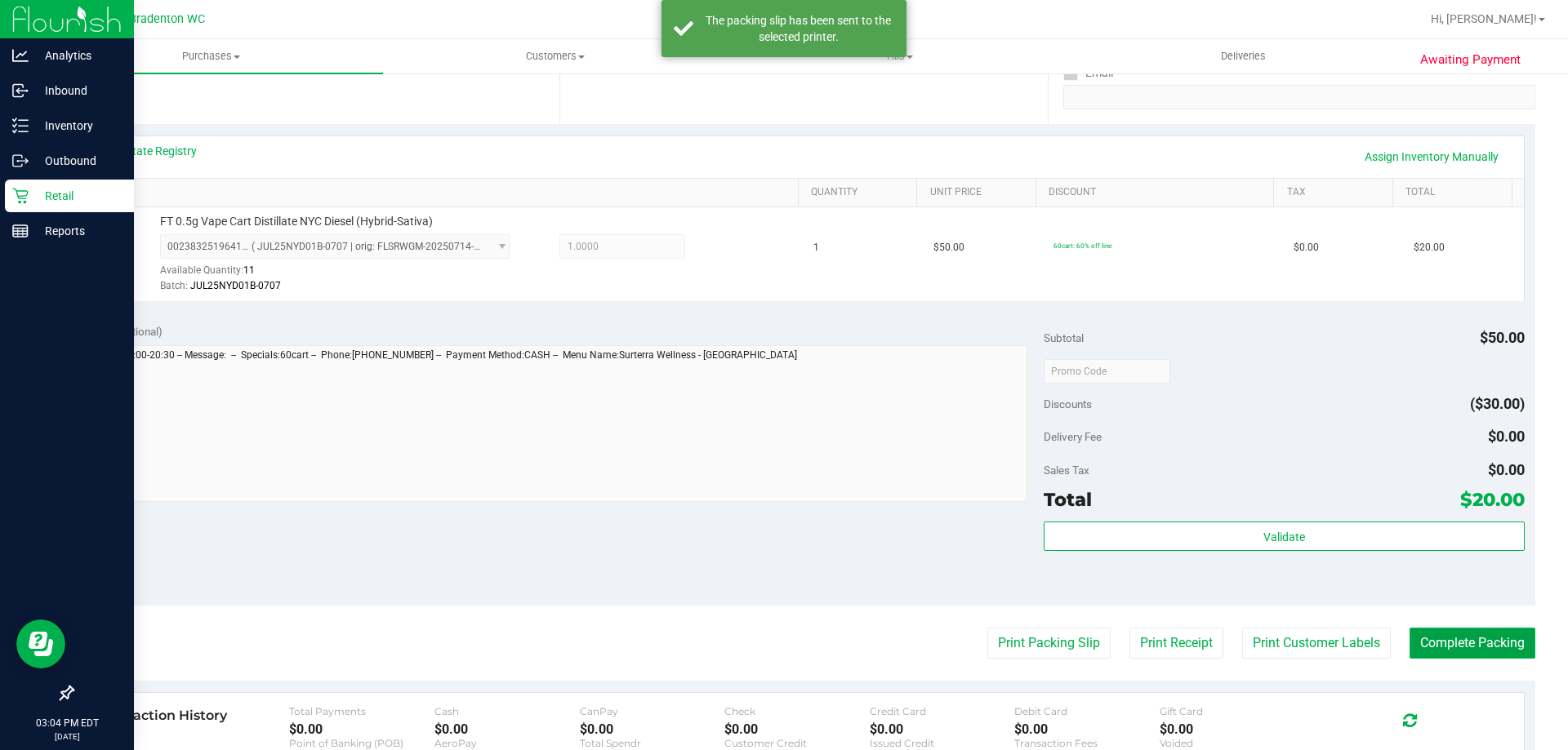
click at [1448, 651] on button "Complete Packing" at bounding box center [1473, 643] width 126 height 31
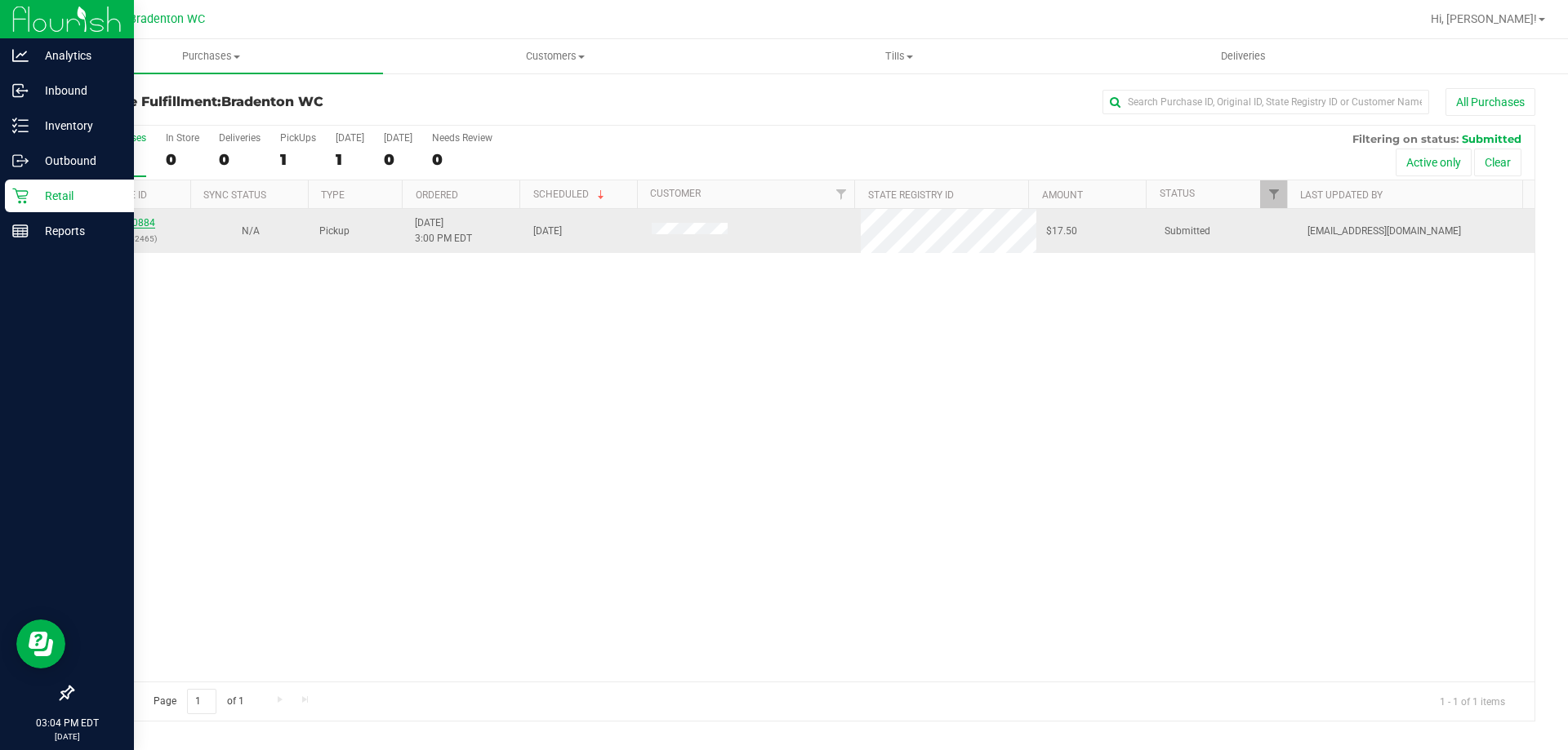
click at [139, 225] on link "11980884" at bounding box center [132, 223] width 46 height 11
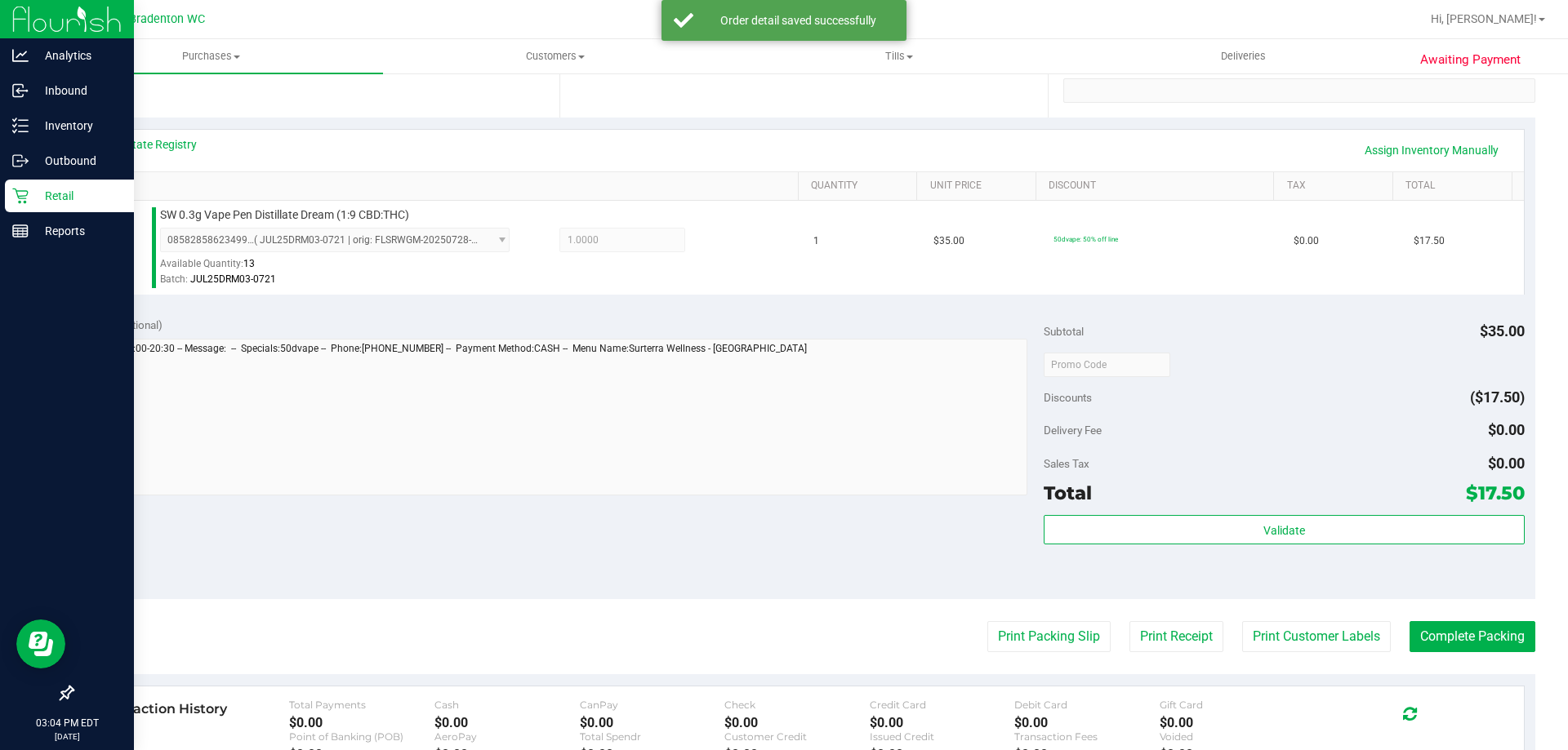
scroll to position [345, 0]
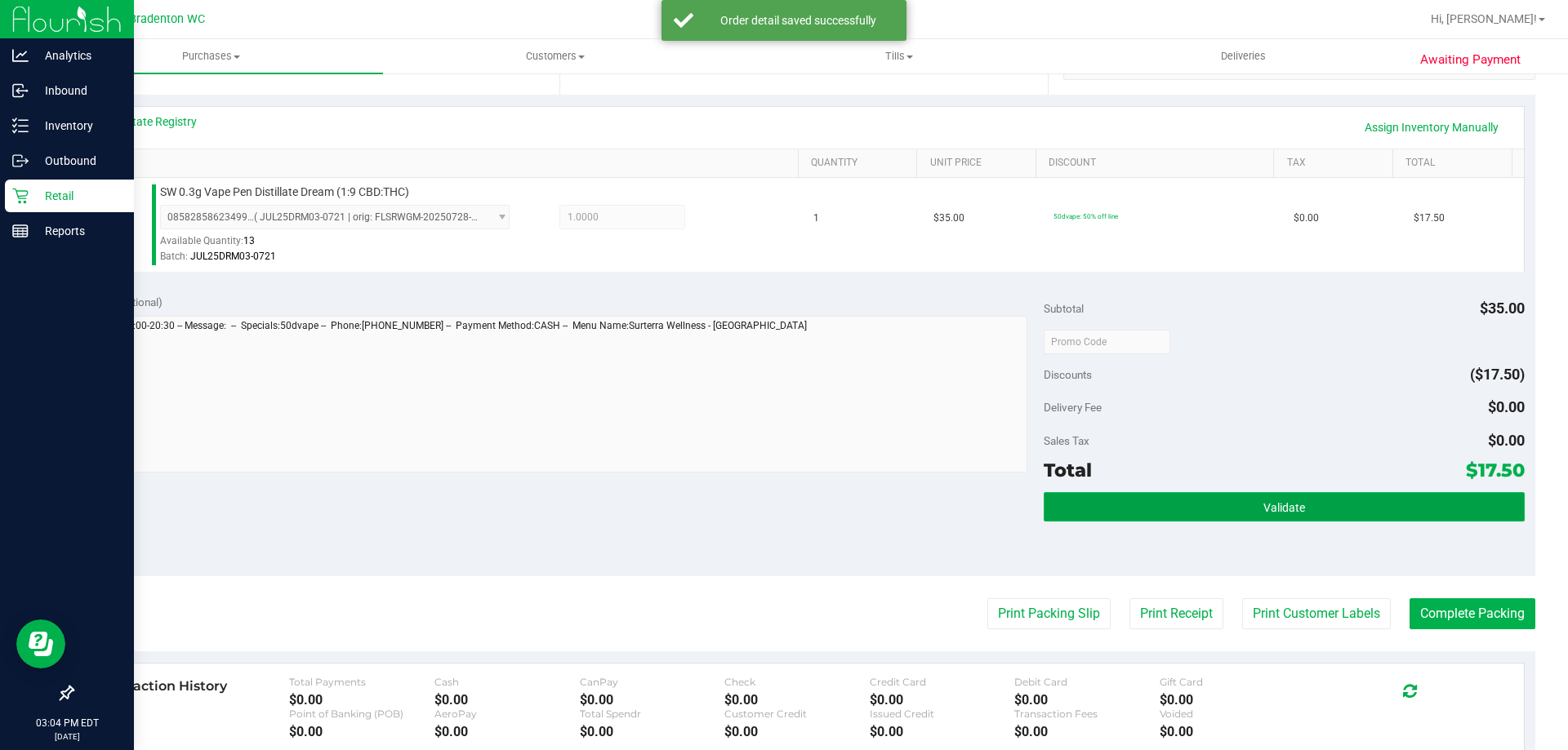
click at [1114, 509] on button "Validate" at bounding box center [1283, 507] width 481 height 29
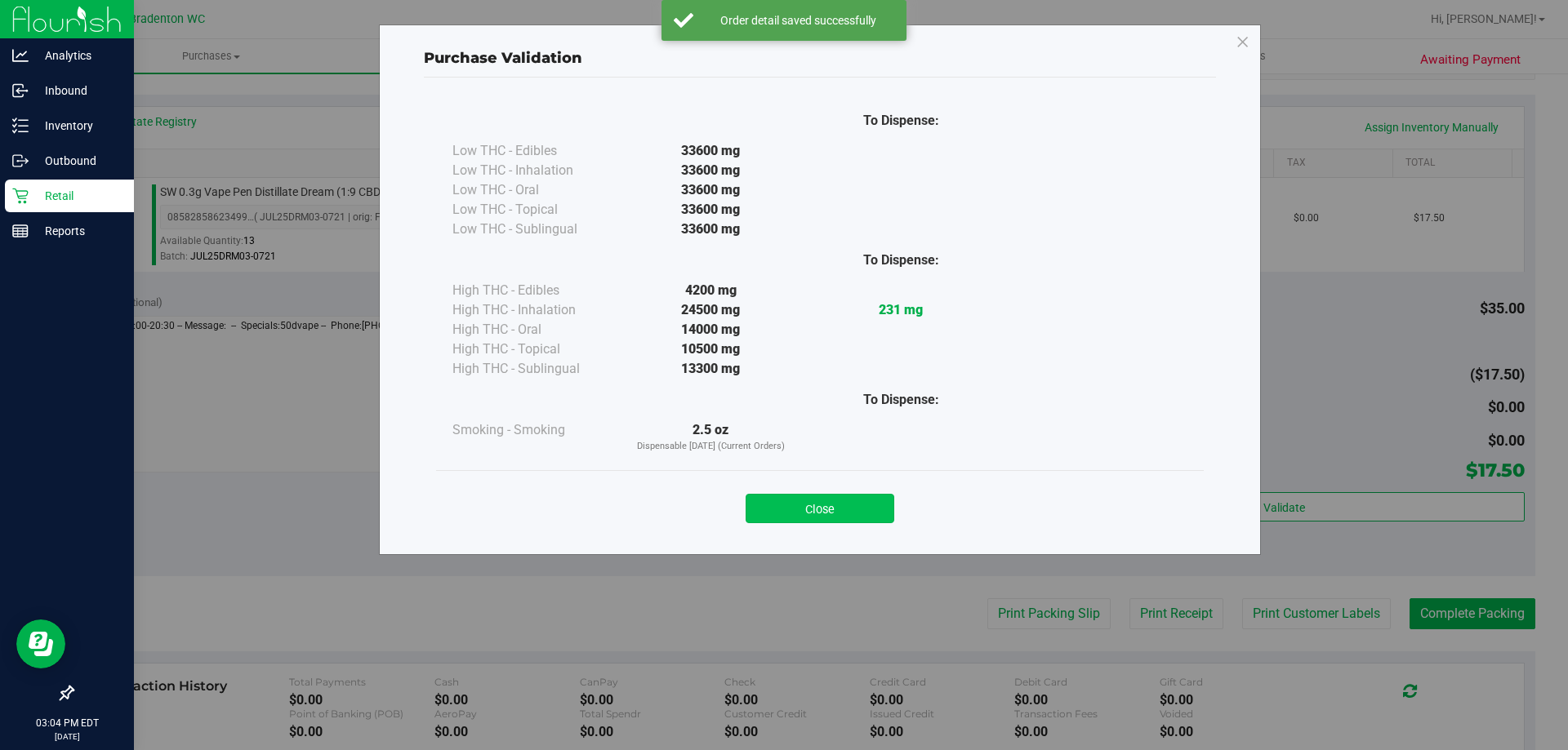
click at [810, 511] on button "Close" at bounding box center [819, 509] width 149 height 29
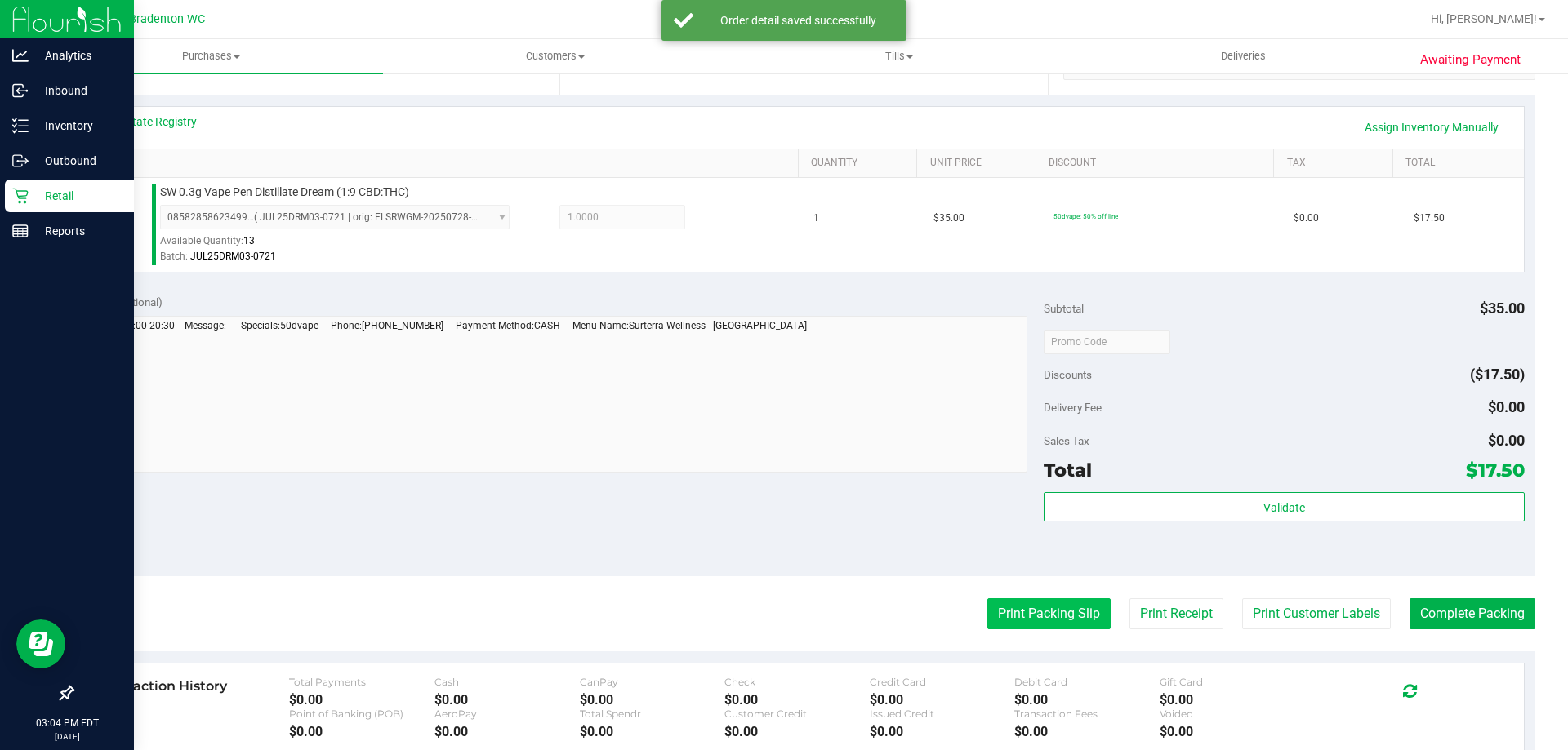
click at [1044, 622] on button "Print Packing Slip" at bounding box center [1049, 613] width 123 height 31
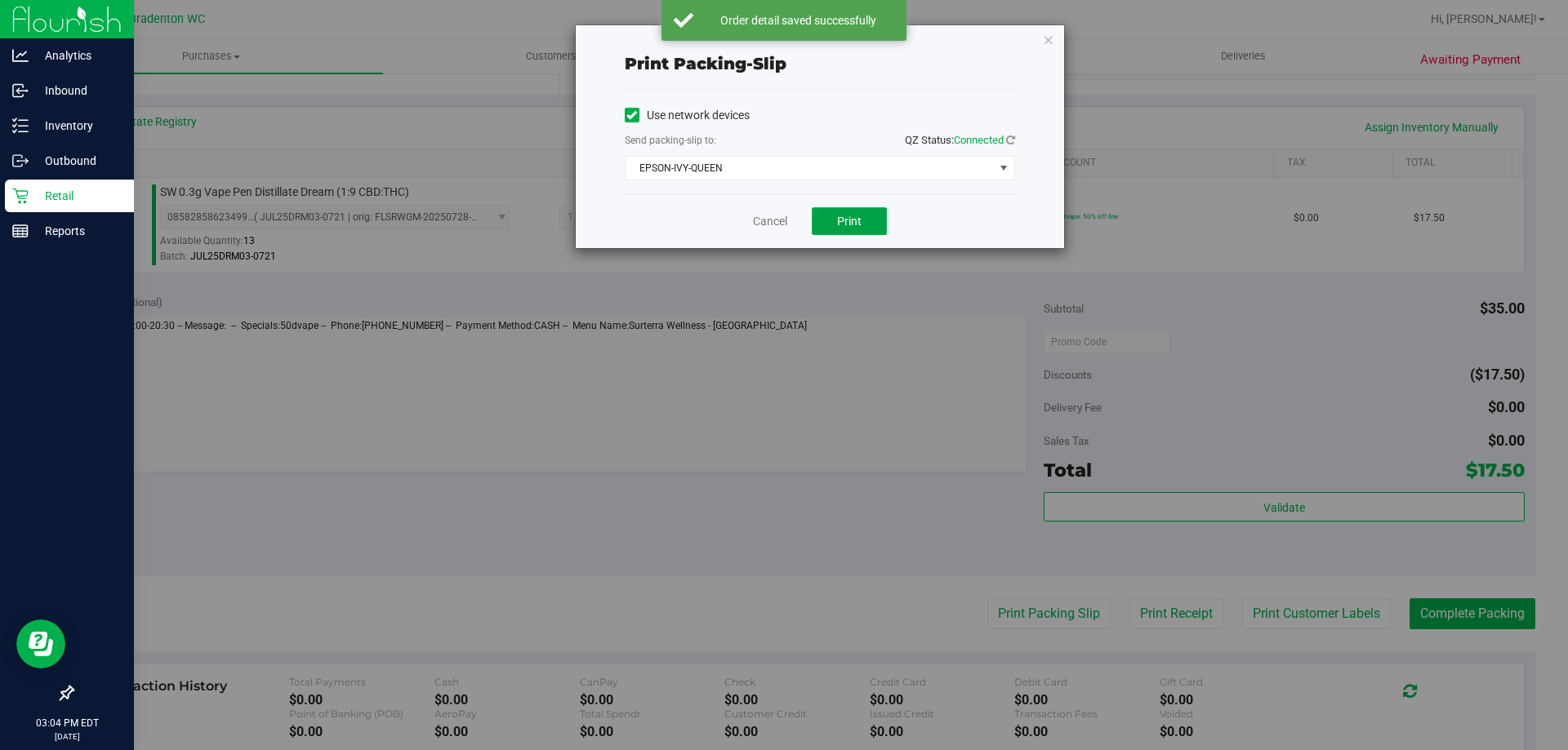
click at [854, 223] on span "Print" at bounding box center [849, 221] width 25 height 13
click at [775, 218] on link "Cancel" at bounding box center [770, 222] width 34 height 17
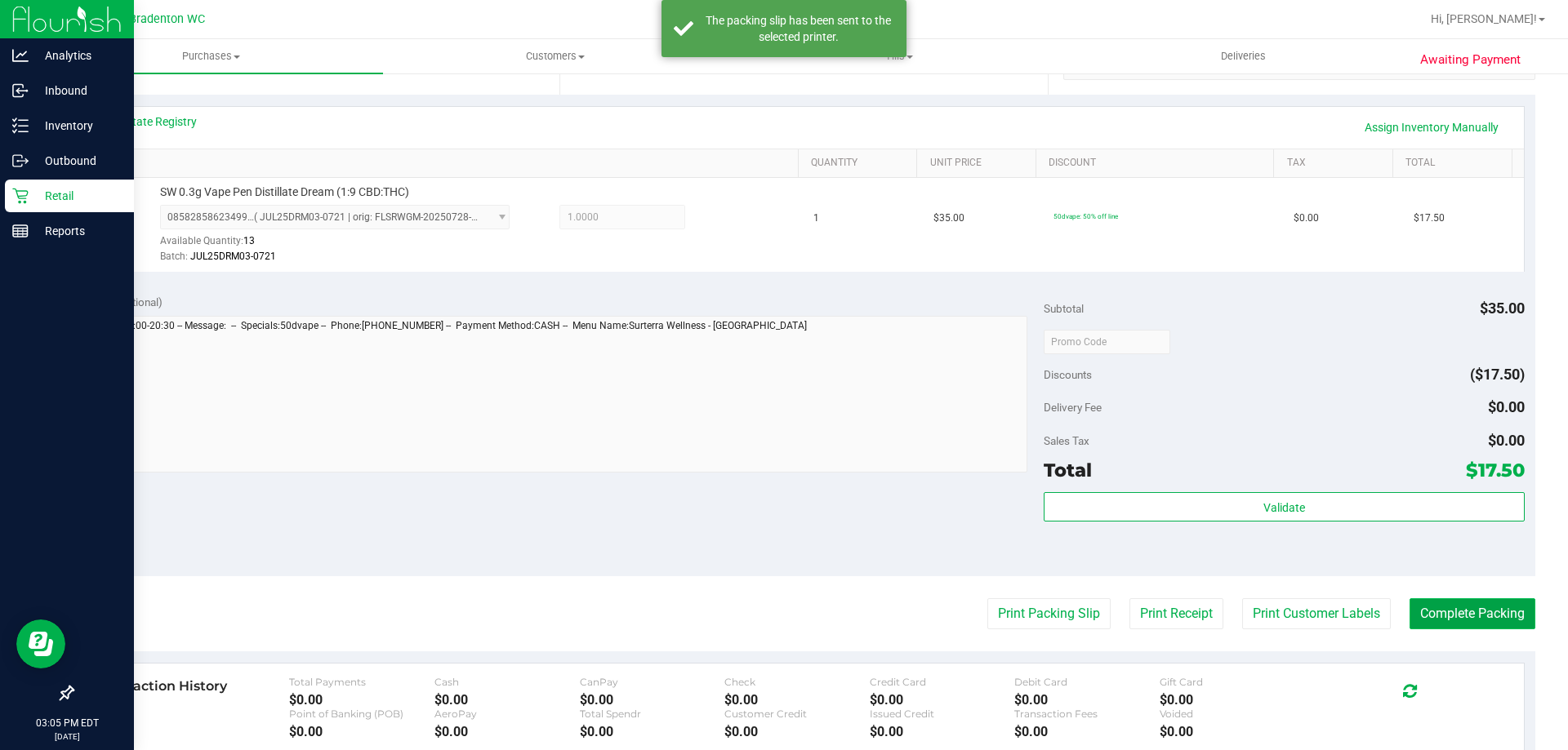
click at [1448, 626] on button "Complete Packing" at bounding box center [1473, 613] width 126 height 31
